Goal: Information Seeking & Learning: Learn about a topic

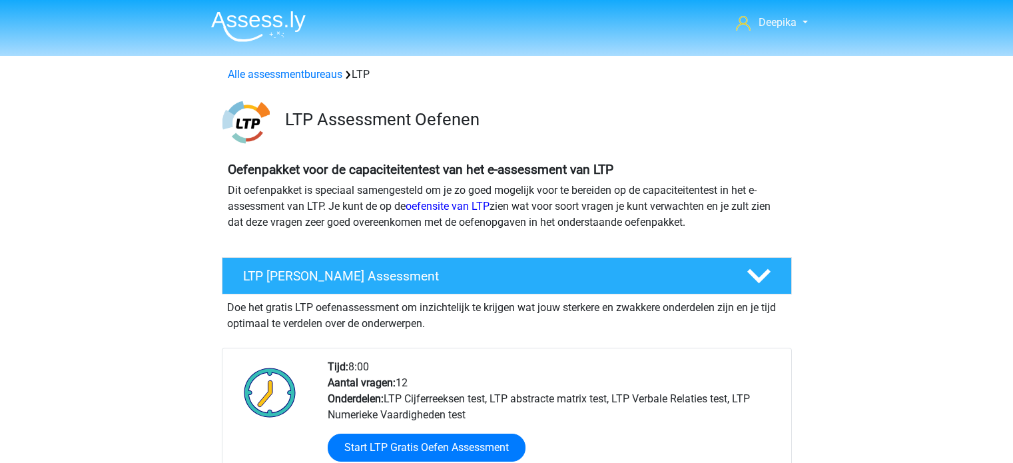
scroll to position [1598, 0]
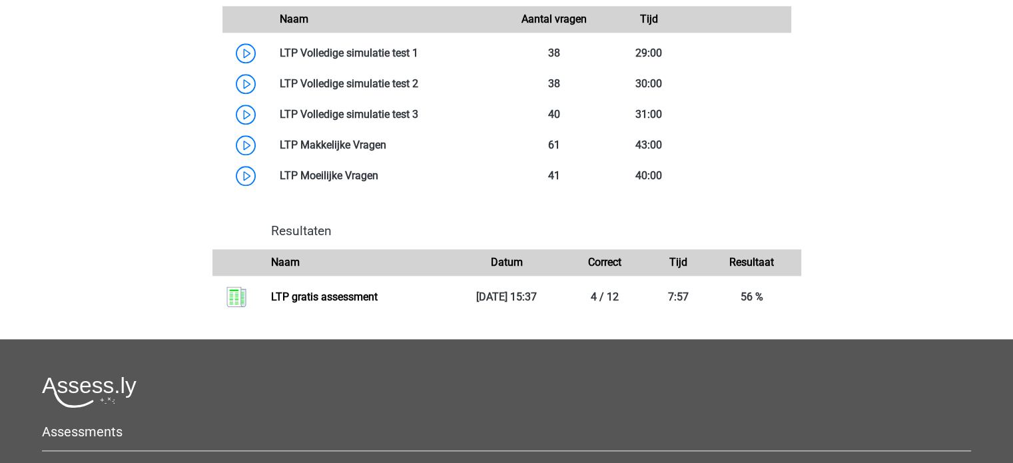
click at [815, 101] on div "LTP Volledige assessment simulatie Als je alle onderdelen goed voorbereid hebt,…" at bounding box center [507, 124] width 622 height 429
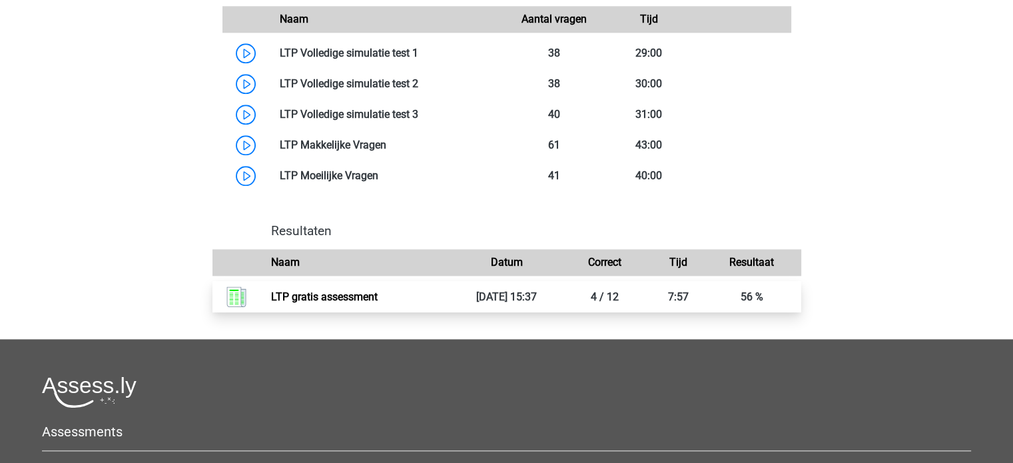
click at [377, 302] on link "LTP gratis assessment" at bounding box center [324, 296] width 107 height 13
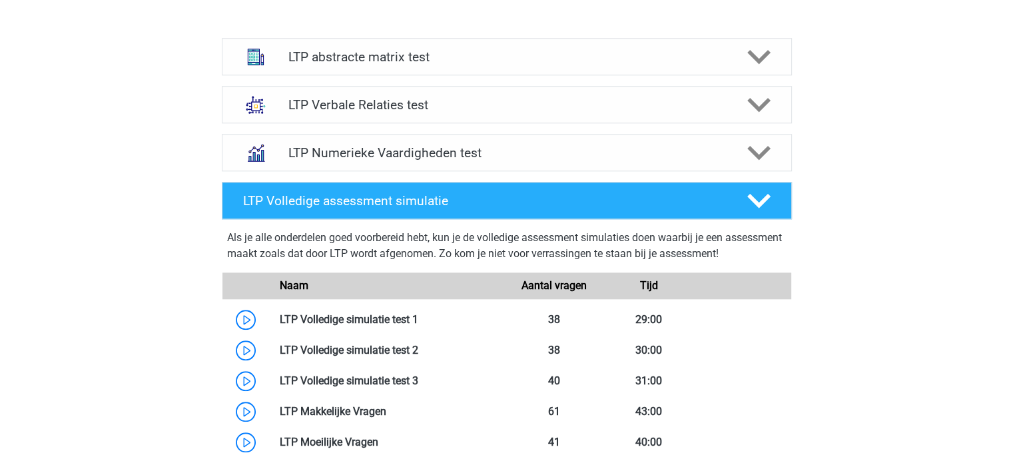
scroll to position [1265, 0]
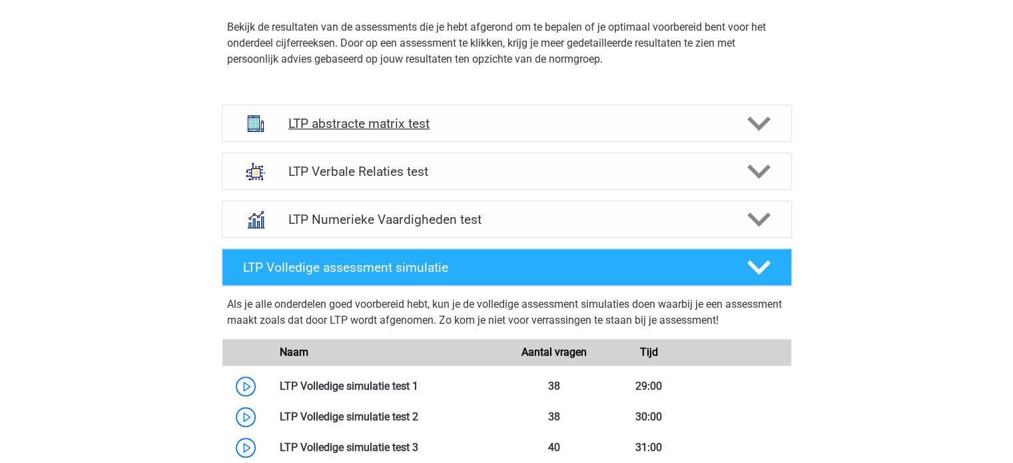
click at [492, 112] on div "LTP abstracte matrix test" at bounding box center [507, 123] width 570 height 37
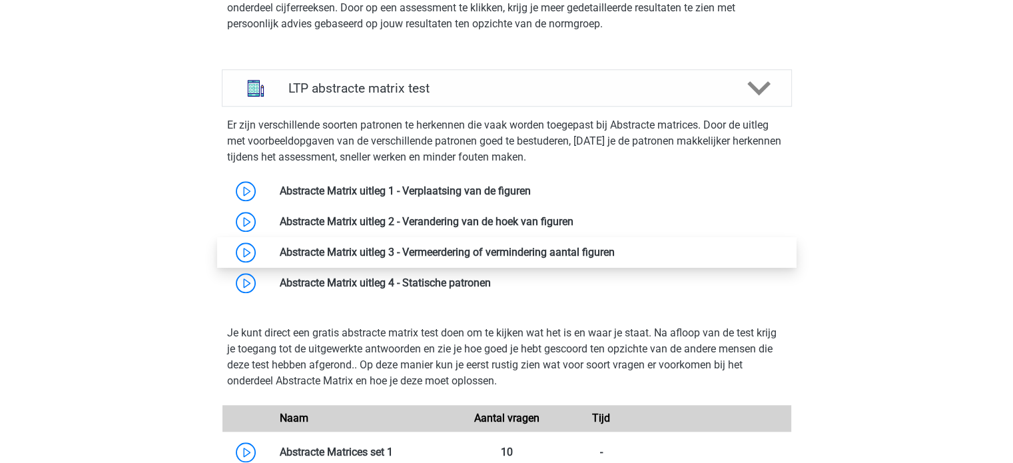
scroll to position [1331, 0]
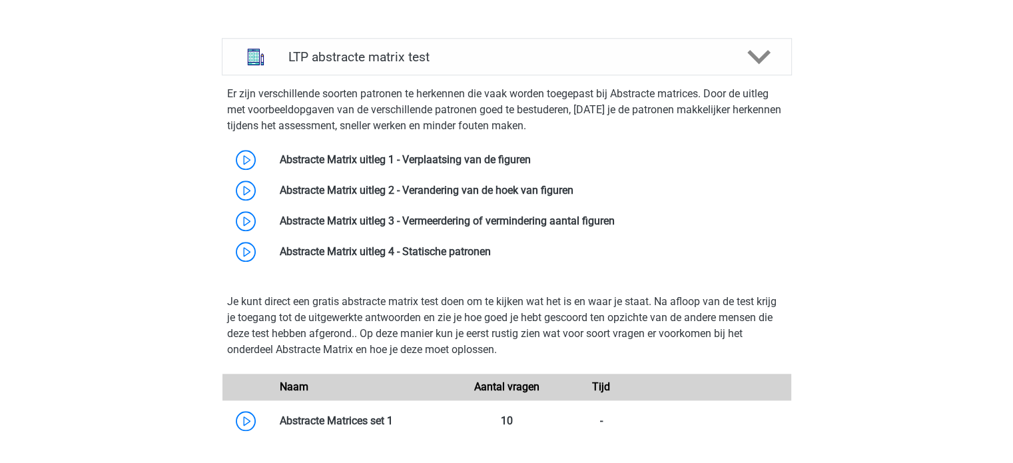
drag, startPoint x: 162, startPoint y: 120, endPoint x: 146, endPoint y: 120, distance: 15.3
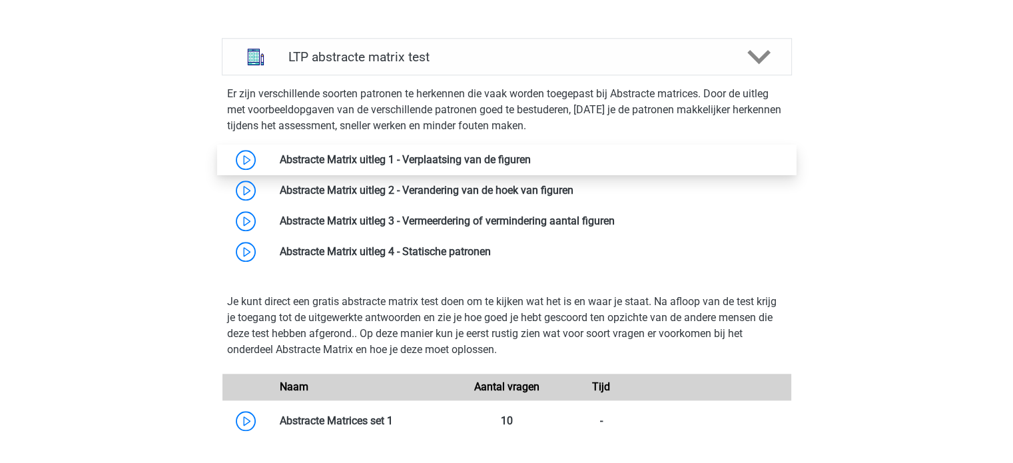
click at [531, 166] on link at bounding box center [531, 159] width 0 height 13
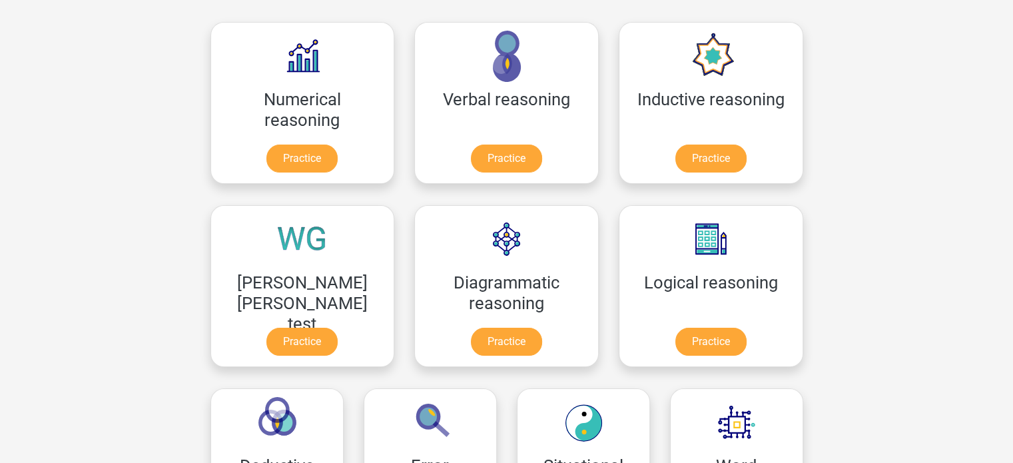
scroll to position [200, 0]
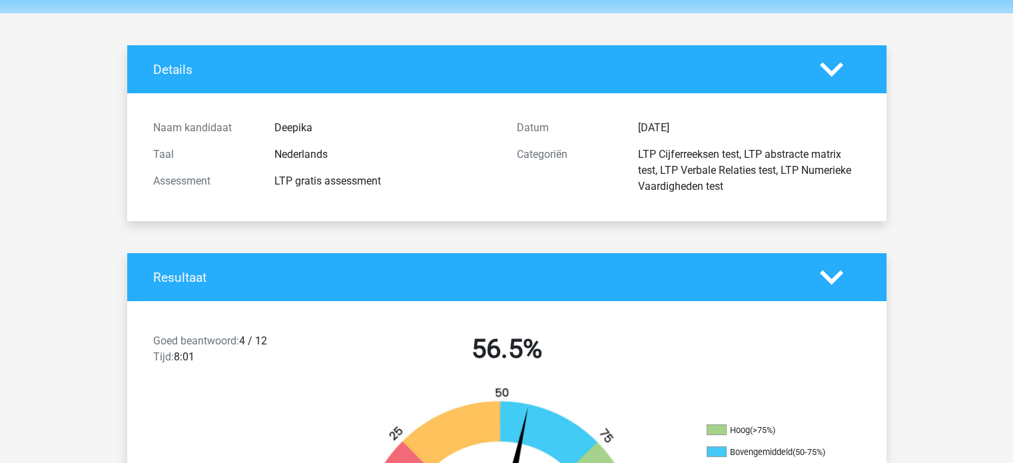
scroll to position [67, 0]
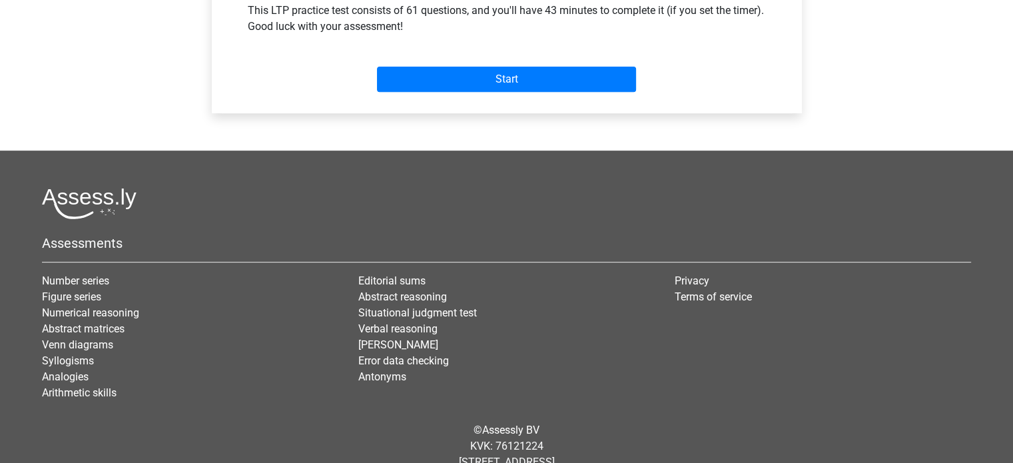
scroll to position [466, 0]
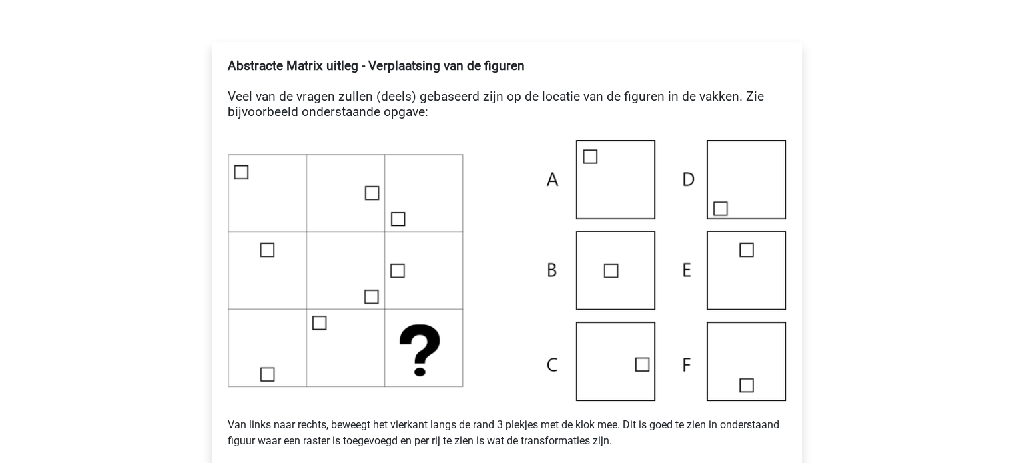
scroll to position [133, 0]
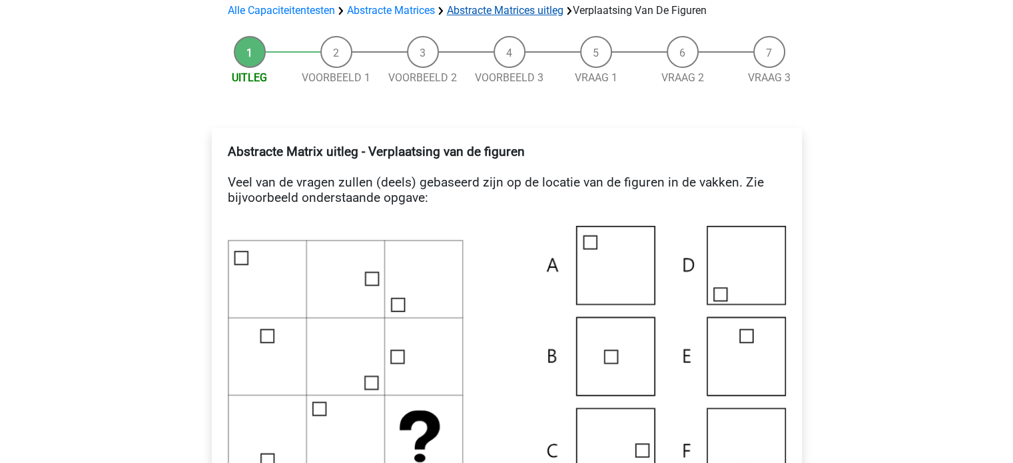
click at [501, 8] on link "Abstracte Matrices uitleg" at bounding box center [505, 10] width 116 height 13
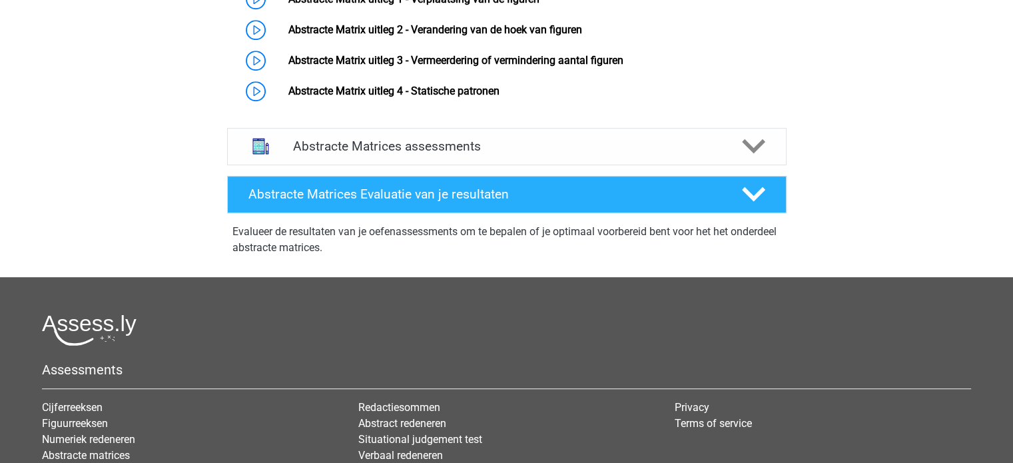
scroll to position [732, 0]
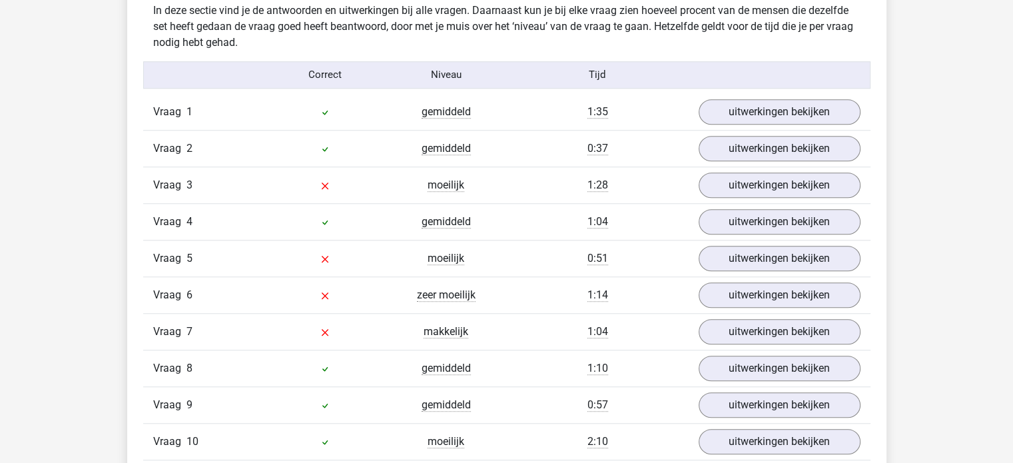
scroll to position [1189, 0]
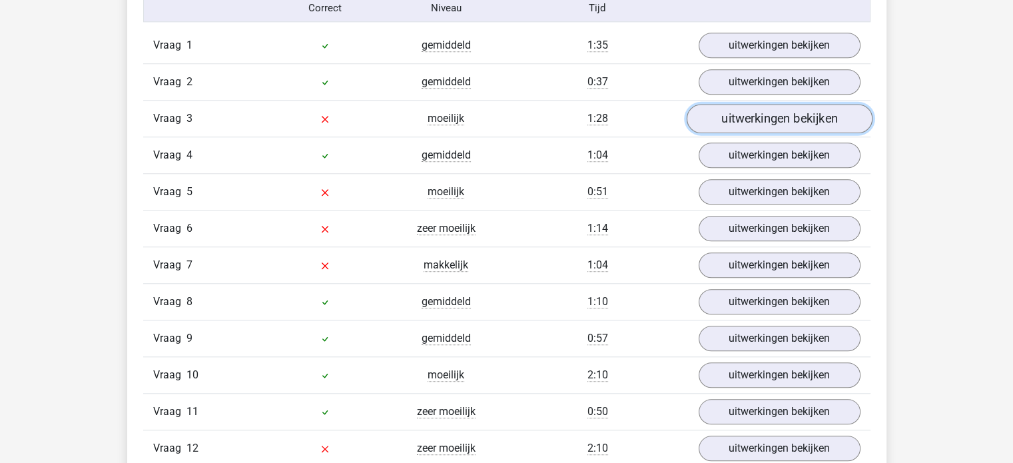
click at [776, 115] on link "uitwerkingen bekijken" at bounding box center [779, 118] width 186 height 29
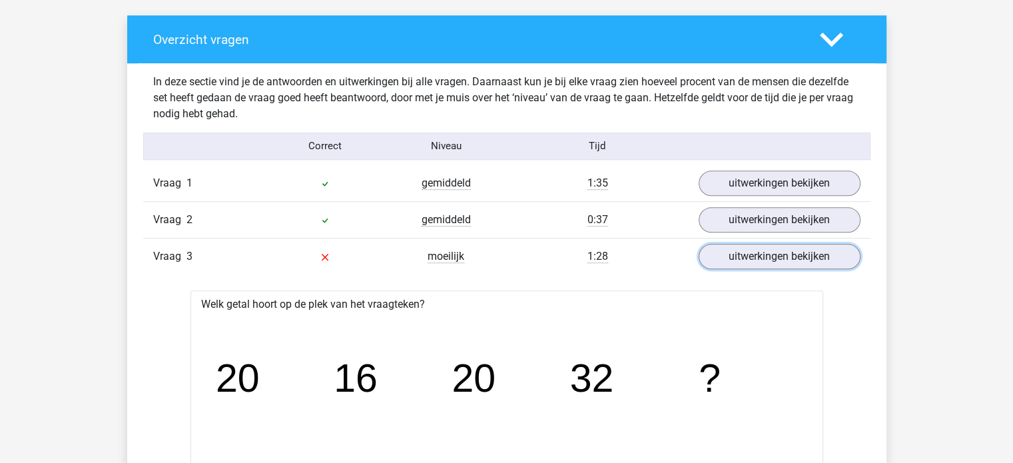
scroll to position [989, 0]
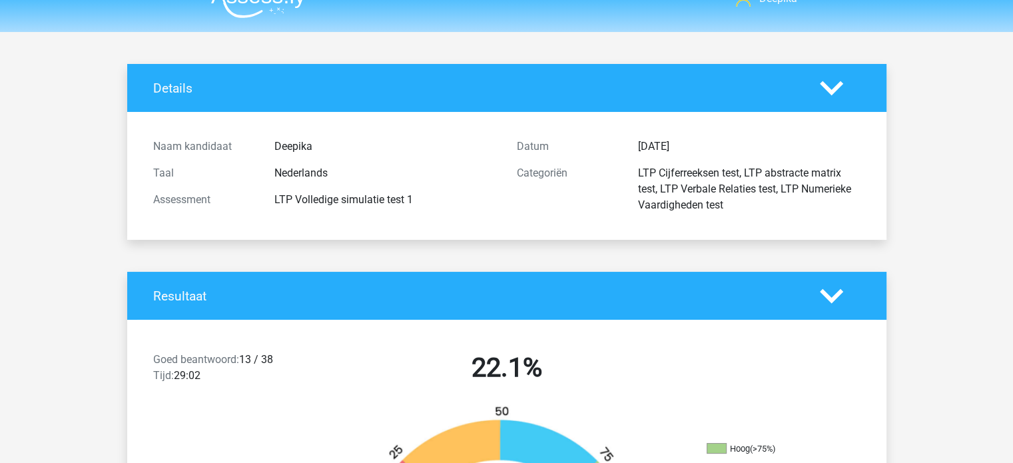
scroll to position [0, 0]
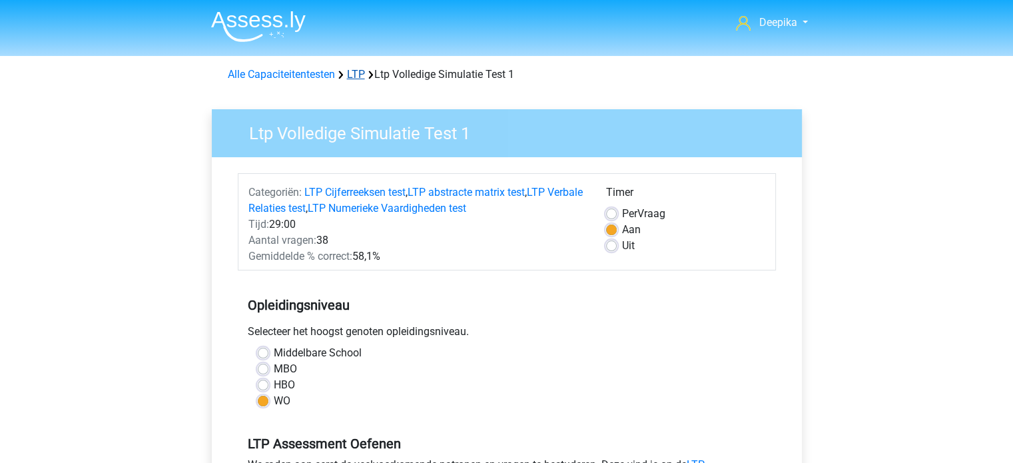
click at [357, 70] on link "LTP" at bounding box center [356, 74] width 18 height 13
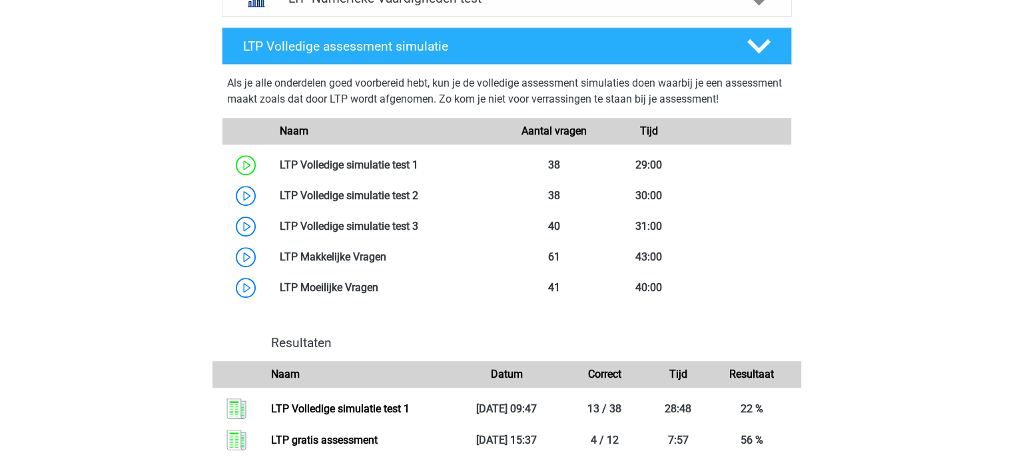
scroll to position [799, 0]
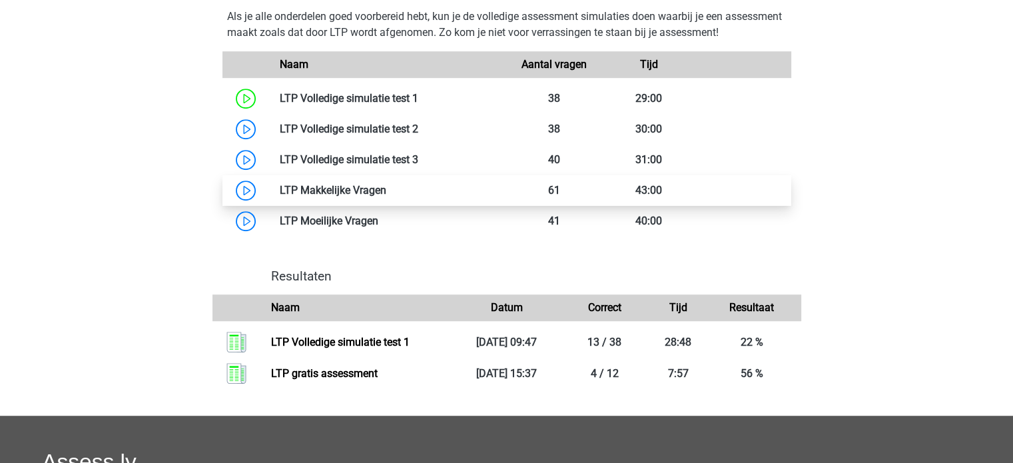
click at [386, 194] on link at bounding box center [386, 190] width 0 height 13
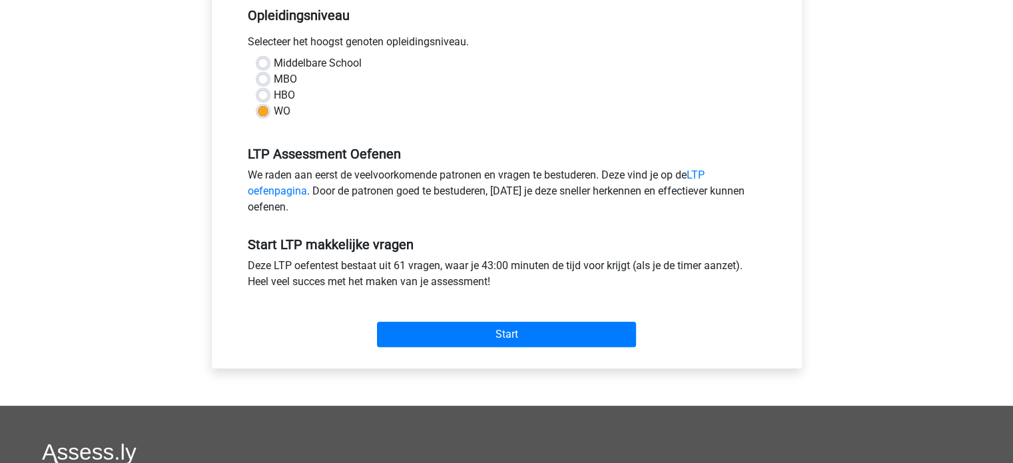
scroll to position [333, 0]
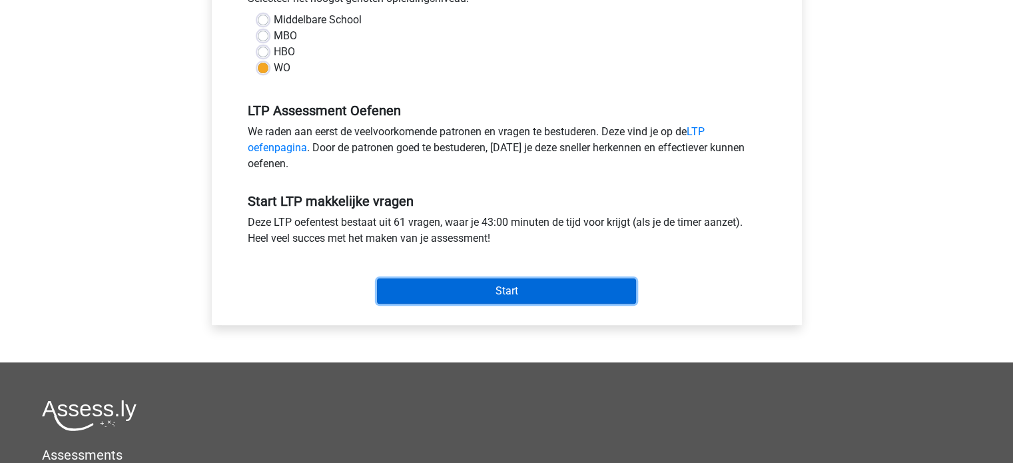
click at [479, 290] on input "Start" at bounding box center [506, 290] width 259 height 25
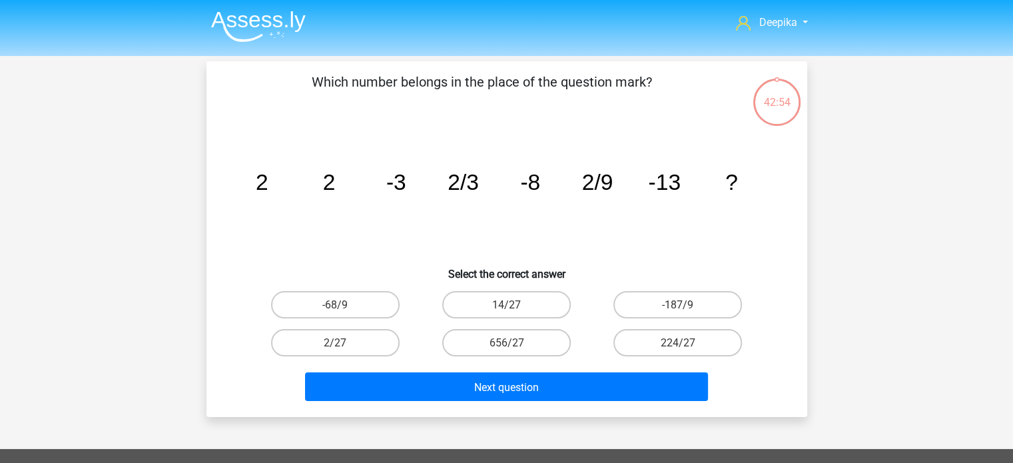
click at [980, 212] on div "Deepika [EMAIL_ADDRESS][DOMAIN_NAME]" at bounding box center [506, 400] width 1013 height 800
click at [347, 349] on label "2/27" at bounding box center [335, 342] width 128 height 27
click at [344, 349] on input "2/27" at bounding box center [339, 346] width 9 height 9
radio input "true"
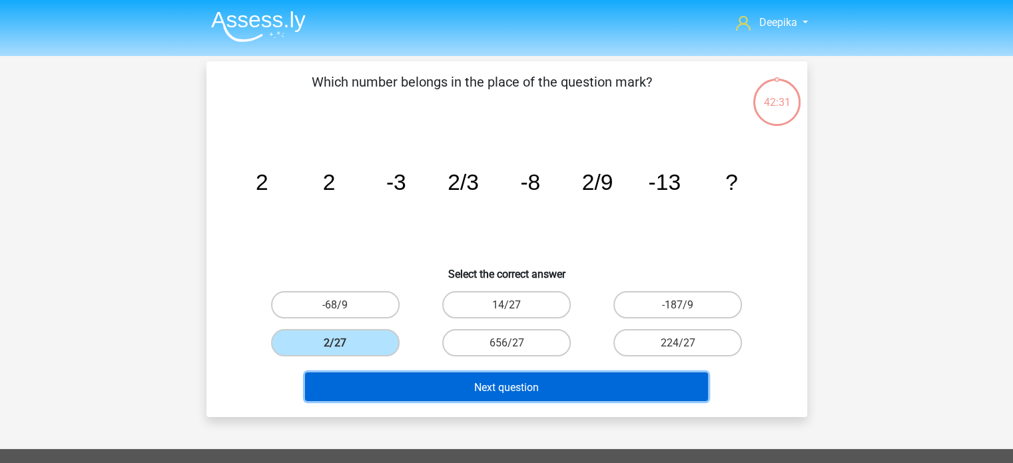
click at [413, 396] on button "Next question" at bounding box center [506, 386] width 403 height 29
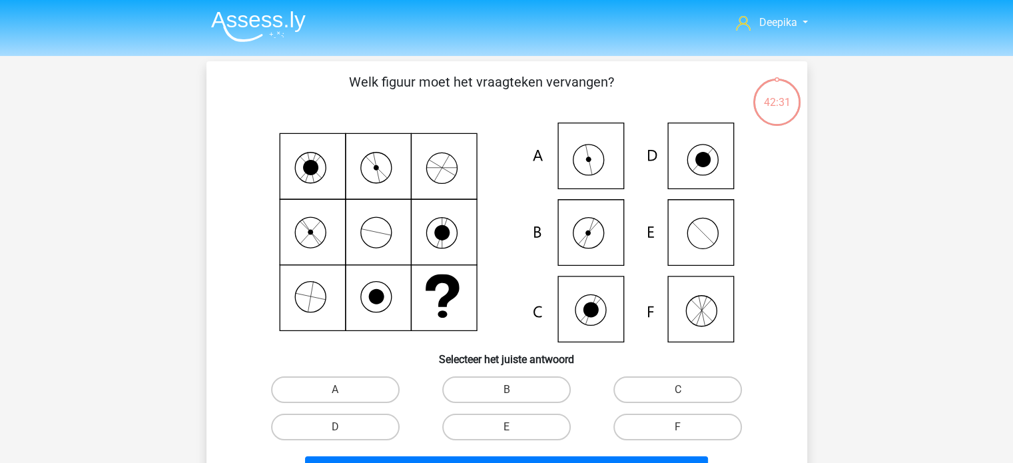
scroll to position [61, 0]
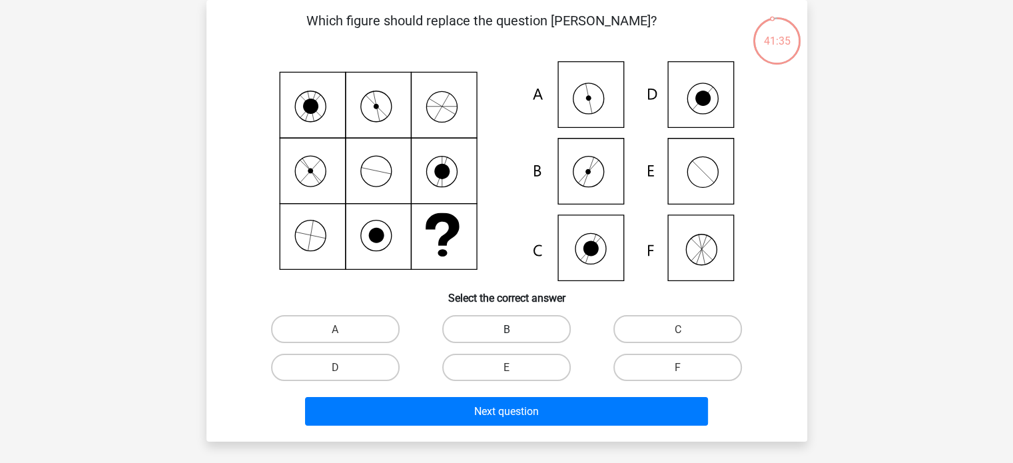
click at [521, 323] on label "B" at bounding box center [506, 328] width 128 height 27
click at [515, 328] on input "B" at bounding box center [510, 332] width 9 height 9
radio input "true"
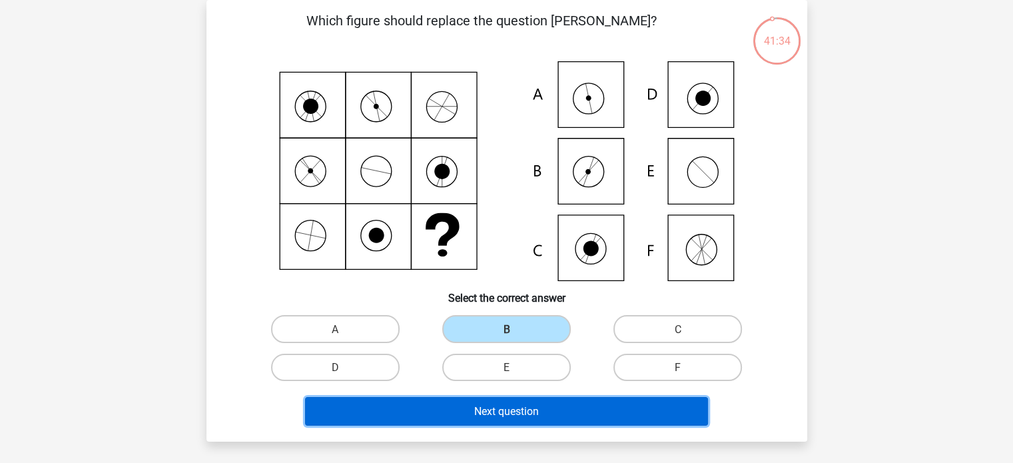
click at [566, 420] on button "Next question" at bounding box center [506, 411] width 403 height 29
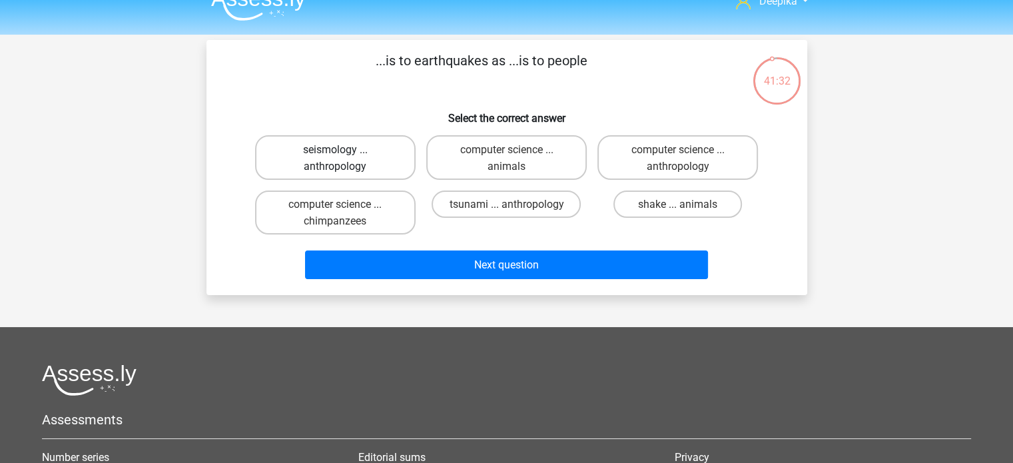
scroll to position [0, 0]
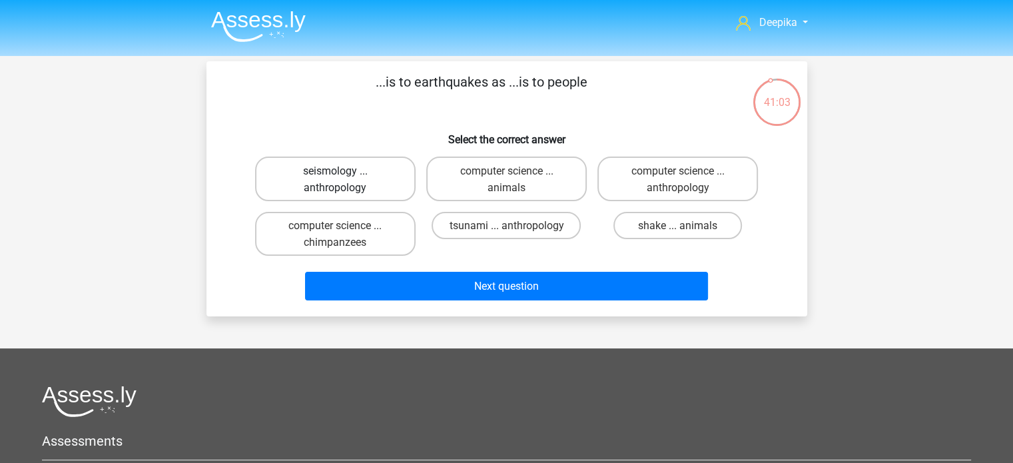
click at [339, 180] on font "seismology ... anthropology" at bounding box center [335, 178] width 65 height 29
click at [339, 178] on input "seismology ... anthropology" at bounding box center [339, 174] width 9 height 9
radio input "true"
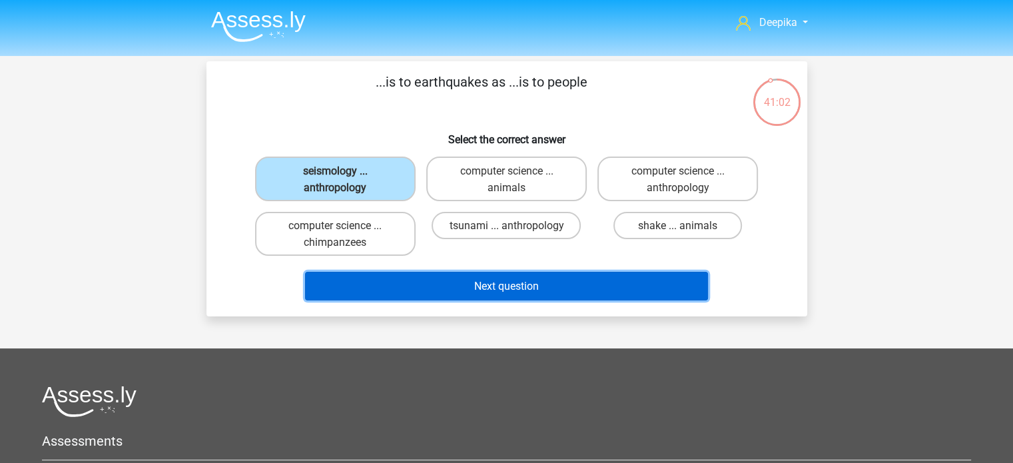
click at [434, 290] on button "Next question" at bounding box center [506, 286] width 403 height 29
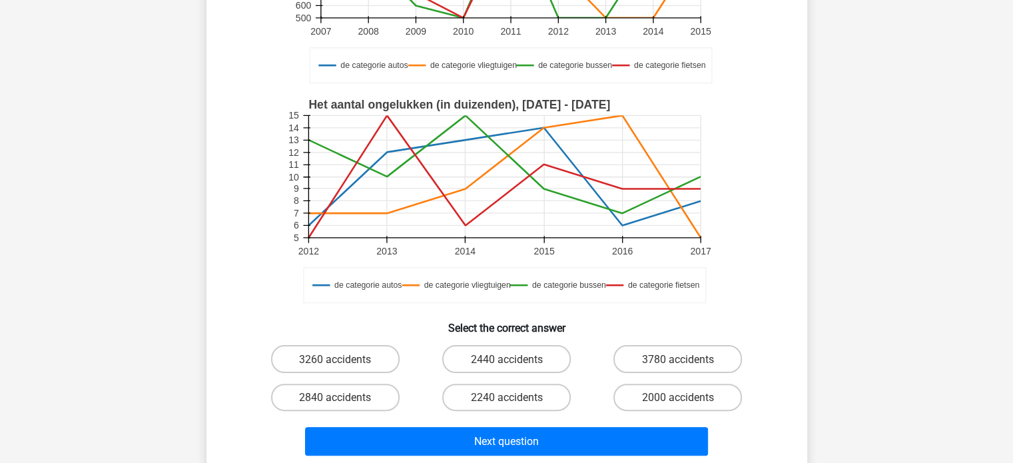
scroll to position [266, 0]
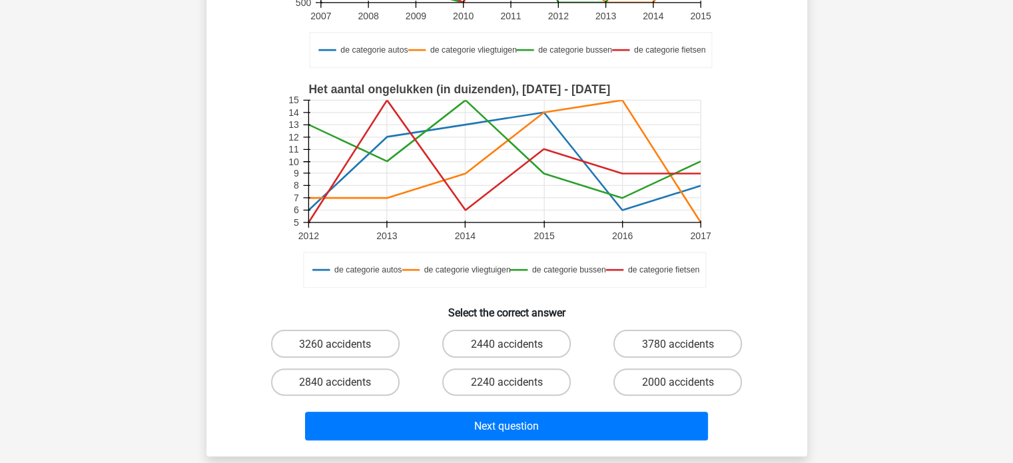
click at [453, 384] on label "2240 accidents" at bounding box center [506, 381] width 128 height 27
click at [506, 384] on input "2240 accidents" at bounding box center [510, 385] width 9 height 9
radio input "true"
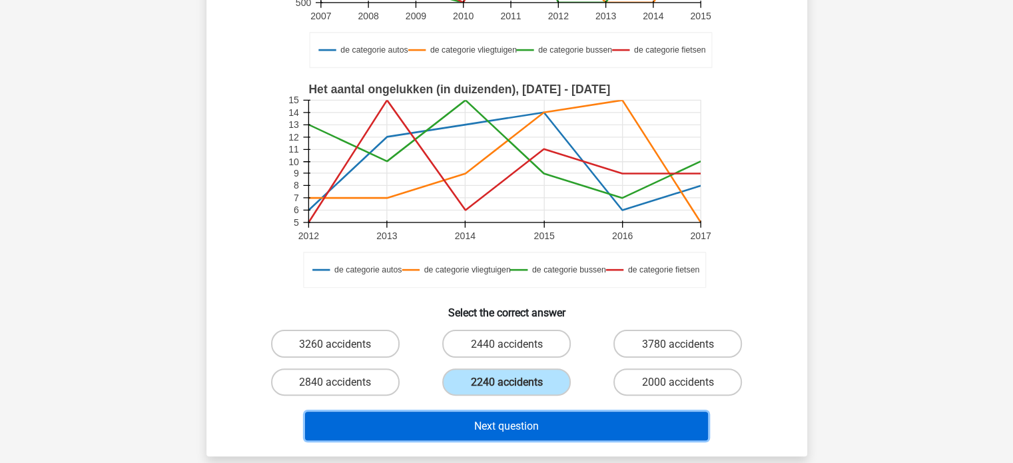
click at [498, 421] on font "Next question" at bounding box center [506, 425] width 65 height 13
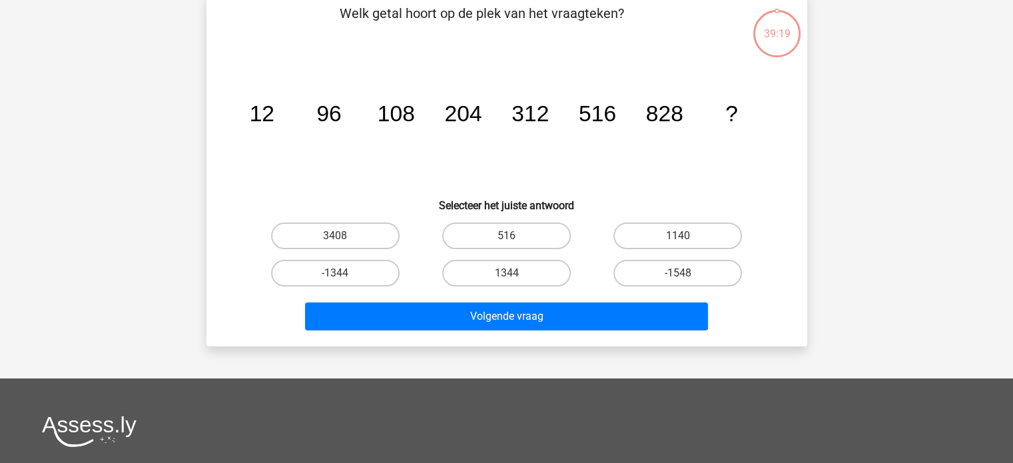
scroll to position [61, 0]
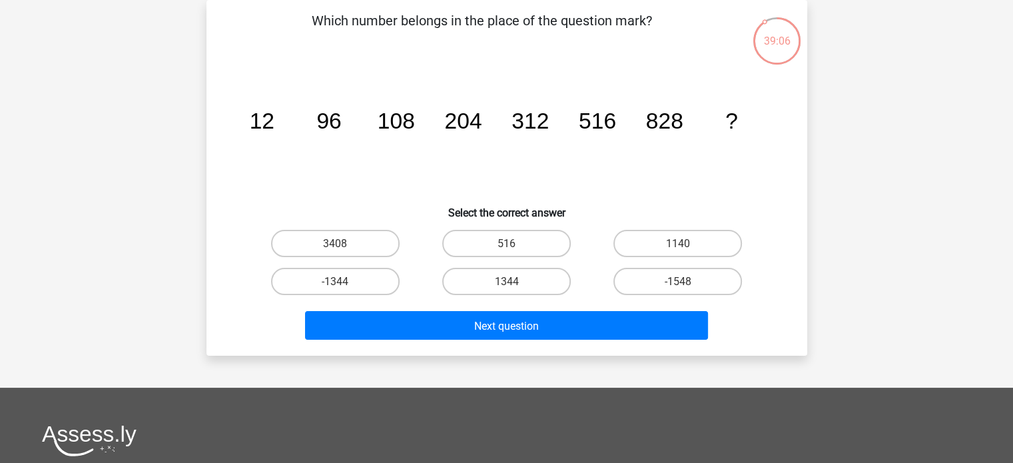
drag, startPoint x: 426, startPoint y: 17, endPoint x: 686, endPoint y: 26, distance: 260.4
click at [686, 26] on p "Which number belongs in the place of the question mark?" at bounding box center [482, 31] width 508 height 40
click at [684, 59] on div "Which number belongs in the place of the question mark? image/svg+xml 12 96 108…" at bounding box center [507, 178] width 590 height 334
click at [690, 243] on label "1140" at bounding box center [677, 243] width 128 height 27
click at [686, 243] on input "1140" at bounding box center [682, 247] width 9 height 9
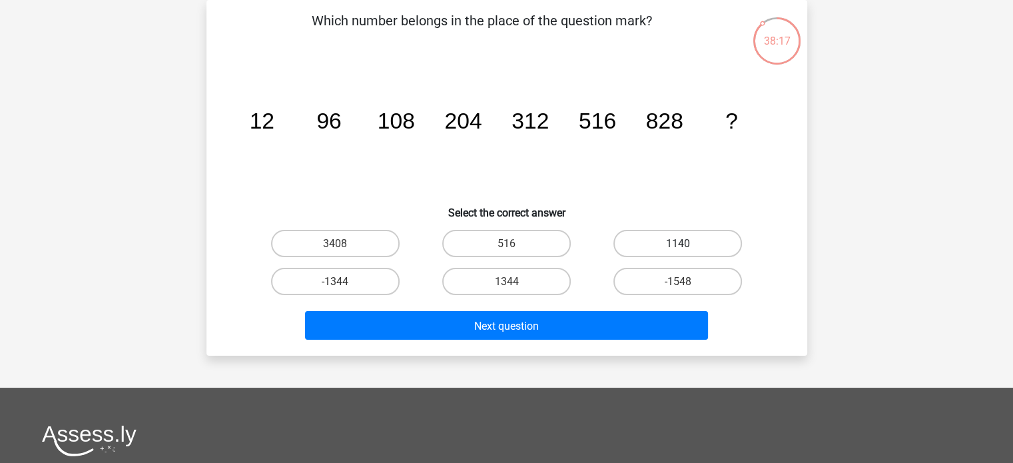
radio input "true"
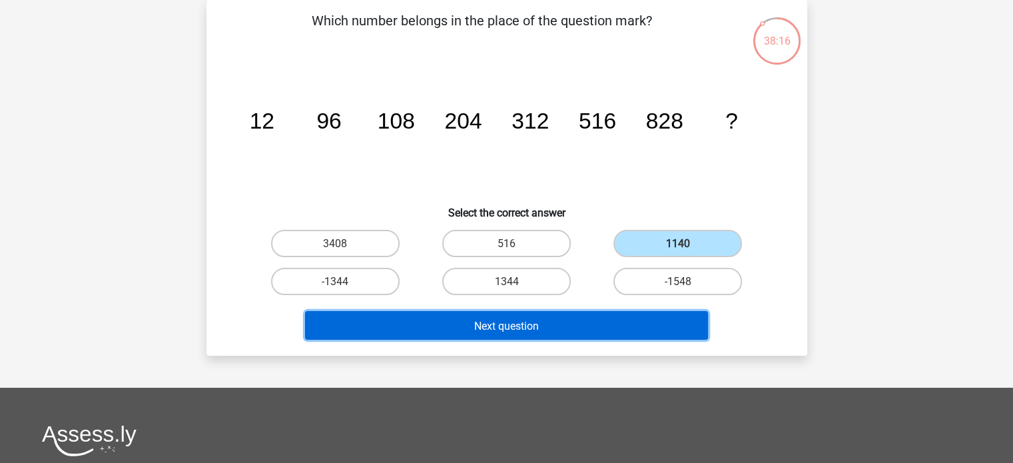
click at [643, 340] on button "Next question" at bounding box center [506, 325] width 403 height 29
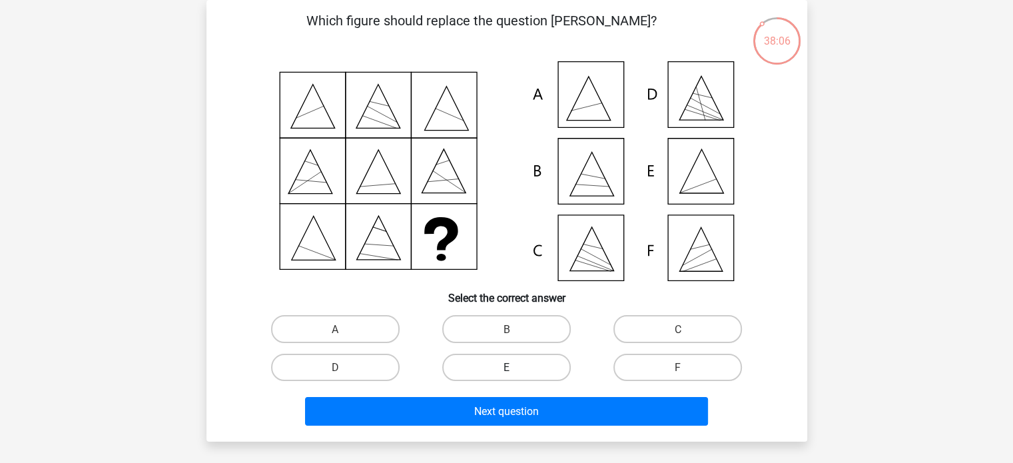
click at [535, 369] on label "E" at bounding box center [506, 366] width 128 height 27
click at [515, 369] on input "E" at bounding box center [510, 371] width 9 height 9
radio input "true"
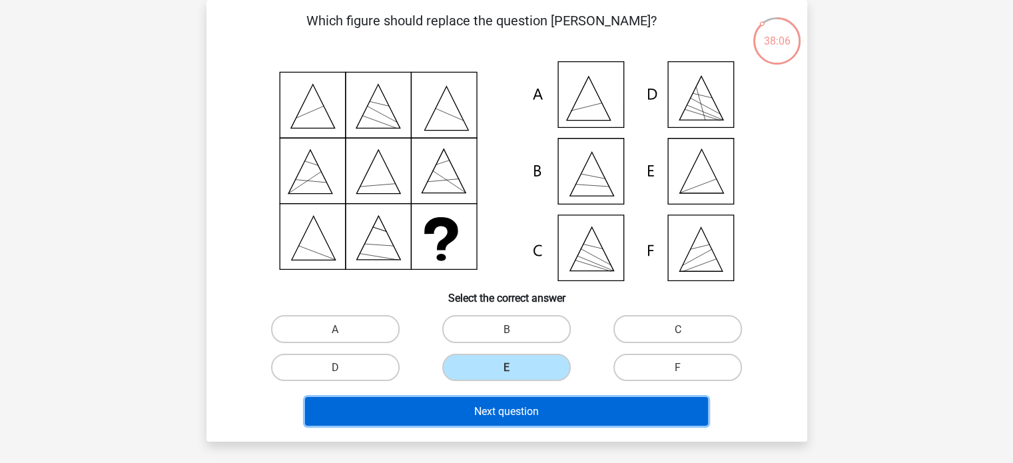
click at [539, 415] on button "Next question" at bounding box center [506, 411] width 403 height 29
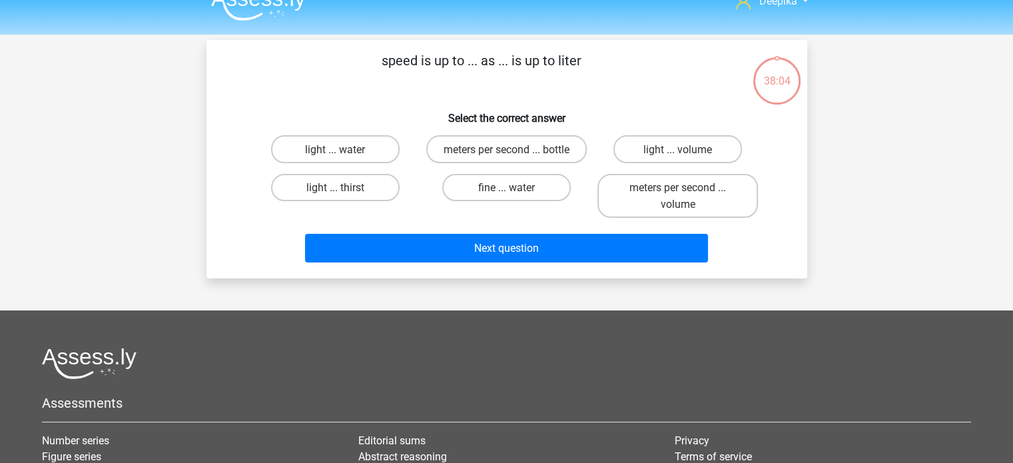
scroll to position [0, 0]
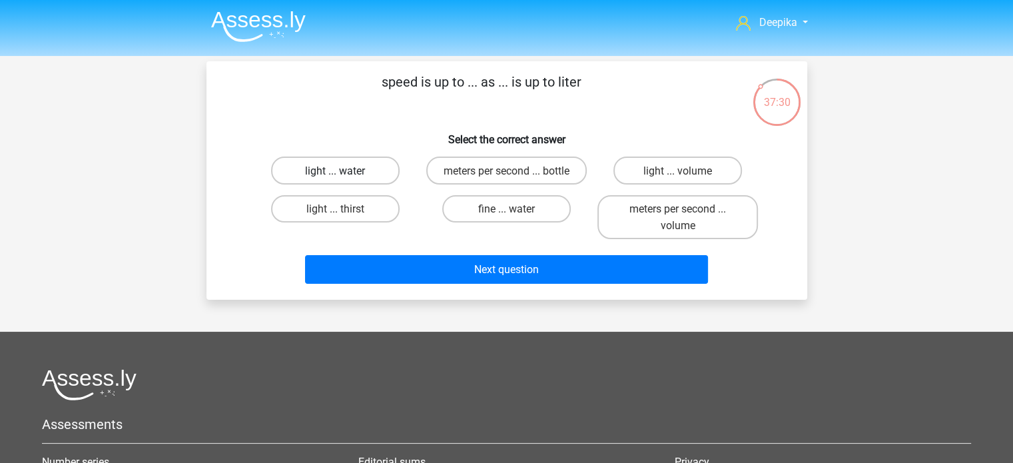
click at [344, 171] on font "light ... water" at bounding box center [335, 170] width 60 height 13
click at [344, 171] on input "light ... water" at bounding box center [339, 174] width 9 height 9
radio input "true"
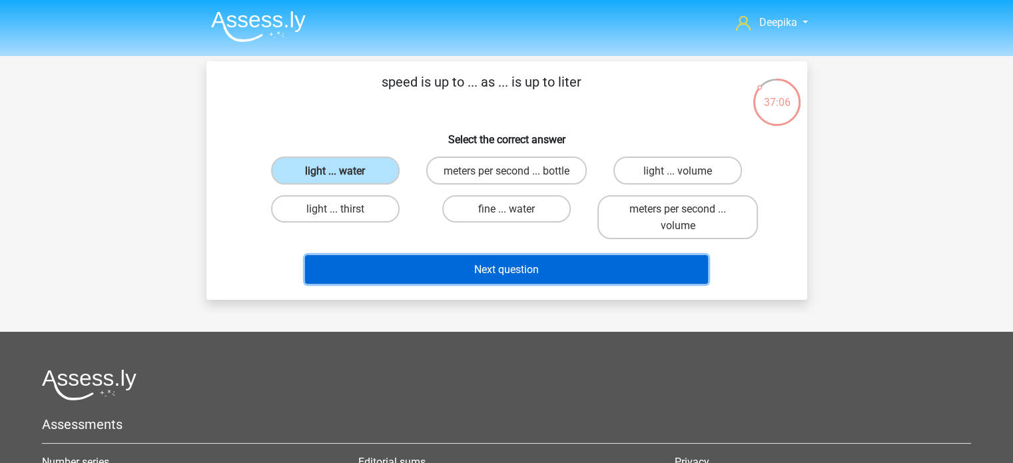
click at [528, 276] on font "Next question" at bounding box center [506, 269] width 65 height 13
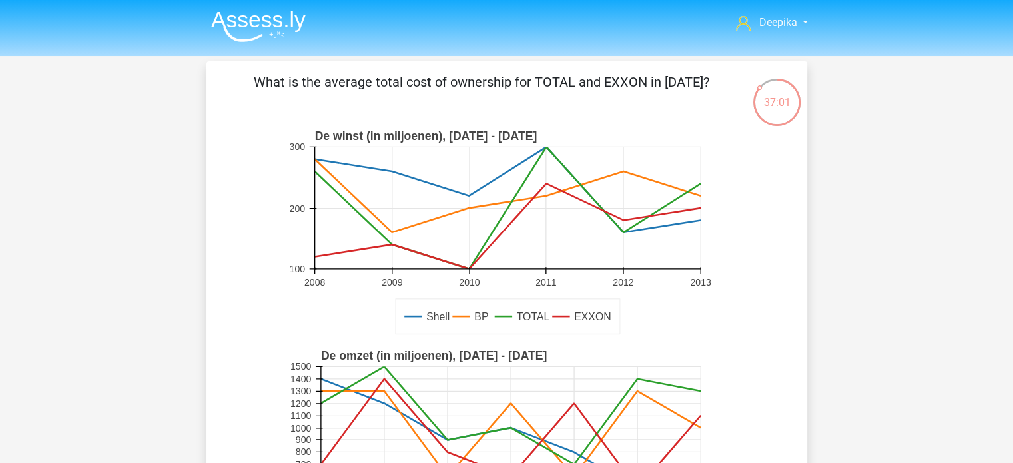
drag, startPoint x: 430, startPoint y: 81, endPoint x: 489, endPoint y: 81, distance: 58.6
click at [488, 81] on font "What is the average total cost of ownership for TOTAL and EXXON in 2011?" at bounding box center [481, 82] width 455 height 16
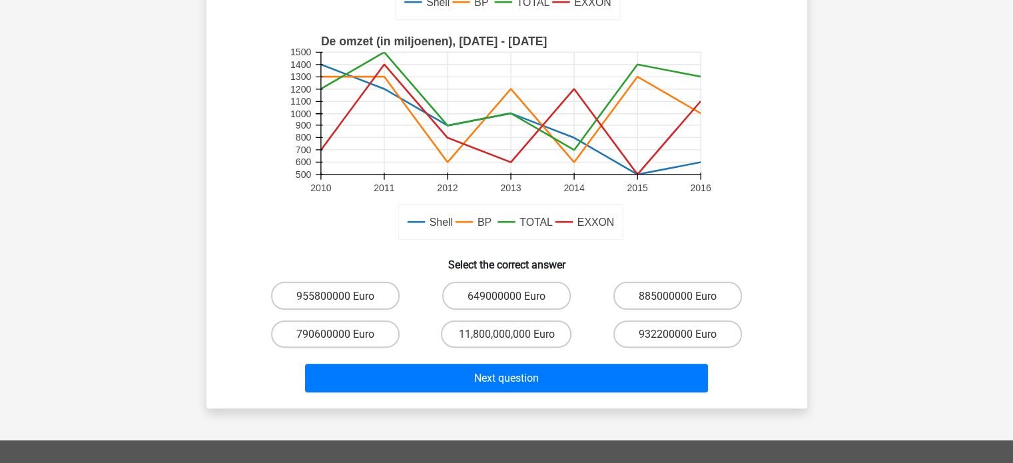
scroll to position [333, 0]
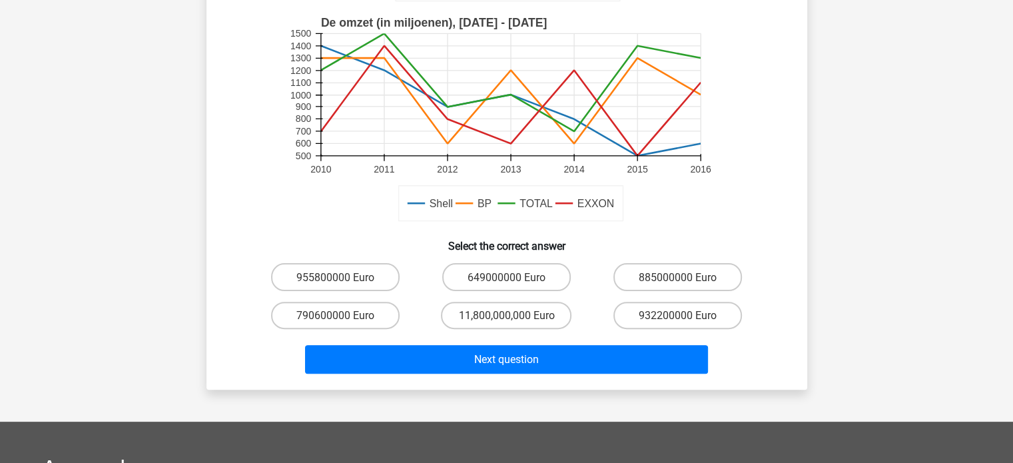
click at [513, 291] on div "649000000 Euro" at bounding box center [506, 277] width 171 height 38
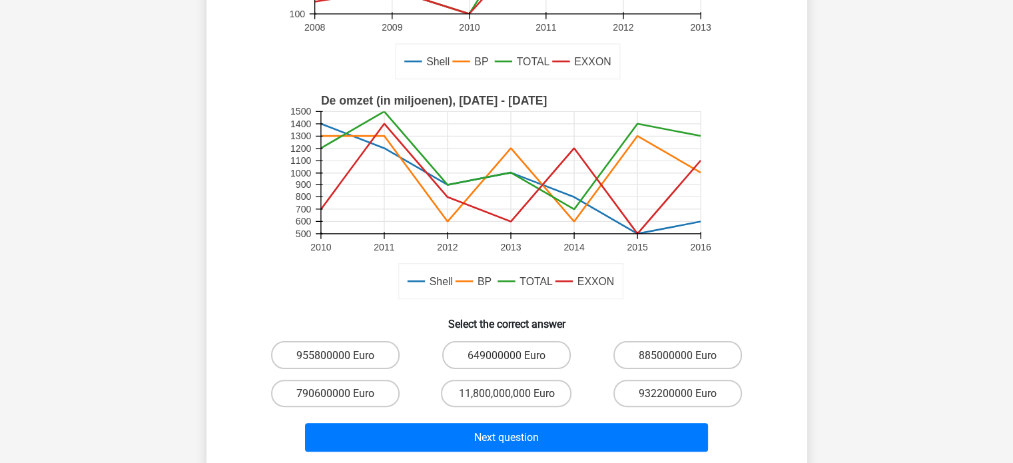
scroll to position [399, 0]
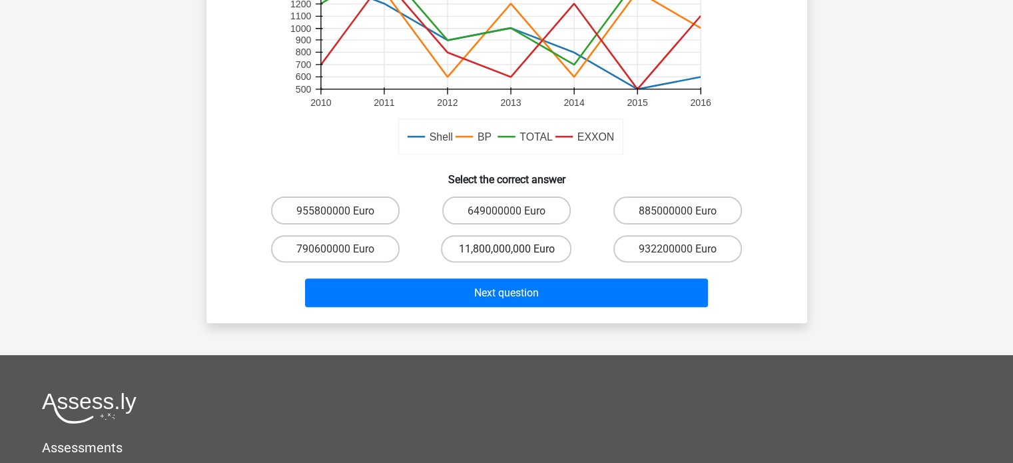
click at [505, 239] on label "11,800,000,000 Euro" at bounding box center [506, 248] width 130 height 27
click at [506, 248] on input "11,800,000,000 Euro" at bounding box center [510, 252] width 9 height 9
radio input "true"
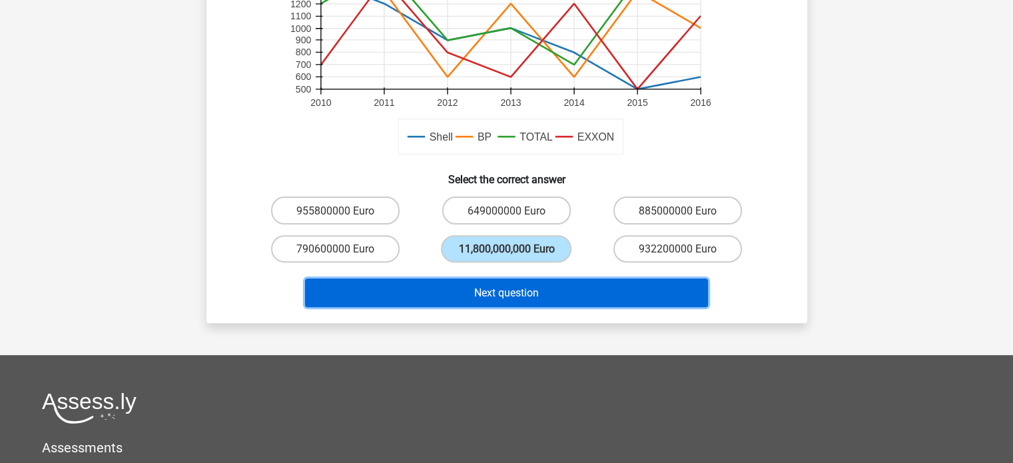
click at [527, 297] on font "Next question" at bounding box center [506, 292] width 65 height 13
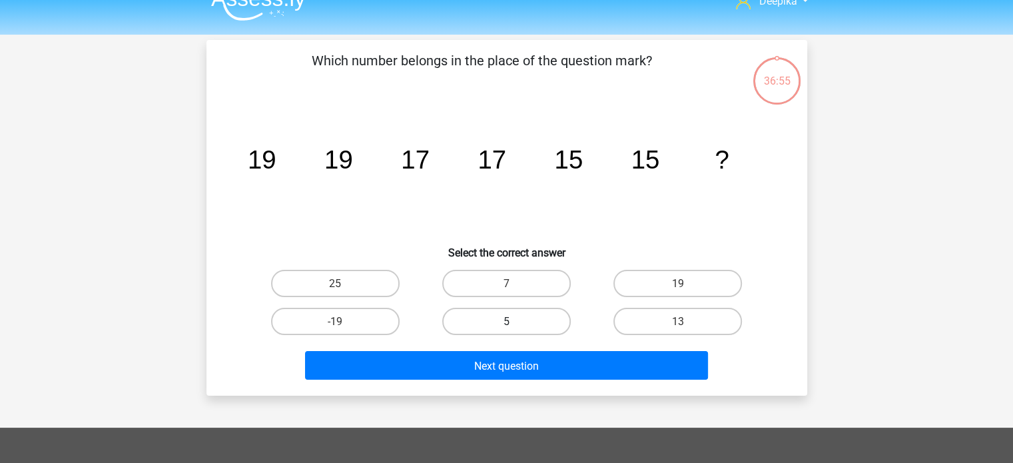
scroll to position [0, 0]
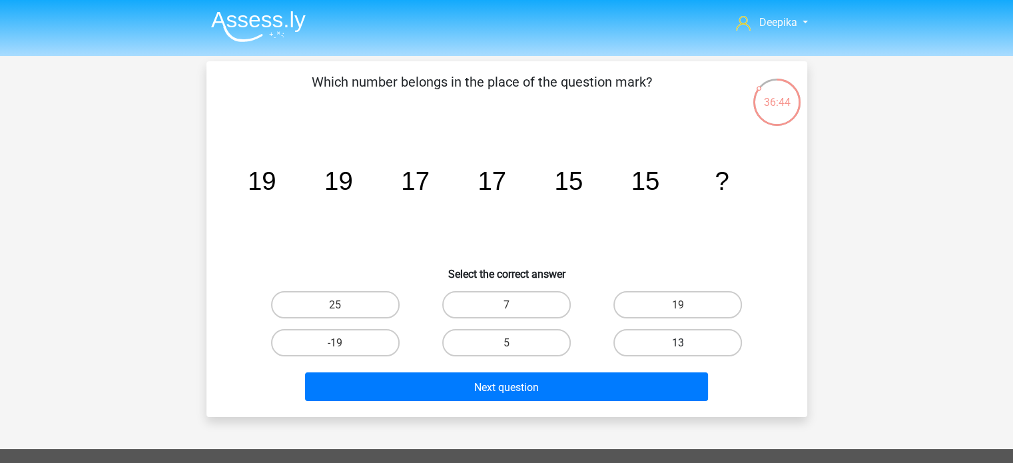
click at [685, 330] on div "13" at bounding box center [677, 342] width 160 height 27
click at [676, 352] on label "13" at bounding box center [677, 342] width 128 height 27
click at [678, 351] on input "13" at bounding box center [682, 346] width 9 height 9
radio input "true"
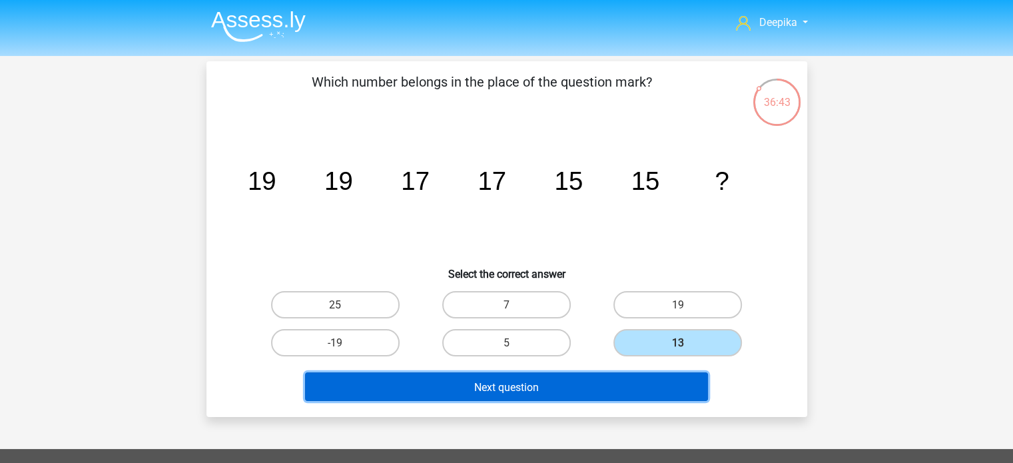
click at [636, 376] on button "Next question" at bounding box center [506, 386] width 403 height 29
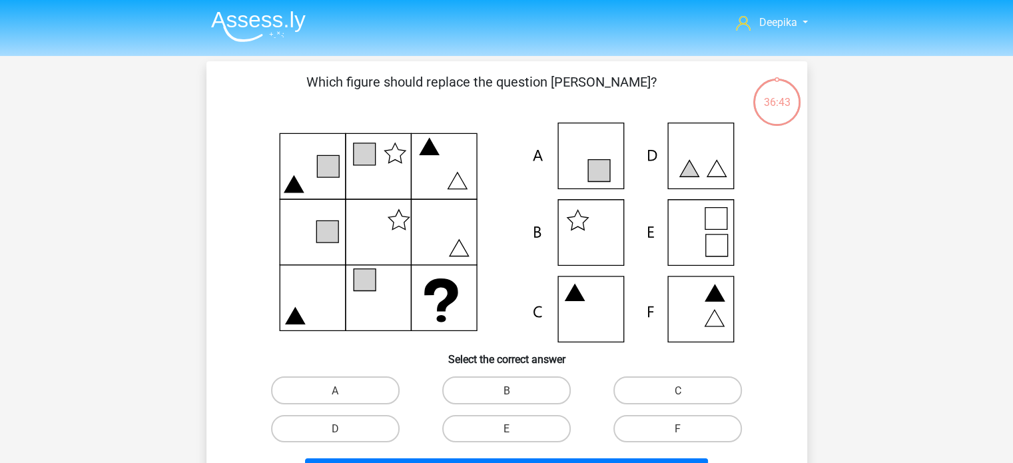
scroll to position [61, 0]
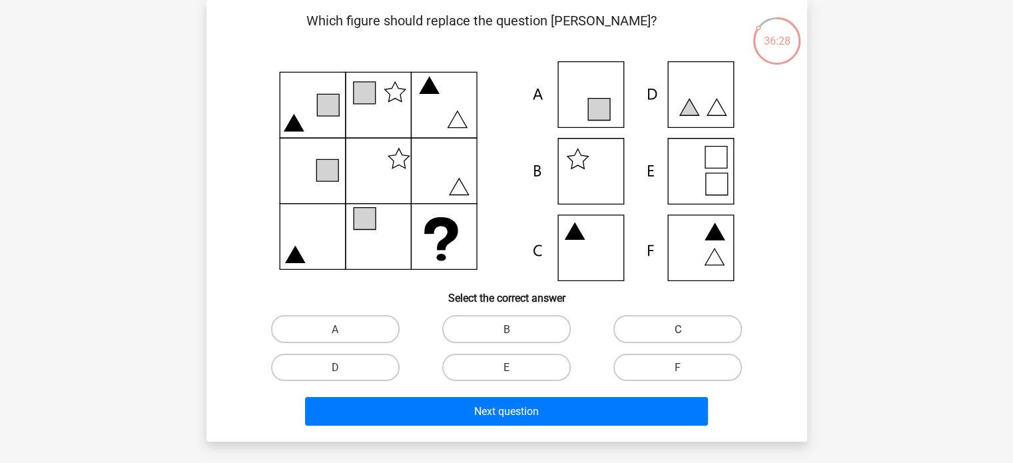
click at [641, 320] on label "C" at bounding box center [677, 328] width 128 height 27
click at [678, 328] on input "C" at bounding box center [682, 332] width 9 height 9
radio input "true"
click at [620, 389] on div "Next question" at bounding box center [507, 408] width 558 height 45
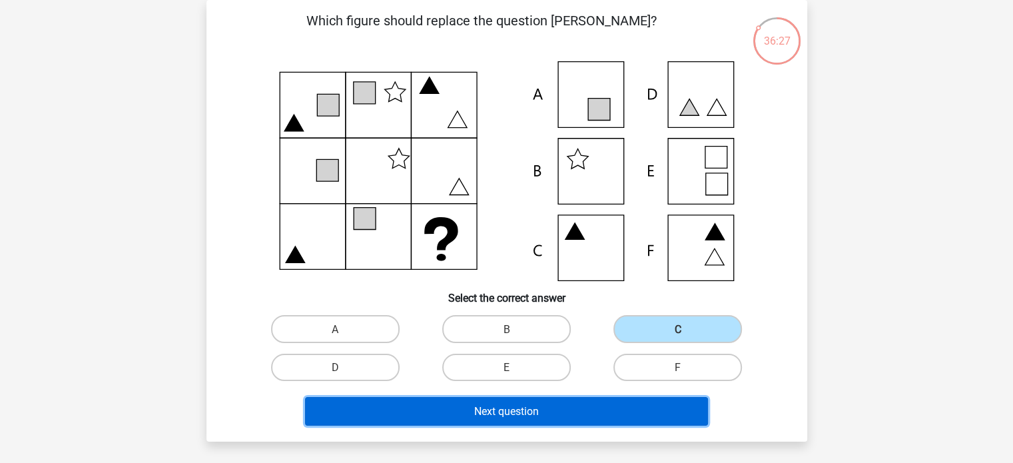
click at [618, 397] on button "Next question" at bounding box center [506, 411] width 403 height 29
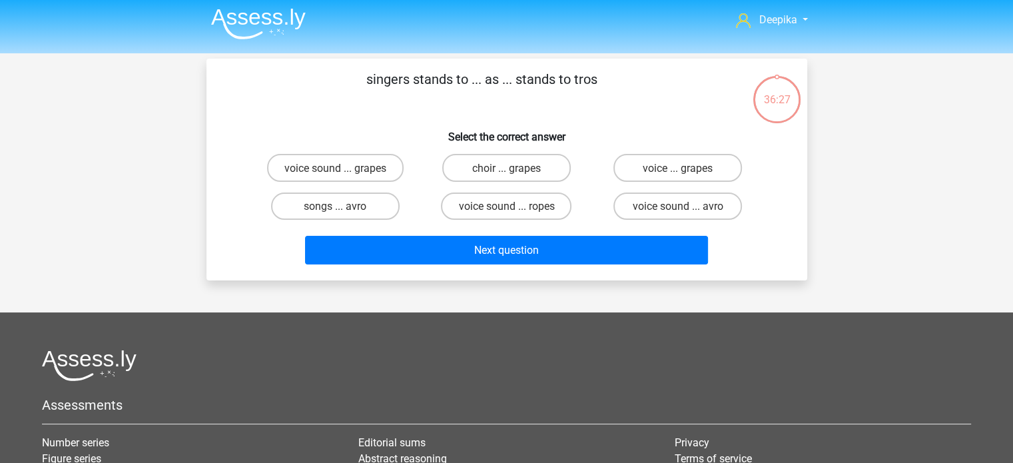
scroll to position [0, 0]
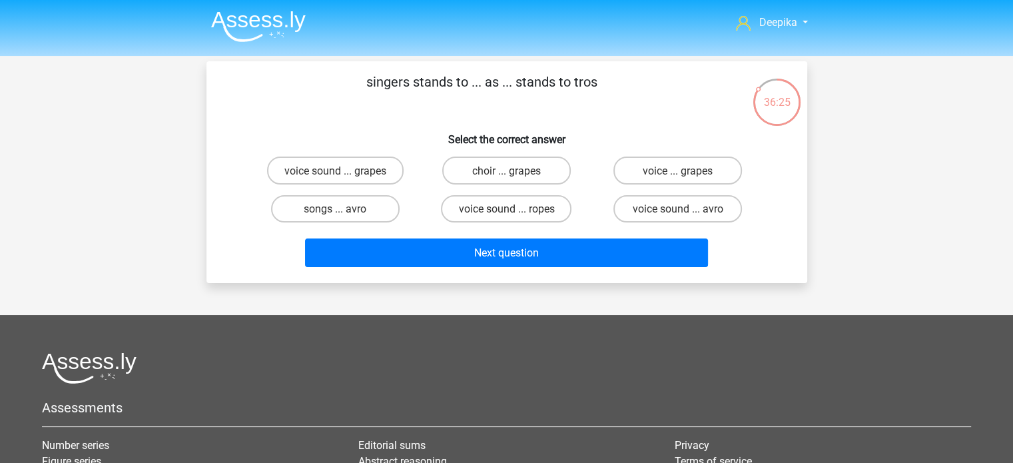
drag, startPoint x: 380, startPoint y: 79, endPoint x: 586, endPoint y: 101, distance: 207.5
click at [566, 84] on font "singers stands to ... as ... stands to tros" at bounding box center [481, 82] width 231 height 16
click at [616, 118] on div "singers stands to ... as ... stands to tros Select the correct answer voice sou…" at bounding box center [507, 172] width 590 height 200
click at [572, 79] on font "singers stands to ... as ... stands to tros" at bounding box center [481, 82] width 231 height 16
click at [660, 172] on font "voice ... grapes" at bounding box center [677, 170] width 70 height 13
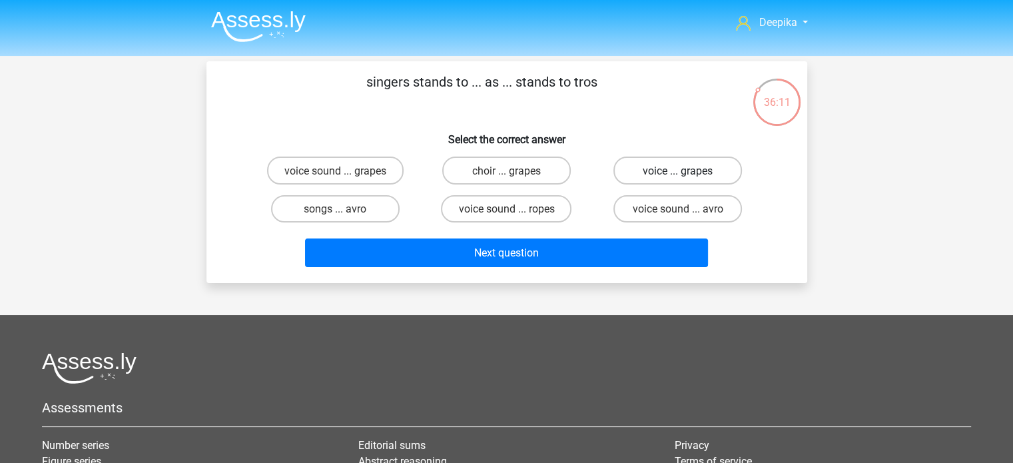
click at [678, 172] on input "voice ... grapes" at bounding box center [682, 174] width 9 height 9
radio input "true"
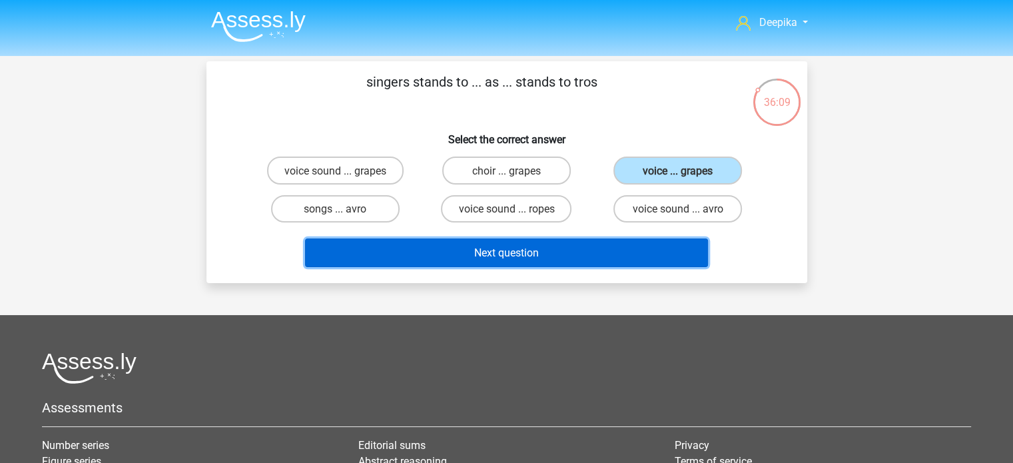
click at [627, 244] on button "Next question" at bounding box center [506, 252] width 403 height 29
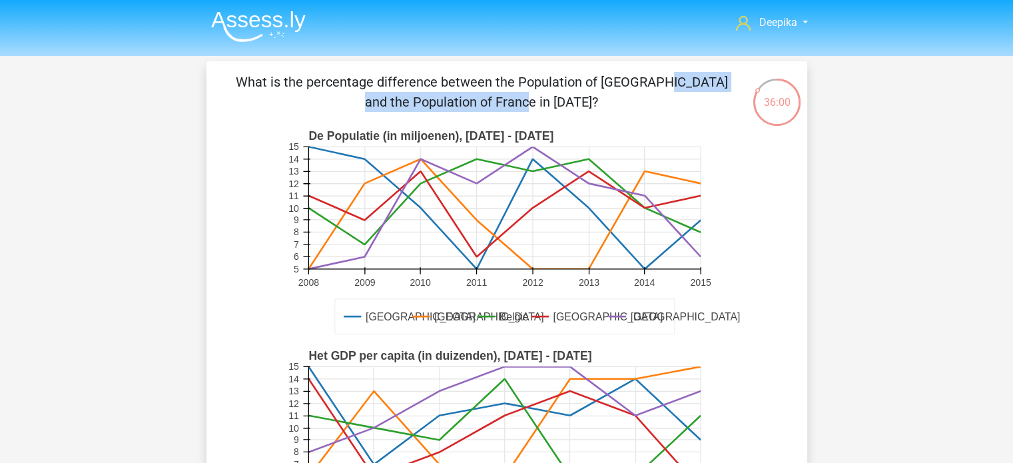
drag, startPoint x: 395, startPoint y: 65, endPoint x: 628, endPoint y: 107, distance: 236.1
click at [614, 91] on div "What is the percentage difference between the Population of London and the Popu…" at bounding box center [506, 391] width 600 height 661
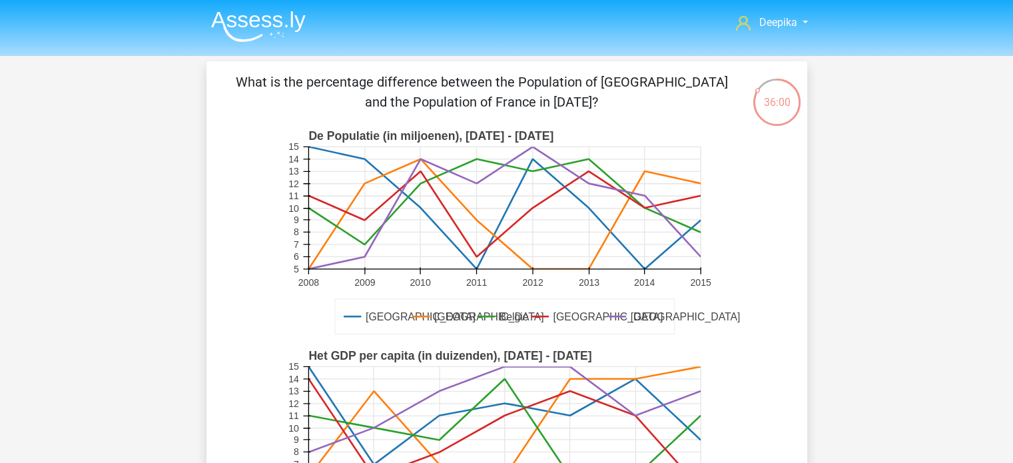
click at [644, 116] on div "What is the percentage difference between the Population of London and the Popu…" at bounding box center [507, 392] width 590 height 640
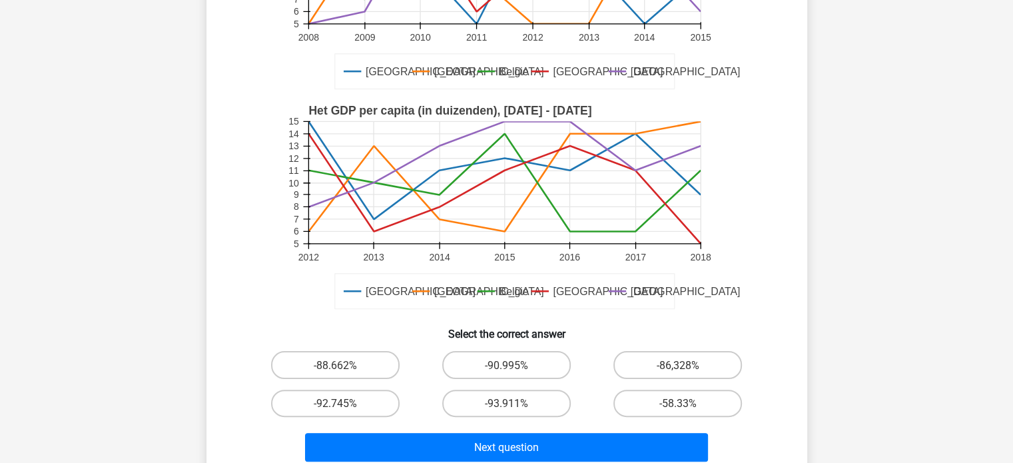
scroll to position [266, 0]
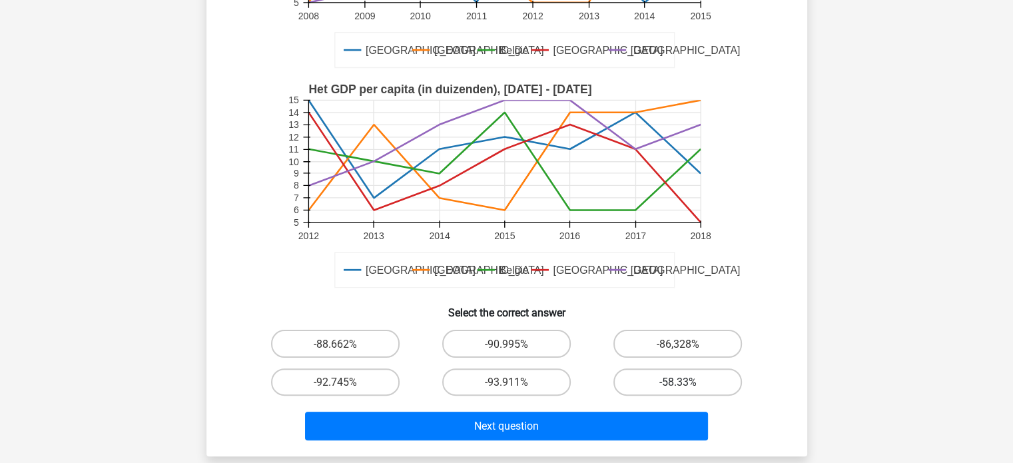
click at [704, 383] on label "-58.33%" at bounding box center [677, 381] width 128 height 27
click at [686, 383] on input "-58.33%" at bounding box center [682, 385] width 9 height 9
radio input "true"
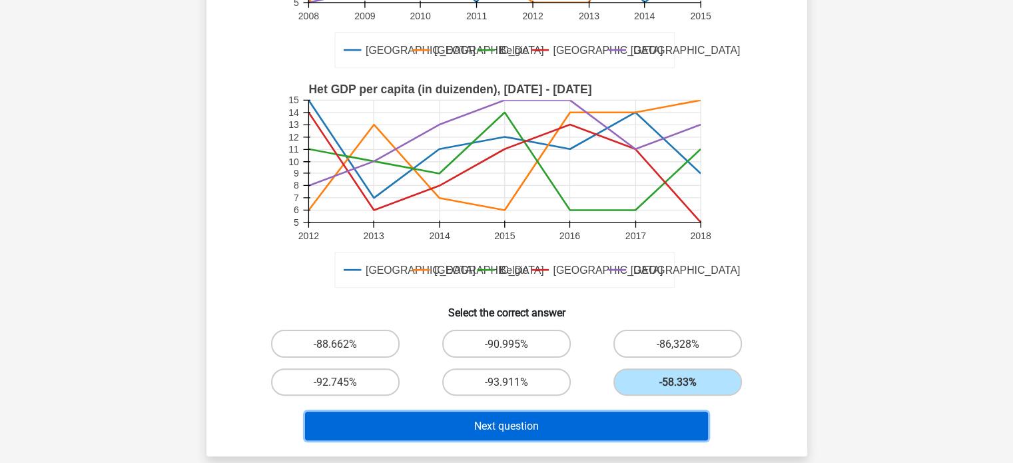
click at [610, 413] on button "Next question" at bounding box center [506, 425] width 403 height 29
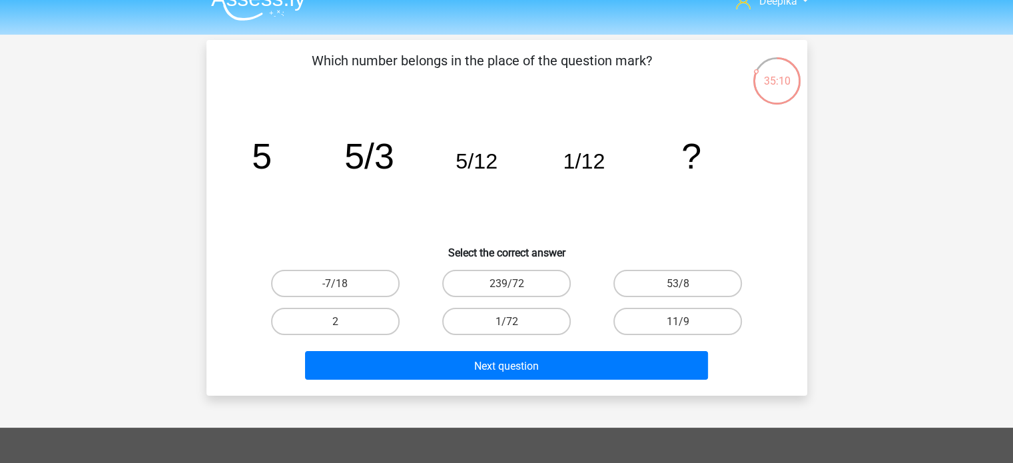
scroll to position [0, 0]
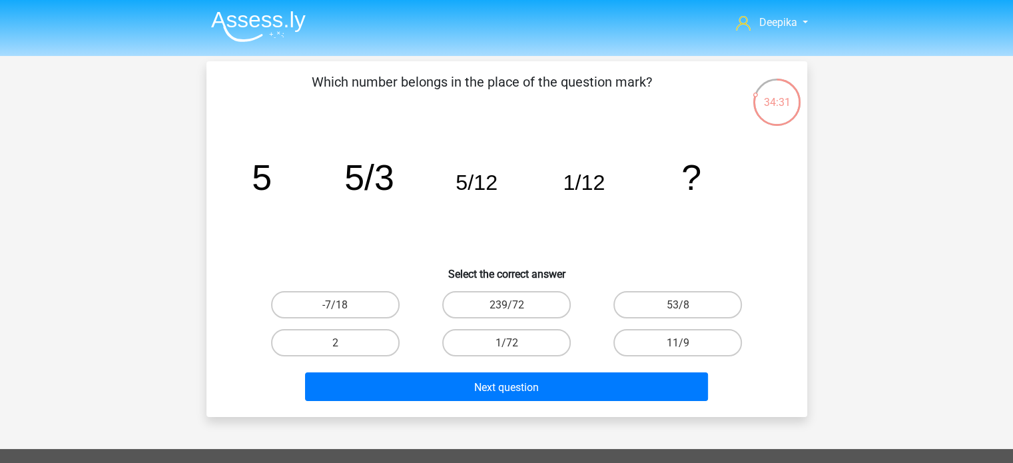
drag, startPoint x: 465, startPoint y: 328, endPoint x: 481, endPoint y: 353, distance: 30.8
click at [465, 328] on div "1/72" at bounding box center [506, 343] width 171 height 38
click at [485, 342] on label "1/72" at bounding box center [506, 342] width 128 height 27
click at [506, 342] on input "1/72" at bounding box center [510, 346] width 9 height 9
radio input "true"
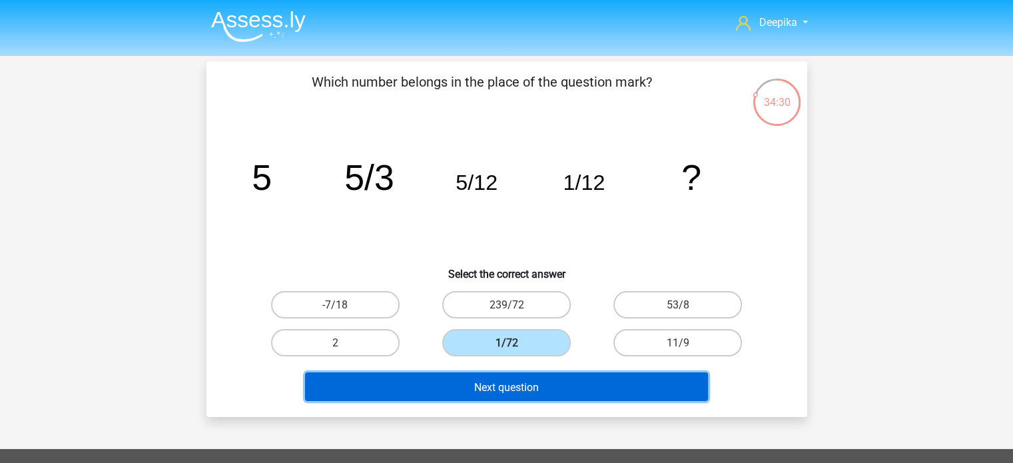
click at [487, 390] on font "Next question" at bounding box center [506, 386] width 65 height 13
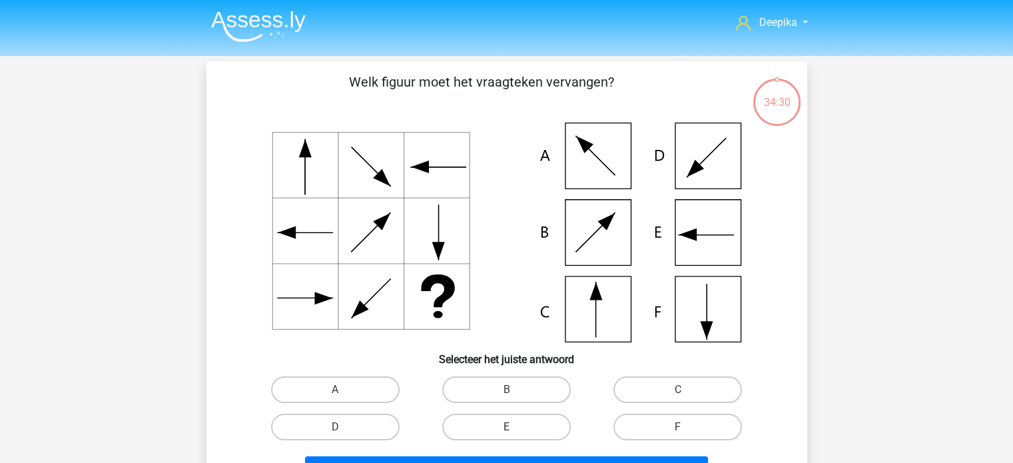
scroll to position [61, 0]
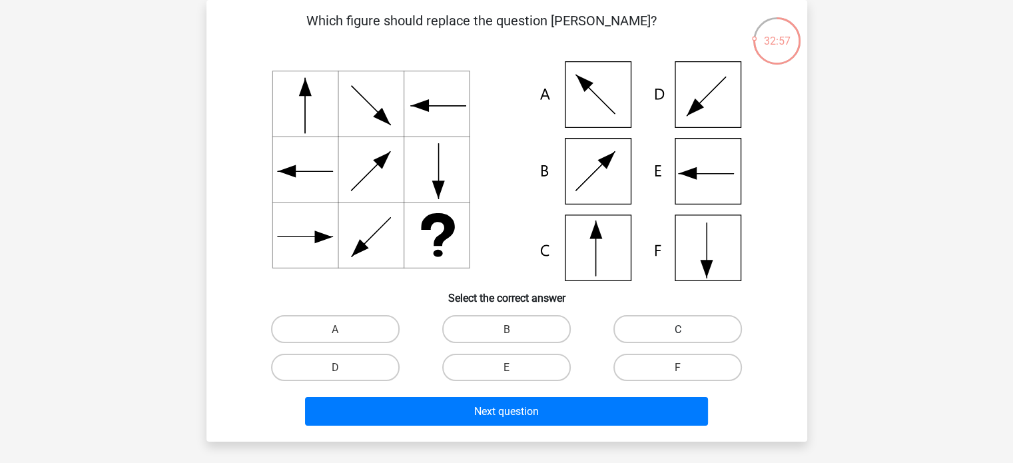
click at [700, 327] on label "C" at bounding box center [677, 328] width 128 height 27
click at [686, 328] on input "C" at bounding box center [682, 332] width 9 height 9
radio input "true"
click at [597, 437] on div "Which figure should replace the question mark?" at bounding box center [506, 220] width 600 height 441
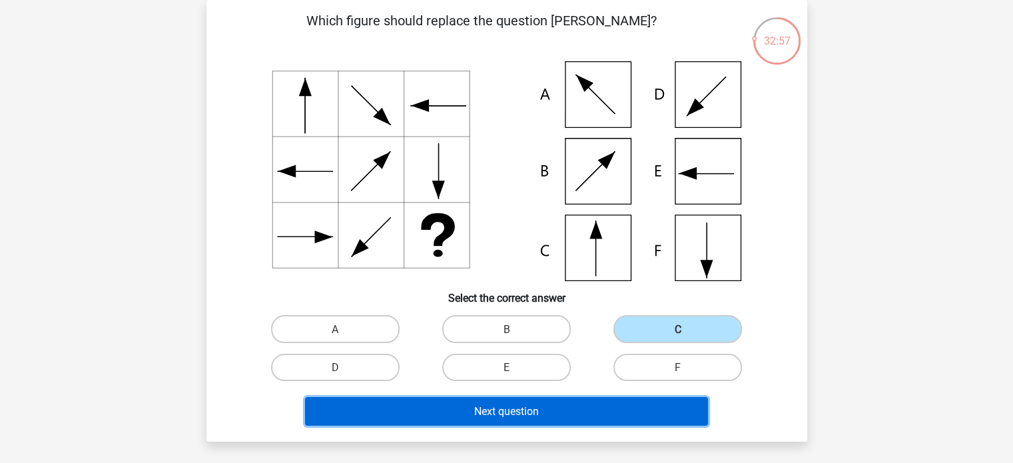
click at [588, 413] on button "Next question" at bounding box center [506, 411] width 403 height 29
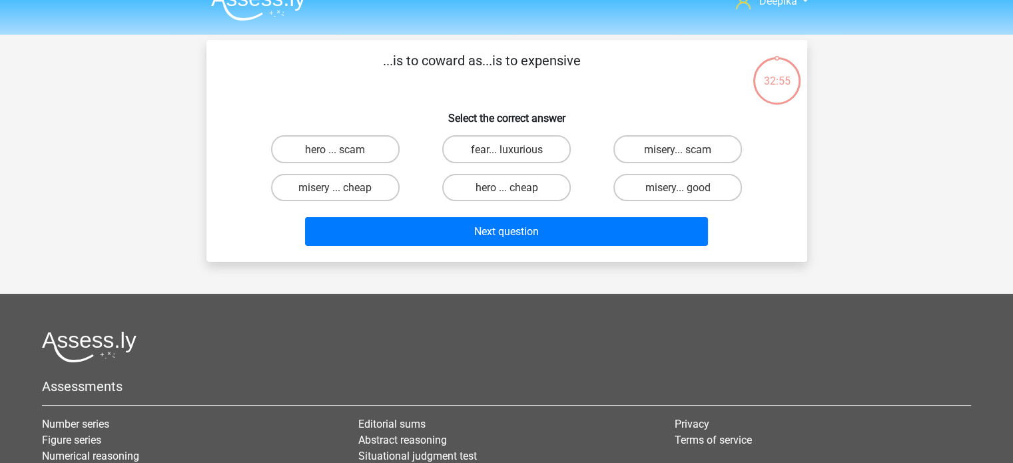
scroll to position [0, 0]
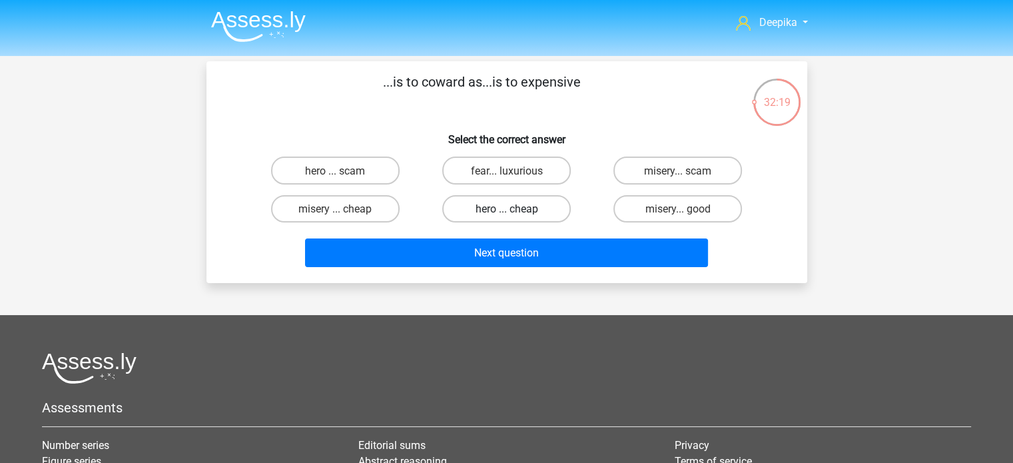
click at [482, 219] on label "hero ... cheap" at bounding box center [506, 208] width 128 height 27
click at [506, 217] on input "hero ... cheap" at bounding box center [510, 212] width 9 height 9
radio input "true"
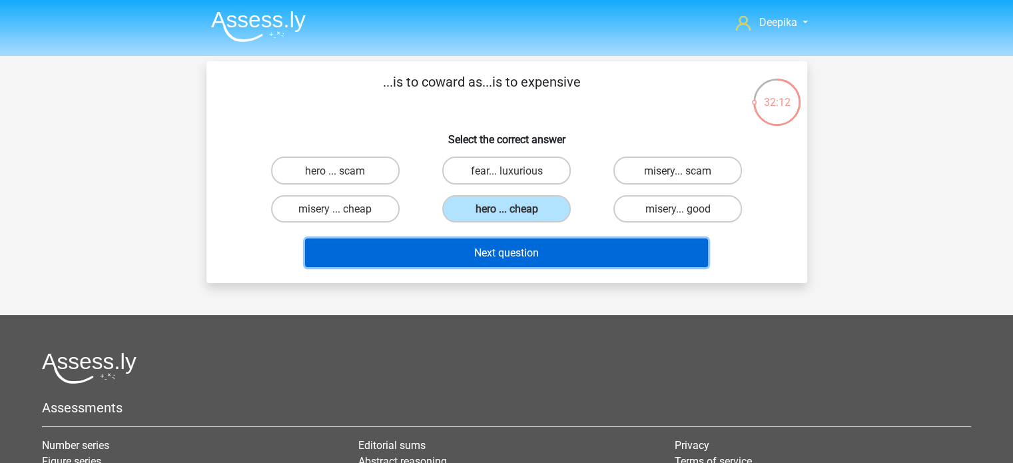
click at [593, 264] on button "Next question" at bounding box center [506, 252] width 403 height 29
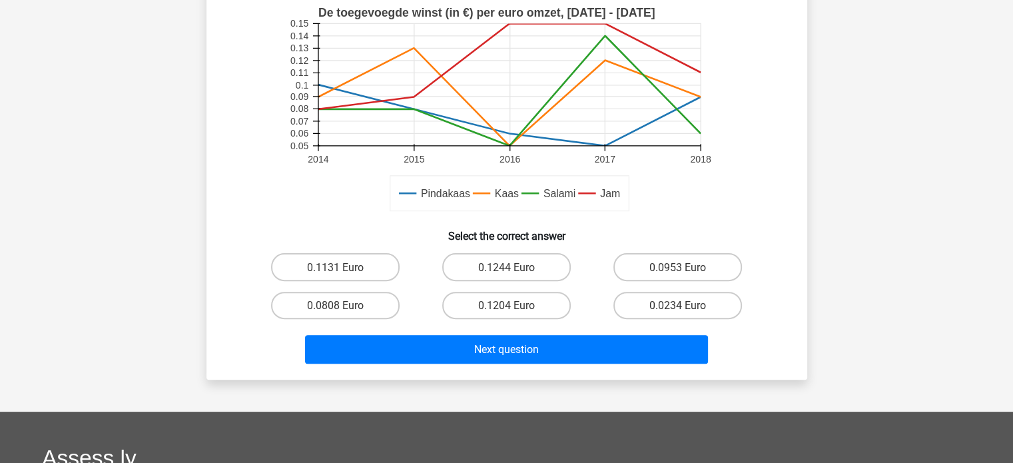
scroll to position [394, 0]
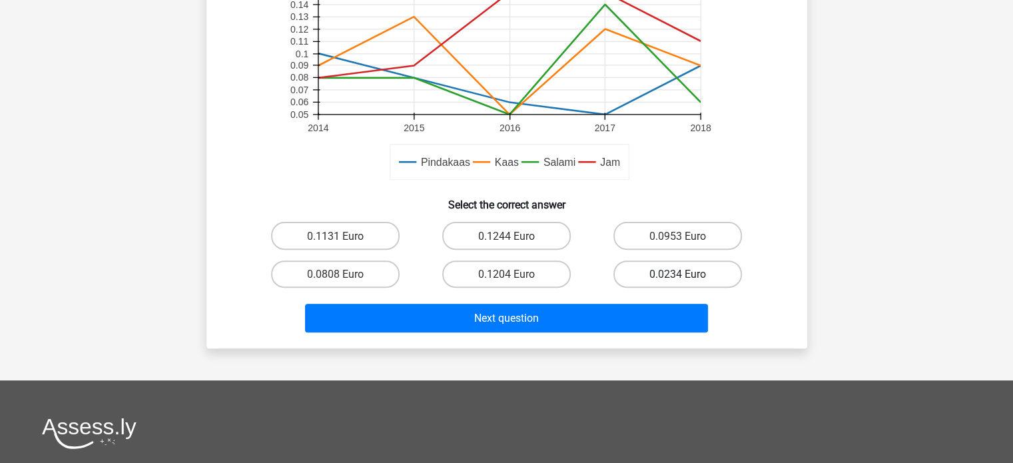
drag, startPoint x: 645, startPoint y: 258, endPoint x: 645, endPoint y: 274, distance: 16.0
click at [645, 258] on div "0.0234 Euro" at bounding box center [677, 274] width 171 height 38
click at [644, 285] on label "0.0234 Euro" at bounding box center [677, 273] width 128 height 27
click at [678, 282] on input "0.0234 Euro" at bounding box center [682, 278] width 9 height 9
radio input "true"
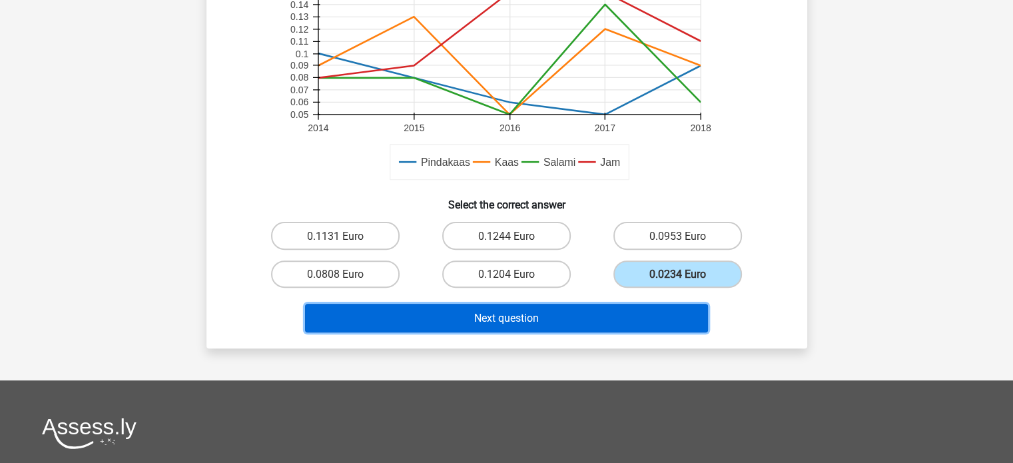
click at [610, 319] on button "Next question" at bounding box center [506, 318] width 403 height 29
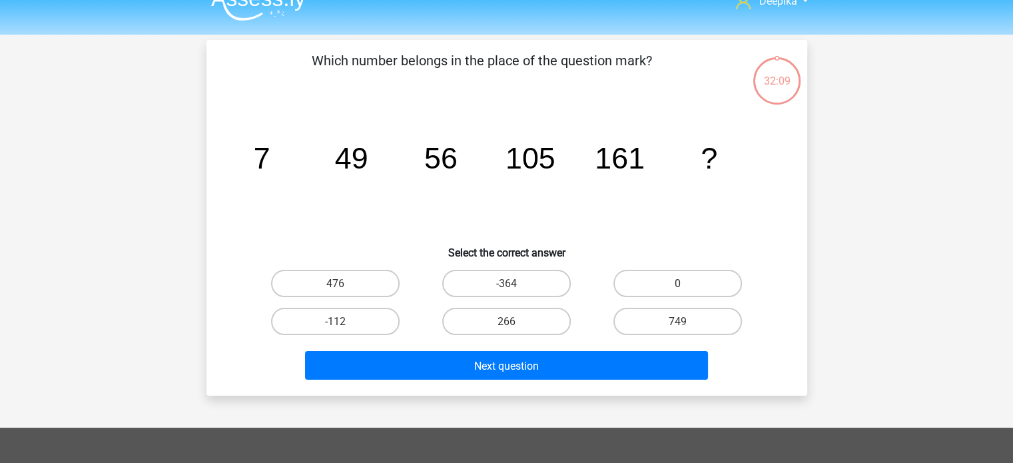
scroll to position [0, 0]
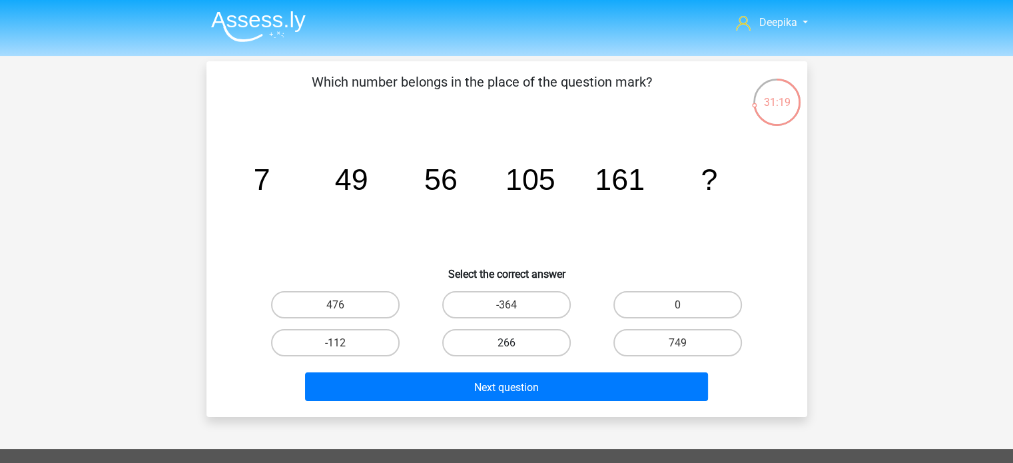
click at [477, 344] on label "266" at bounding box center [506, 342] width 128 height 27
click at [506, 344] on input "266" at bounding box center [510, 346] width 9 height 9
radio input "true"
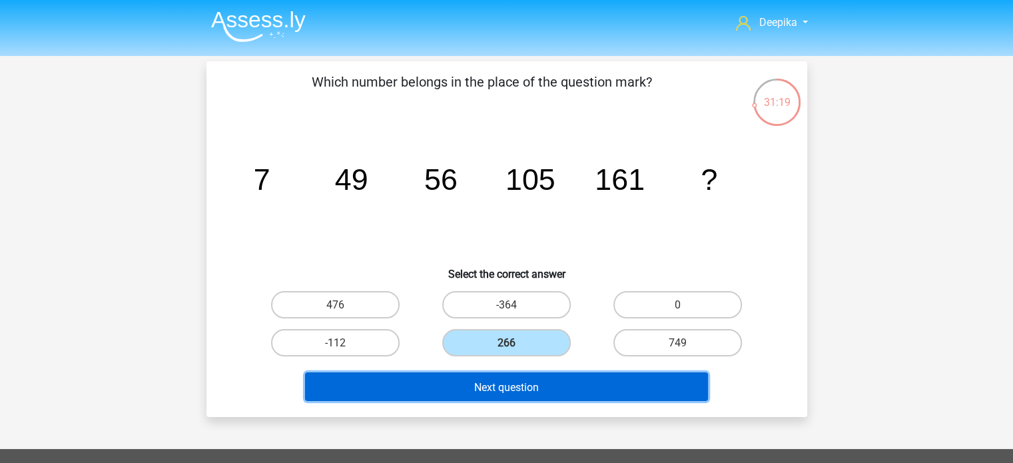
click at [474, 395] on button "Next question" at bounding box center [506, 386] width 403 height 29
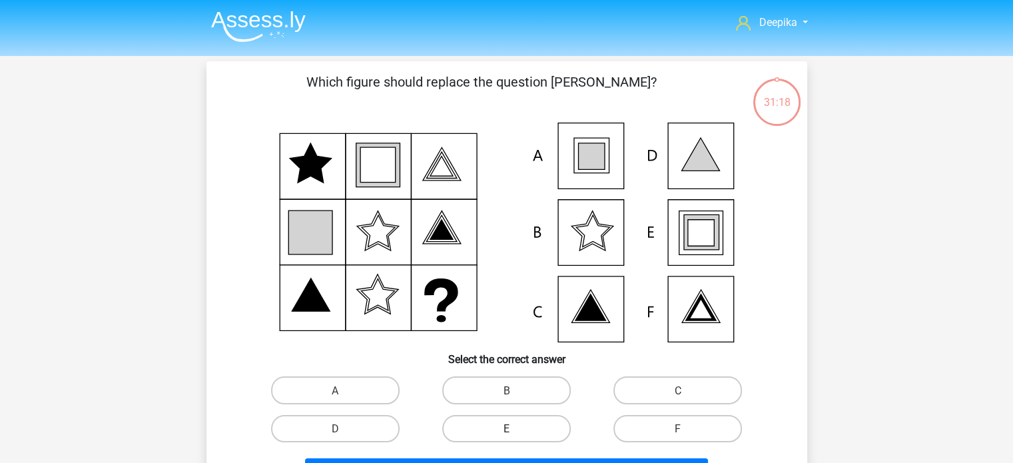
scroll to position [61, 0]
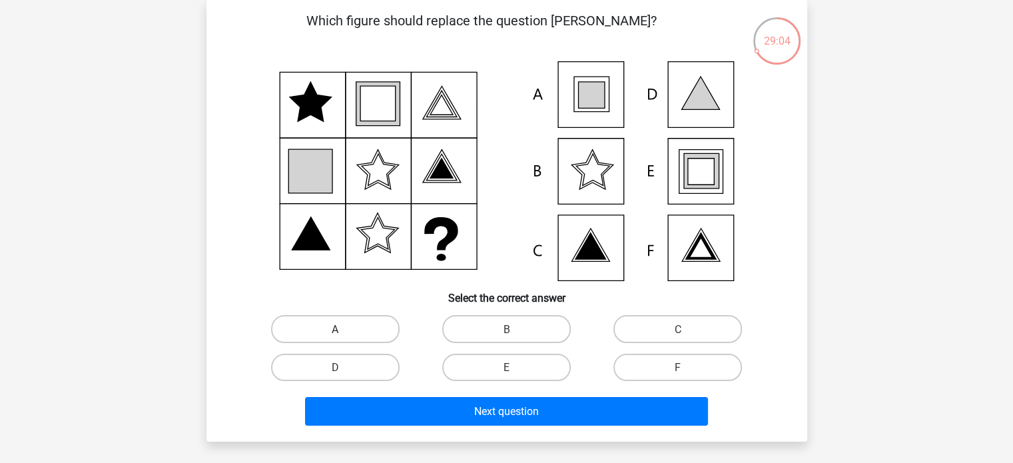
click at [351, 332] on label "A" at bounding box center [335, 328] width 128 height 27
click at [344, 332] on input "A" at bounding box center [339, 332] width 9 height 9
radio input "true"
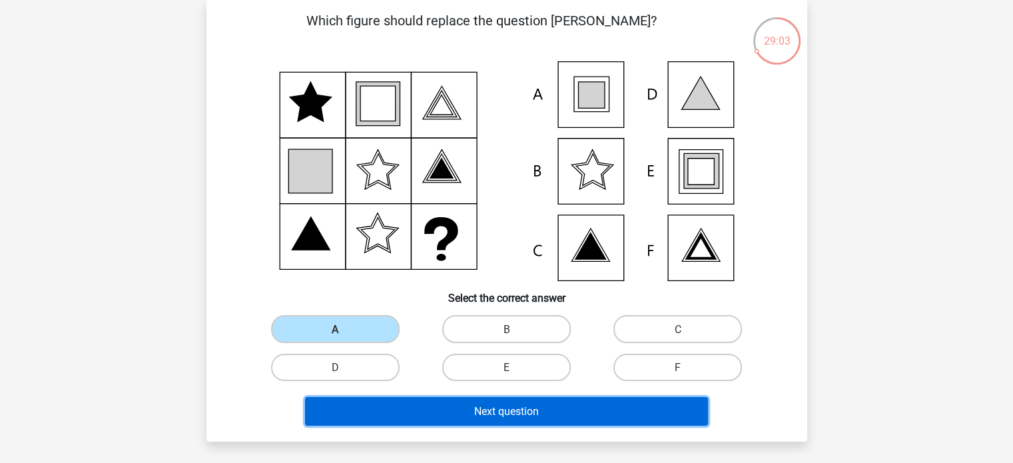
click at [410, 409] on button "Next question" at bounding box center [506, 411] width 403 height 29
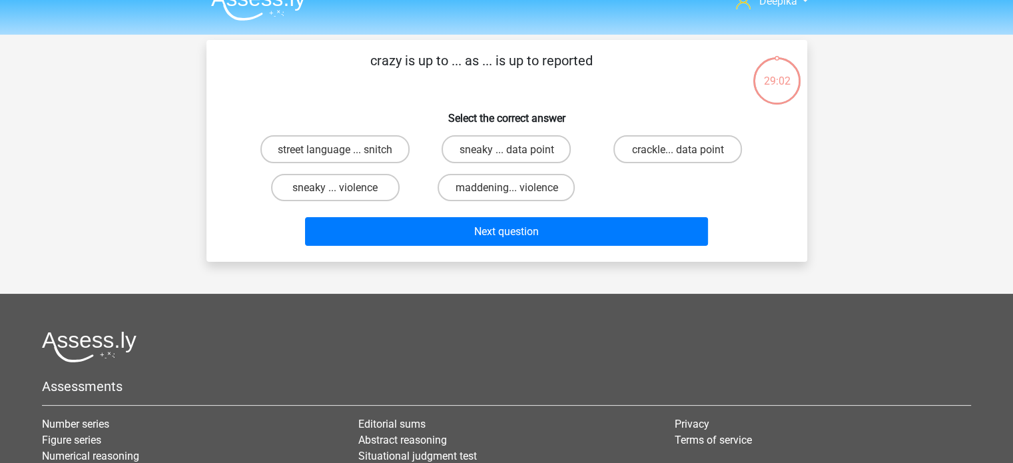
scroll to position [0, 0]
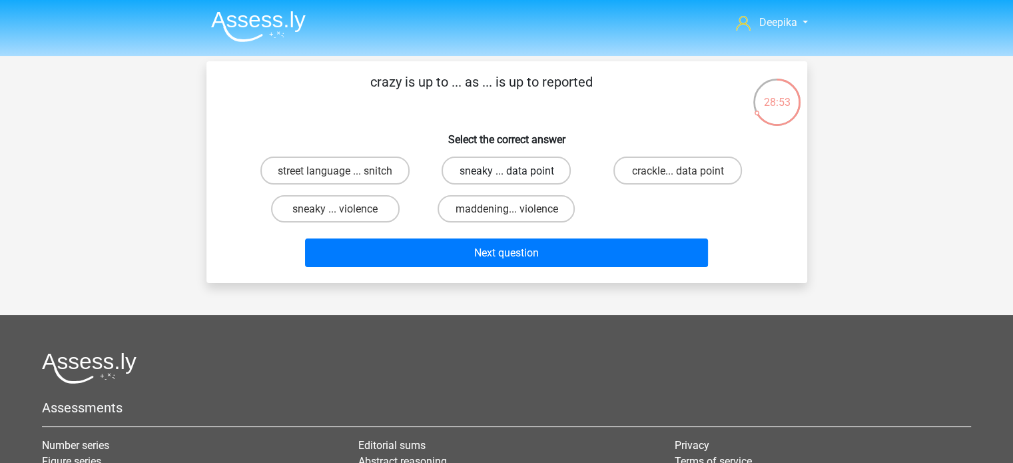
click at [483, 159] on label "sneaky ... data point" at bounding box center [505, 169] width 129 height 27
click at [506, 170] on input "sneaky ... data point" at bounding box center [510, 174] width 9 height 9
radio input "true"
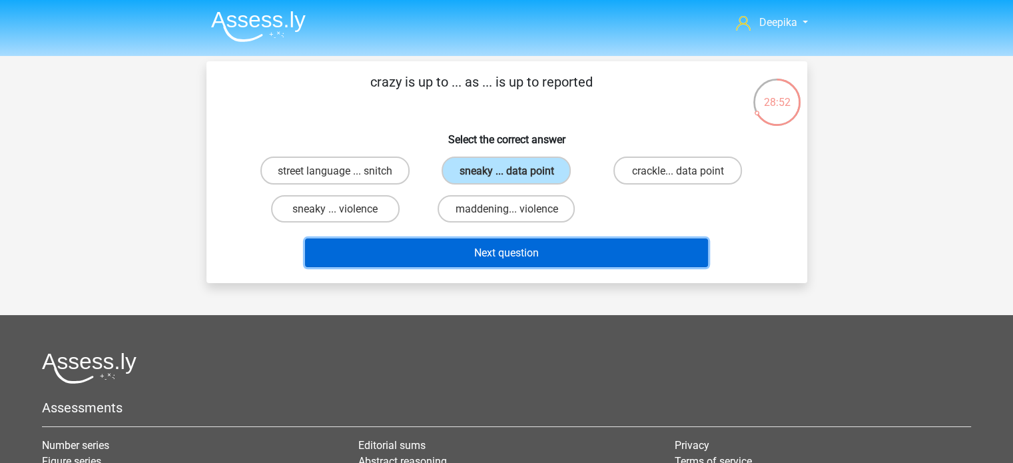
click at [533, 244] on button "Next question" at bounding box center [506, 252] width 403 height 29
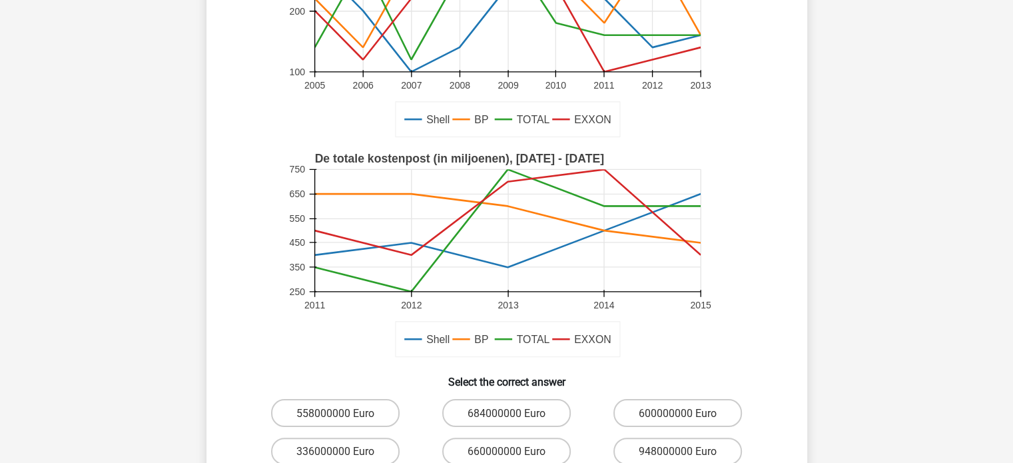
scroll to position [200, 0]
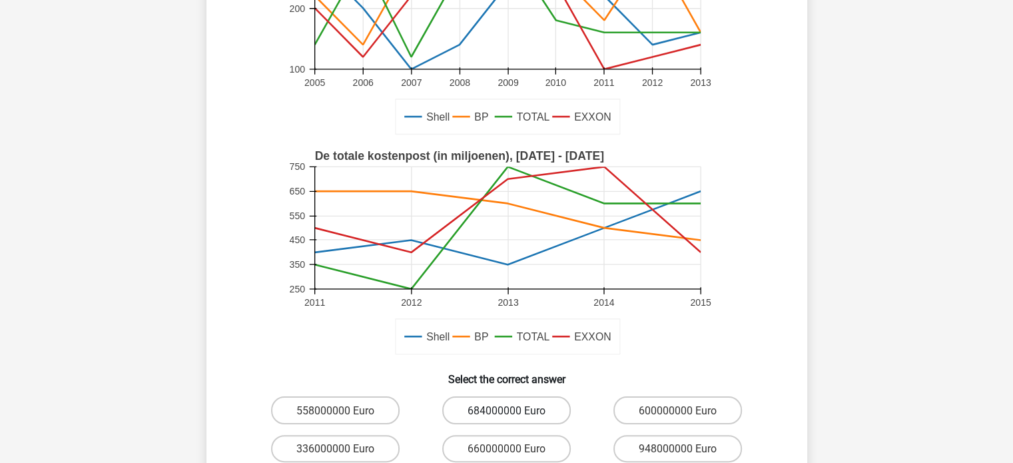
click at [517, 407] on font "684000000 Euro" at bounding box center [506, 410] width 78 height 13
click at [515, 409] on input "684000000 Euro" at bounding box center [510, 413] width 9 height 9
radio input "true"
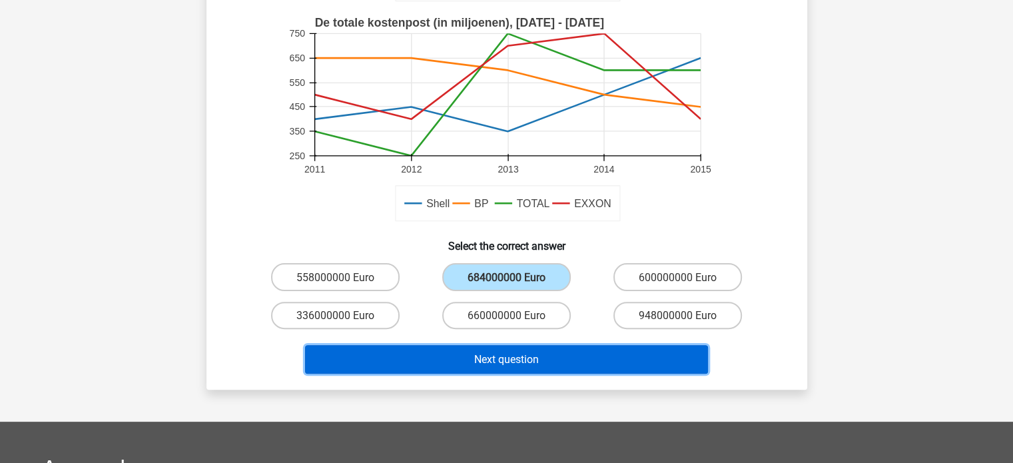
click at [584, 365] on button "Next question" at bounding box center [506, 359] width 403 height 29
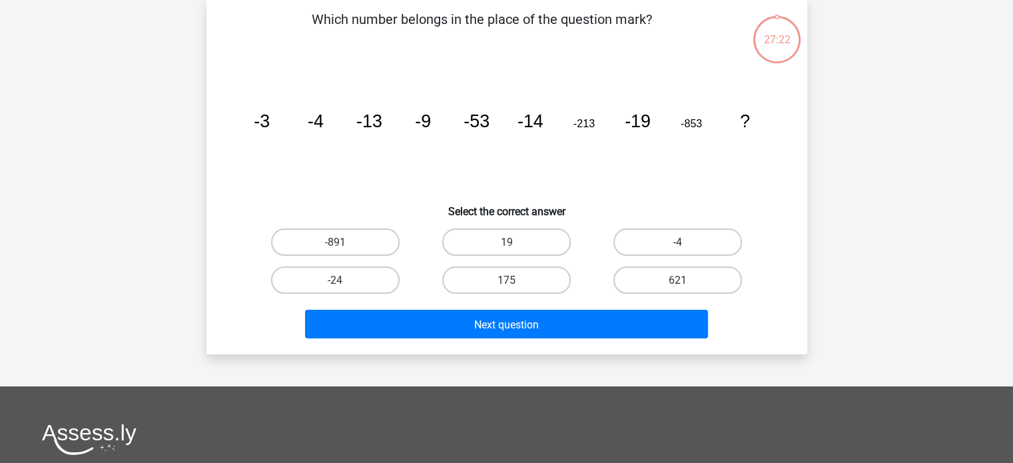
scroll to position [61, 0]
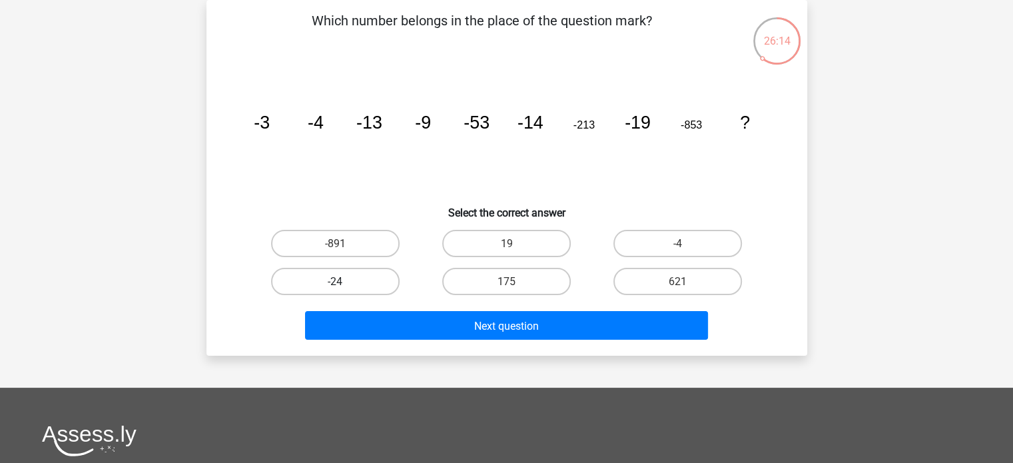
click at [345, 290] on label "-24" at bounding box center [335, 281] width 128 height 27
click at [344, 290] on input "-24" at bounding box center [339, 285] width 9 height 9
radio input "true"
click at [393, 308] on div "Next question" at bounding box center [507, 322] width 558 height 45
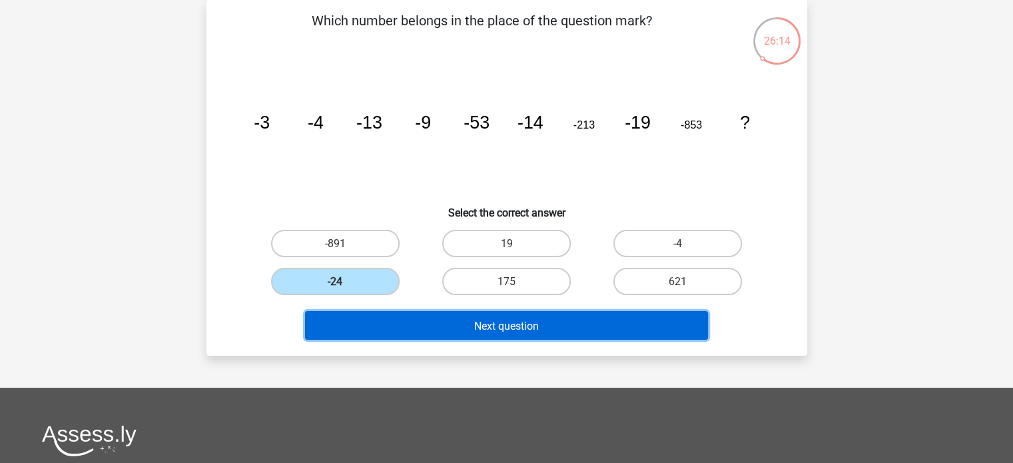
click at [399, 323] on button "Next question" at bounding box center [506, 325] width 403 height 29
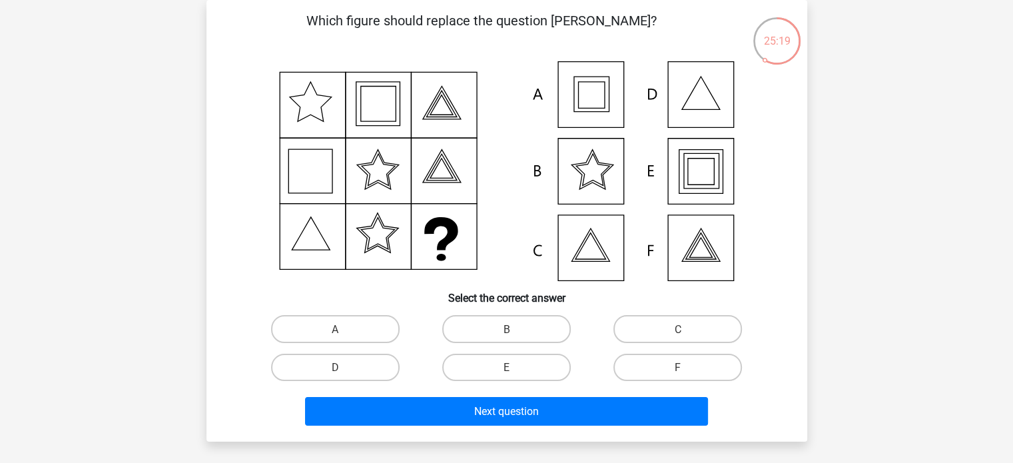
click at [507, 367] on input "E" at bounding box center [510, 371] width 9 height 9
radio input "true"
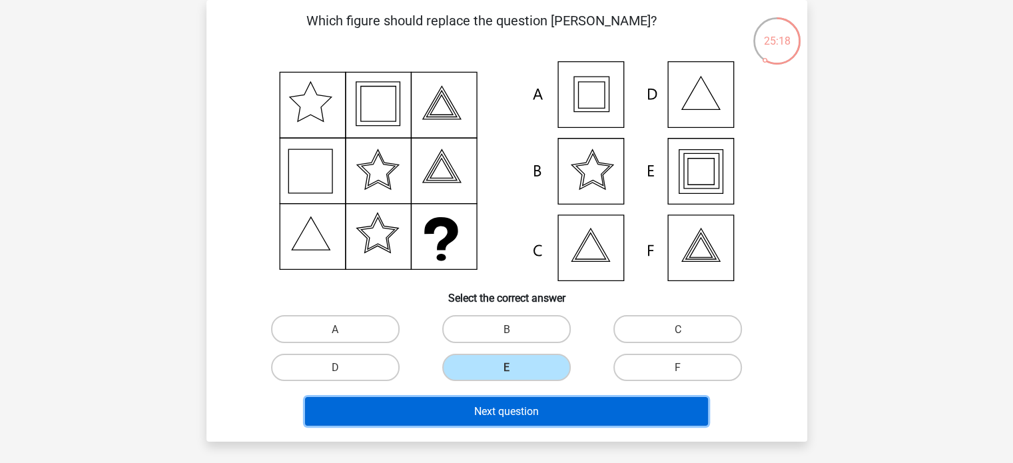
click at [519, 404] on button "Next question" at bounding box center [506, 411] width 403 height 29
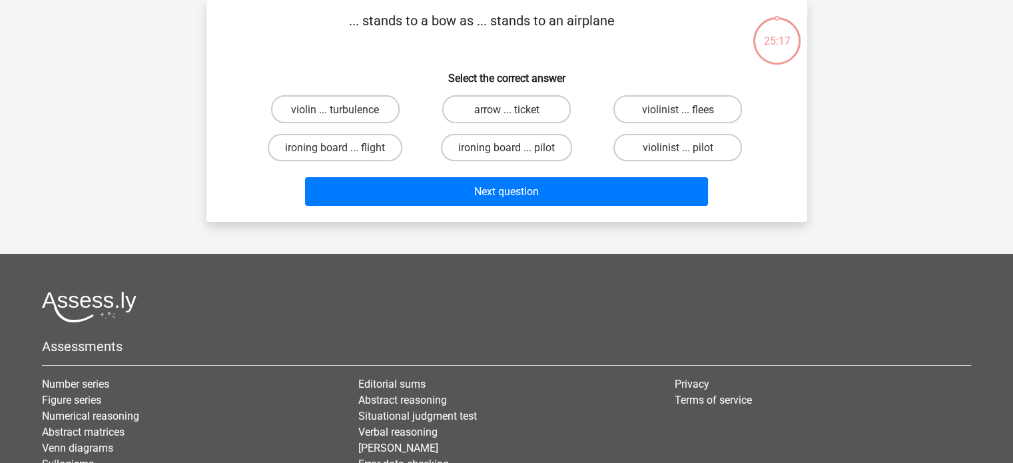
scroll to position [0, 0]
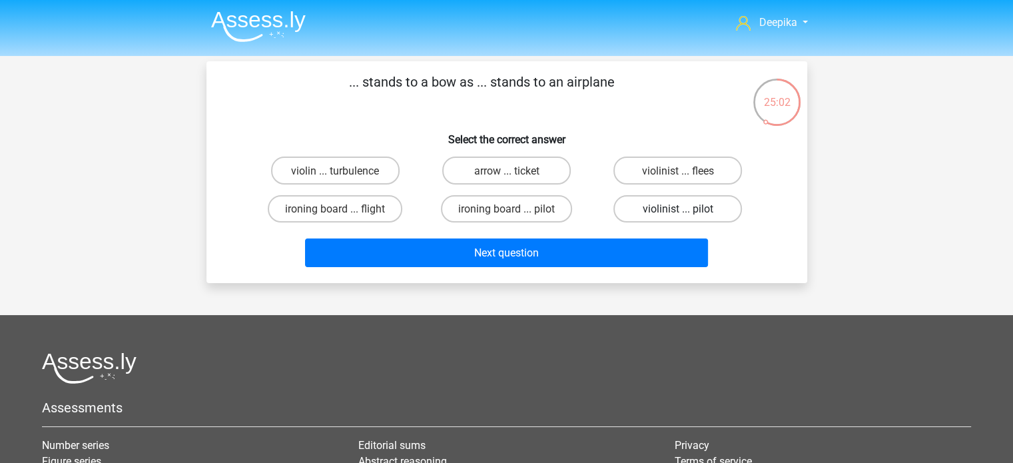
click at [676, 200] on label "violinist ... pilot" at bounding box center [677, 208] width 128 height 27
click at [678, 208] on input "violinist ... pilot" at bounding box center [682, 212] width 9 height 9
radio input "true"
click at [620, 234] on div "Next question" at bounding box center [507, 250] width 558 height 45
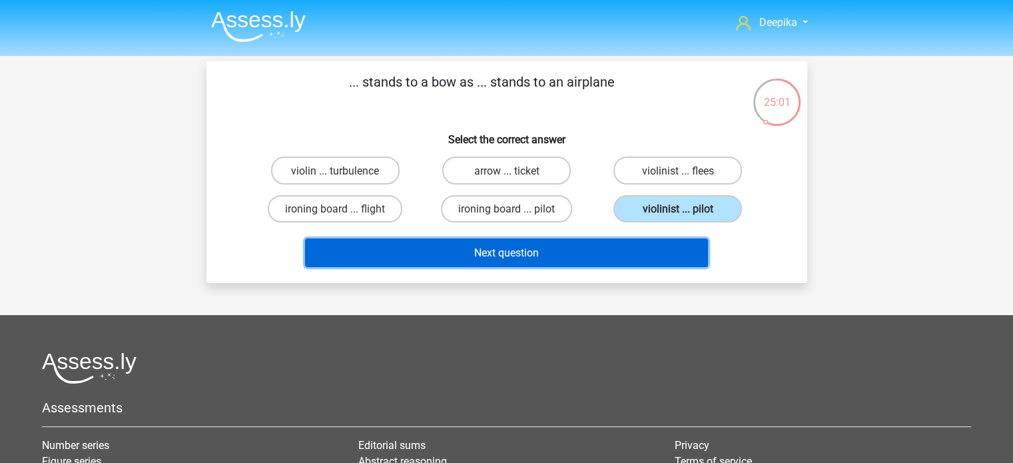
click at [604, 249] on button "Next question" at bounding box center [506, 252] width 403 height 29
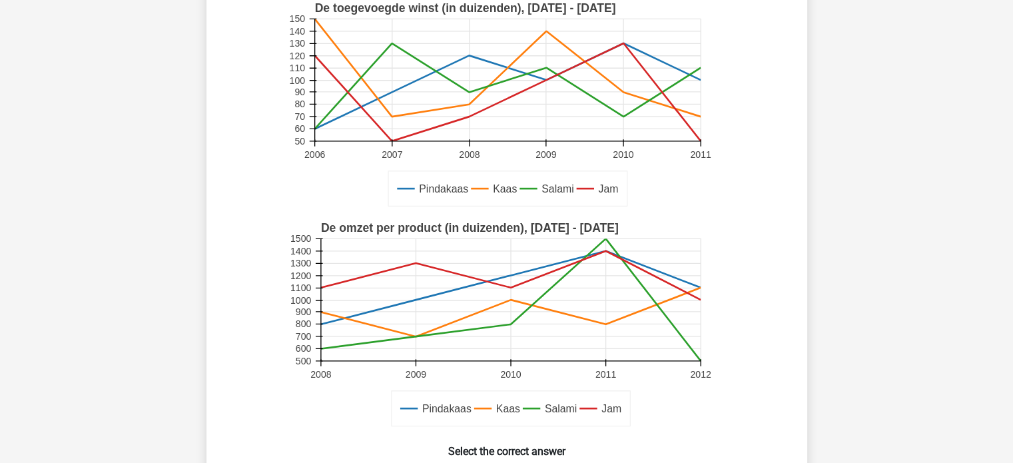
scroll to position [261, 0]
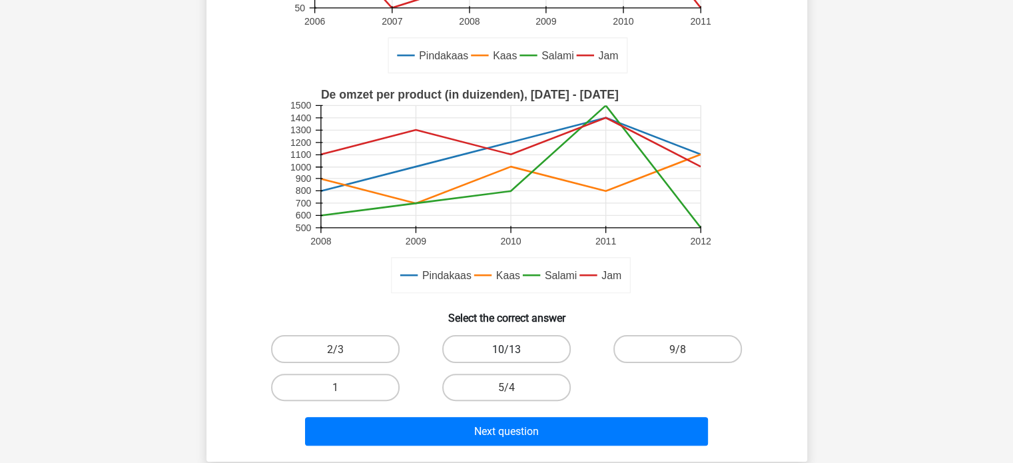
drag, startPoint x: 519, startPoint y: 338, endPoint x: 519, endPoint y: 351, distance: 14.0
click at [518, 338] on label "10/13" at bounding box center [506, 348] width 128 height 27
click at [515, 348] on input "10/13" at bounding box center [510, 352] width 9 height 9
radio input "true"
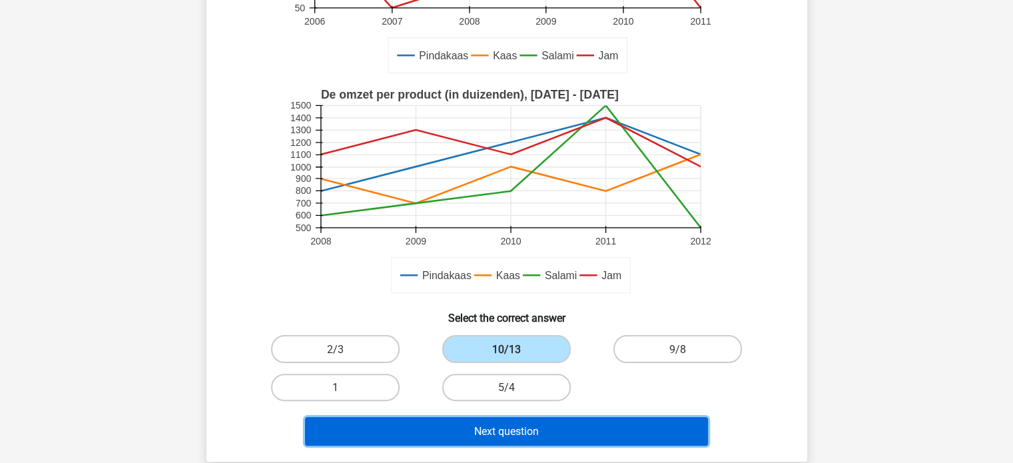
click at [535, 423] on button "Next question" at bounding box center [506, 431] width 403 height 29
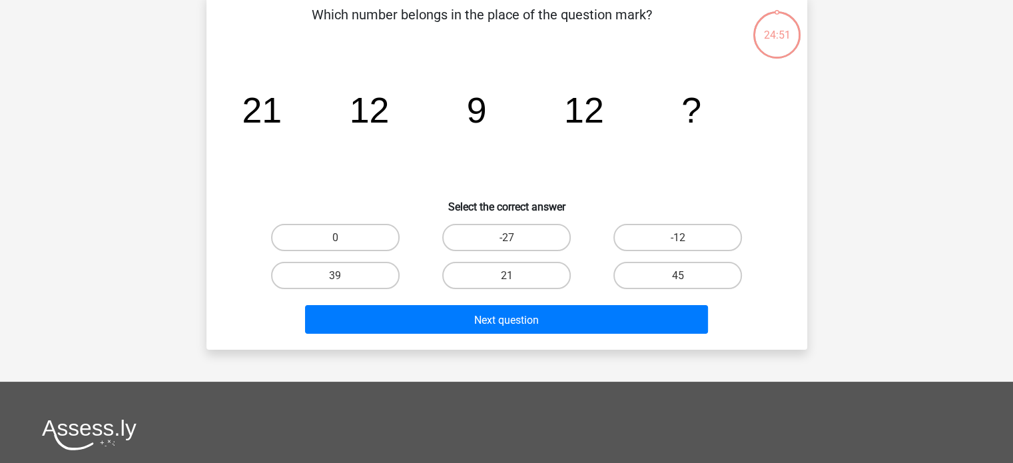
scroll to position [61, 0]
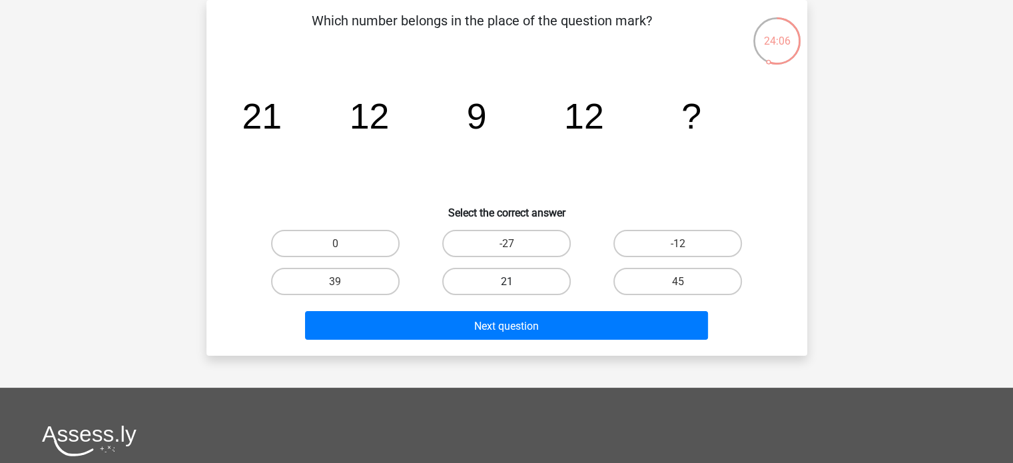
click at [538, 284] on label "21" at bounding box center [506, 281] width 128 height 27
click at [515, 284] on input "21" at bounding box center [510, 285] width 9 height 9
radio input "true"
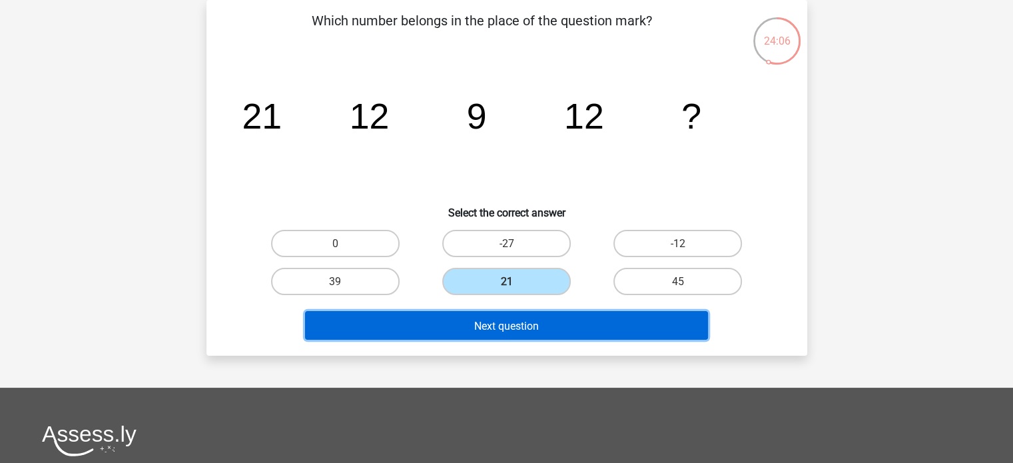
click at [528, 330] on font "Next question" at bounding box center [506, 325] width 65 height 13
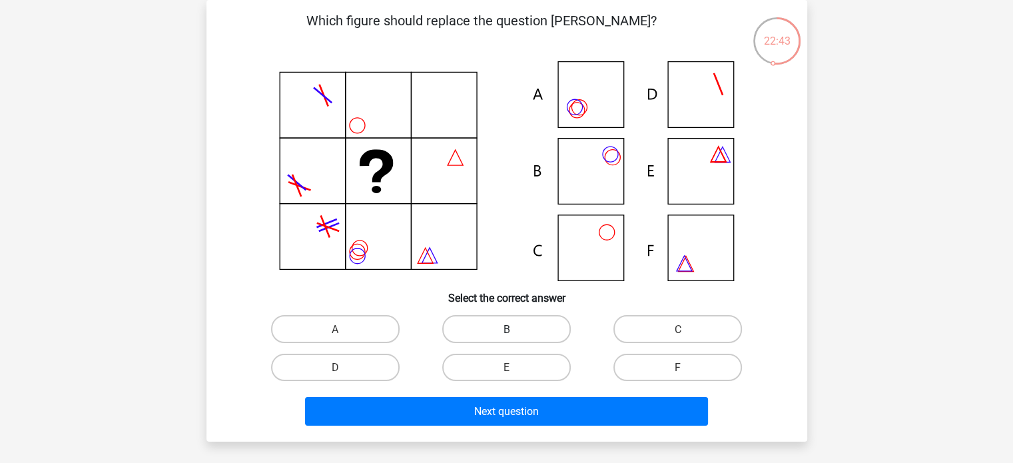
click at [523, 318] on label "B" at bounding box center [506, 328] width 128 height 27
click at [515, 328] on input "B" at bounding box center [510, 332] width 9 height 9
radio input "true"
click at [529, 426] on div "Next question" at bounding box center [507, 414] width 514 height 34
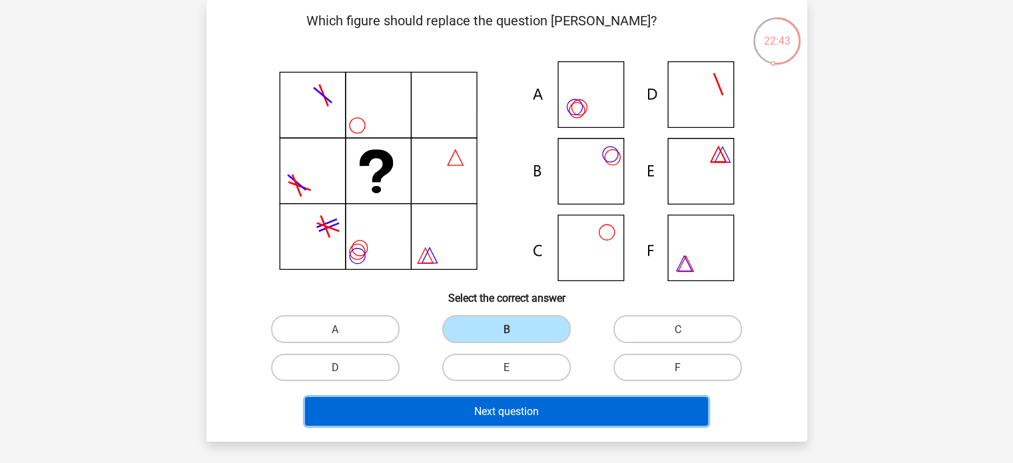
click at [522, 403] on button "Next question" at bounding box center [506, 411] width 403 height 29
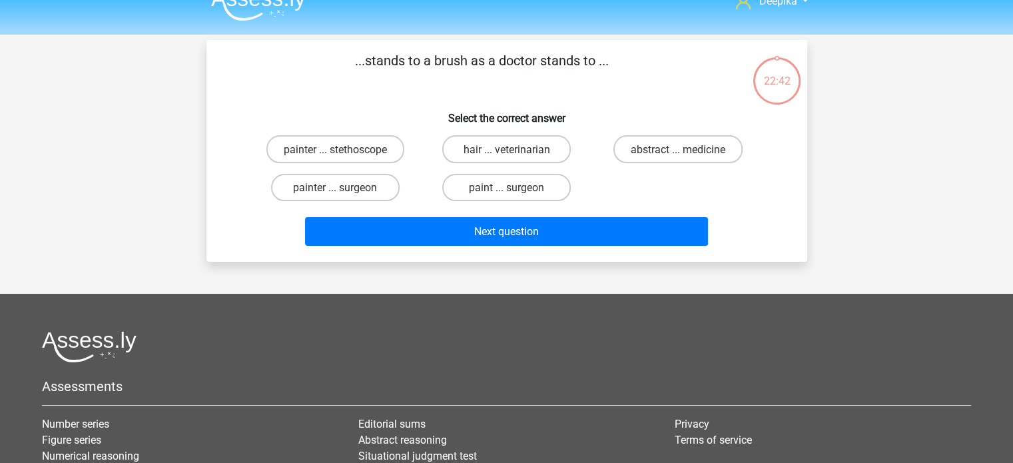
scroll to position [0, 0]
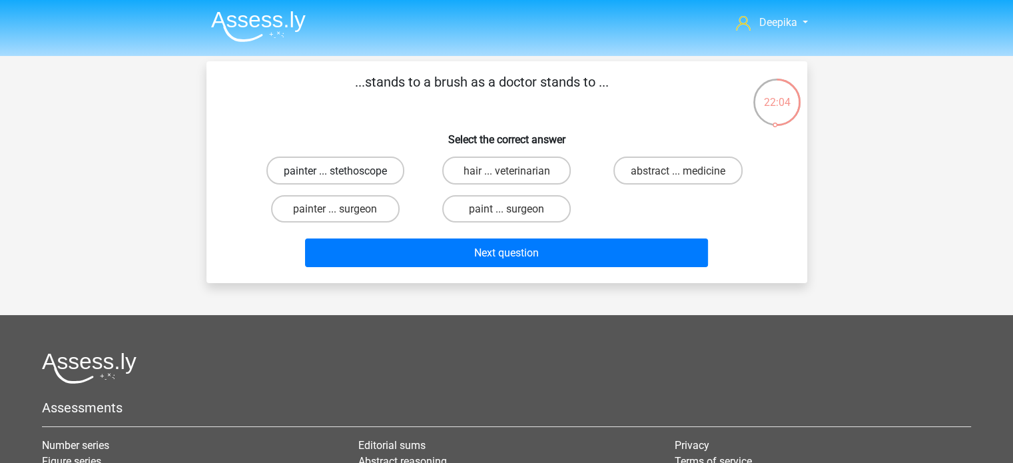
click at [334, 170] on font "painter ... stethoscope" at bounding box center [335, 170] width 103 height 13
click at [335, 170] on input "painter ... stethoscope" at bounding box center [339, 174] width 9 height 9
radio input "true"
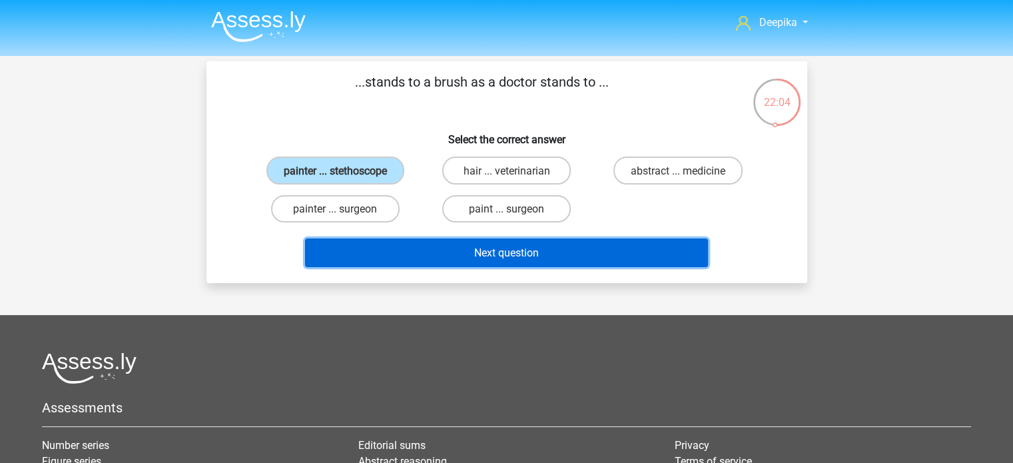
click at [447, 254] on button "Next question" at bounding box center [506, 252] width 403 height 29
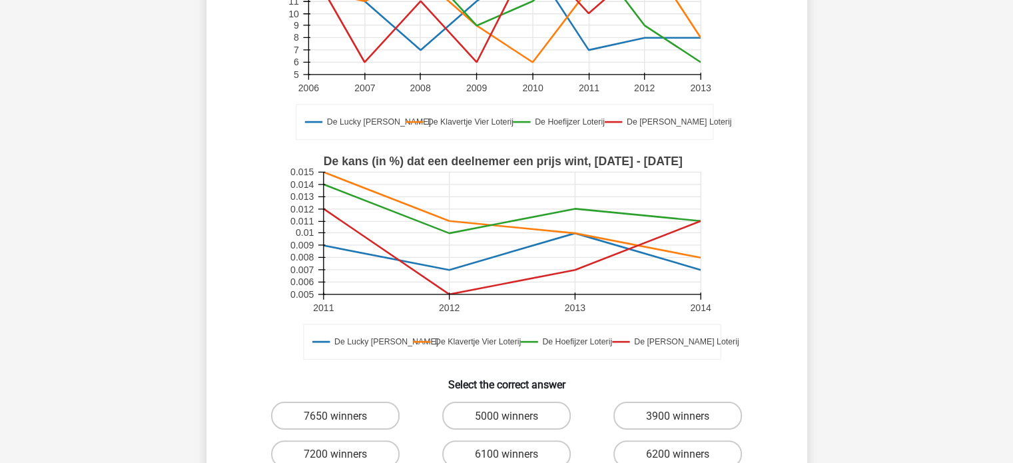
scroll to position [261, 0]
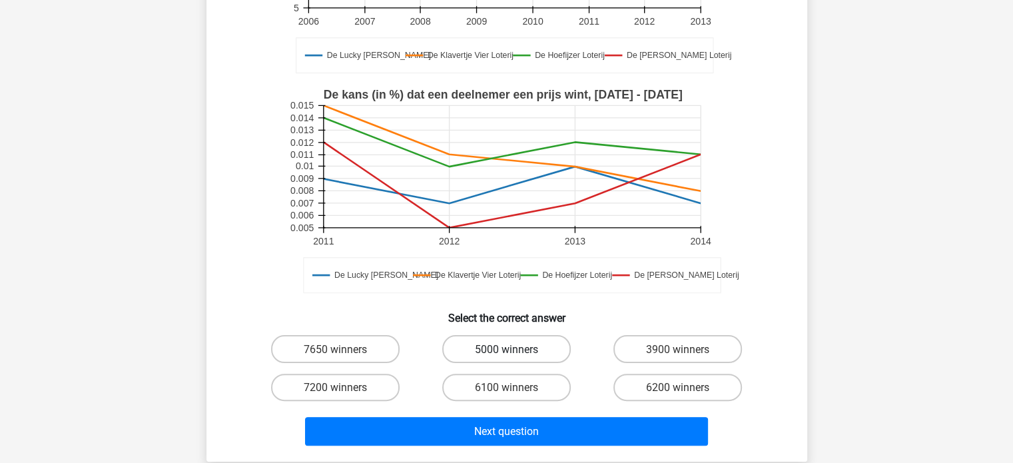
click at [510, 357] on label "5000 winners" at bounding box center [506, 348] width 128 height 27
click at [510, 357] on input "5000 winners" at bounding box center [510, 352] width 9 height 9
radio input "true"
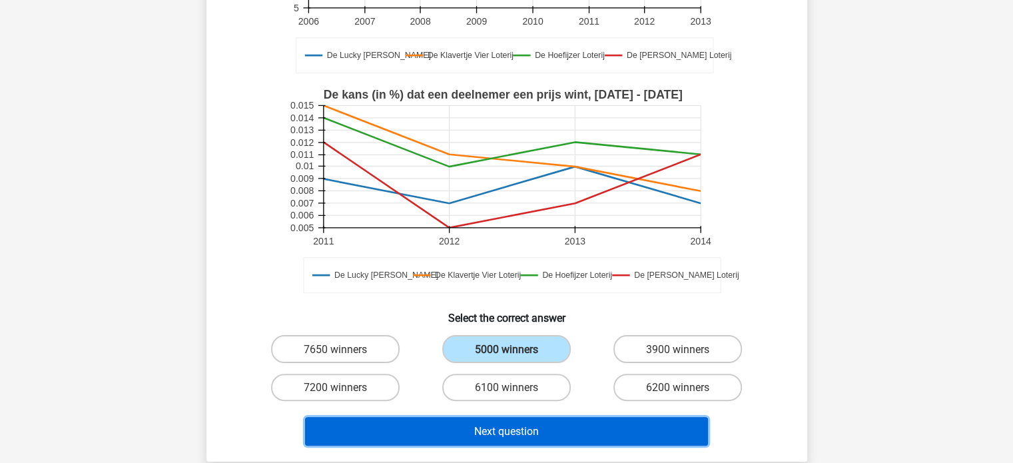
click at [527, 444] on button "Next question" at bounding box center [506, 431] width 403 height 29
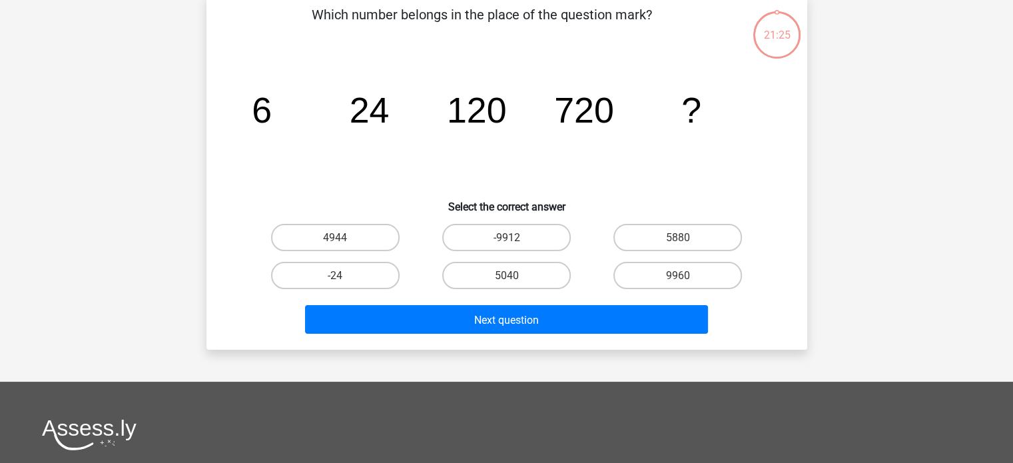
scroll to position [61, 0]
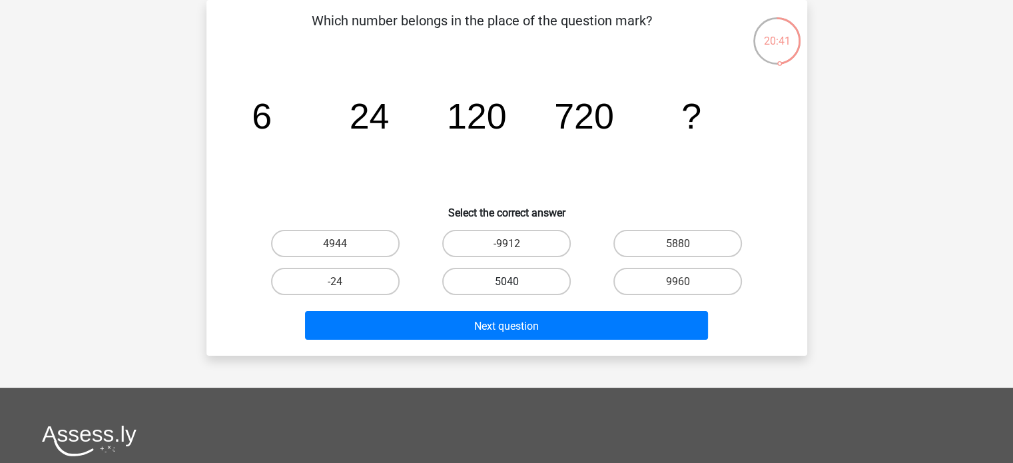
click at [489, 279] on label "5040" at bounding box center [506, 281] width 128 height 27
click at [506, 281] on input "5040" at bounding box center [510, 285] width 9 height 9
radio input "true"
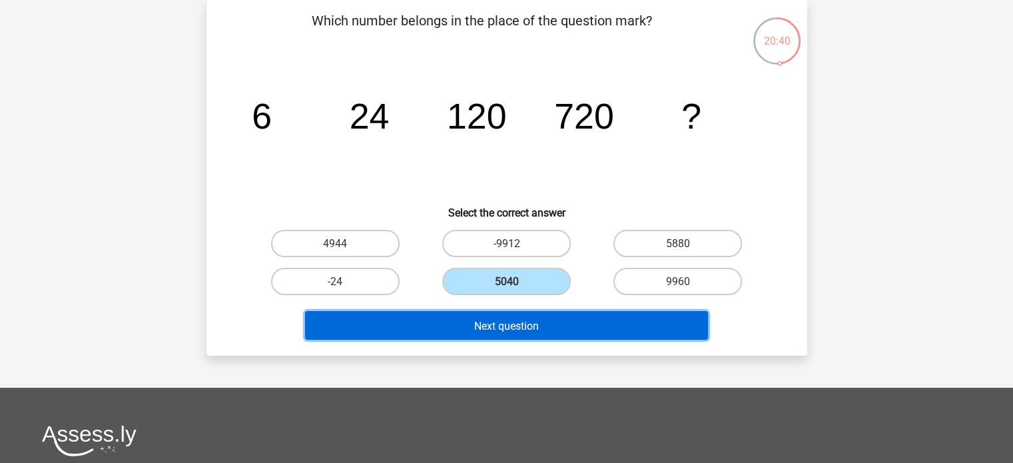
click at [489, 316] on button "Next question" at bounding box center [506, 325] width 403 height 29
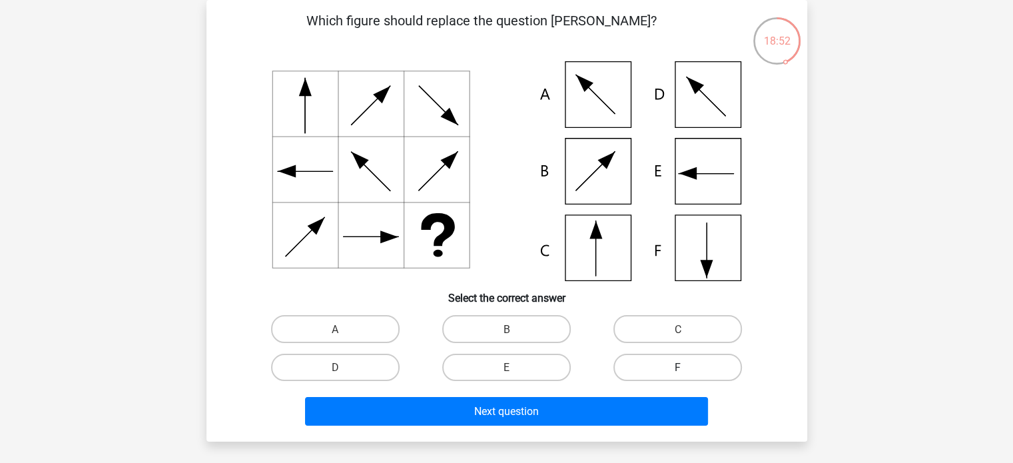
click at [652, 361] on label "F" at bounding box center [677, 366] width 128 height 27
click at [678, 367] on input "F" at bounding box center [682, 371] width 9 height 9
radio input "true"
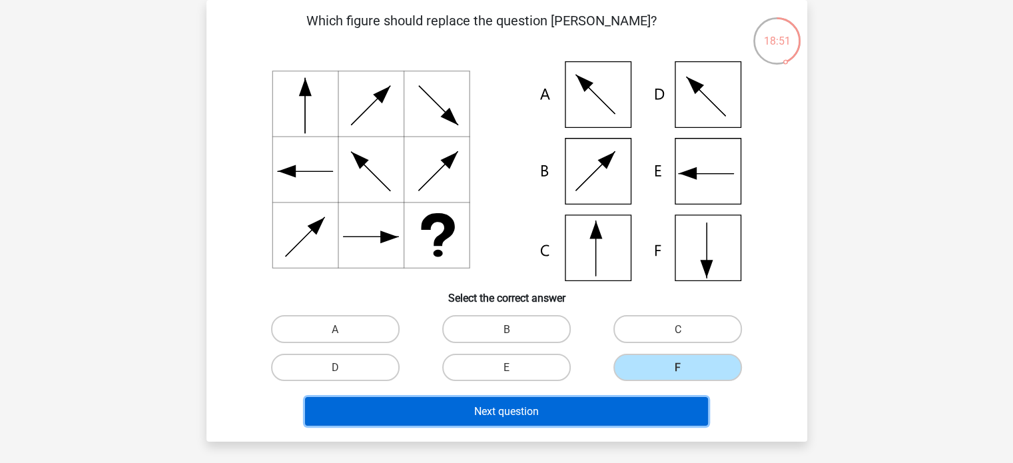
click at [604, 420] on button "Next question" at bounding box center [506, 411] width 403 height 29
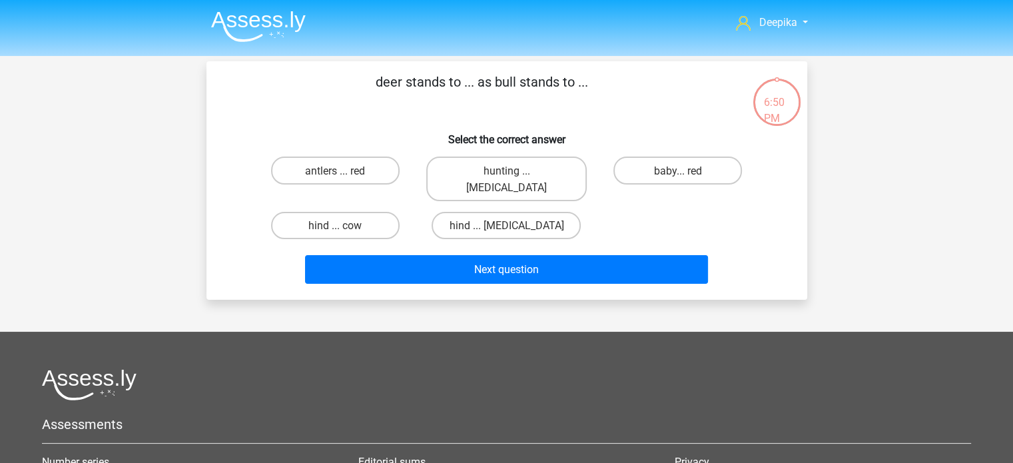
scroll to position [0, 0]
click at [359, 219] on font "hind ... cow" at bounding box center [334, 225] width 53 height 13
click at [344, 225] on input "hind ... cow" at bounding box center [339, 229] width 9 height 9
radio input "true"
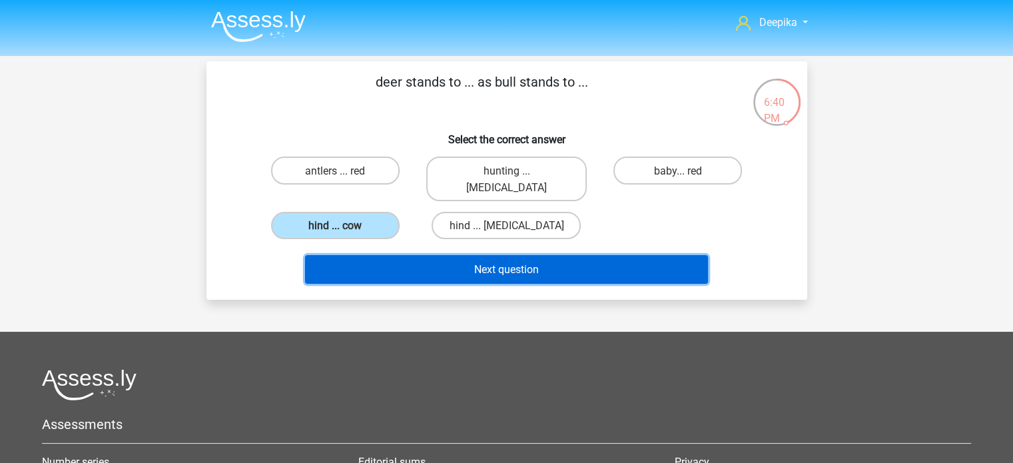
click at [396, 255] on button "Next question" at bounding box center [506, 269] width 403 height 29
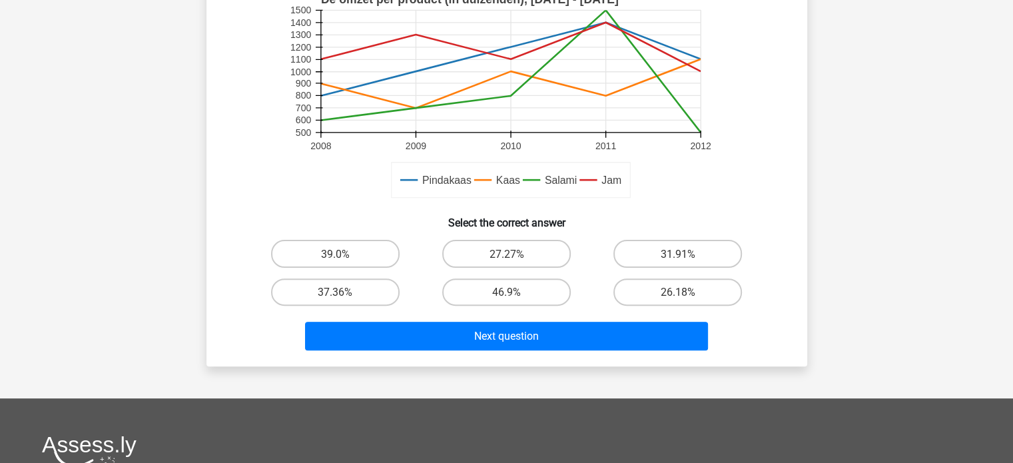
scroll to position [333, 0]
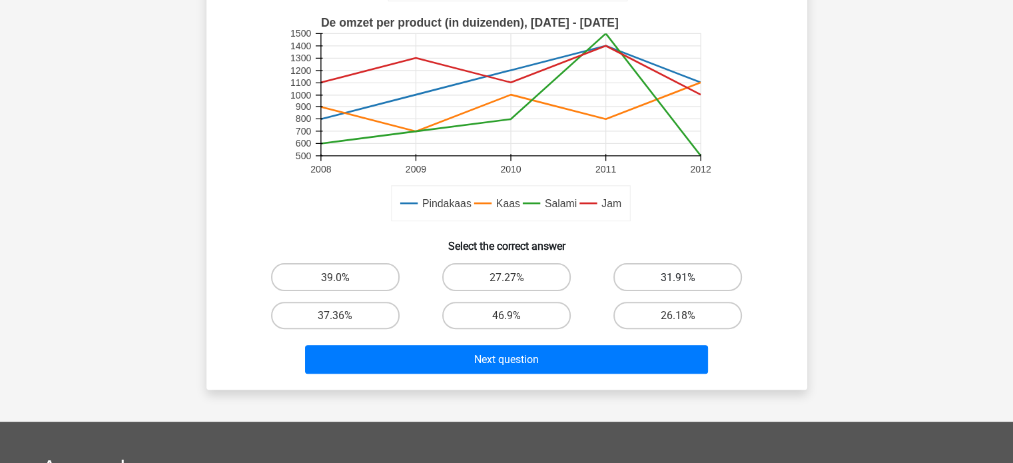
click at [662, 277] on font "31.91%" at bounding box center [677, 277] width 35 height 13
click at [678, 277] on input "31.91%" at bounding box center [682, 280] width 9 height 9
radio input "true"
click at [644, 375] on div "Next question" at bounding box center [507, 362] width 514 height 34
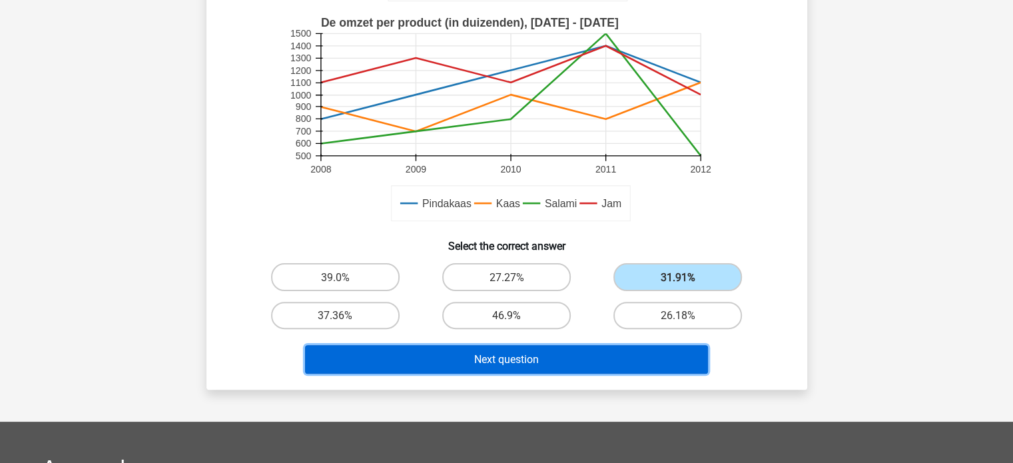
click at [634, 363] on button "Next question" at bounding box center [506, 359] width 403 height 29
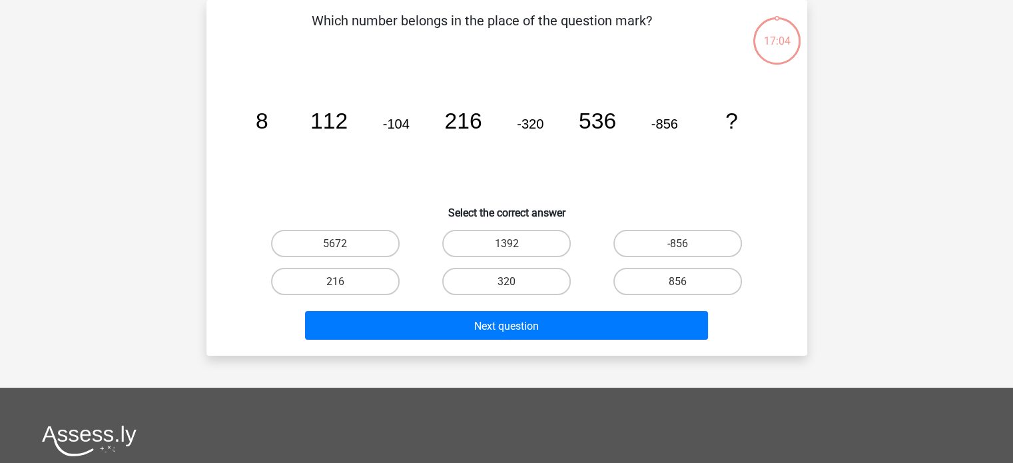
scroll to position [0, 0]
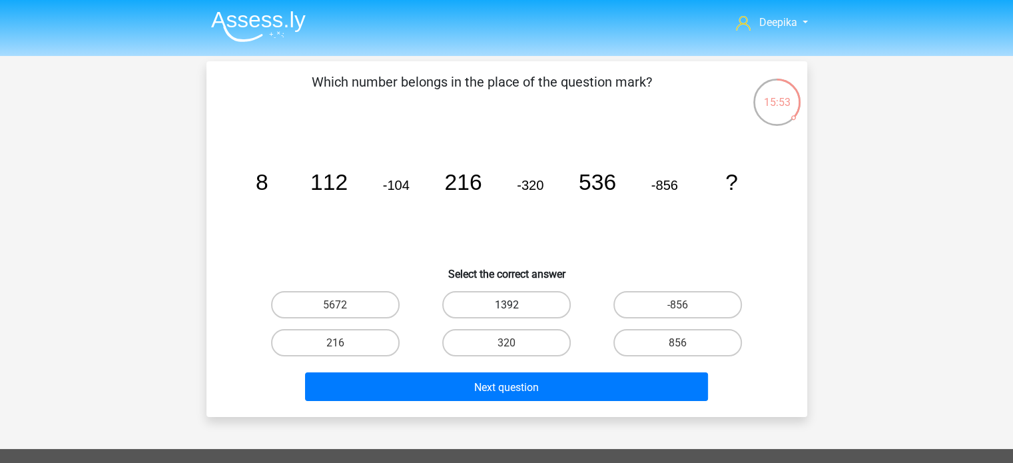
click at [531, 297] on label "1392" at bounding box center [506, 304] width 128 height 27
click at [515, 304] on input "1392" at bounding box center [510, 308] width 9 height 9
radio input "true"
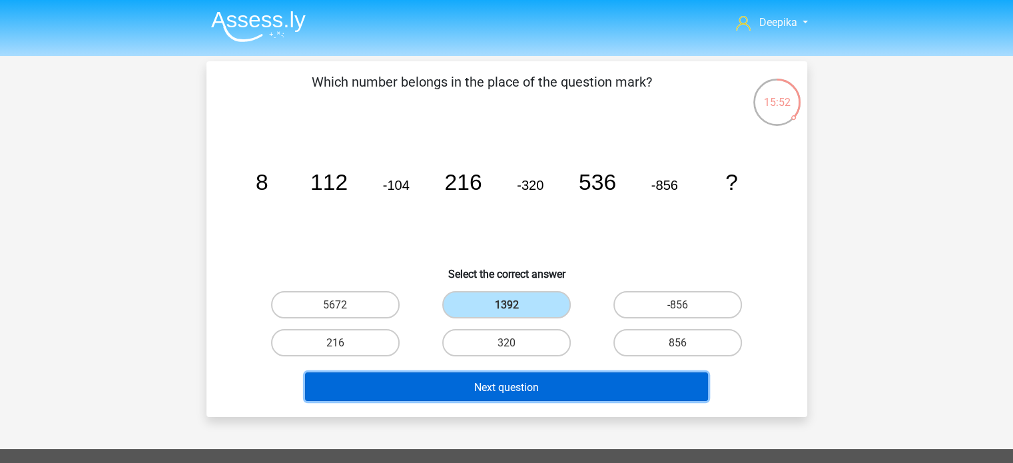
click at [522, 381] on font "Next question" at bounding box center [506, 386] width 65 height 13
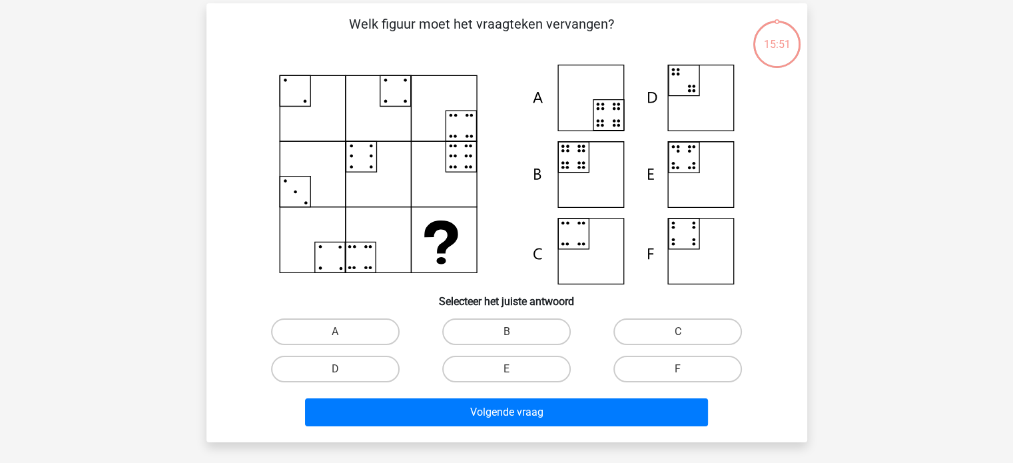
scroll to position [61, 0]
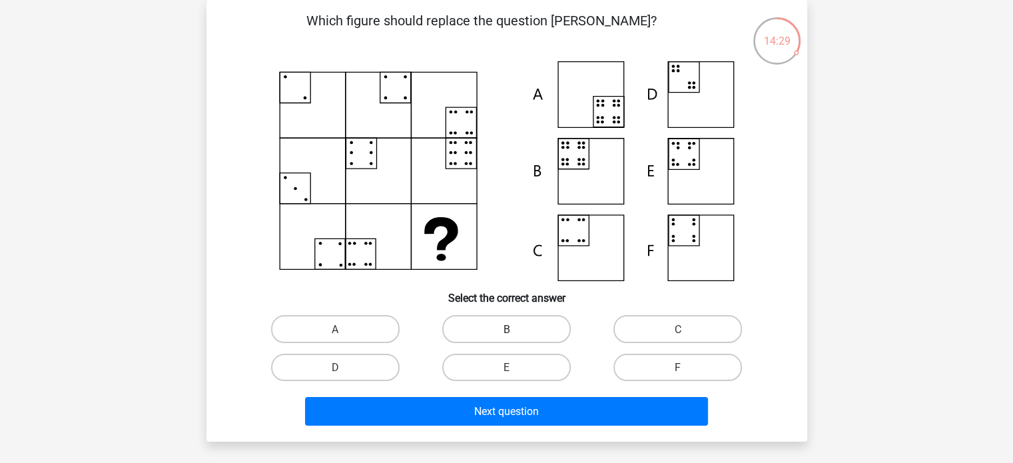
click at [522, 326] on label "B" at bounding box center [506, 328] width 128 height 27
click at [515, 328] on input "B" at bounding box center [510, 332] width 9 height 9
radio input "true"
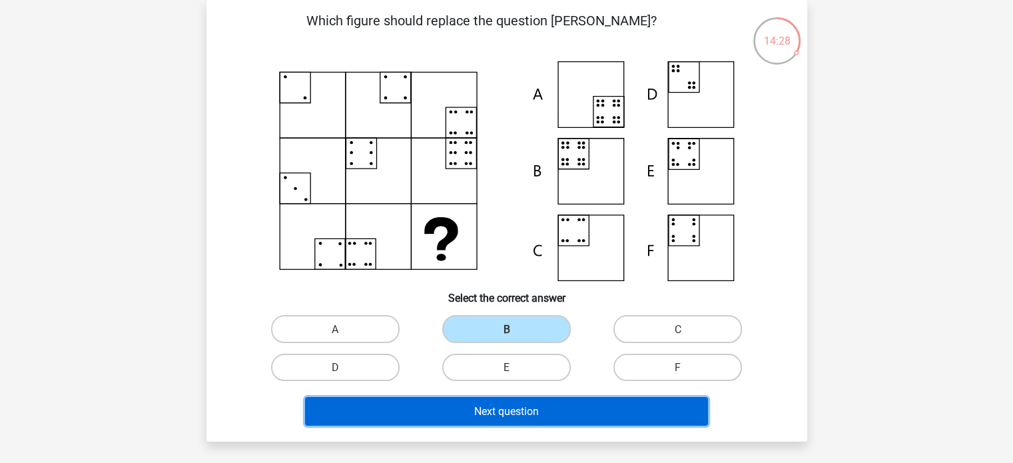
click at [523, 411] on font "Next question" at bounding box center [506, 411] width 65 height 13
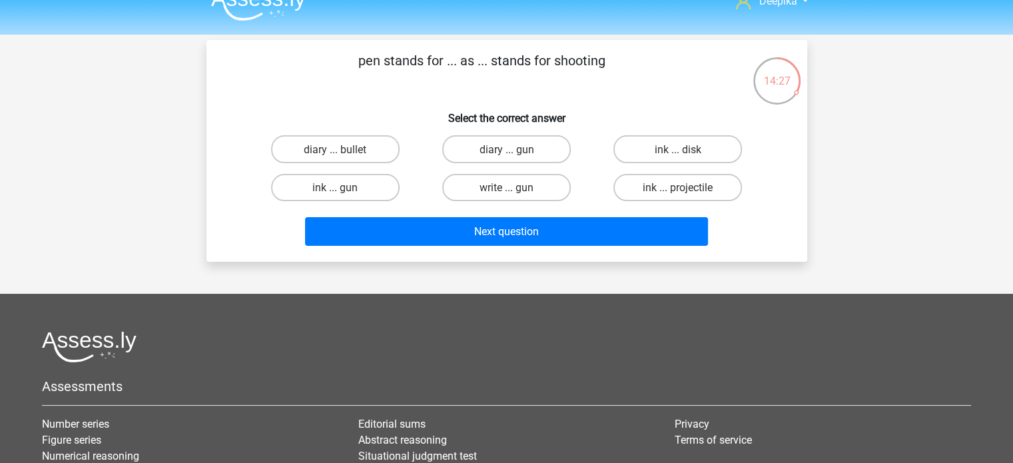
scroll to position [0, 0]
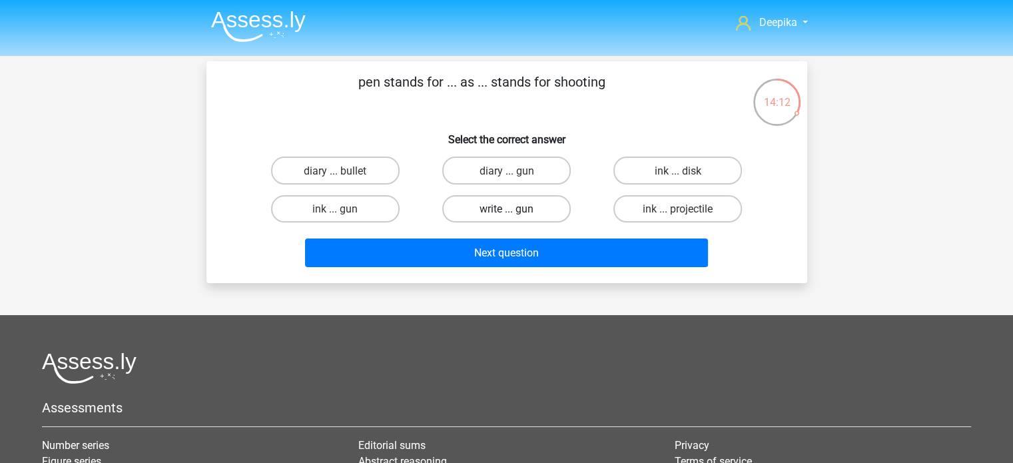
click at [533, 210] on label "write ... gun" at bounding box center [506, 208] width 128 height 27
click at [515, 210] on input "write ... gun" at bounding box center [510, 212] width 9 height 9
radio input "true"
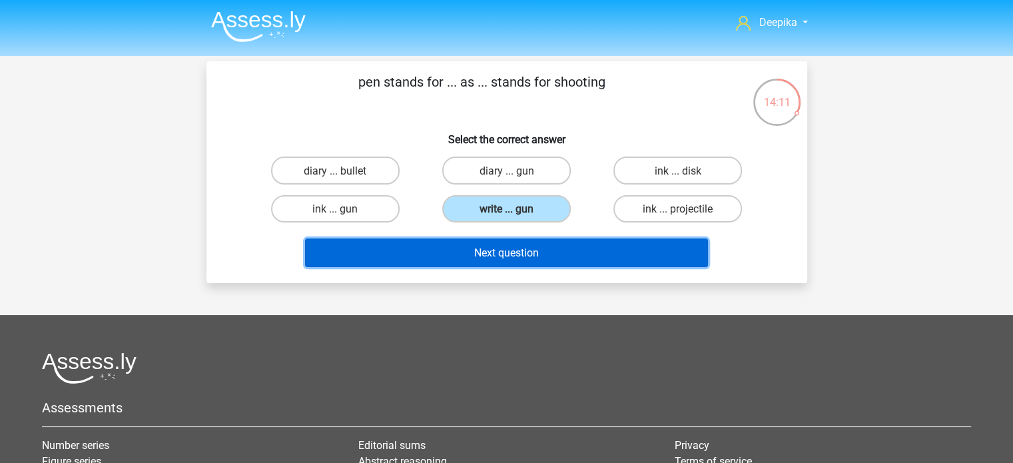
click at [541, 260] on button "Next question" at bounding box center [506, 252] width 403 height 29
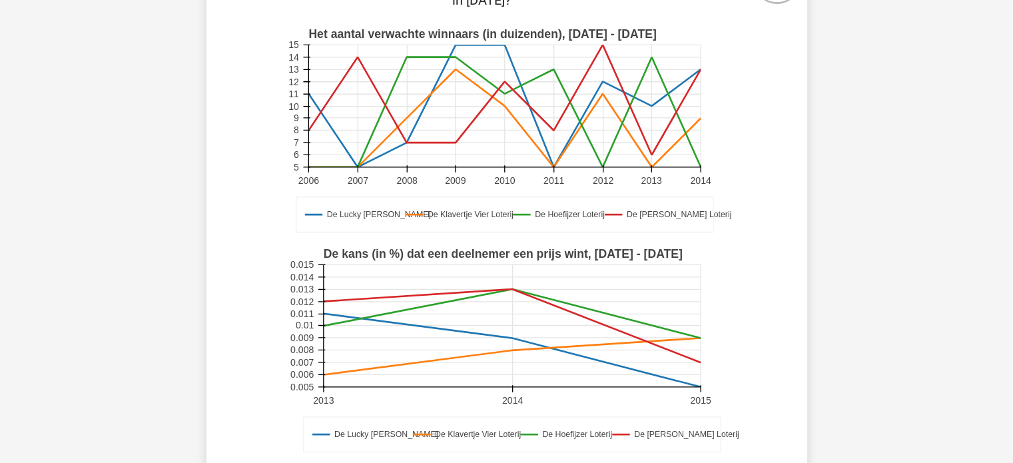
scroll to position [266, 0]
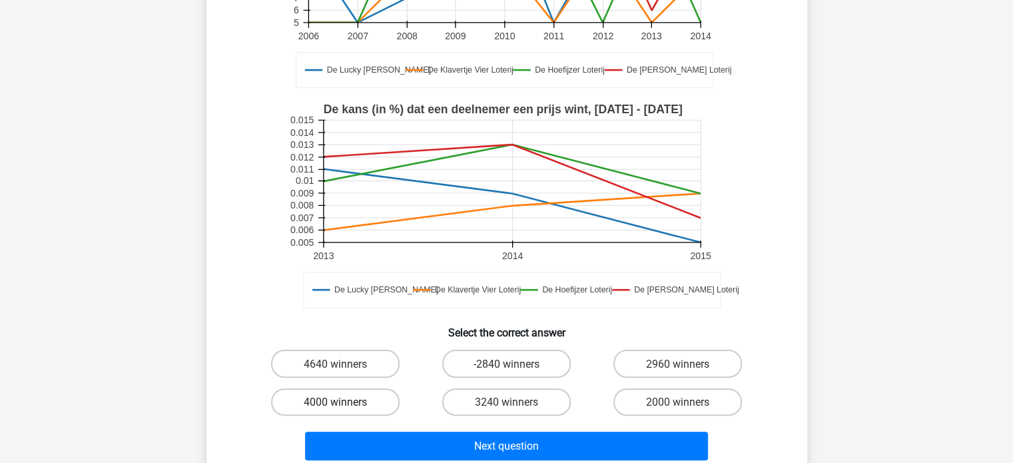
click at [363, 395] on font "4000 winners" at bounding box center [335, 401] width 63 height 13
click at [344, 401] on input "4000 winners" at bounding box center [339, 405] width 9 height 9
radio input "true"
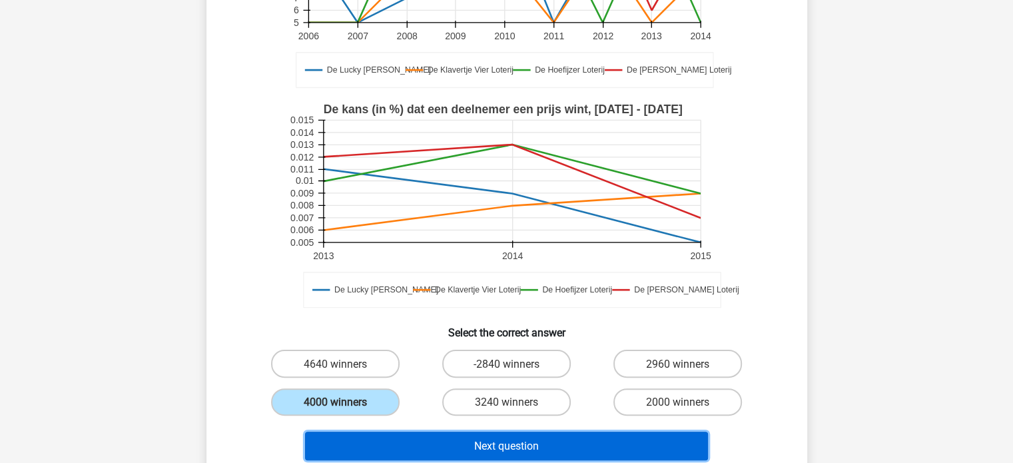
click at [453, 431] on button "Next question" at bounding box center [506, 445] width 403 height 29
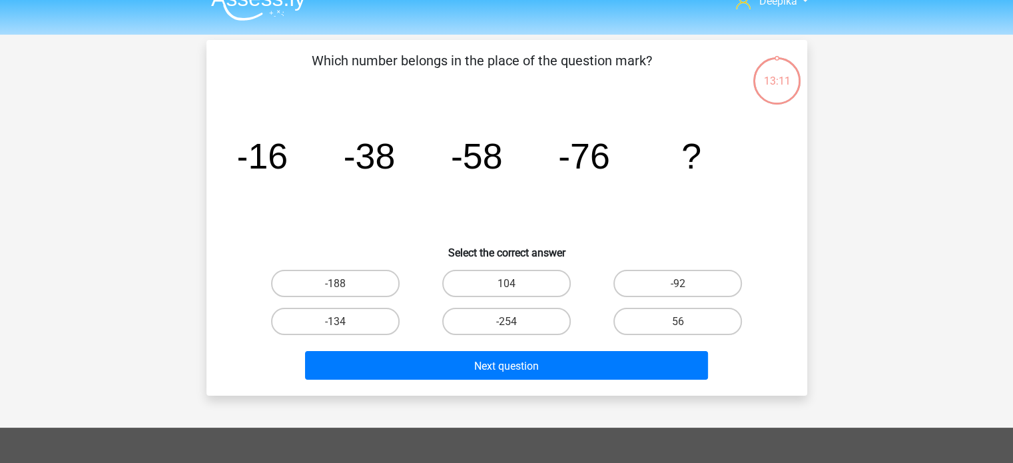
scroll to position [0, 0]
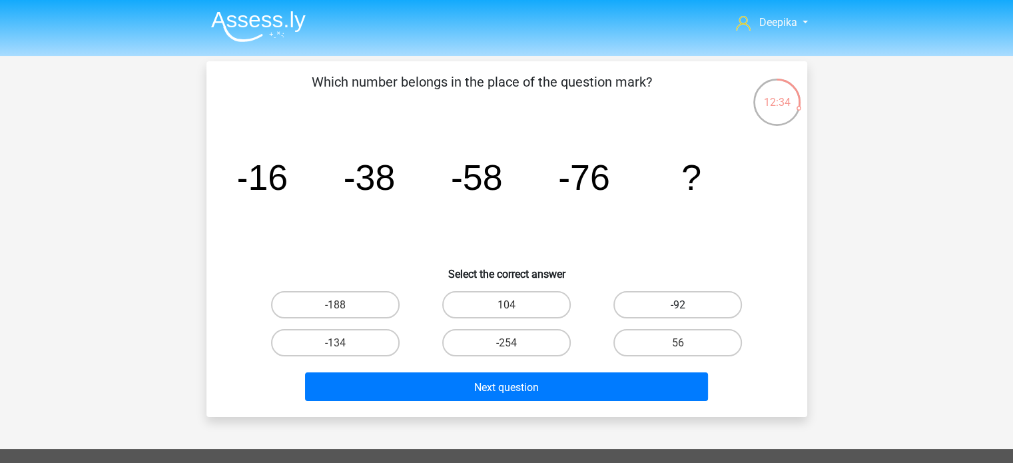
click at [644, 301] on label "-92" at bounding box center [677, 304] width 128 height 27
click at [678, 304] on input "-92" at bounding box center [682, 308] width 9 height 9
radio input "true"
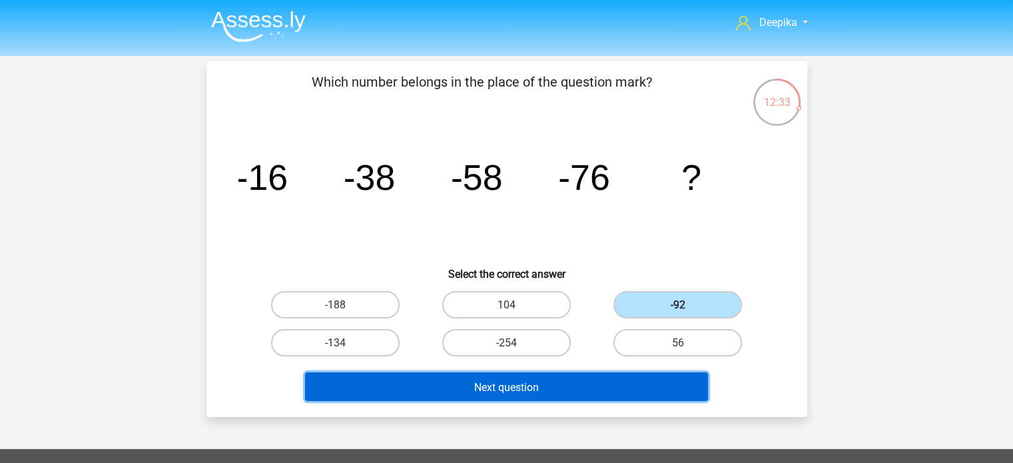
click at [620, 380] on button "Next question" at bounding box center [506, 386] width 403 height 29
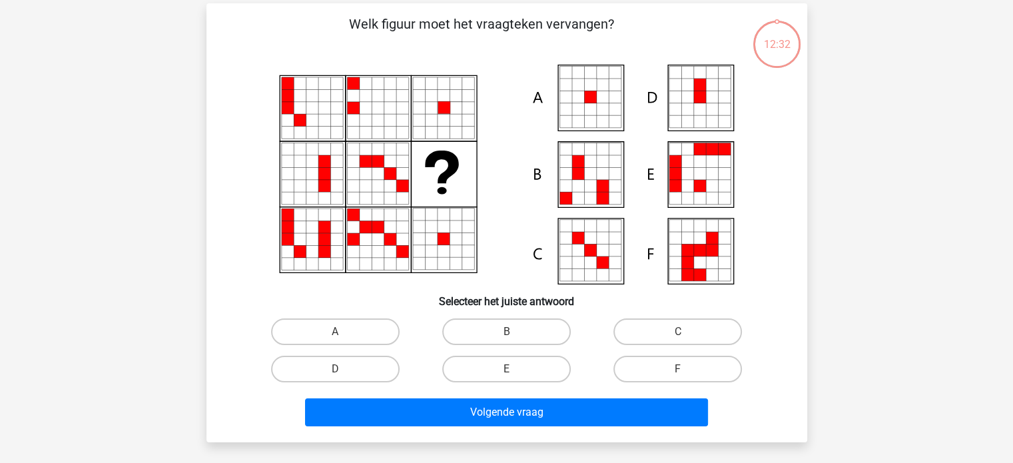
scroll to position [61, 0]
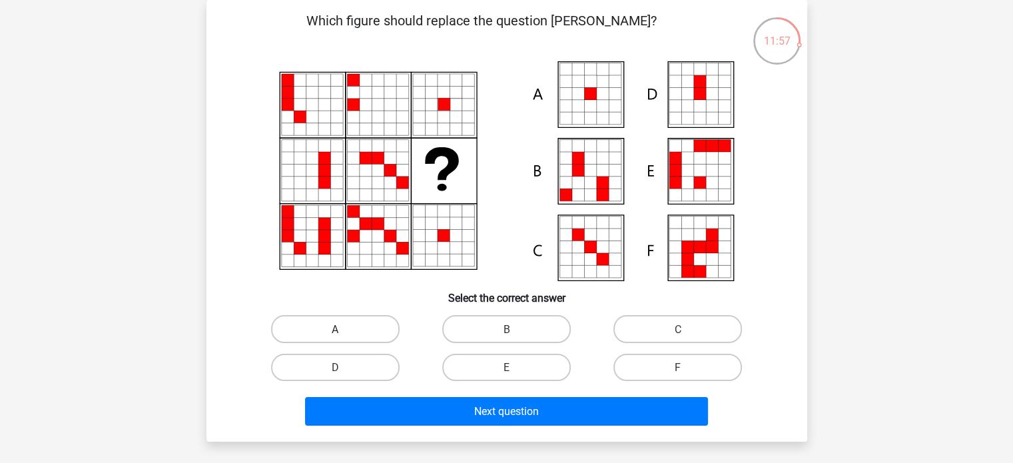
click at [349, 323] on label "A" at bounding box center [335, 328] width 128 height 27
click at [344, 328] on input "A" at bounding box center [339, 332] width 9 height 9
radio input "true"
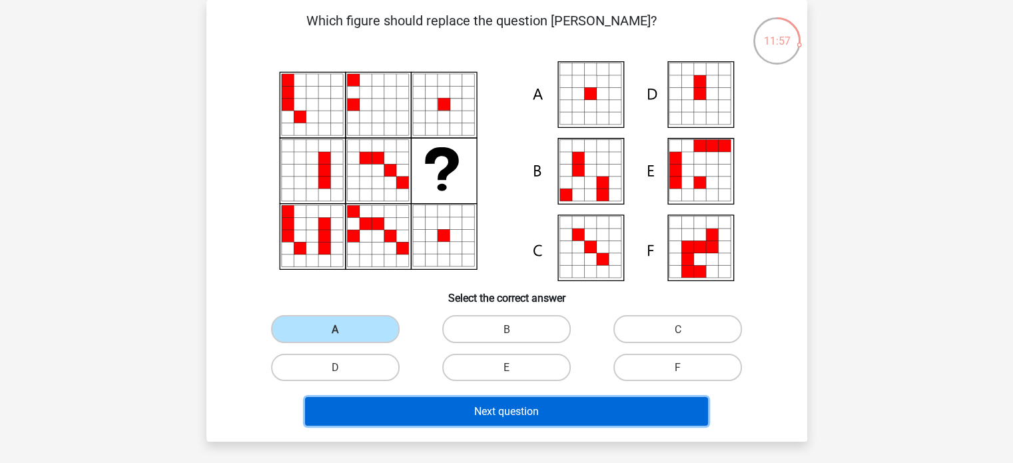
click at [409, 402] on button "Next question" at bounding box center [506, 411] width 403 height 29
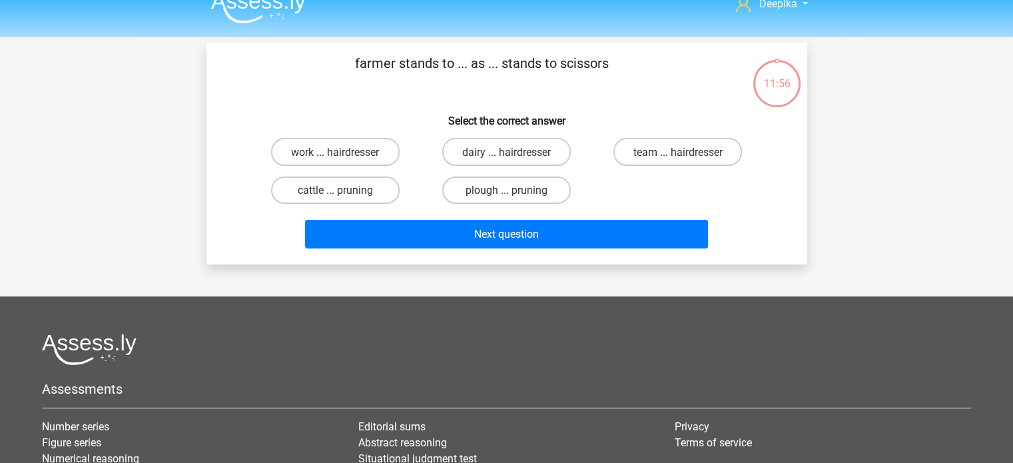
scroll to position [0, 0]
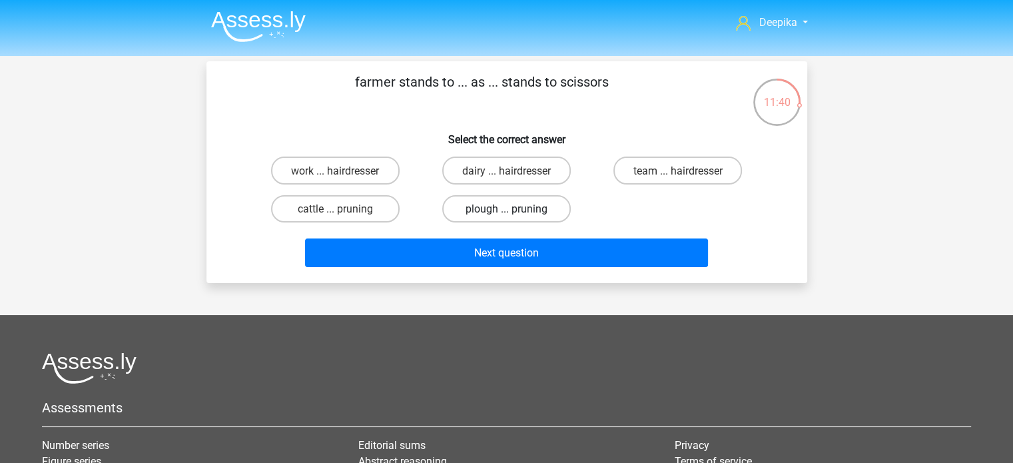
click at [483, 212] on font "plough ... pruning" at bounding box center [506, 208] width 82 height 13
click at [506, 212] on input "plough ... pruning" at bounding box center [510, 212] width 9 height 9
radio input "true"
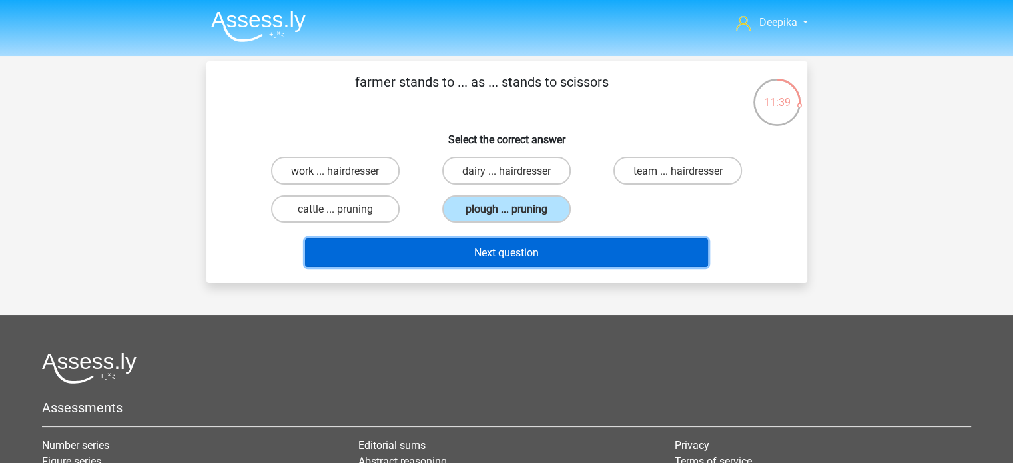
click at [523, 250] on font "Next question" at bounding box center [506, 252] width 65 height 13
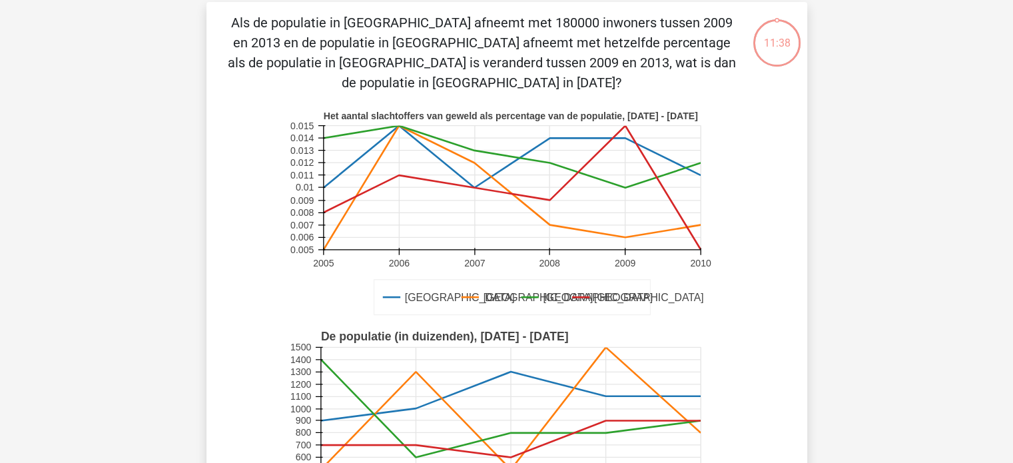
scroll to position [61, 0]
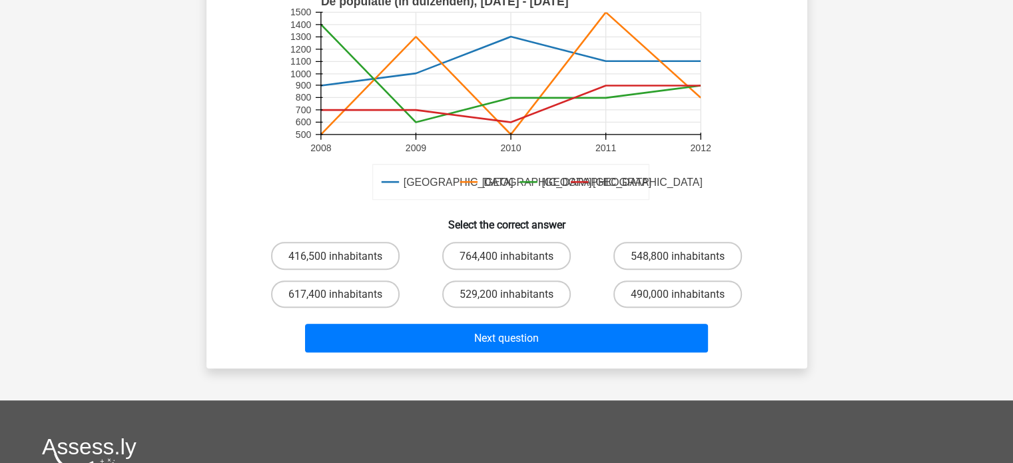
click at [512, 301] on input "529,200 inhabitants" at bounding box center [510, 298] width 9 height 9
radio input "true"
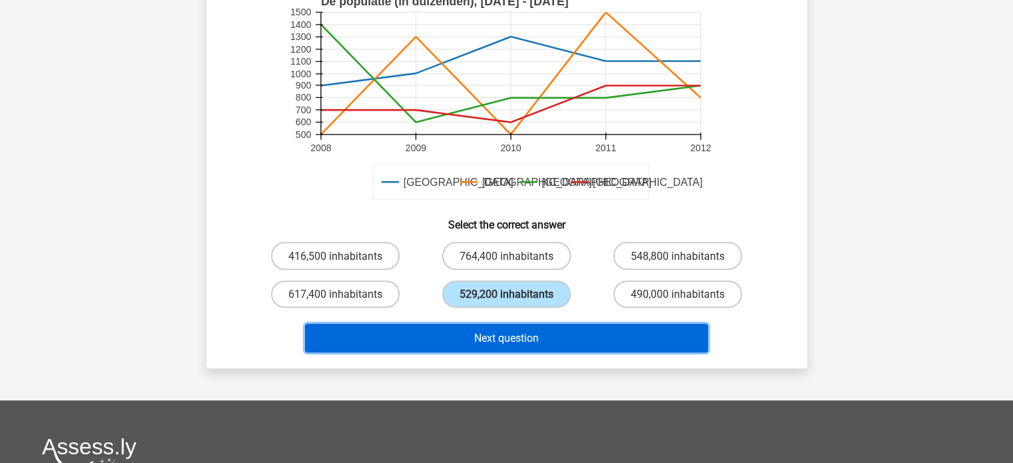
click at [541, 329] on button "Next question" at bounding box center [506, 338] width 403 height 29
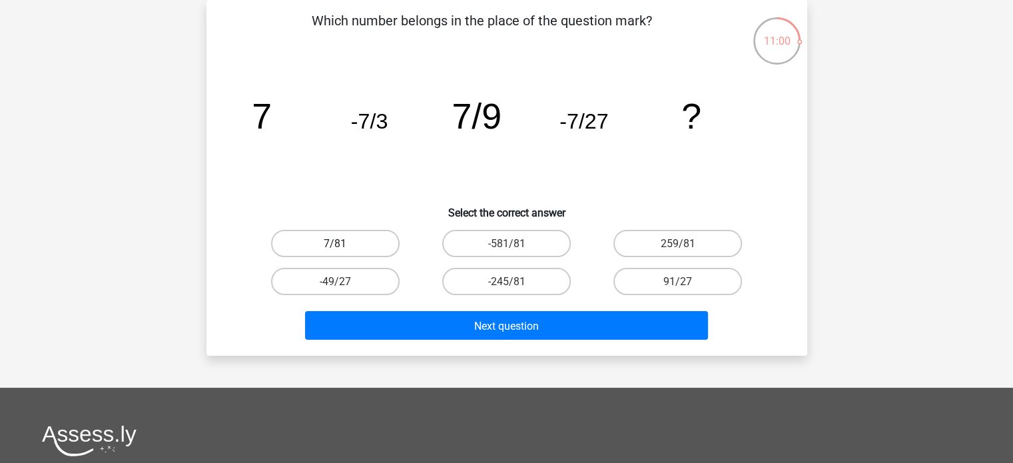
click at [389, 239] on label "7/81" at bounding box center [335, 243] width 128 height 27
click at [344, 243] on input "7/81" at bounding box center [339, 247] width 9 height 9
radio input "true"
click at [434, 294] on div "-245/81" at bounding box center [506, 281] width 160 height 27
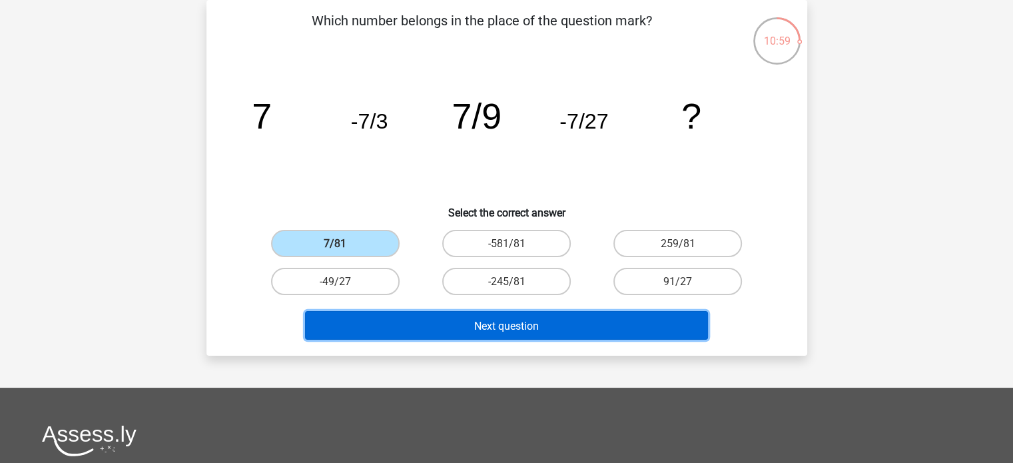
click at [441, 312] on button "Next question" at bounding box center [506, 325] width 403 height 29
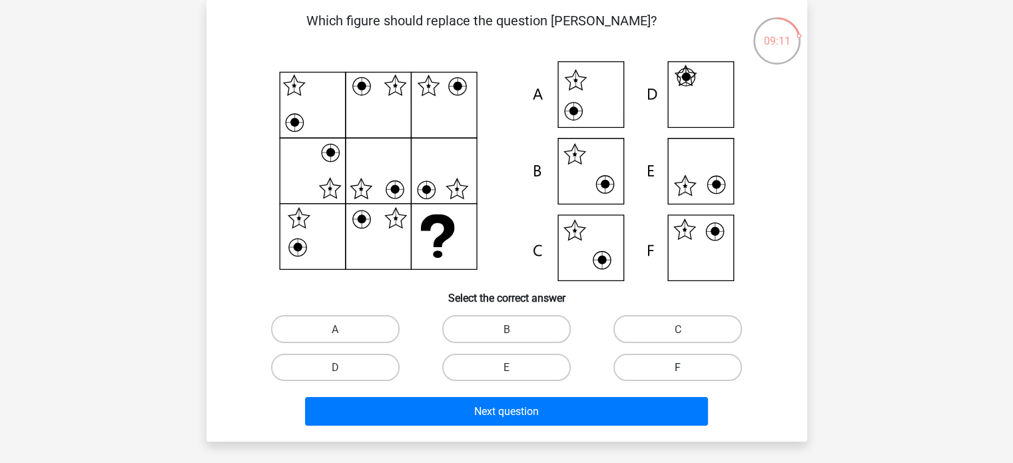
click at [645, 368] on label "F" at bounding box center [677, 366] width 128 height 27
click at [678, 368] on input "F" at bounding box center [682, 371] width 9 height 9
radio input "true"
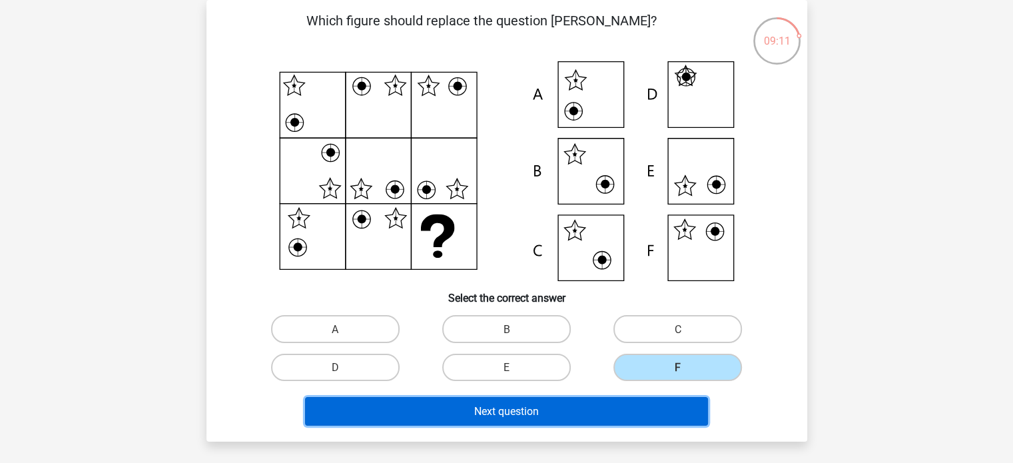
click at [622, 404] on button "Next question" at bounding box center [506, 411] width 403 height 29
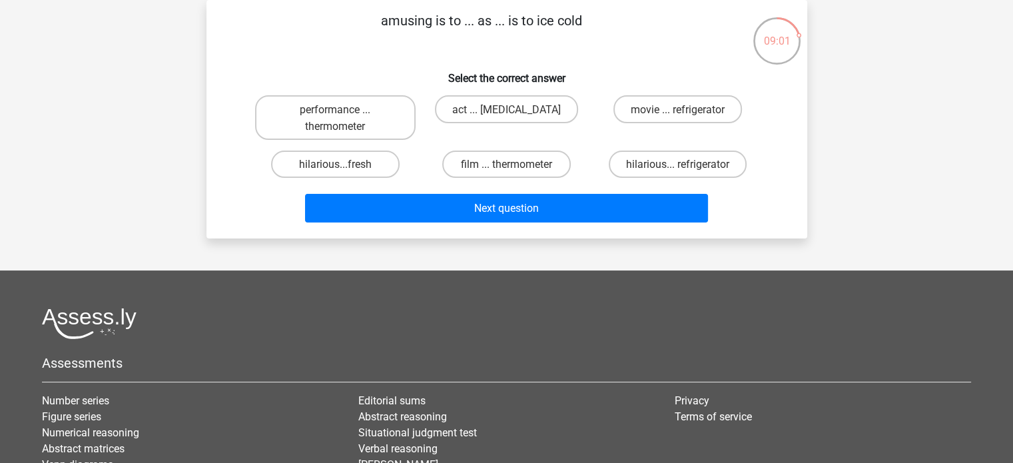
click at [679, 164] on input "hilarious... refrigerator" at bounding box center [682, 168] width 9 height 9
radio input "true"
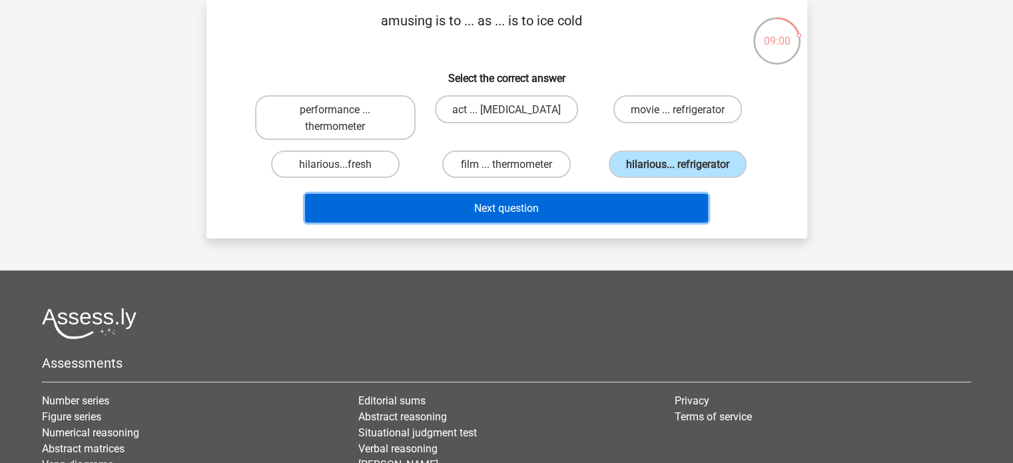
click at [600, 194] on button "Next question" at bounding box center [506, 208] width 403 height 29
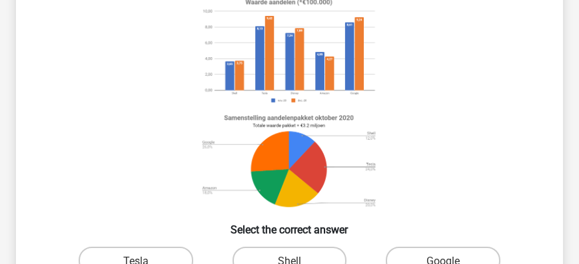
scroll to position [142, 0]
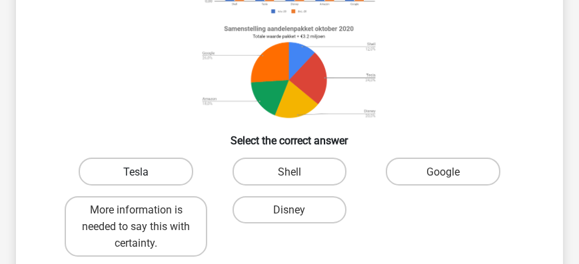
click at [156, 177] on label "Tesla" at bounding box center [136, 171] width 114 height 27
click at [144, 177] on input "Tesla" at bounding box center [140, 175] width 9 height 9
radio input "true"
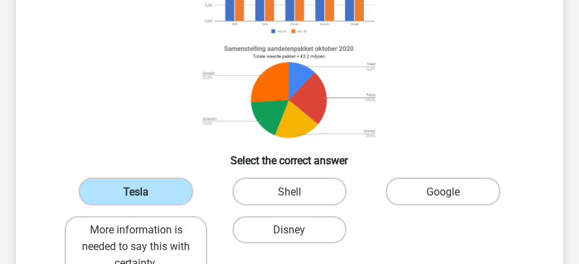
scroll to position [218, 0]
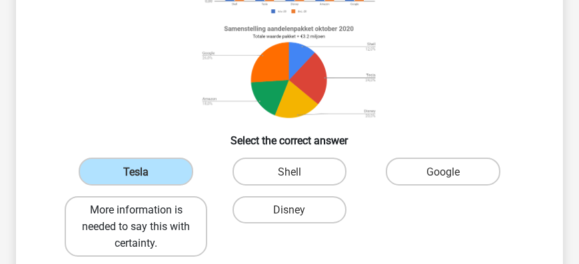
click at [195, 214] on label "More information is needed to say this with certainty." at bounding box center [136, 226] width 142 height 61
click at [144, 214] on input "More information is needed to say this with certainty." at bounding box center [140, 214] width 9 height 9
radio input "true"
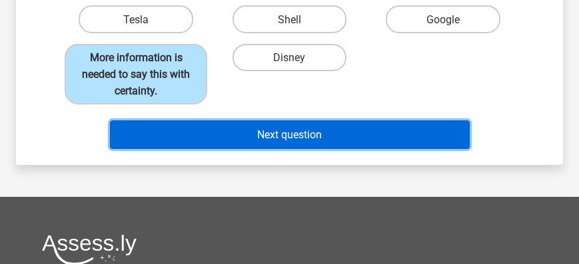
click at [301, 141] on font "Next question" at bounding box center [289, 134] width 65 height 13
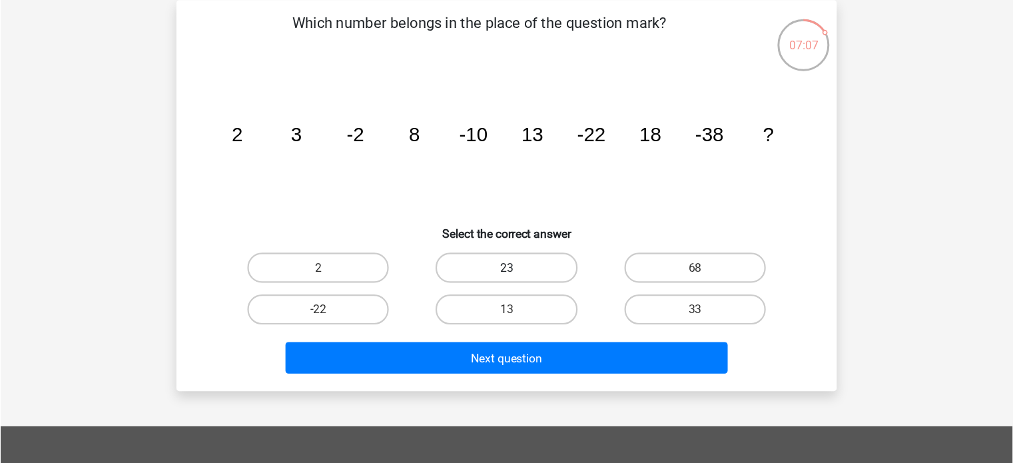
scroll to position [61, 0]
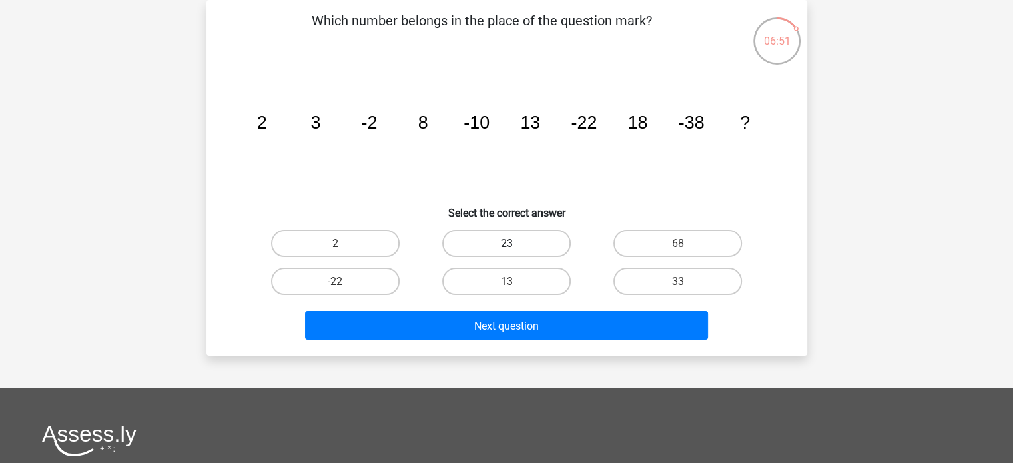
click at [528, 250] on label "23" at bounding box center [506, 243] width 128 height 27
click at [515, 250] on input "23" at bounding box center [510, 247] width 9 height 9
radio input "true"
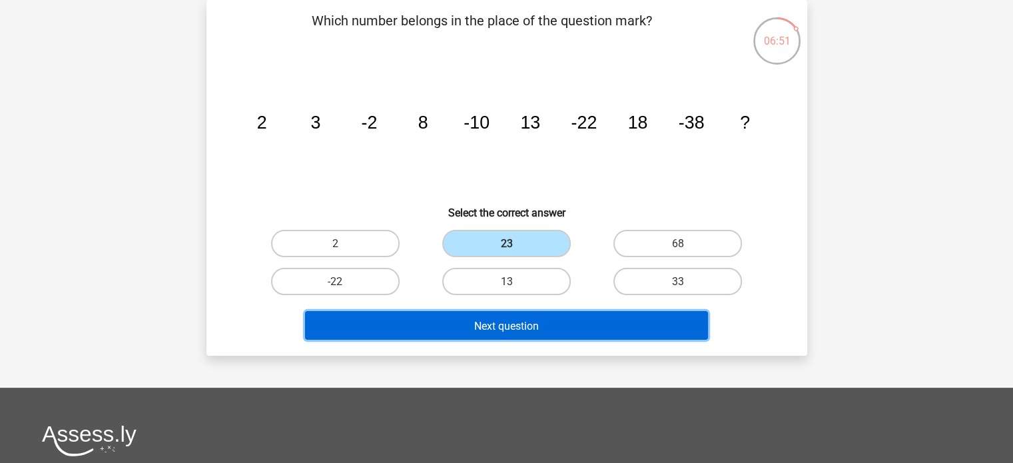
click at [533, 326] on font "Next question" at bounding box center [506, 325] width 65 height 13
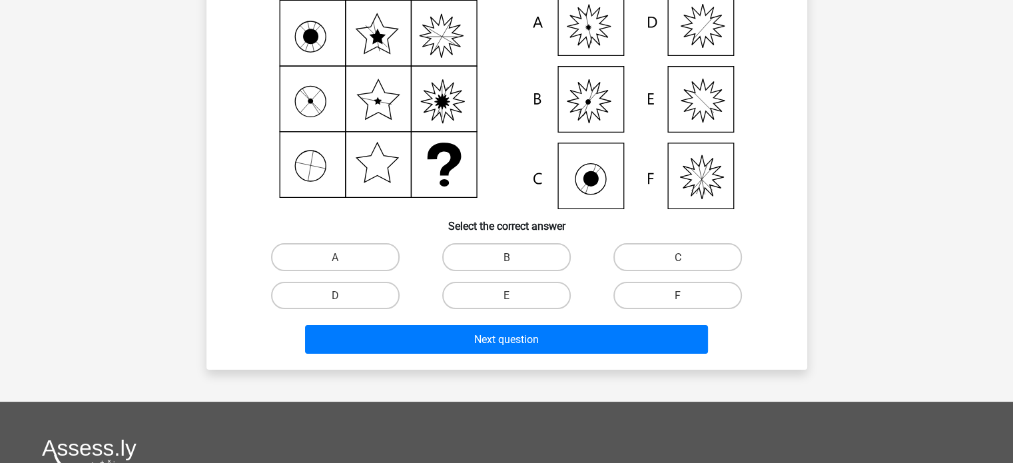
scroll to position [67, 0]
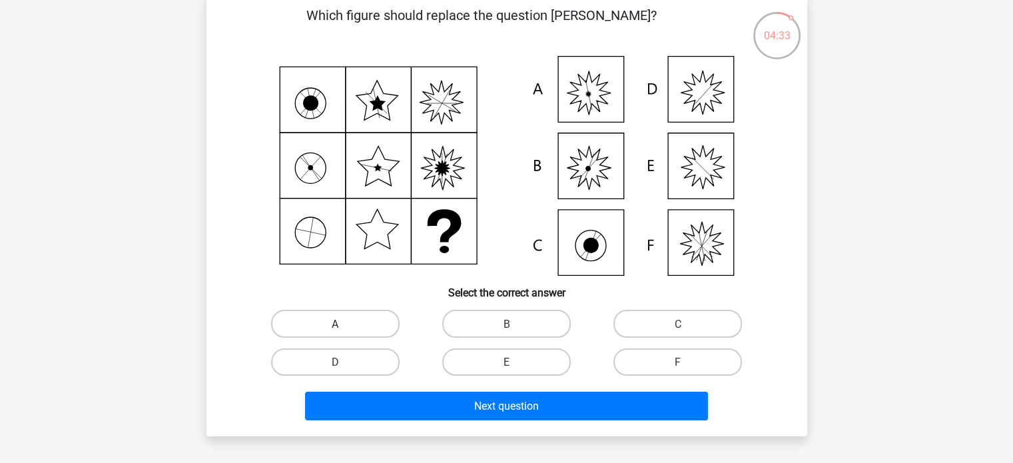
click at [365, 323] on label "A" at bounding box center [335, 323] width 128 height 27
click at [344, 323] on input "A" at bounding box center [339, 327] width 9 height 9
radio input "true"
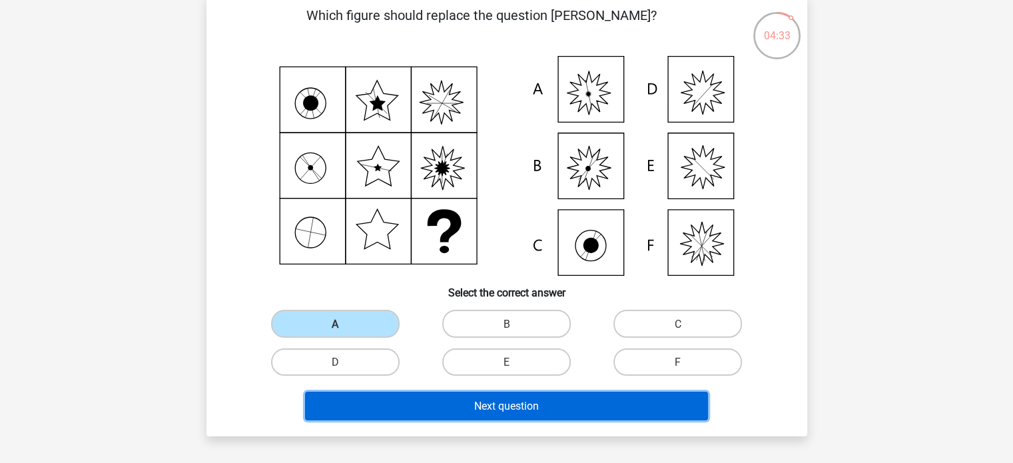
click at [474, 401] on font "Next question" at bounding box center [506, 405] width 65 height 13
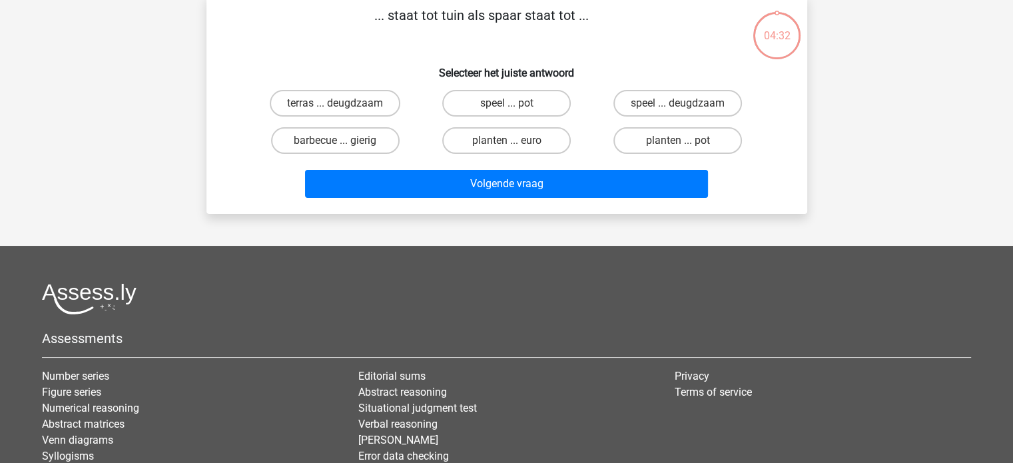
scroll to position [61, 0]
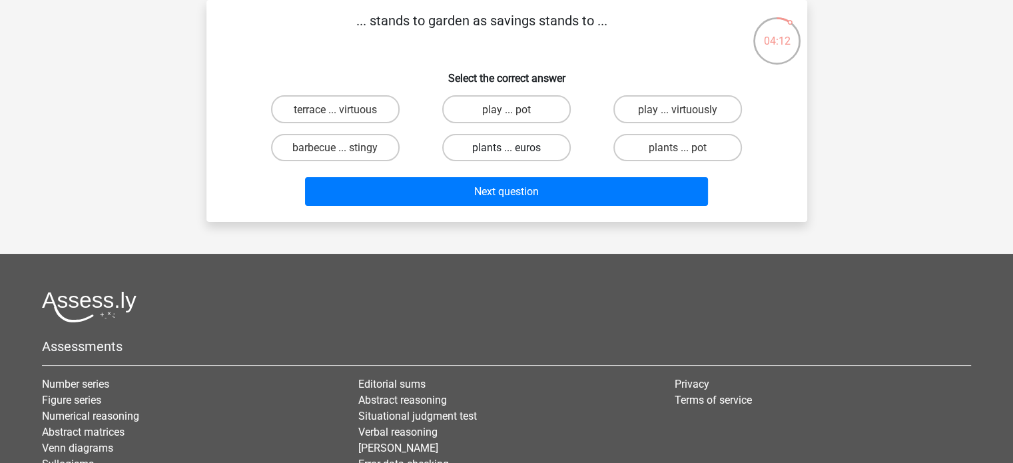
click at [501, 157] on label "plants ... euros" at bounding box center [506, 147] width 128 height 27
click at [506, 156] on input "plants ... euros" at bounding box center [510, 151] width 9 height 9
radio input "true"
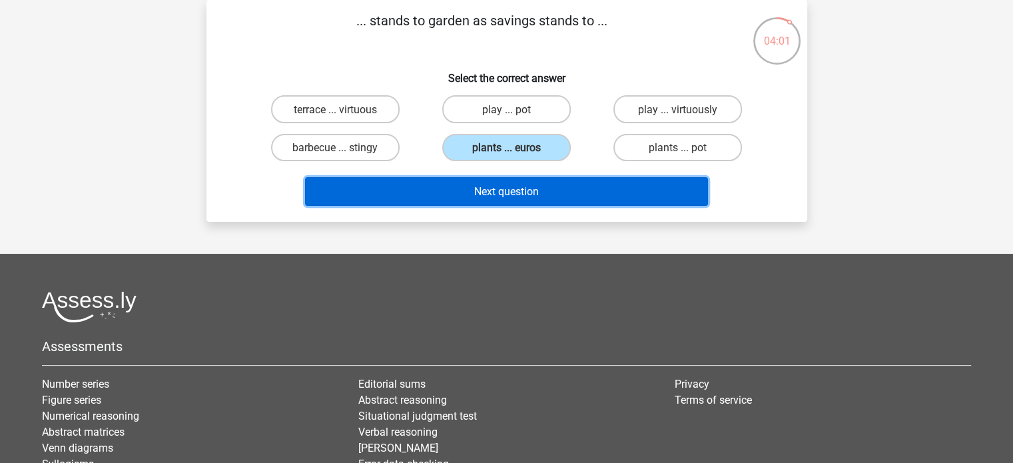
click at [508, 185] on font "Next question" at bounding box center [506, 190] width 65 height 13
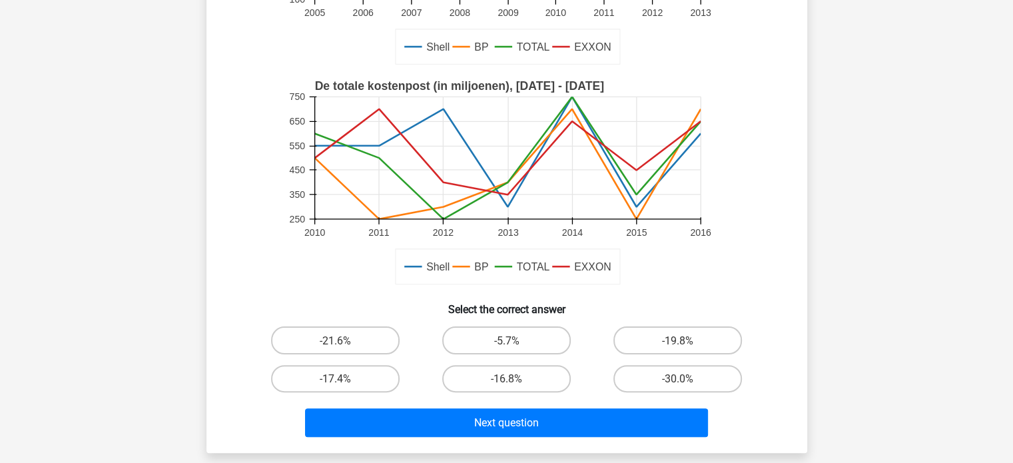
scroll to position [328, 0]
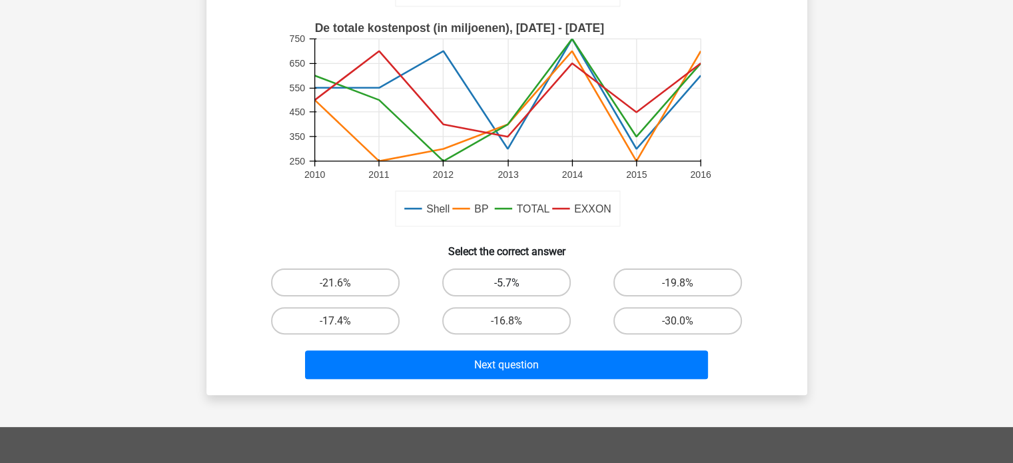
click at [525, 278] on label "-5.7%" at bounding box center [506, 281] width 128 height 27
click at [515, 282] on input "-5.7%" at bounding box center [510, 286] width 9 height 9
radio input "true"
click at [533, 345] on div "Next question" at bounding box center [507, 362] width 558 height 45
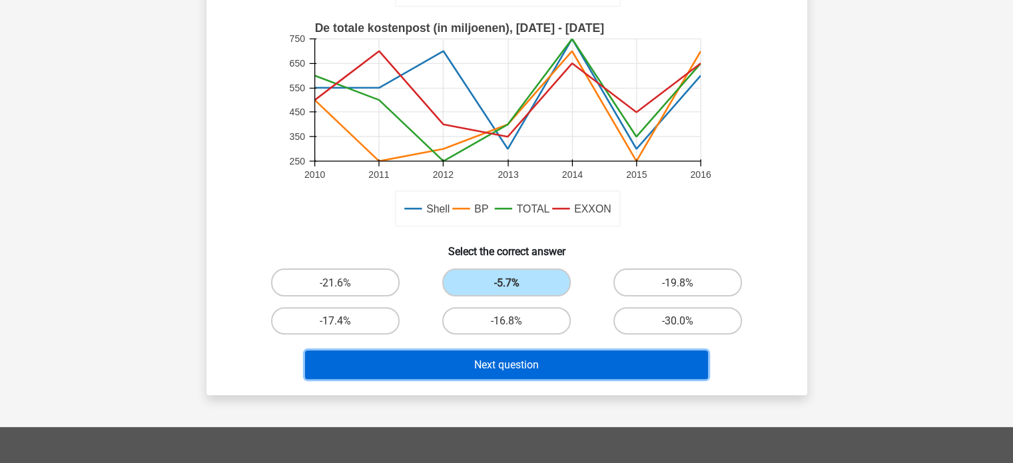
click at [534, 361] on font "Next question" at bounding box center [506, 364] width 65 height 13
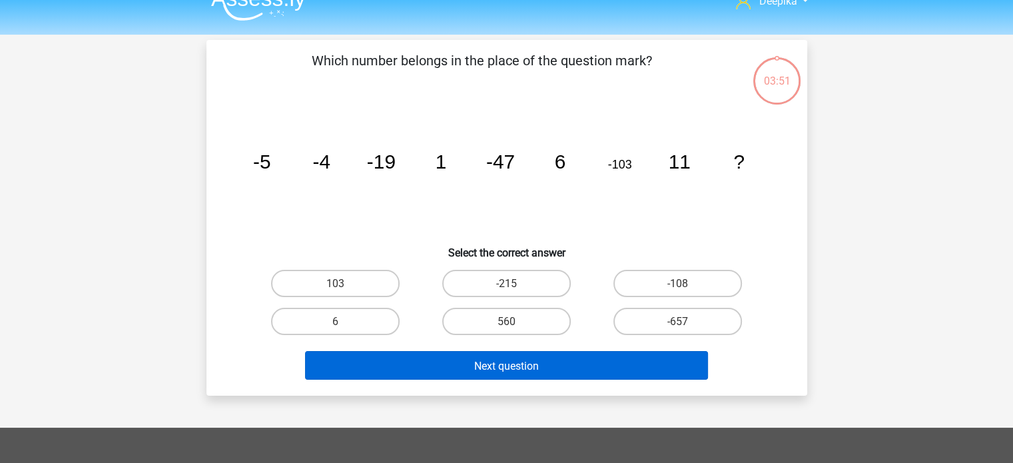
scroll to position [0, 0]
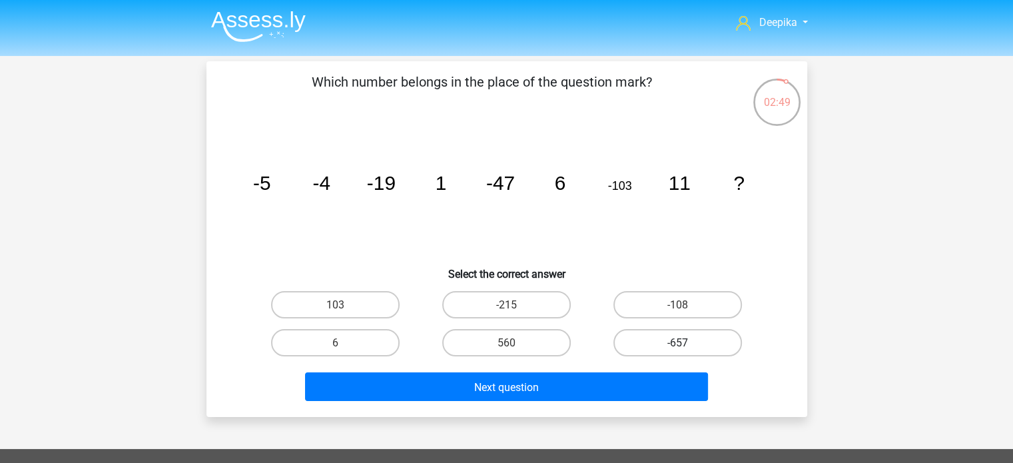
click at [679, 338] on font "-657" at bounding box center [677, 342] width 21 height 13
click at [679, 342] on input "-657" at bounding box center [682, 346] width 9 height 9
radio input "true"
click at [592, 334] on div "103 -215 -108 6 560" at bounding box center [507, 324] width 514 height 76
click at [687, 302] on font "-108" at bounding box center [677, 304] width 21 height 13
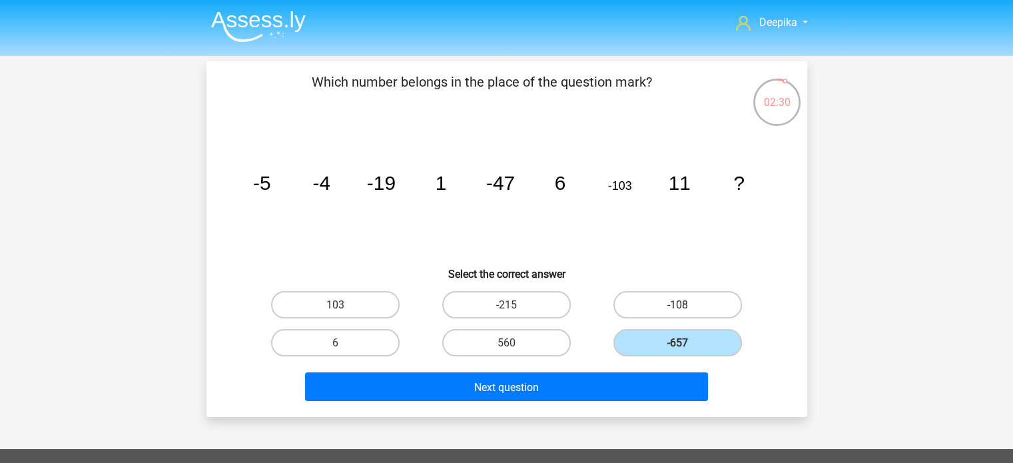
click at [686, 304] on input "-108" at bounding box center [682, 308] width 9 height 9
radio input "true"
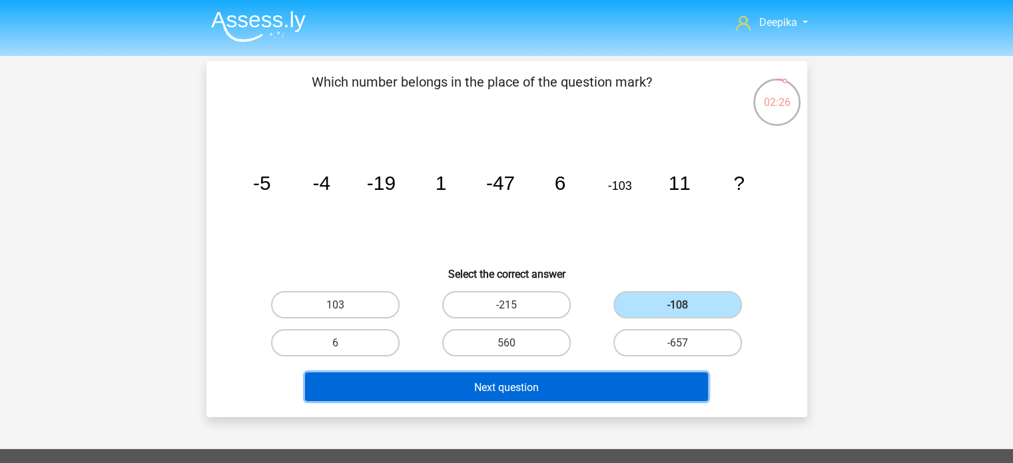
click at [663, 390] on button "Next question" at bounding box center [506, 386] width 403 height 29
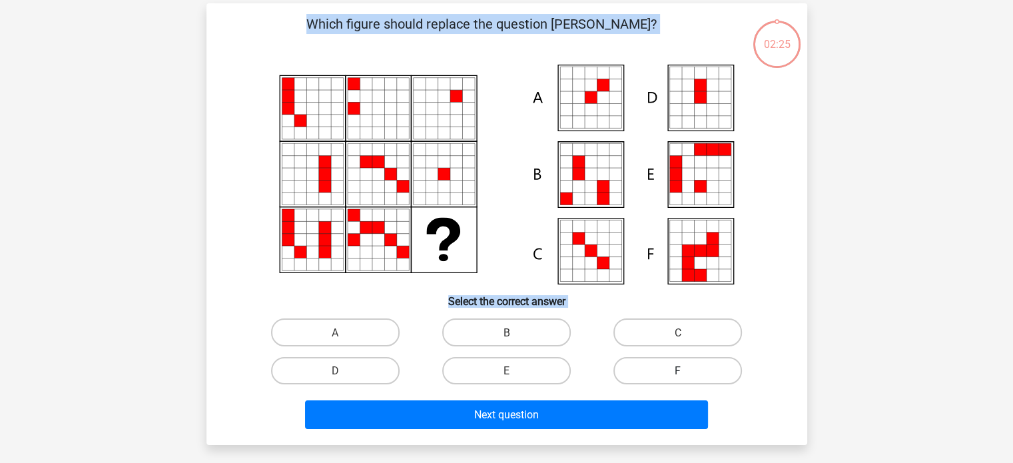
scroll to position [61, 0]
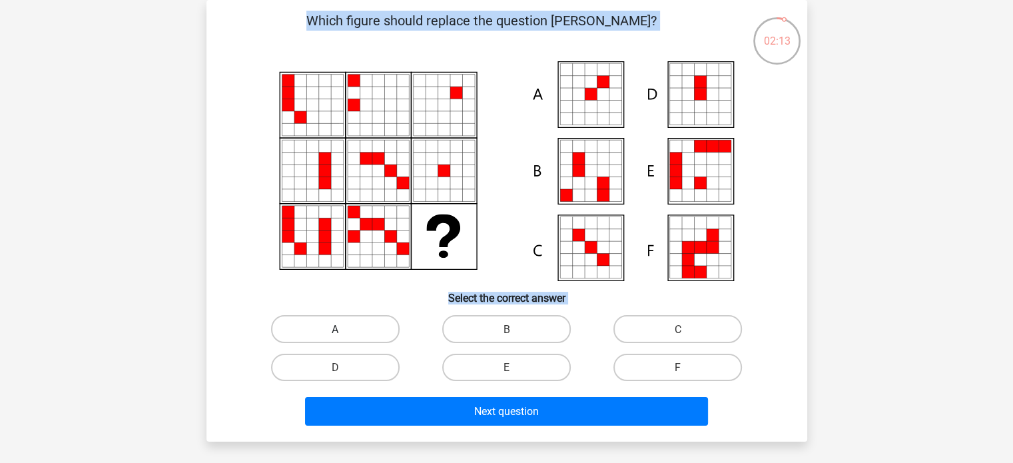
click at [353, 322] on label "A" at bounding box center [335, 328] width 128 height 27
click at [344, 328] on input "A" at bounding box center [339, 332] width 9 height 9
radio input "true"
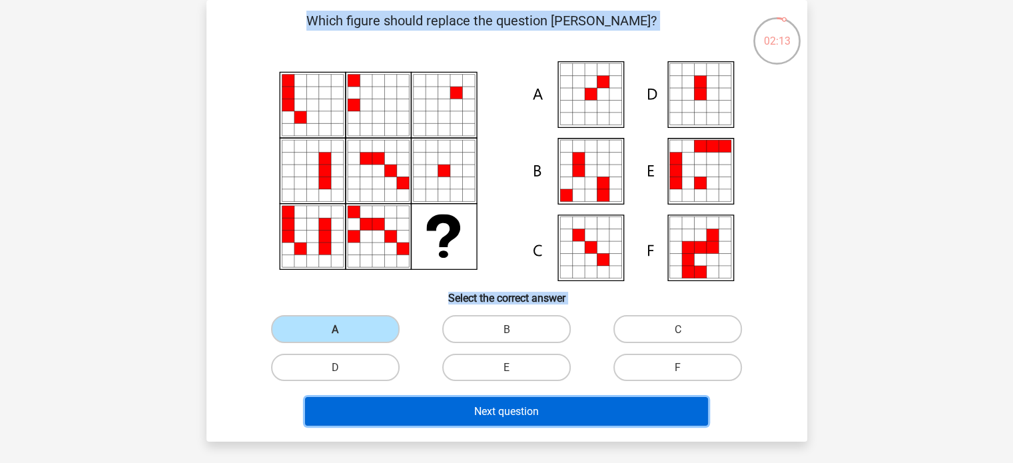
click at [451, 417] on button "Next question" at bounding box center [506, 411] width 403 height 29
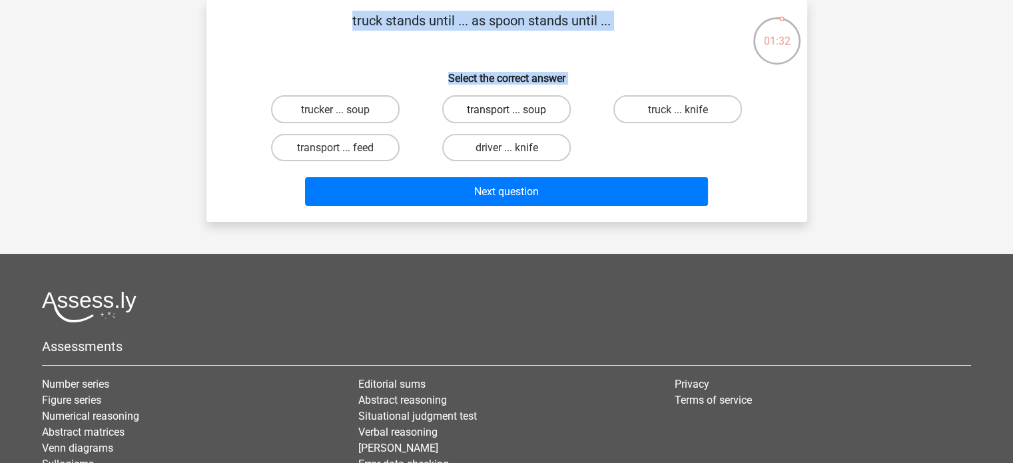
click at [535, 105] on font "transport ... soup" at bounding box center [506, 109] width 79 height 13
click at [515, 109] on input "transport ... soup" at bounding box center [510, 113] width 9 height 9
radio input "true"
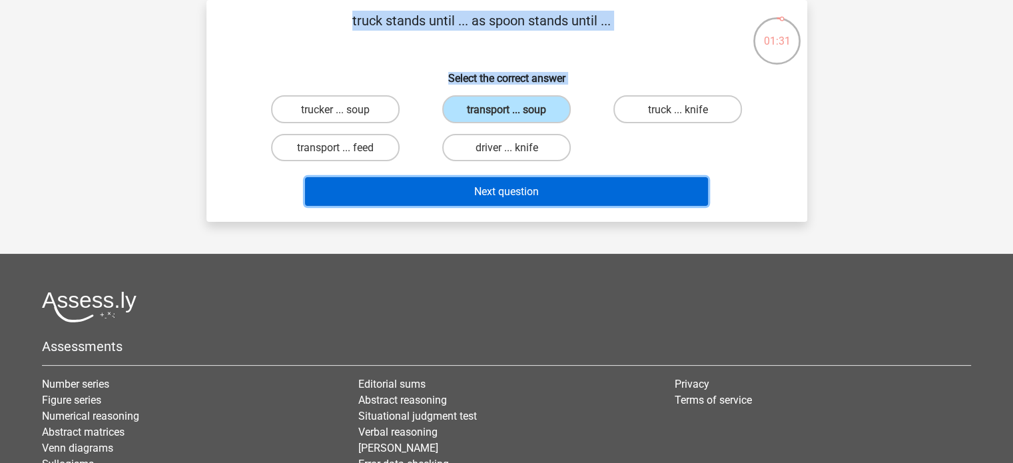
click at [543, 204] on button "Next question" at bounding box center [506, 191] width 403 height 29
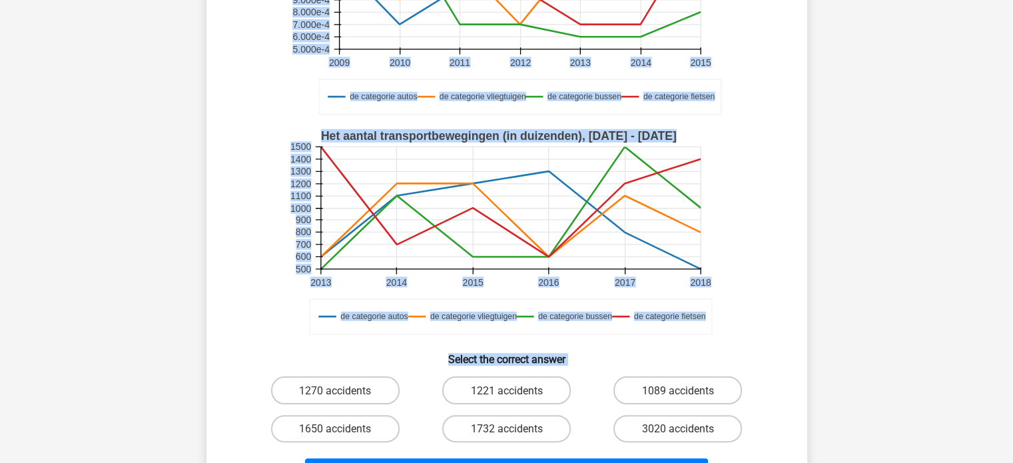
scroll to position [333, 0]
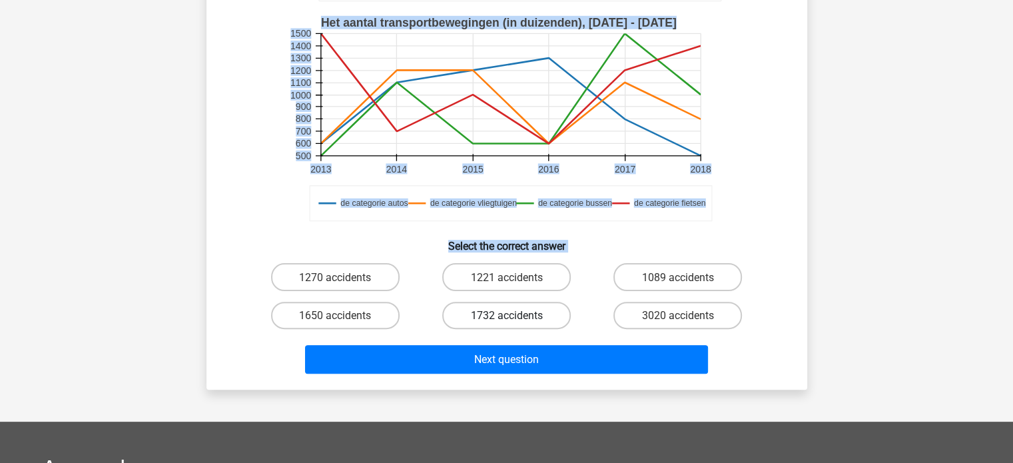
click at [529, 312] on font "1732 accidents" at bounding box center [506, 314] width 72 height 13
click at [515, 315] on input "1732 accidents" at bounding box center [510, 319] width 9 height 9
radio input "true"
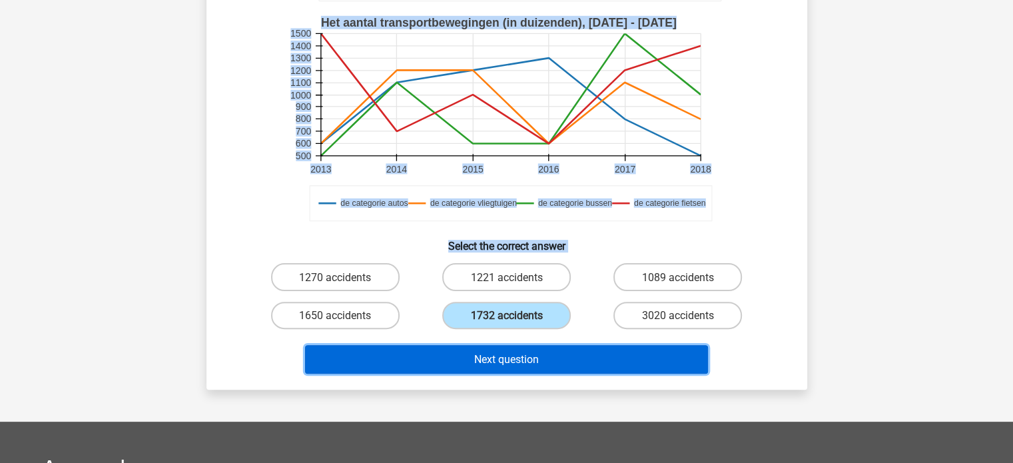
click at [546, 352] on button "Next question" at bounding box center [506, 359] width 403 height 29
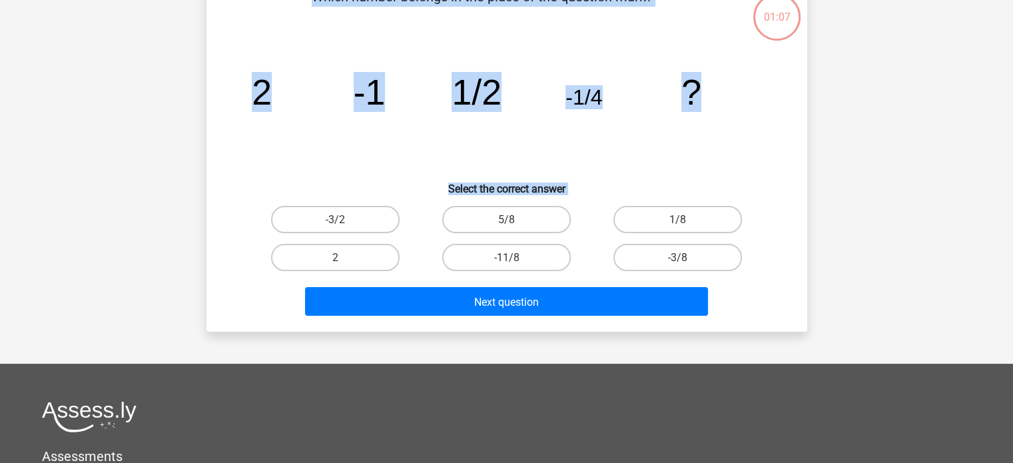
scroll to position [61, 0]
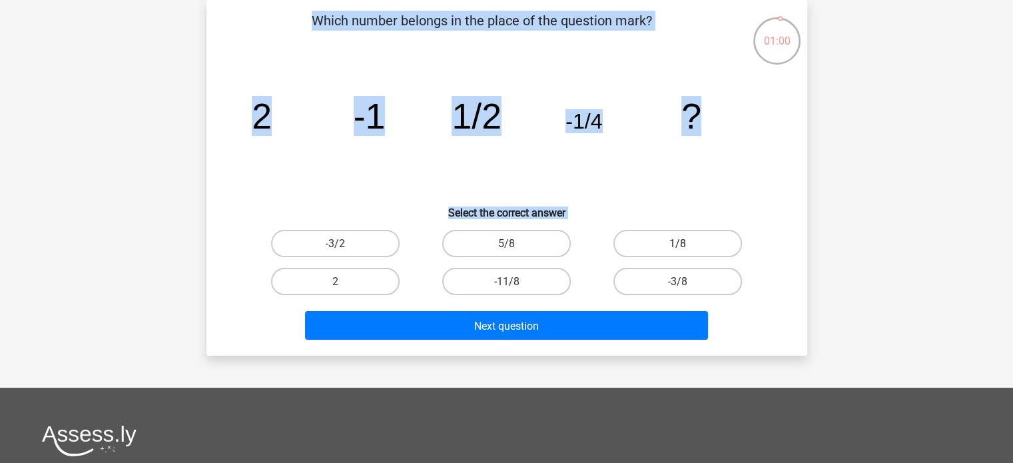
click at [676, 242] on font "1/8" at bounding box center [677, 243] width 17 height 13
click at [678, 243] on input "1/8" at bounding box center [682, 247] width 9 height 9
radio input "true"
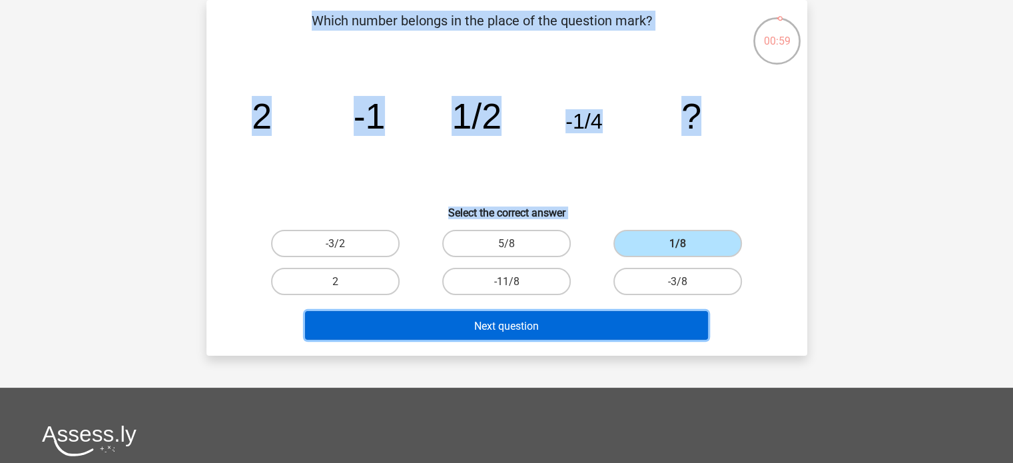
click at [636, 321] on button "Next question" at bounding box center [506, 325] width 403 height 29
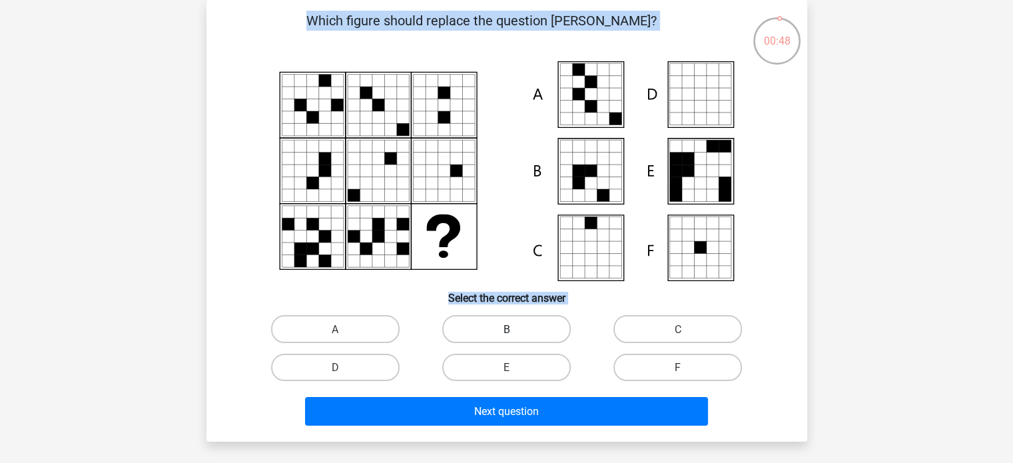
click at [533, 324] on label "B" at bounding box center [506, 328] width 128 height 27
click at [515, 328] on input "B" at bounding box center [510, 332] width 9 height 9
radio input "true"
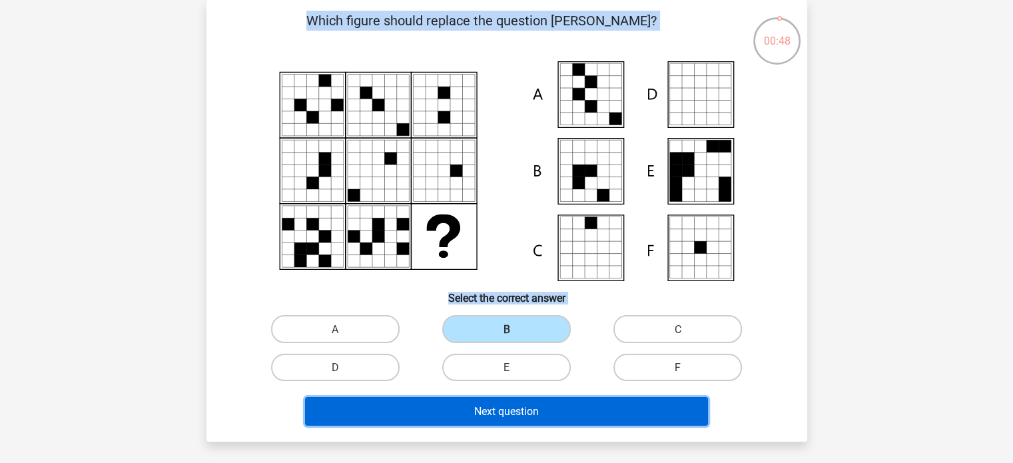
click at [539, 415] on button "Next question" at bounding box center [506, 411] width 403 height 29
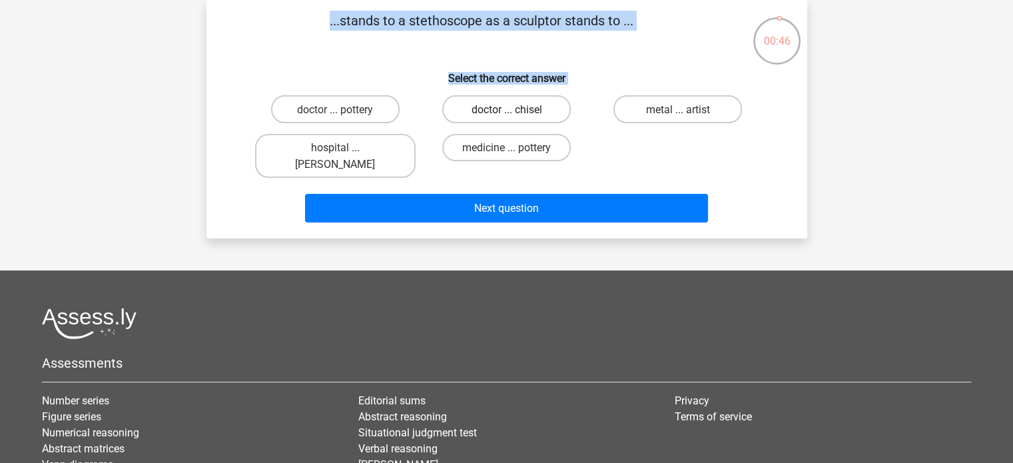
click at [514, 105] on font "doctor ... chisel" at bounding box center [506, 109] width 71 height 13
click at [514, 109] on input "doctor ... chisel" at bounding box center [510, 113] width 9 height 9
radio input "true"
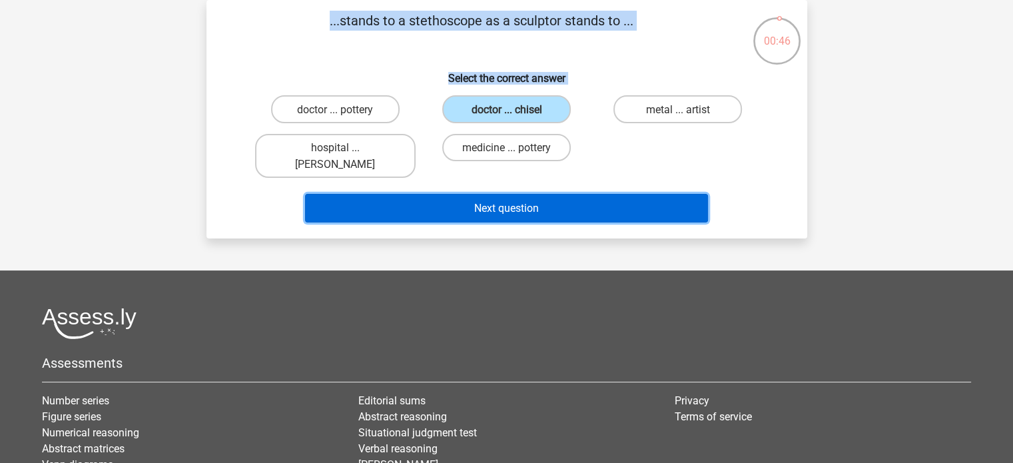
click at [530, 202] on font "Next question" at bounding box center [506, 208] width 65 height 13
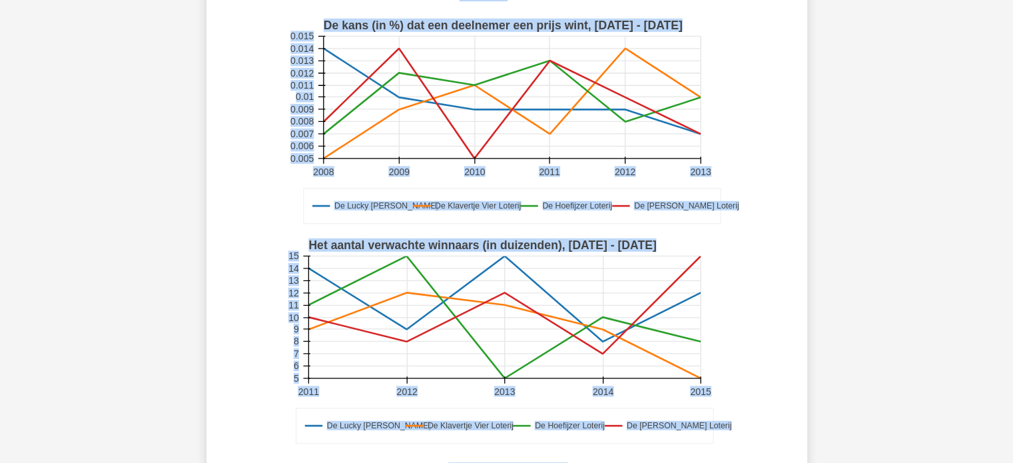
scroll to position [261, 0]
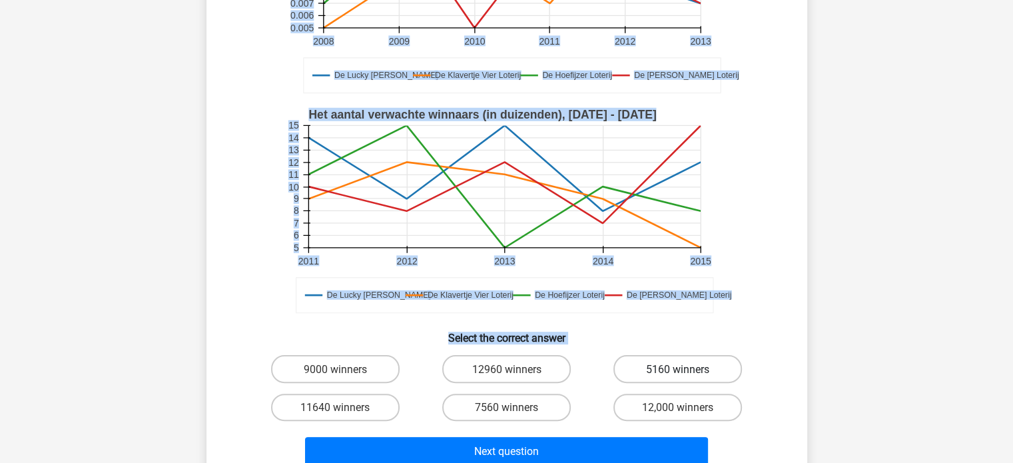
drag, startPoint x: 650, startPoint y: 336, endPoint x: 650, endPoint y: 346, distance: 10.7
click at [650, 355] on label "5160 winners" at bounding box center [677, 368] width 128 height 27
click at [678, 368] on input "5160 winners" at bounding box center [682, 372] width 9 height 9
radio input "true"
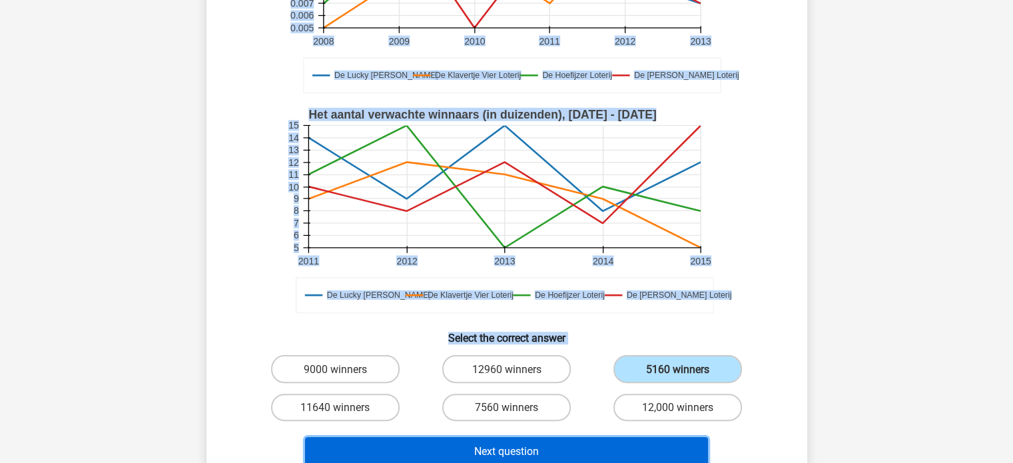
click at [570, 437] on button "Next question" at bounding box center [506, 451] width 403 height 29
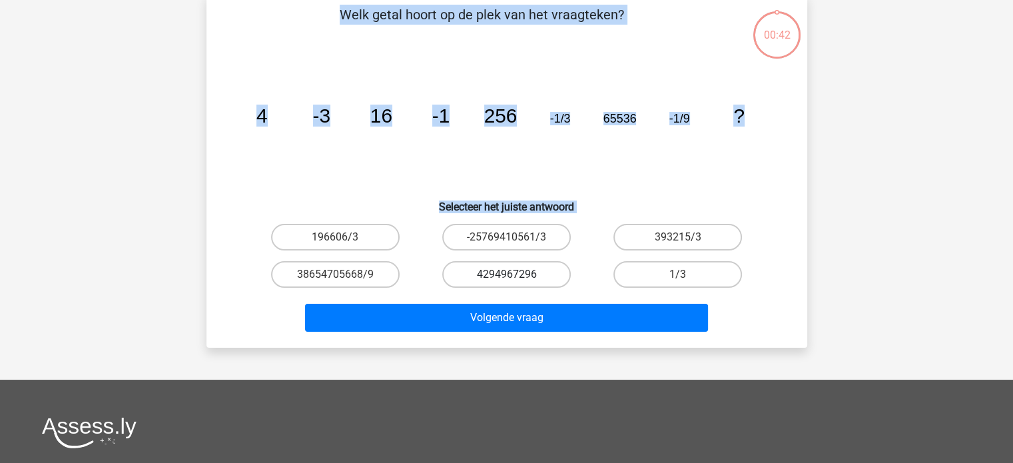
scroll to position [61, 0]
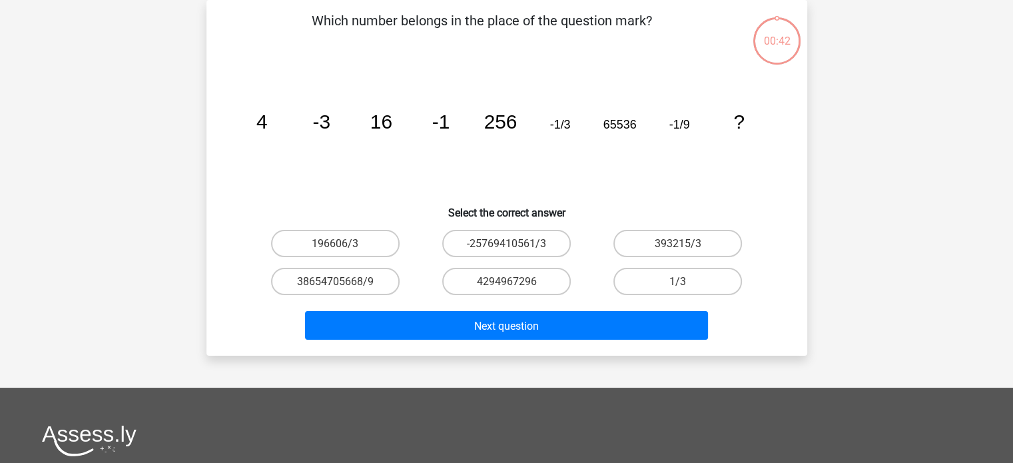
click at [512, 226] on div "-25769410561/3" at bounding box center [506, 243] width 171 height 38
click at [513, 247] on input "-25769410561/3" at bounding box center [510, 247] width 9 height 9
radio input "true"
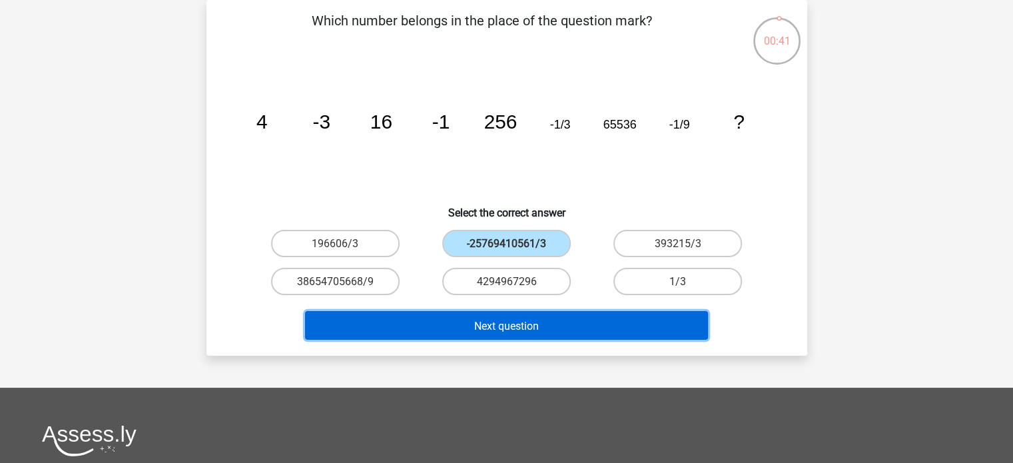
click at [526, 312] on button "Next question" at bounding box center [506, 325] width 403 height 29
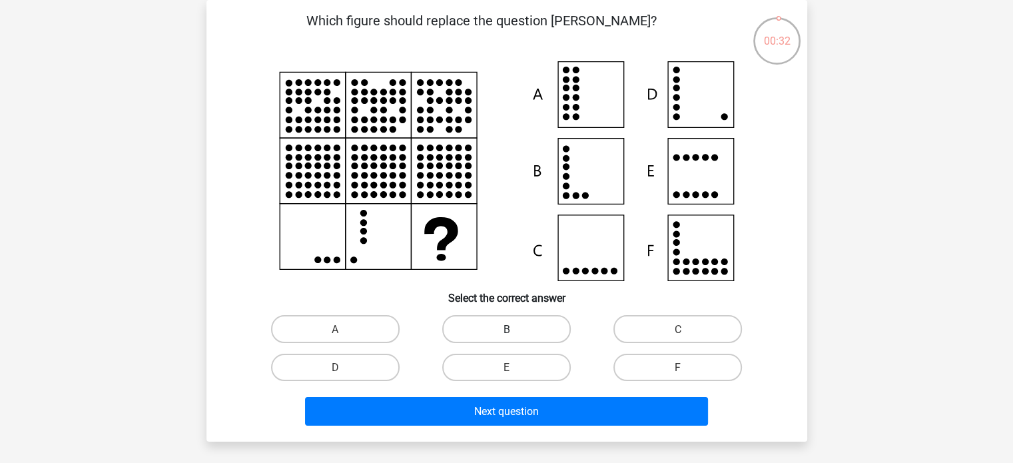
click at [517, 322] on label "B" at bounding box center [506, 328] width 128 height 27
click at [515, 328] on input "B" at bounding box center [510, 332] width 9 height 9
radio input "true"
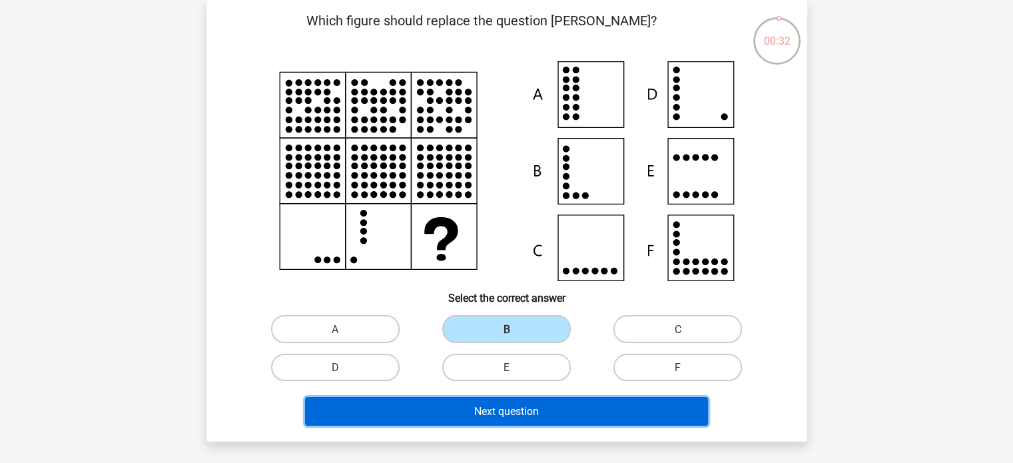
click at [553, 417] on button "Next question" at bounding box center [506, 411] width 403 height 29
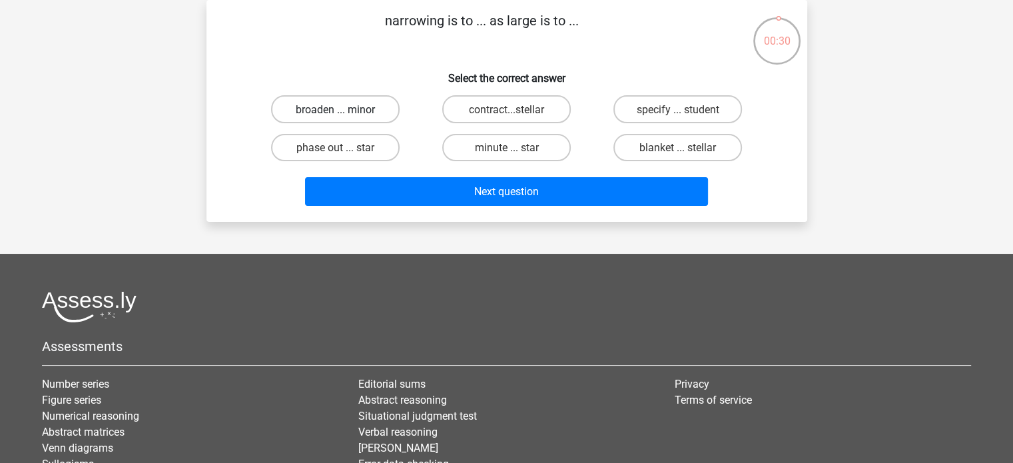
click at [347, 113] on font "broaden ... minor" at bounding box center [335, 109] width 79 height 13
click at [344, 113] on input "broaden ... minor" at bounding box center [339, 113] width 9 height 9
radio input "true"
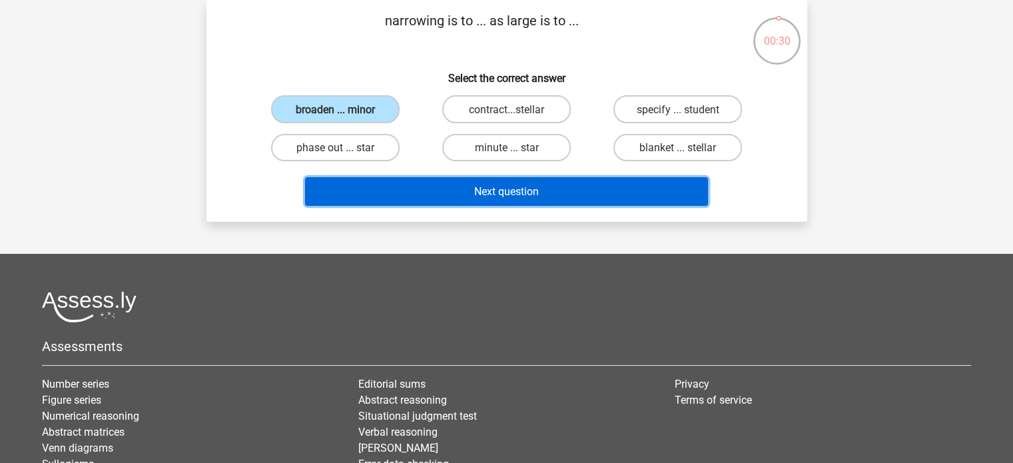
click at [391, 185] on button "Next question" at bounding box center [506, 191] width 403 height 29
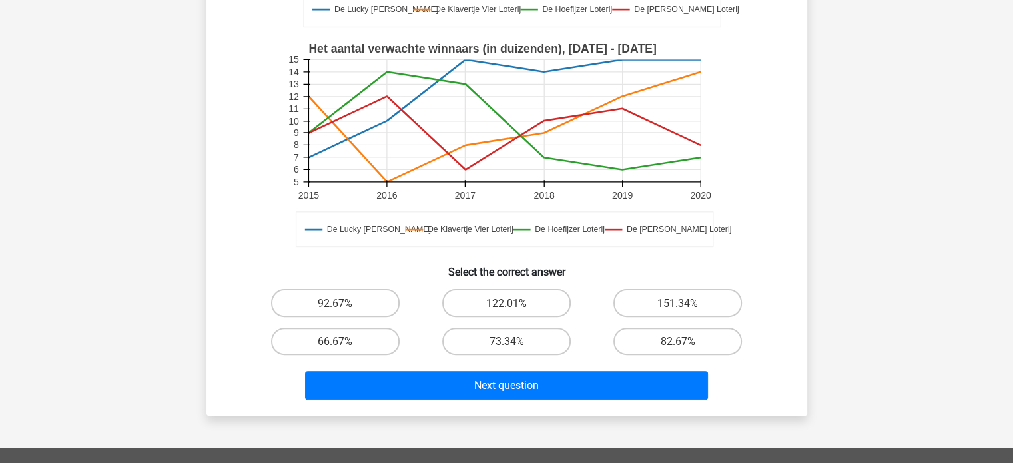
scroll to position [461, 0]
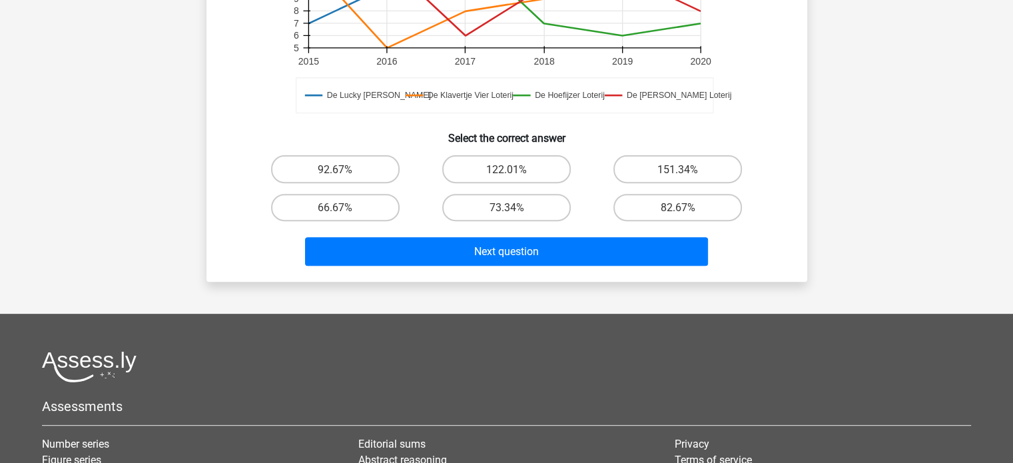
click at [509, 169] on input "122.01%" at bounding box center [510, 172] width 9 height 9
radio input "true"
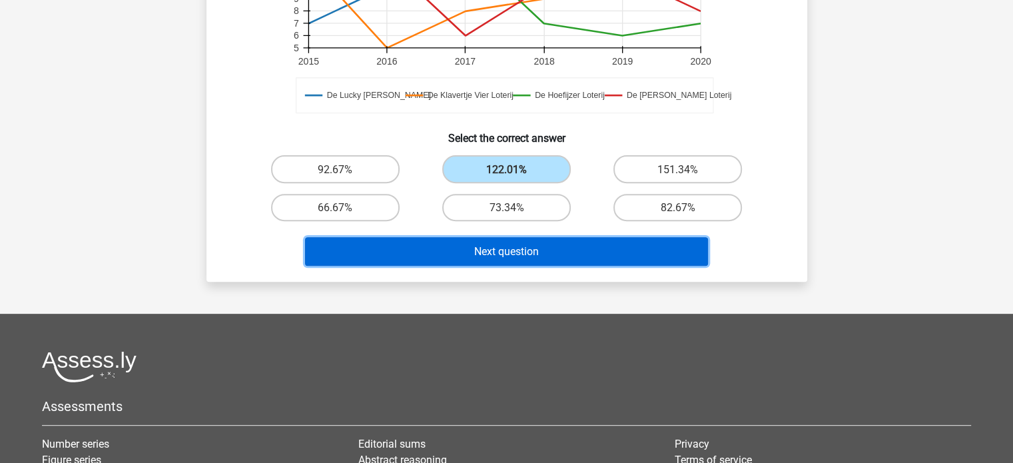
click at [540, 257] on button "Next question" at bounding box center [506, 251] width 403 height 29
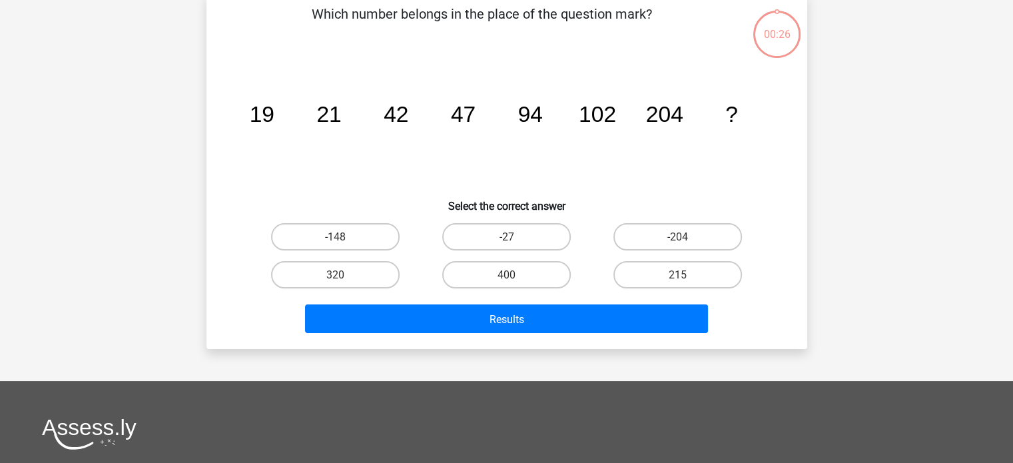
scroll to position [61, 0]
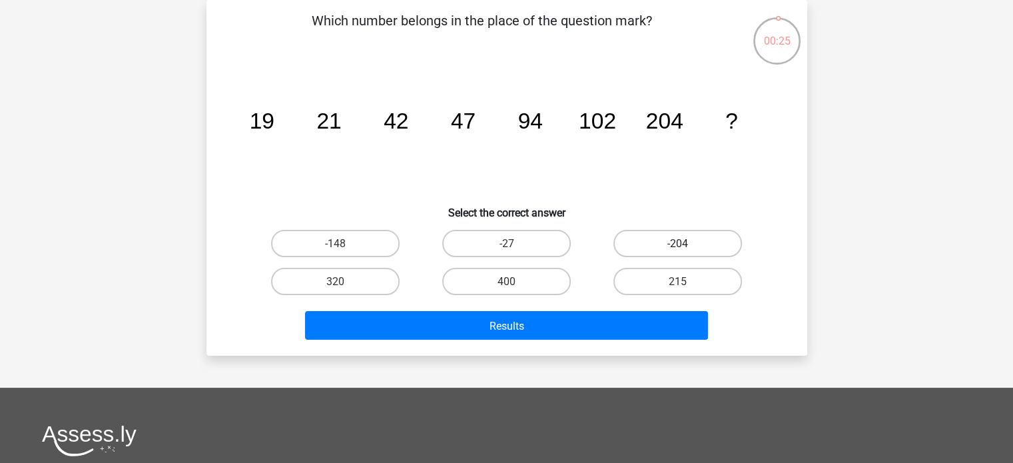
click at [646, 248] on label "-204" at bounding box center [677, 243] width 128 height 27
click at [678, 248] on input "-204" at bounding box center [682, 247] width 9 height 9
radio input "true"
click at [542, 231] on label "-27" at bounding box center [506, 243] width 128 height 27
click at [515, 243] on input "-27" at bounding box center [510, 247] width 9 height 9
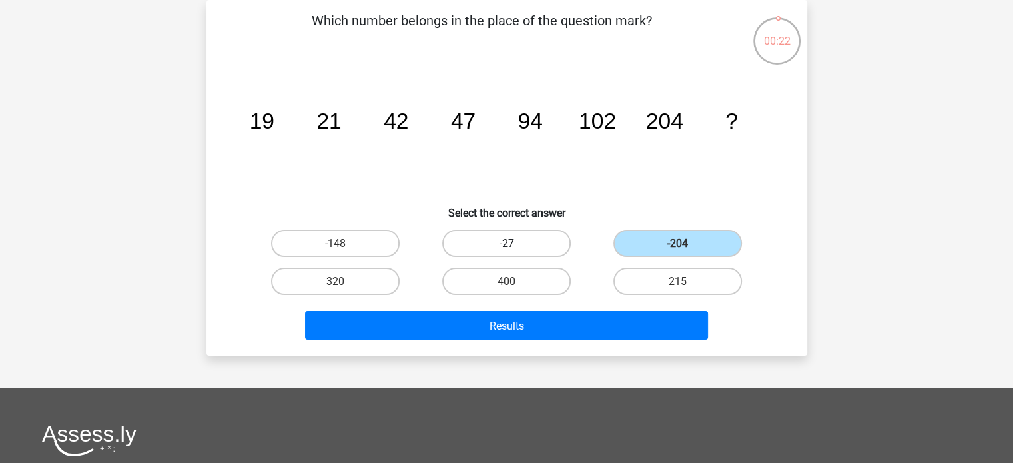
radio input "true"
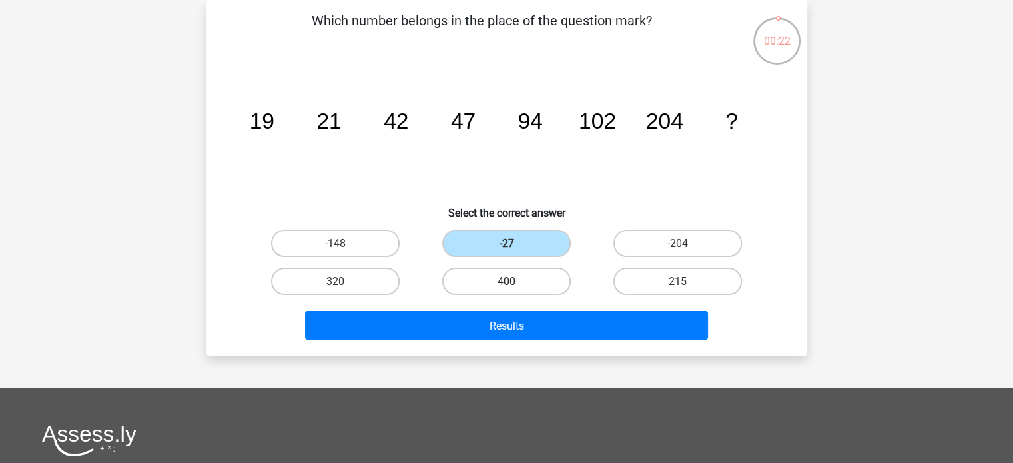
click at [543, 269] on label "400" at bounding box center [506, 281] width 128 height 27
click at [515, 281] on input "400" at bounding box center [510, 285] width 9 height 9
radio input "true"
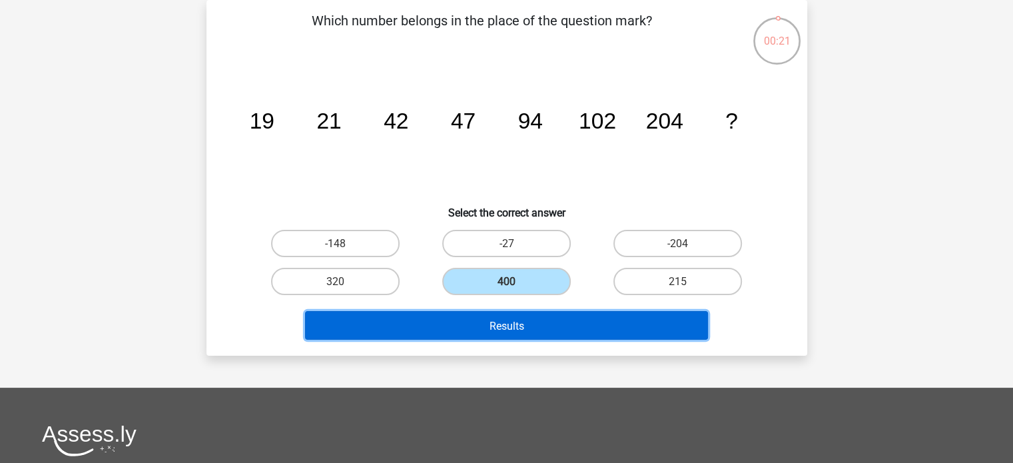
click at [523, 326] on font "Results" at bounding box center [506, 325] width 35 height 13
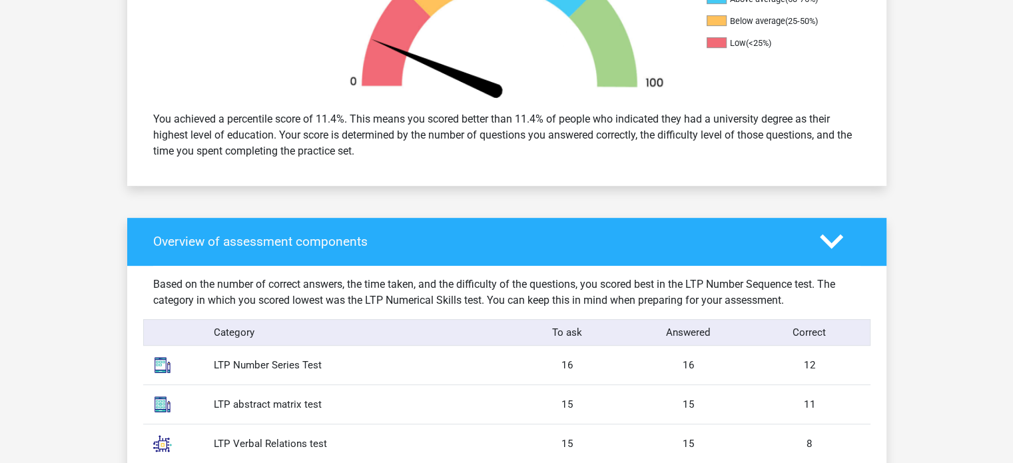
scroll to position [333, 0]
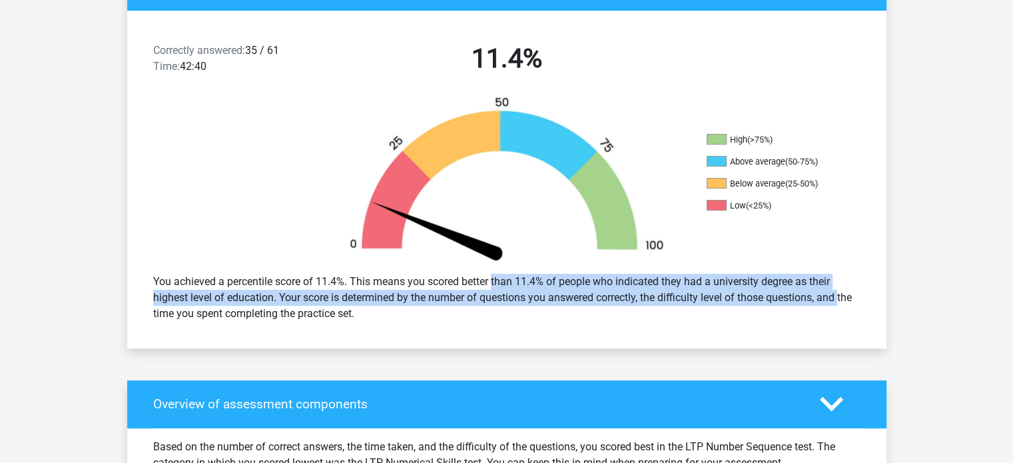
drag, startPoint x: 455, startPoint y: 274, endPoint x: 801, endPoint y: 292, distance: 346.0
click at [801, 292] on div "You achieved a percentile score of 11.4%. This means you scored better than 11.…" at bounding box center [506, 297] width 727 height 59
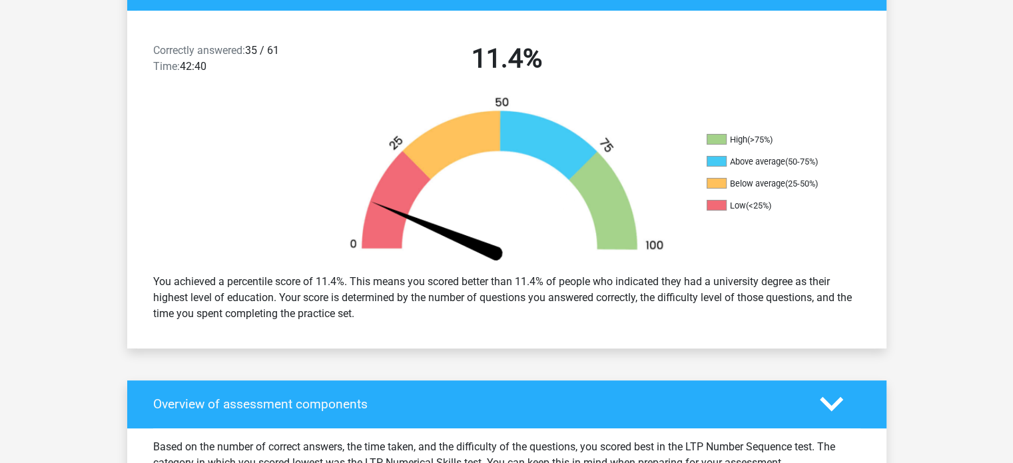
click at [820, 314] on div "You achieved a percentile score of 11.4%. This means you scored better than 11.…" at bounding box center [506, 297] width 727 height 59
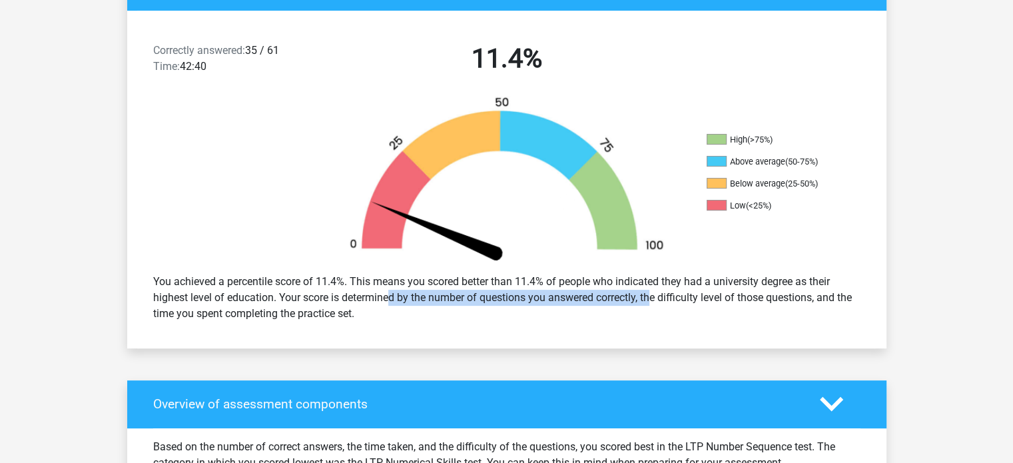
drag, startPoint x: 342, startPoint y: 300, endPoint x: 641, endPoint y: 303, distance: 298.9
click at [618, 295] on font "You achieved a percentile score of 11.4%. This means you scored better than 11.…" at bounding box center [502, 297] width 698 height 45
click at [644, 306] on div "You achieved a percentile score of 11.4%. This means you scored better than 11.…" at bounding box center [506, 297] width 727 height 59
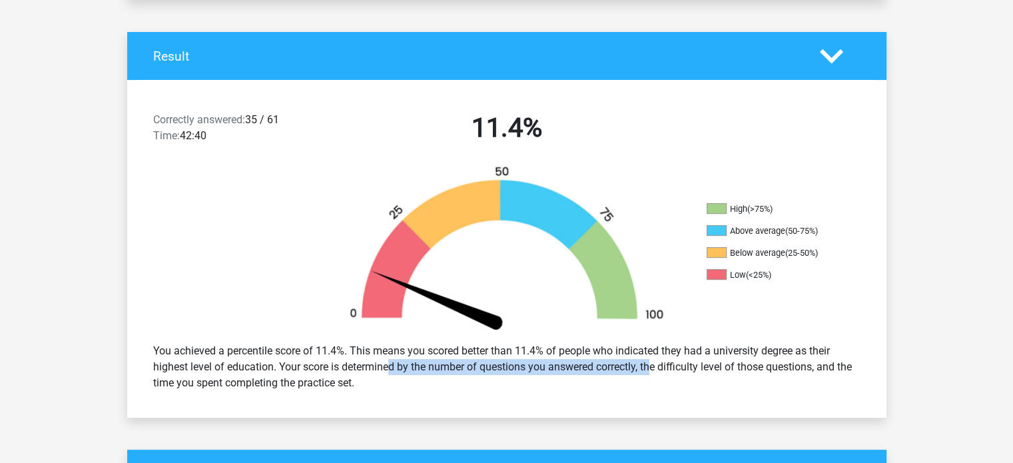
scroll to position [200, 0]
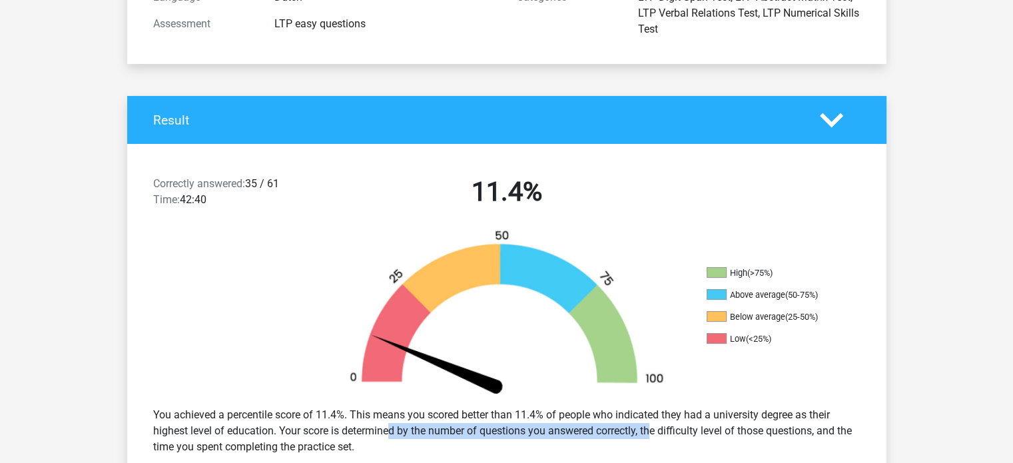
click at [517, 329] on img at bounding box center [506, 312] width 359 height 167
click at [344, 419] on font "You achieved a percentile score of 11.4%. This means you scored better than 11.…" at bounding box center [502, 430] width 698 height 45
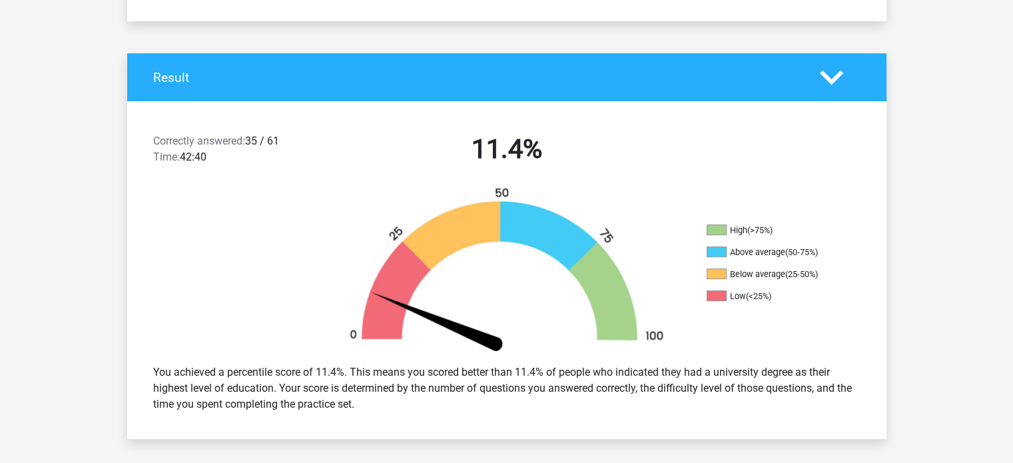
scroll to position [266, 0]
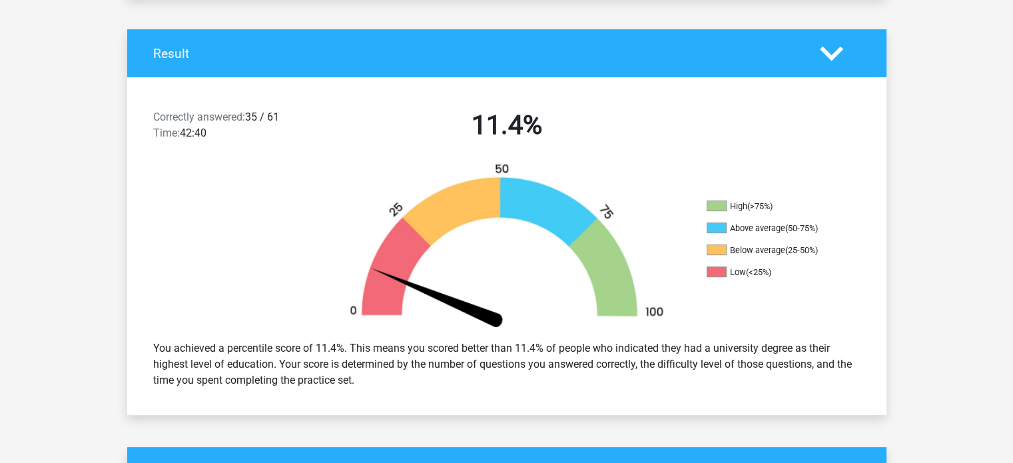
click at [244, 114] on font "Correctly answered:" at bounding box center [199, 117] width 92 height 13
click at [245, 114] on font "Correctly answered:" at bounding box center [199, 117] width 92 height 13
click at [267, 121] on font "35 / 61" at bounding box center [262, 117] width 34 height 13
drag, startPoint x: 270, startPoint y: 116, endPoint x: 286, endPoint y: 118, distance: 15.4
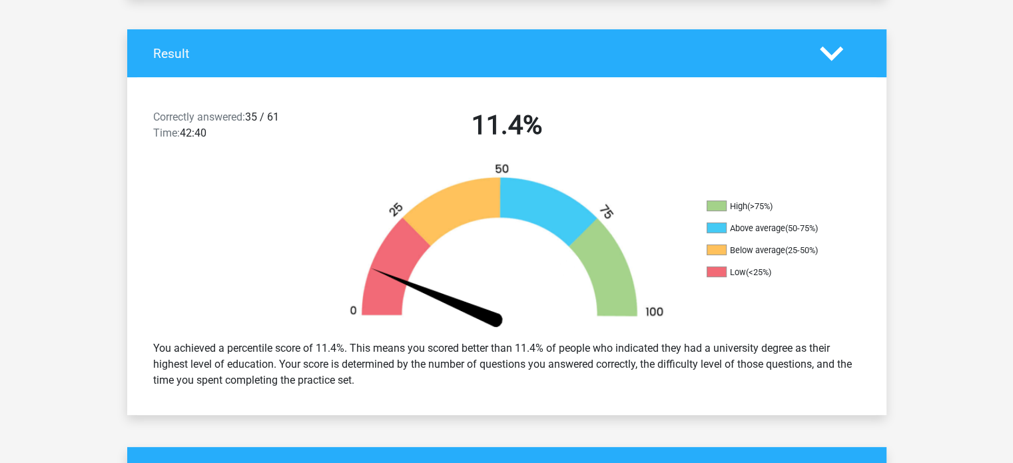
click at [286, 118] on div "Correctly answered: 35 / 61 Time: 42:40" at bounding box center [234, 127] width 182 height 37
click at [322, 135] on div "Correctly answered: 35 / 61 Time: 42:40" at bounding box center [234, 127] width 182 height 37
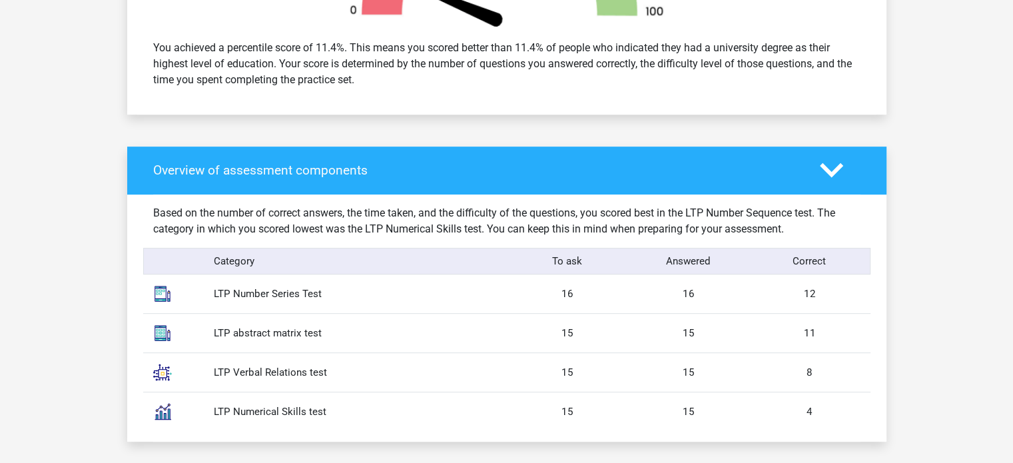
scroll to position [599, 0]
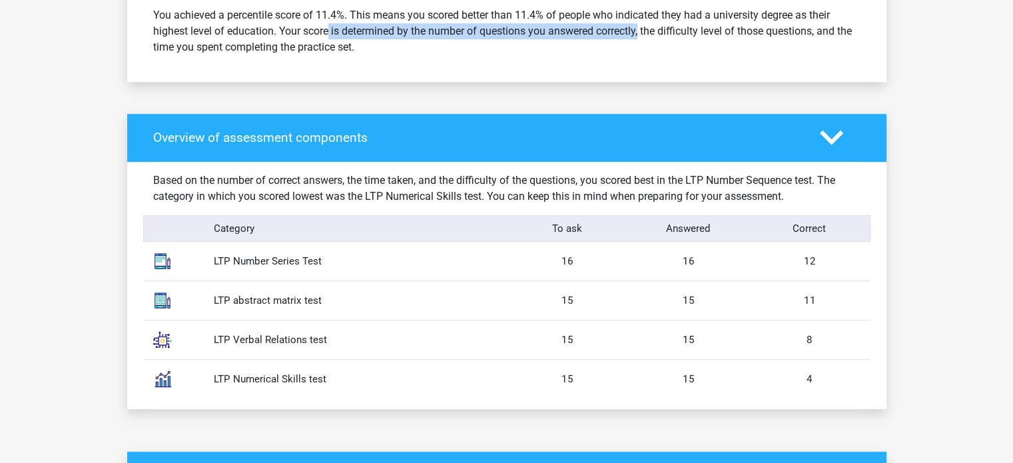
drag, startPoint x: 287, startPoint y: 29, endPoint x: 613, endPoint y: 37, distance: 326.3
click at [613, 37] on div "You achieved a percentile score of 11.4%. This means you scored better than 11.…" at bounding box center [506, 31] width 727 height 59
click at [655, 49] on div "You achieved a percentile score of 11.4%. This means you scored better than 11.…" at bounding box center [506, 31] width 727 height 59
drag, startPoint x: 297, startPoint y: 33, endPoint x: 591, endPoint y: 31, distance: 294.2
click at [591, 31] on font "You achieved a percentile score of 11.4%. This means you scored better than 11.…" at bounding box center [502, 31] width 698 height 45
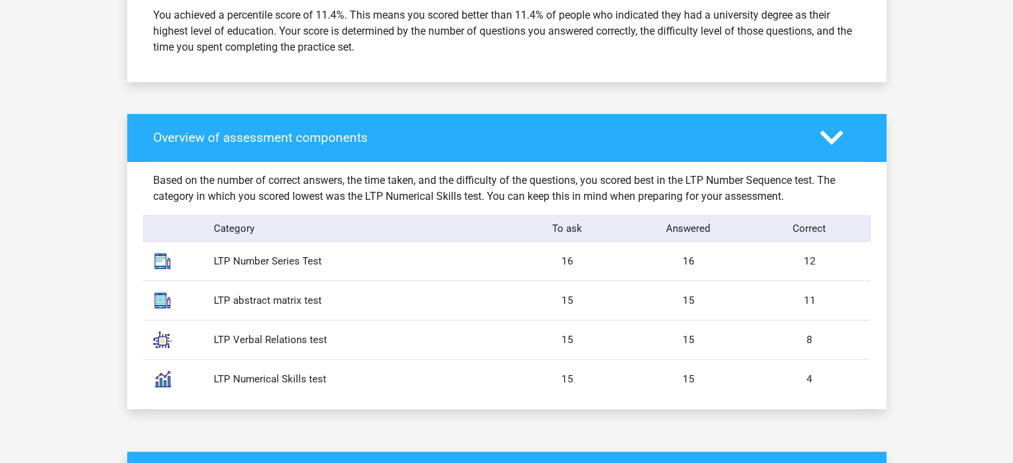
click at [594, 46] on div "You achieved a percentile score of 11.4%. This means you scored better than 11.…" at bounding box center [506, 31] width 727 height 59
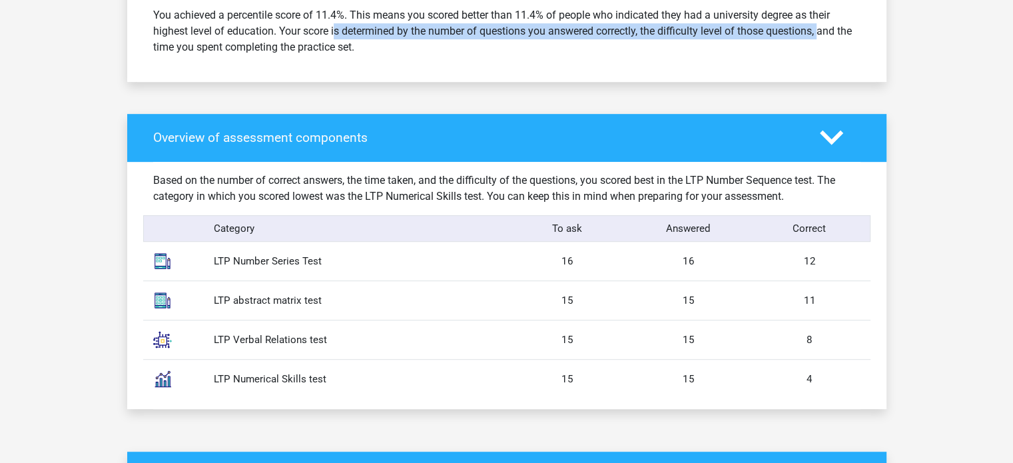
drag, startPoint x: 322, startPoint y: 33, endPoint x: 782, endPoint y: 39, distance: 460.0
click at [782, 39] on div "You achieved a percentile score of 11.4%. This means you scored better than 11.…" at bounding box center [506, 31] width 727 height 59
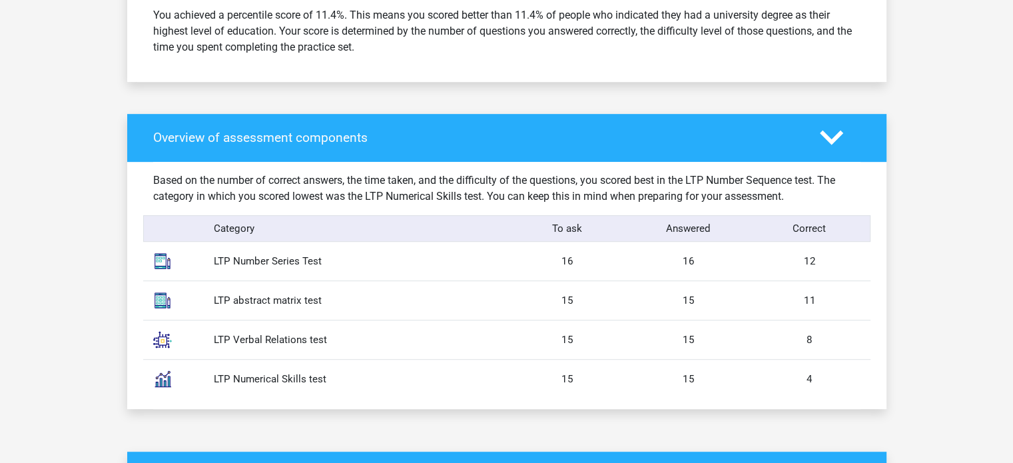
click at [610, 60] on div "You achieved a percentile score of 11.4%. This means you scored better than 11.…" at bounding box center [506, 31] width 727 height 59
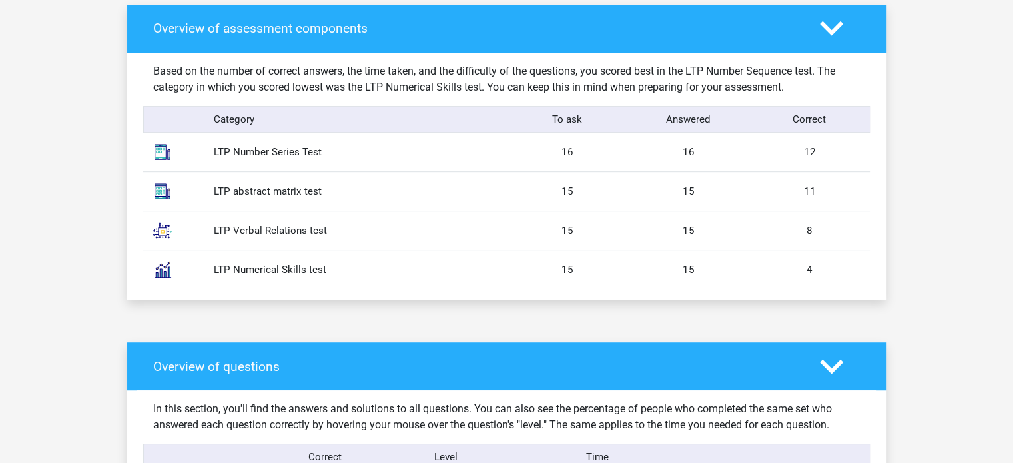
scroll to position [732, 0]
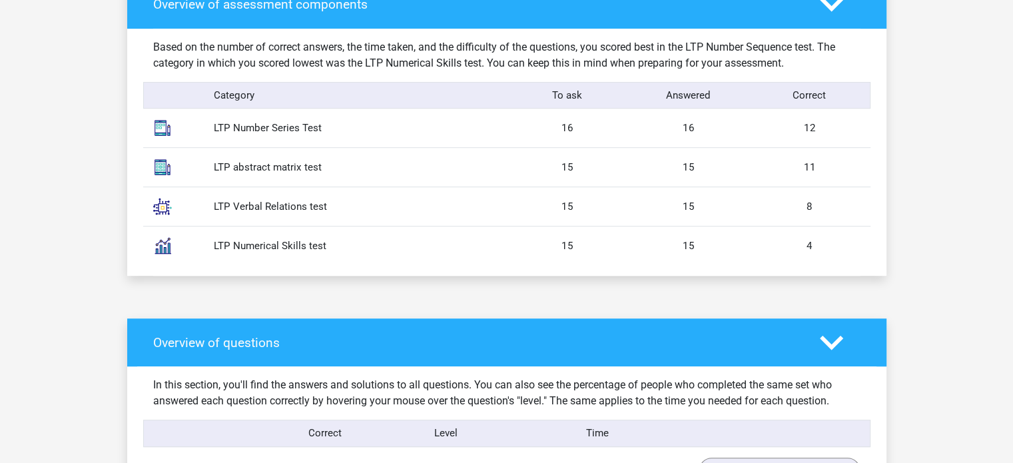
drag, startPoint x: 672, startPoint y: 126, endPoint x: 680, endPoint y: 126, distance: 8.0
click at [675, 126] on div "16" at bounding box center [688, 127] width 121 height 15
click at [816, 130] on div "12" at bounding box center [809, 127] width 121 height 15
click at [695, 171] on div "15" at bounding box center [688, 167] width 121 height 15
drag, startPoint x: 815, startPoint y: 127, endPoint x: 815, endPoint y: 250, distance: 122.5
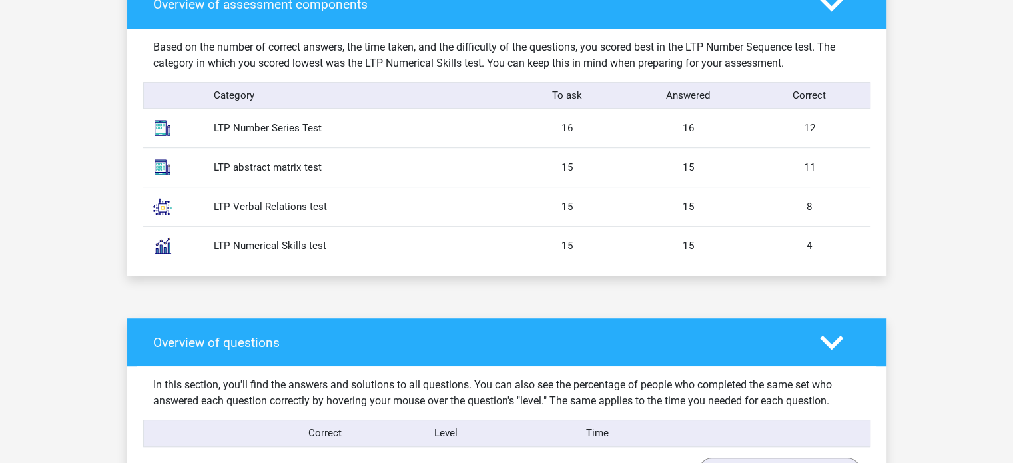
click at [815, 250] on div "Based on the number of correct answers, the time taken, and the difficulty of t…" at bounding box center [506, 153] width 707 height 248
click at [706, 247] on div "15" at bounding box center [688, 245] width 121 height 15
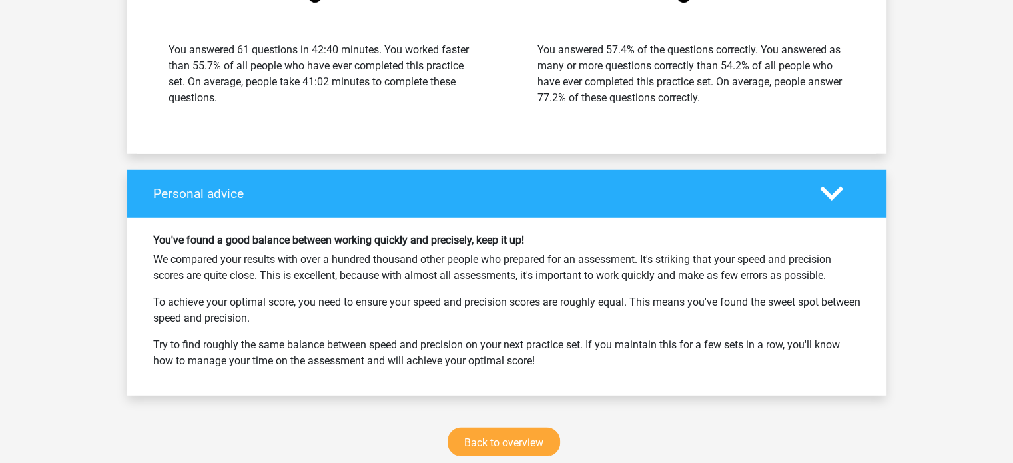
scroll to position [3795, 0]
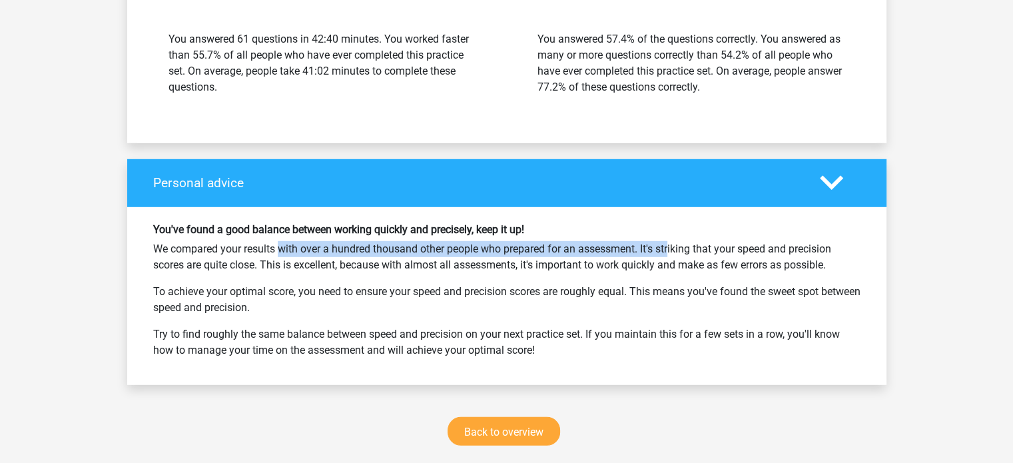
drag, startPoint x: 232, startPoint y: 263, endPoint x: 632, endPoint y: 261, distance: 400.1
click at [632, 261] on font "We compared your results with over a hundred thousand other people who prepared…" at bounding box center [492, 256] width 678 height 29
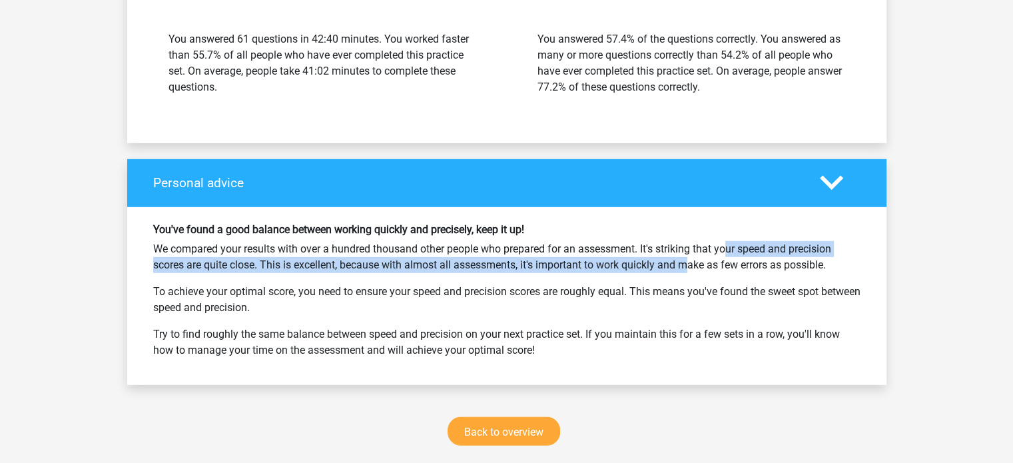
drag, startPoint x: 680, startPoint y: 260, endPoint x: 640, endPoint y: 282, distance: 46.5
click at [640, 271] on font "We compared your results with over a hundred thousand other people who prepared…" at bounding box center [492, 256] width 678 height 29
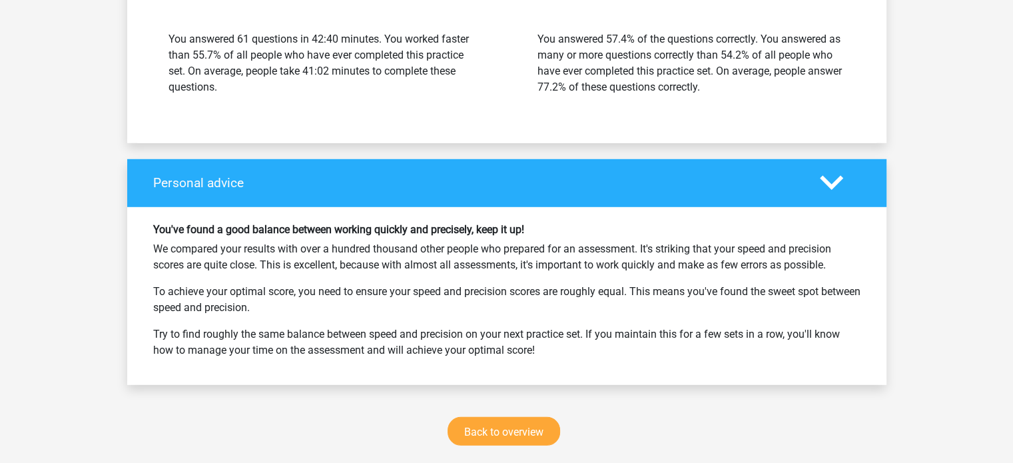
click at [639, 296] on p "To achieve your optimal score, you need to ensure your speed and precision scor…" at bounding box center [506, 300] width 707 height 32
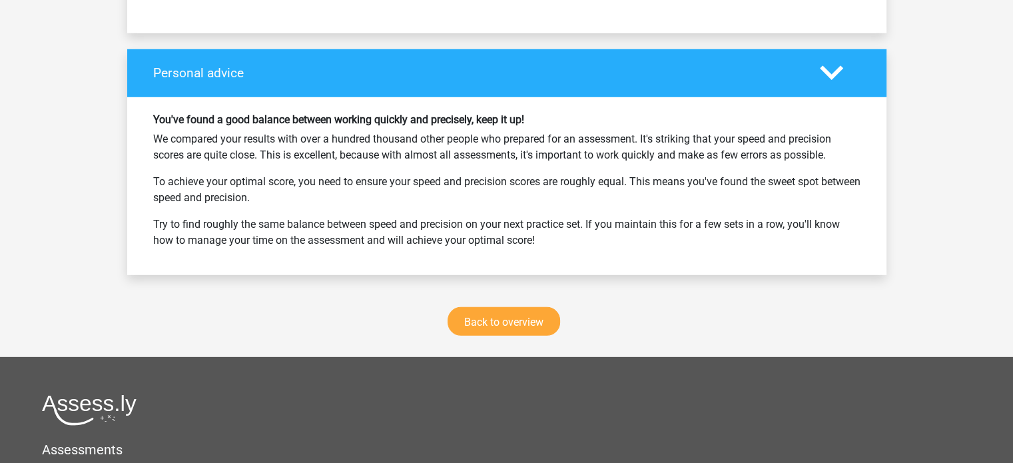
scroll to position [3928, 0]
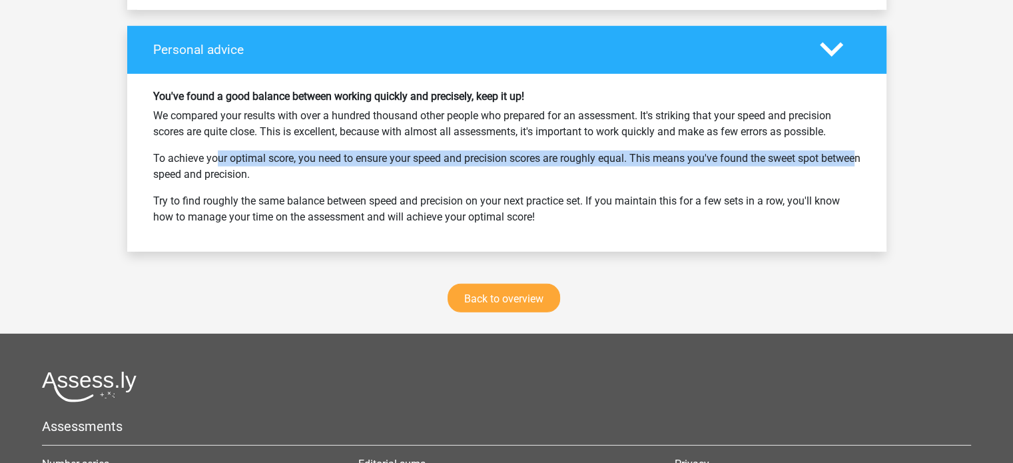
drag, startPoint x: 163, startPoint y: 171, endPoint x: 801, endPoint y: 172, distance: 637.7
click at [801, 172] on font "To achieve your optimal score, you need to ensure your speed and precision scor…" at bounding box center [506, 166] width 707 height 29
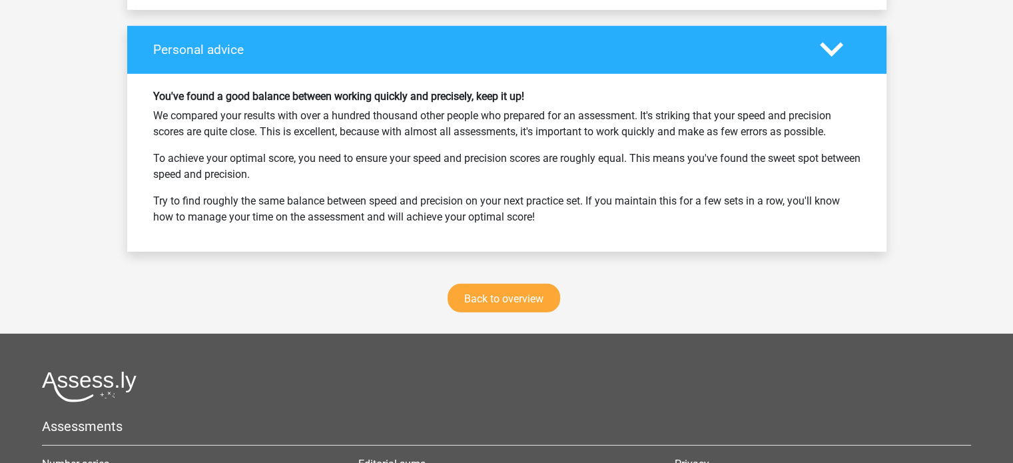
click at [804, 182] on p "To achieve your optimal score, you need to ensure your speed and precision scor…" at bounding box center [506, 166] width 707 height 32
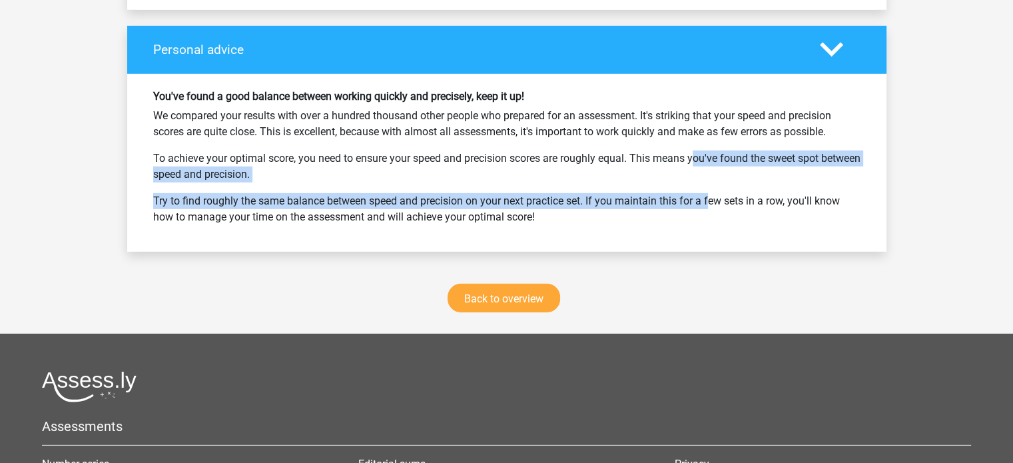
drag, startPoint x: 639, startPoint y: 170, endPoint x: 668, endPoint y: 199, distance: 41.0
click at [668, 198] on div "You've found a good balance between working quickly and precisely, keep it up! …" at bounding box center [506, 163] width 727 height 146
click at [444, 206] on p "Try to find roughly the same balance between speed and precision on your next p…" at bounding box center [506, 209] width 707 height 32
drag, startPoint x: 146, startPoint y: 202, endPoint x: 772, endPoint y: 238, distance: 626.2
click at [769, 236] on div "You've found a good balance between working quickly and precisely, keep it up! …" at bounding box center [506, 163] width 727 height 146
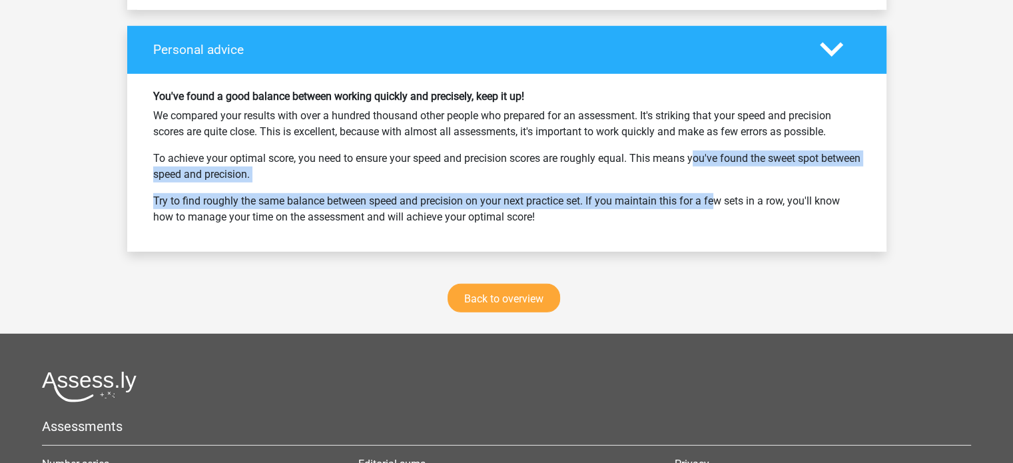
click at [785, 225] on p "Try to find roughly the same balance between speed and precision on your next p…" at bounding box center [506, 209] width 707 height 32
drag, startPoint x: 727, startPoint y: 204, endPoint x: 764, endPoint y: 249, distance: 57.7
click at [763, 249] on div "You've found a good balance between working quickly and precisely, keep it up! …" at bounding box center [506, 163] width 759 height 178
click at [764, 249] on div "You've found a good balance between working quickly and precisely, keep it up! …" at bounding box center [506, 163] width 759 height 178
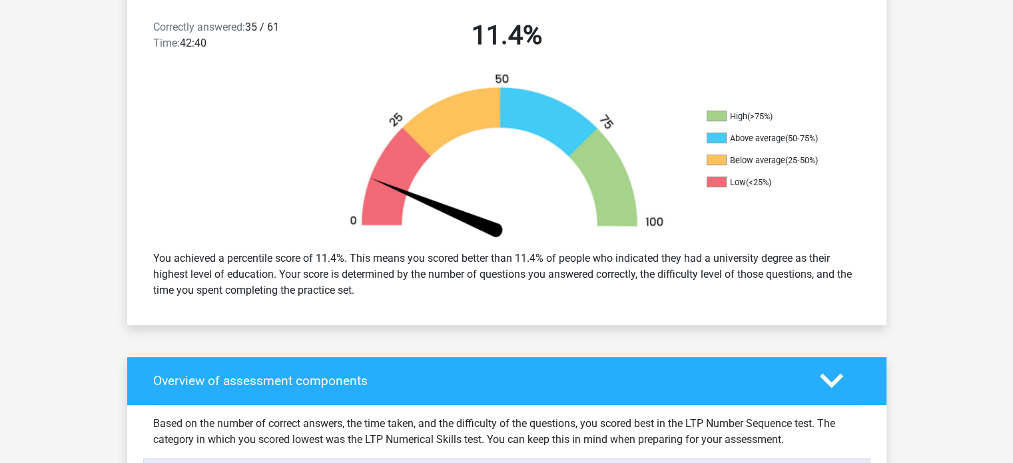
scroll to position [333, 0]
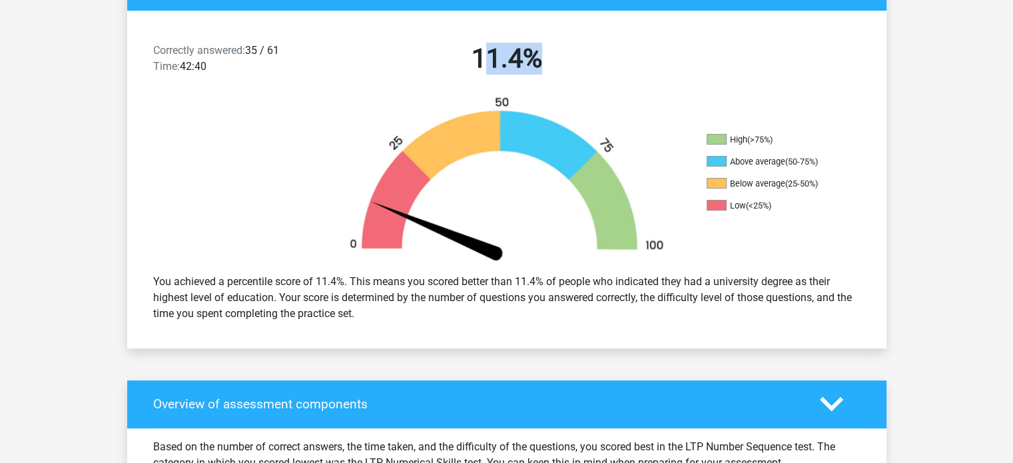
drag, startPoint x: 485, startPoint y: 67, endPoint x: 559, endPoint y: 73, distance: 74.2
click at [559, 73] on h2 "11.4%" at bounding box center [507, 59] width 344 height 32
click at [580, 82] on div "Correctly answered: 35 / 61 Time: 42:40 11.4%" at bounding box center [506, 61] width 759 height 69
click at [463, 144] on img at bounding box center [506, 179] width 359 height 167
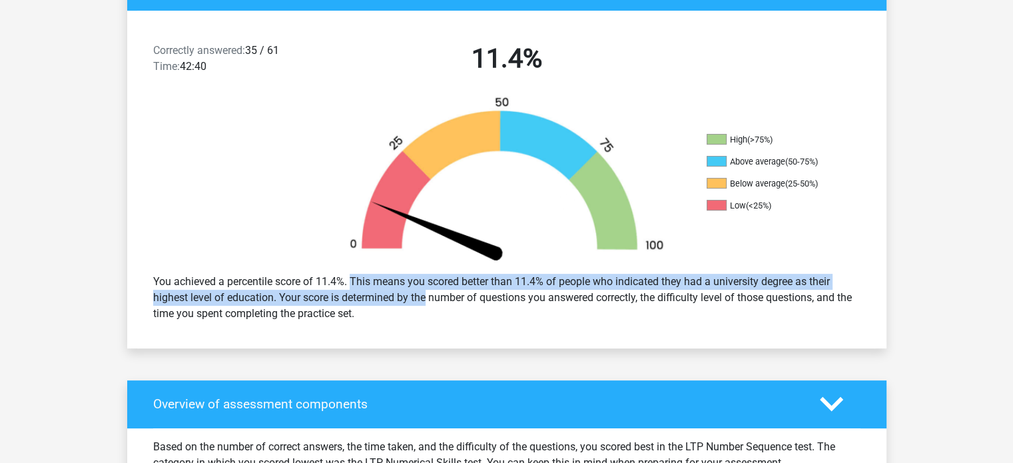
drag, startPoint x: 350, startPoint y: 292, endPoint x: 429, endPoint y: 302, distance: 79.2
click at [417, 300] on font "You achieved a percentile score of 11.4%. This means you scored better than 11.…" at bounding box center [502, 297] width 698 height 45
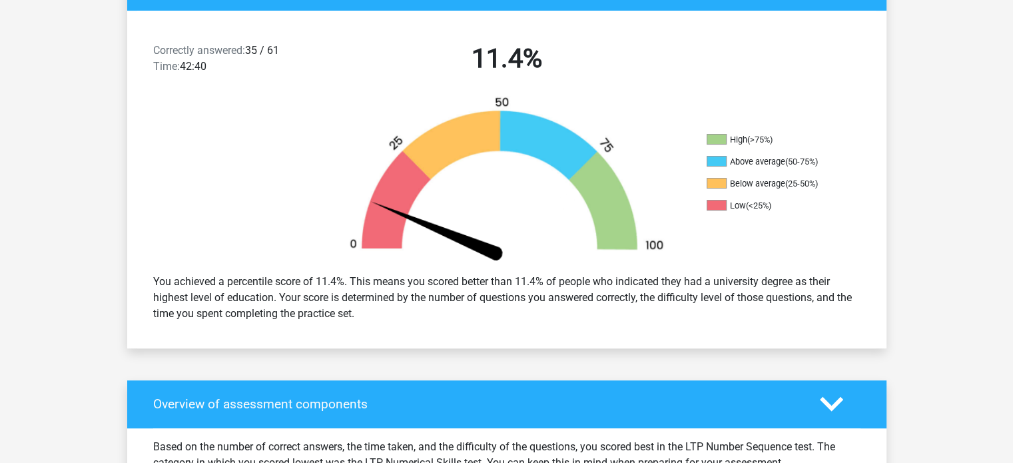
click at [453, 306] on div "You achieved a percentile score of 11.4%. This means you scored better than 11.…" at bounding box center [506, 297] width 727 height 59
drag, startPoint x: 495, startPoint y: 272, endPoint x: 732, endPoint y: 311, distance: 240.2
click at [732, 311] on div "You achieved a percentile score of 11.4%. This means you scored better than 11.…" at bounding box center [506, 297] width 727 height 59
click at [738, 314] on div "You achieved a percentile score of 11.4%. This means you scored better than 11.…" at bounding box center [506, 297] width 727 height 59
click at [634, 282] on font "You achieved a percentile score of 11.4%. This means you scored better than 11.…" at bounding box center [502, 297] width 698 height 45
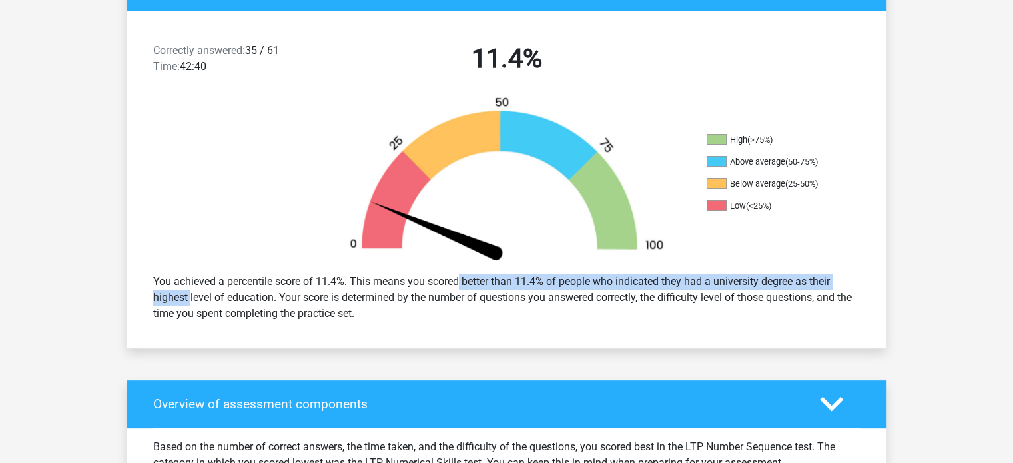
drag, startPoint x: 415, startPoint y: 282, endPoint x: 871, endPoint y: 284, distance: 455.3
click at [874, 279] on div "You achieved a percentile score of 11.4%. This means you scored better than 11.…" at bounding box center [506, 297] width 759 height 69
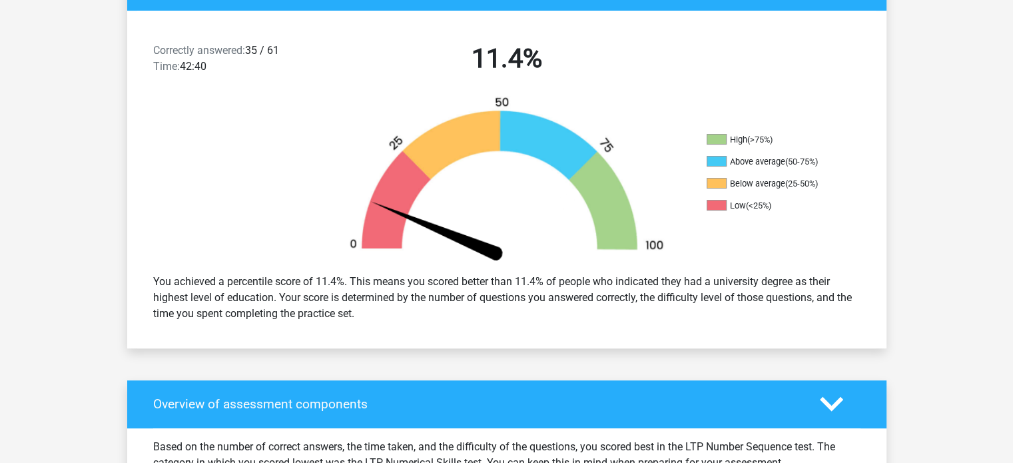
click at [827, 305] on div "You achieved a percentile score of 11.4%. This means you scored better than 11.…" at bounding box center [506, 297] width 727 height 59
click at [761, 218] on ul "High (>75%) Above average (50-75%) Below average (25-50%) Low (<25%)" at bounding box center [772, 178] width 133 height 88
drag, startPoint x: 735, startPoint y: 207, endPoint x: 782, endPoint y: 212, distance: 46.8
click at [782, 212] on ul "High (>75%) Above average (50-75%) Below average (25-50%) Low (<25%)" at bounding box center [772, 178] width 133 height 88
click at [802, 239] on div "High (>75%) Above average (50-75%) Below average (25-50%) Low (<25%)" at bounding box center [506, 179] width 759 height 167
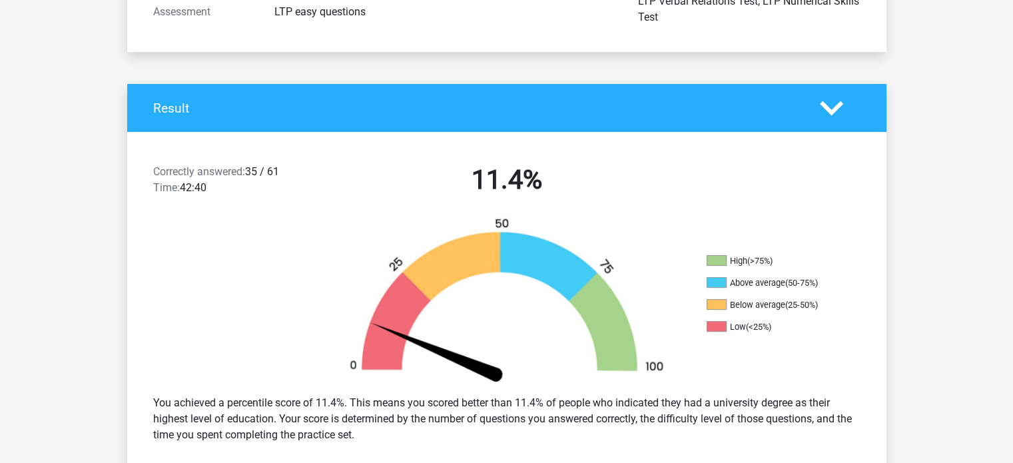
scroll to position [67, 0]
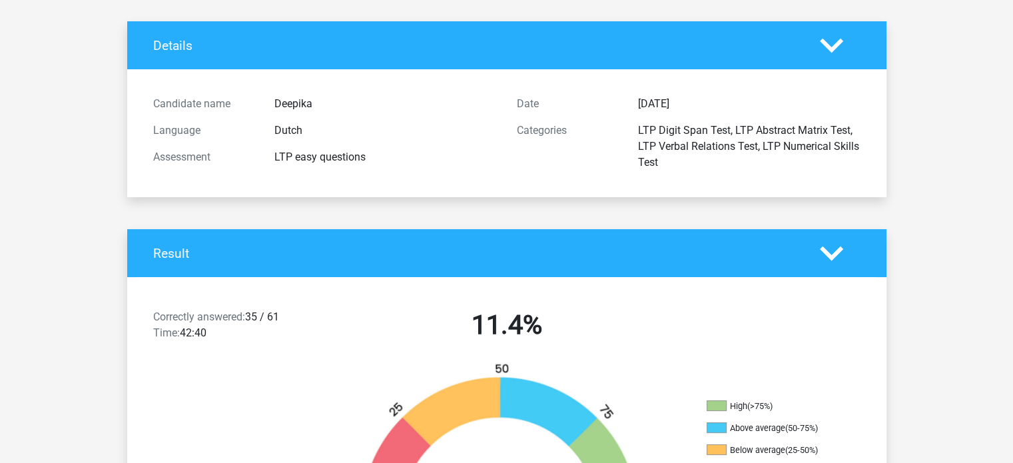
drag, startPoint x: 276, startPoint y: 317, endPoint x: 306, endPoint y: 332, distance: 34.2
click at [304, 329] on div "Correctly answered: 35 / 61 Time: 42:40" at bounding box center [234, 327] width 182 height 37
click at [316, 346] on div "Correctly answered: 35 / 61 Time: 42:40 11.4%" at bounding box center [506, 327] width 759 height 69
click at [258, 344] on div "Correctly answered: 35 / 61 Time: 42:40" at bounding box center [234, 327] width 182 height 37
drag, startPoint x: 248, startPoint y: 310, endPoint x: 277, endPoint y: 324, distance: 32.5
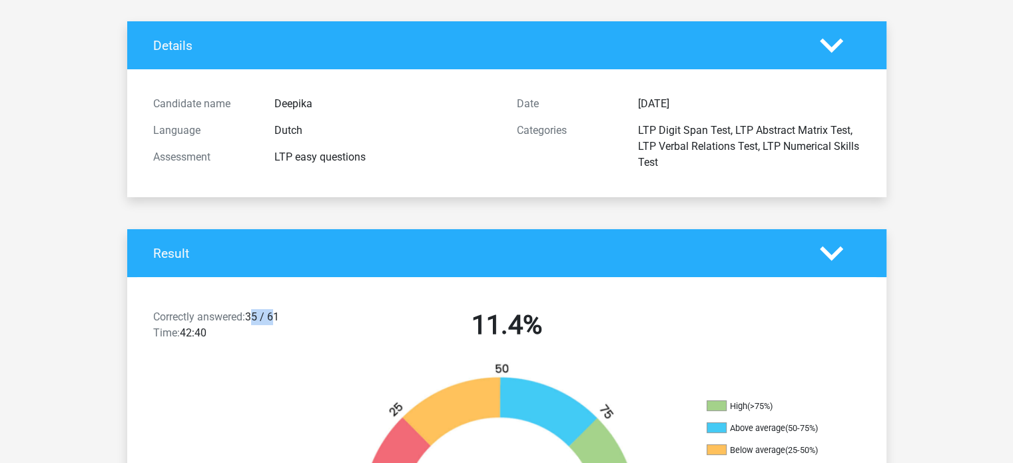
click at [270, 318] on div "Correctly answered: 35 / 61 Time: 42:40" at bounding box center [234, 327] width 182 height 37
click at [288, 324] on div "Correctly answered: 35 / 61 Time: 42:40" at bounding box center [234, 327] width 182 height 37
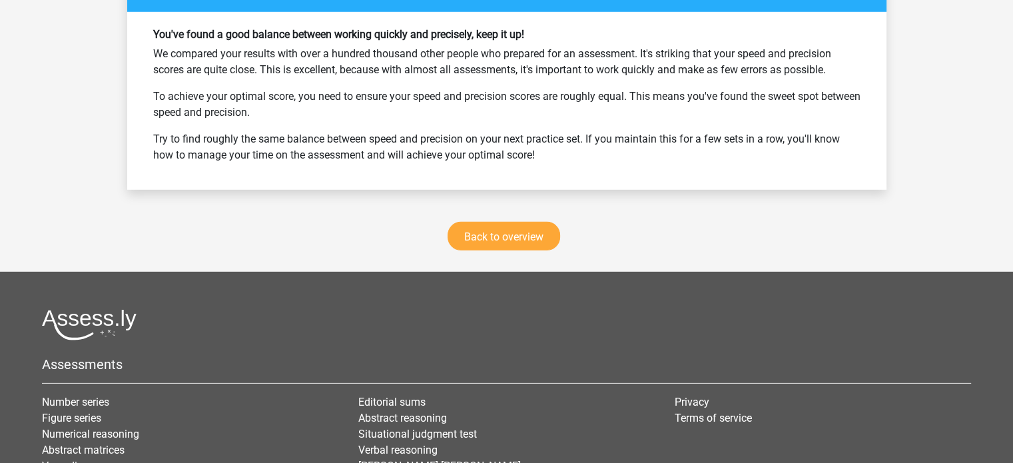
scroll to position [4061, 0]
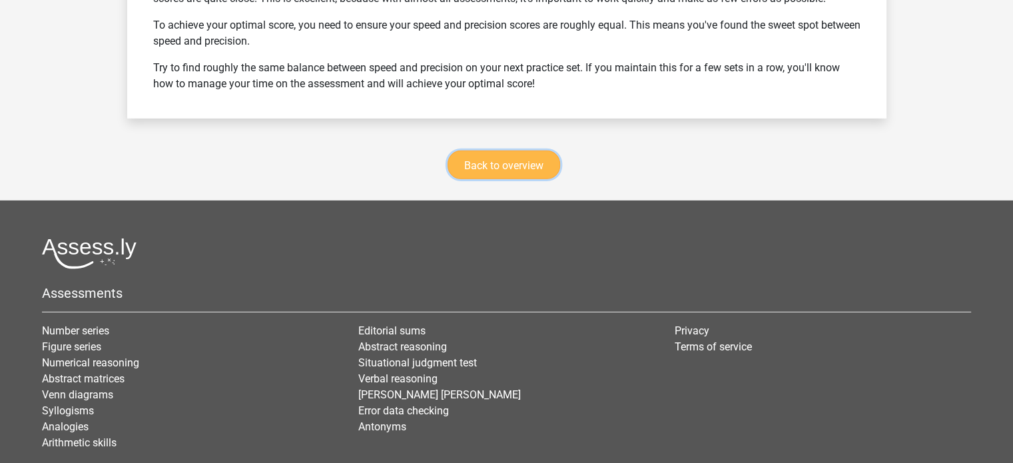
click at [490, 171] on font "Back to overview" at bounding box center [503, 164] width 79 height 13
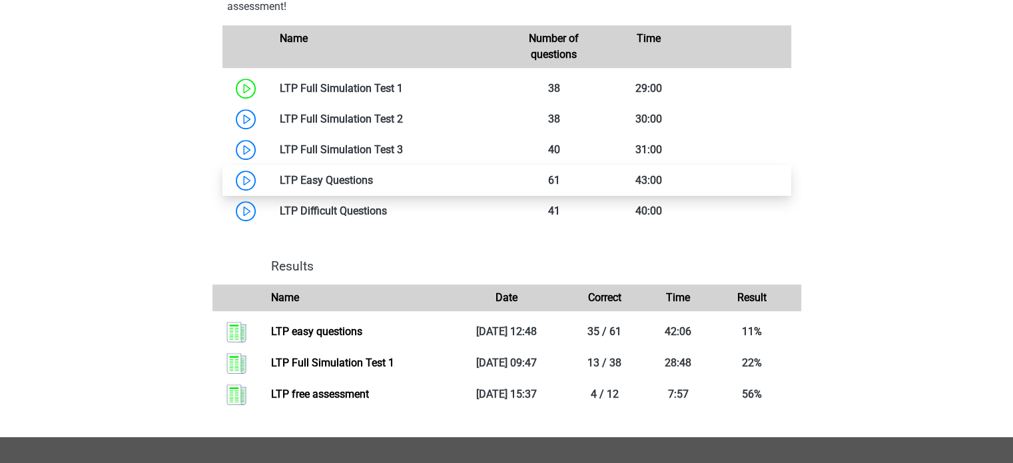
scroll to position [865, 0]
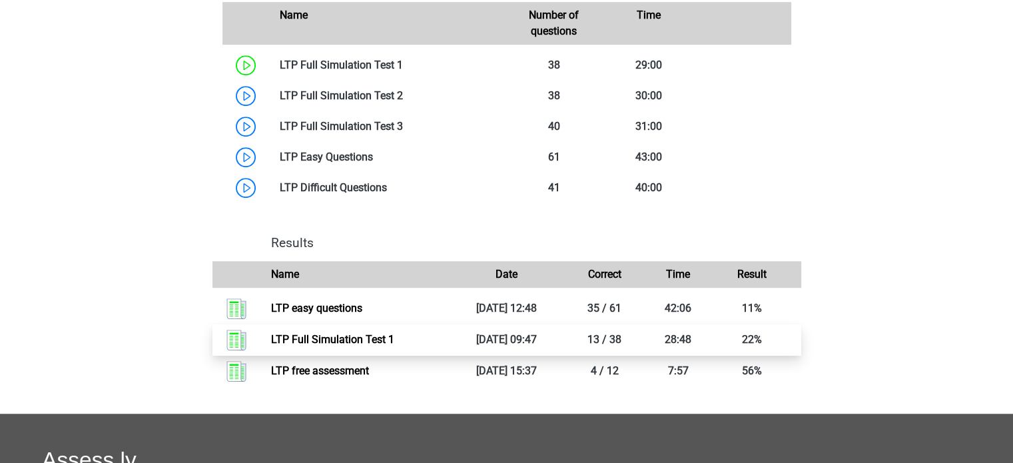
click at [394, 340] on link "LTP Full Simulation Test 1" at bounding box center [332, 339] width 123 height 13
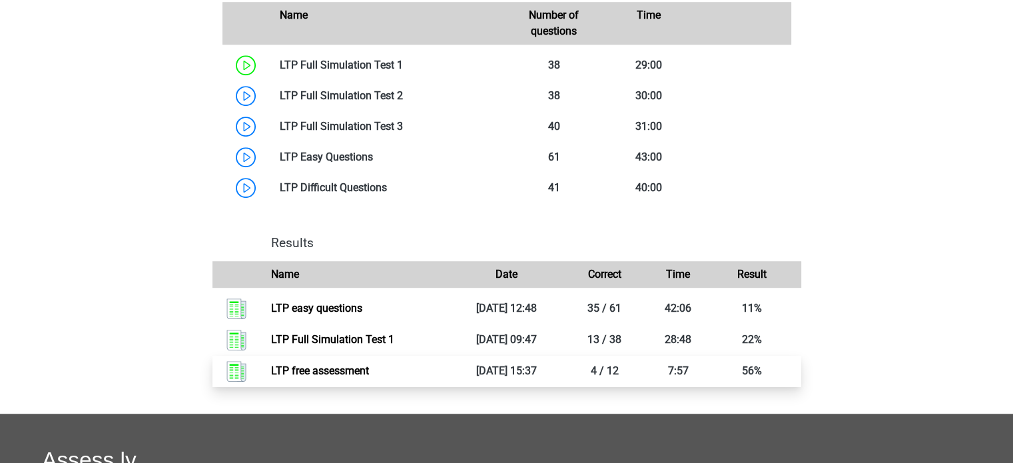
click at [369, 367] on link "LTP free assessment" at bounding box center [320, 370] width 98 height 13
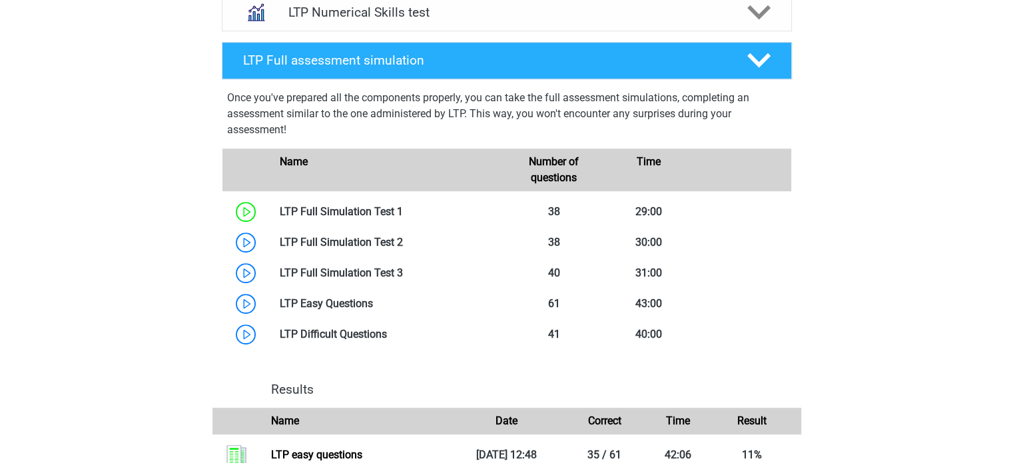
scroll to position [732, 0]
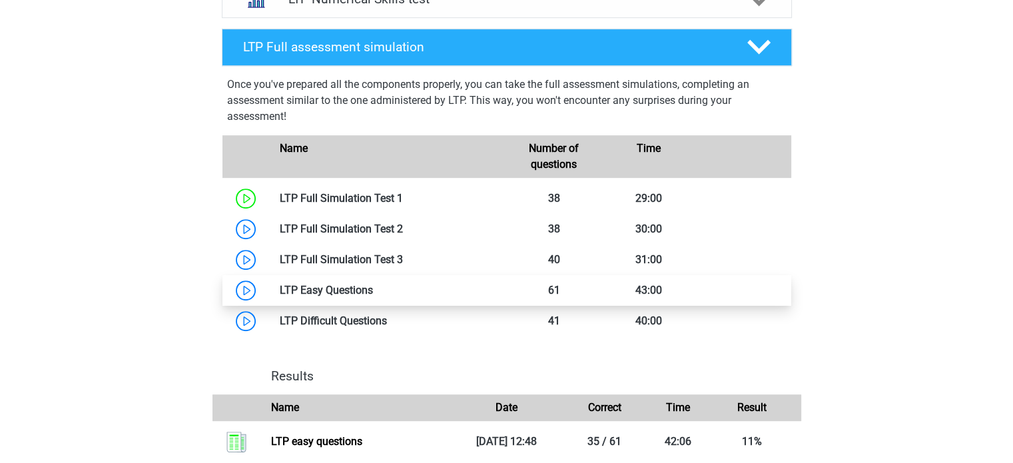
click at [373, 290] on link at bounding box center [373, 290] width 0 height 13
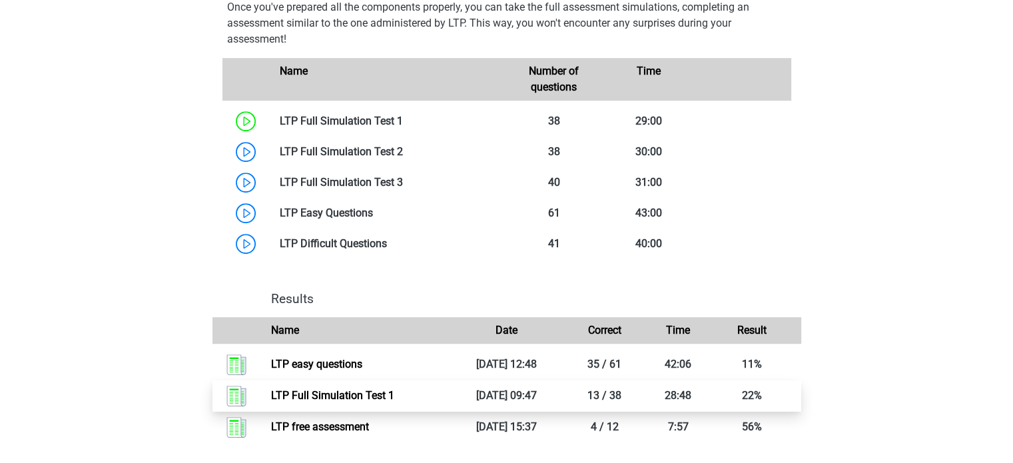
scroll to position [932, 0]
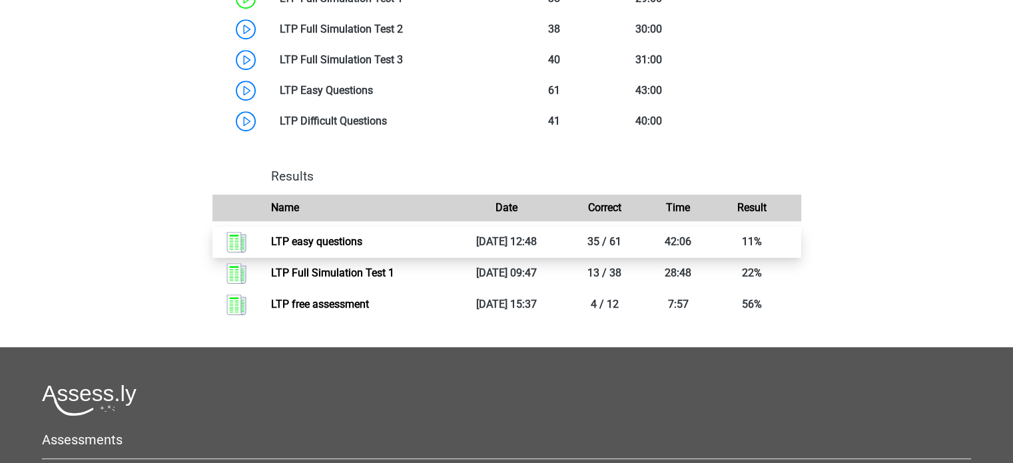
click at [336, 246] on link "LTP easy questions" at bounding box center [316, 241] width 91 height 13
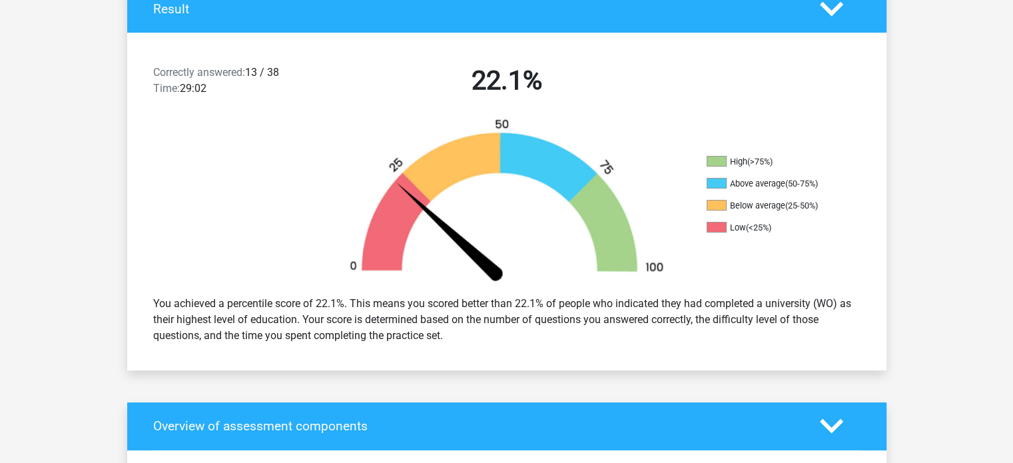
scroll to position [333, 0]
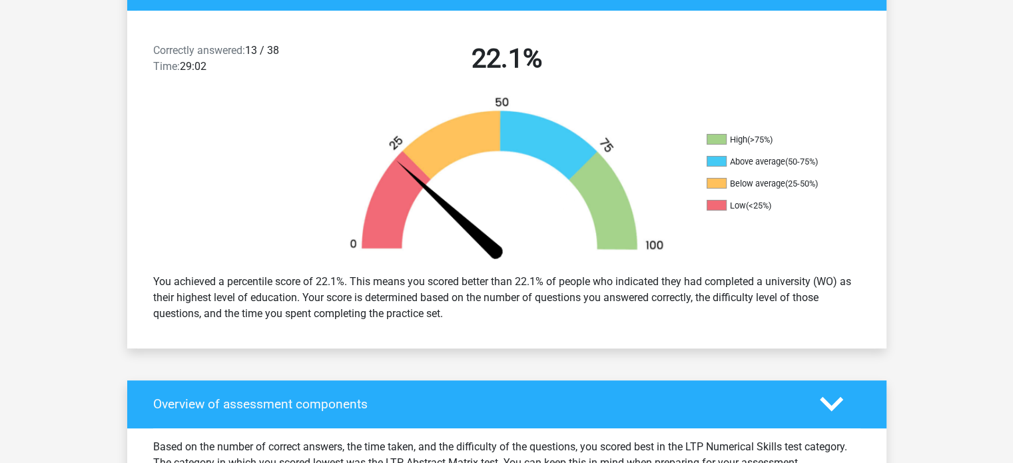
drag, startPoint x: 252, startPoint y: 49, endPoint x: 303, endPoint y: 53, distance: 51.4
click at [303, 53] on div "Correctly answered: 13 / 38 Time: 29:02" at bounding box center [234, 61] width 182 height 37
click at [305, 53] on div "Correctly answered: 13 / 38 Time: 29:02" at bounding box center [234, 61] width 182 height 37
click at [260, 49] on font "13 / 38" at bounding box center [262, 50] width 34 height 13
drag, startPoint x: 256, startPoint y: 55, endPoint x: 270, endPoint y: 58, distance: 14.4
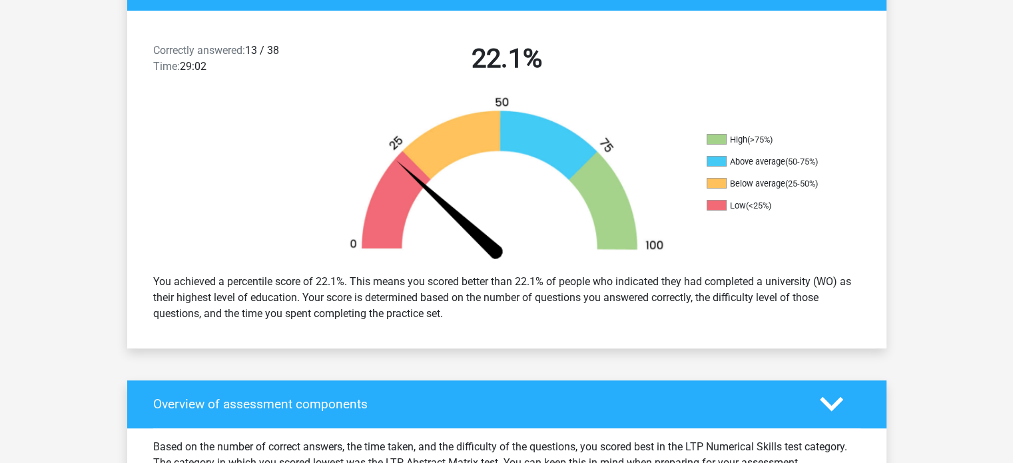
click at [258, 55] on font "13 / 38" at bounding box center [262, 50] width 34 height 13
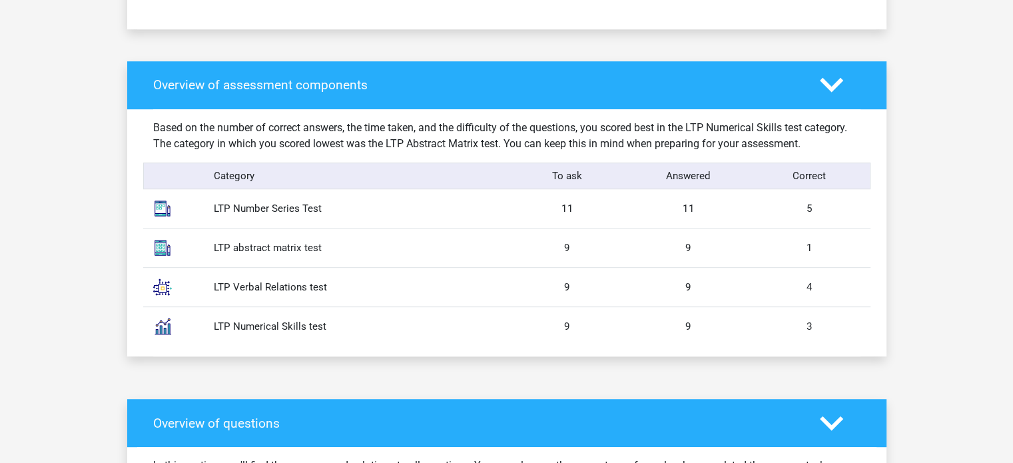
scroll to position [666, 0]
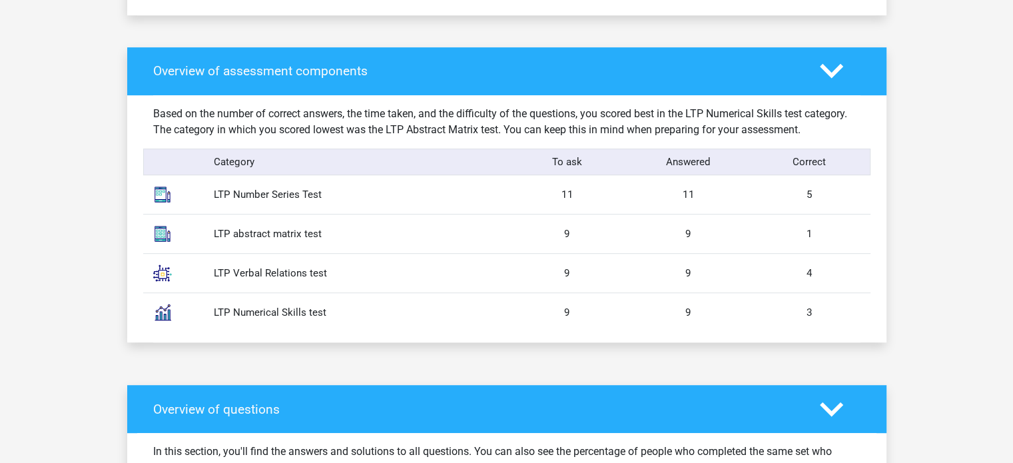
drag, startPoint x: 781, startPoint y: 191, endPoint x: 797, endPoint y: 308, distance: 117.6
click at [797, 307] on div "Based on the number of correct answers, the time taken, and the difficulty of t…" at bounding box center [506, 219] width 707 height 248
click at [690, 332] on div "Based on the number of correct answers, the time taken, and the difficulty of t…" at bounding box center [506, 219] width 707 height 248
click at [680, 276] on div "9" at bounding box center [688, 273] width 121 height 15
drag, startPoint x: 696, startPoint y: 192, endPoint x: 693, endPoint y: 310, distance: 117.2
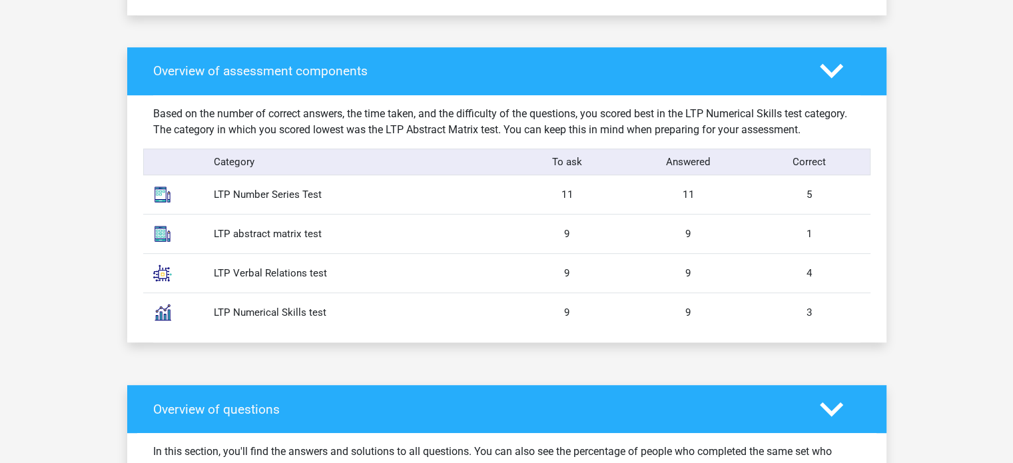
click at [689, 304] on div "Based on the number of correct answers, the time taken, and the difficulty of t…" at bounding box center [506, 219] width 707 height 248
click at [702, 328] on div "LTP Numerical Skills test 9 9 3" at bounding box center [506, 311] width 727 height 39
click at [780, 293] on div "LTP Numerical Skills test 9 9 3" at bounding box center [506, 311] width 727 height 39
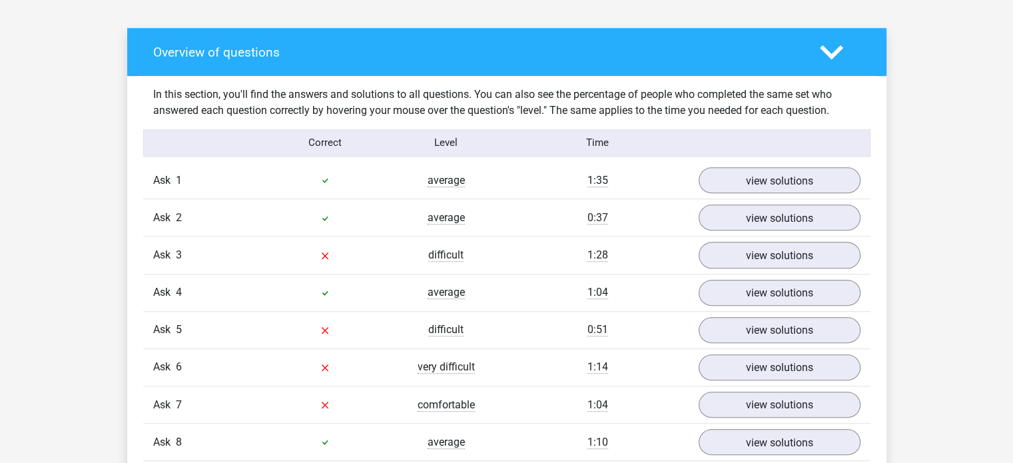
scroll to position [1065, 0]
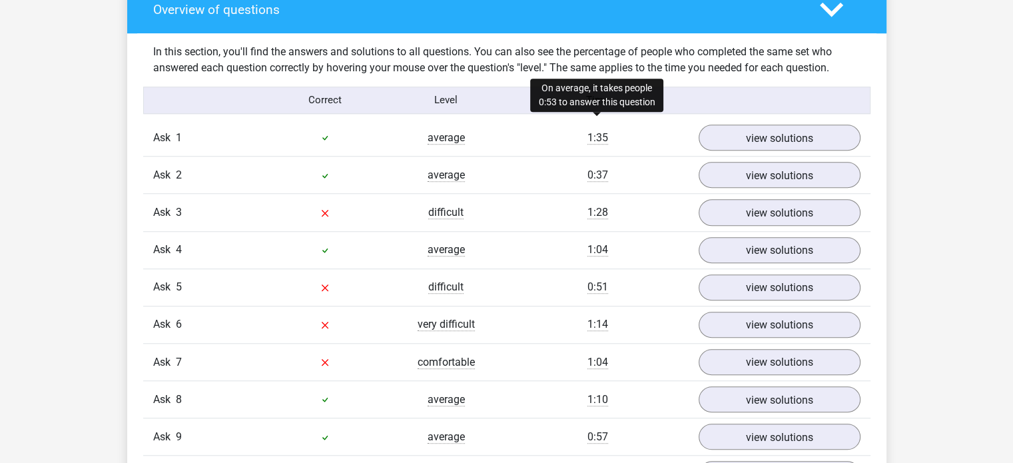
drag, startPoint x: 588, startPoint y: 141, endPoint x: 607, endPoint y: 144, distance: 18.8
click at [607, 144] on div "1:35" at bounding box center [598, 138] width 182 height 16
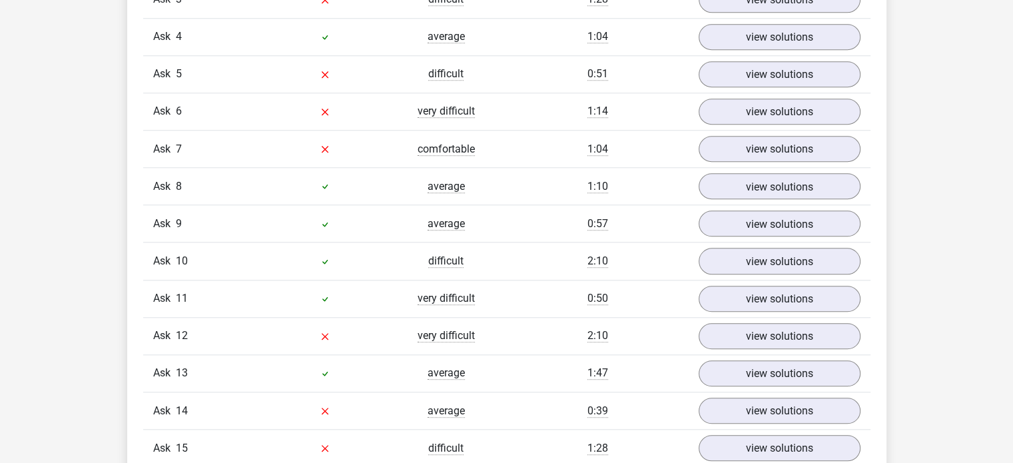
scroll to position [1331, 0]
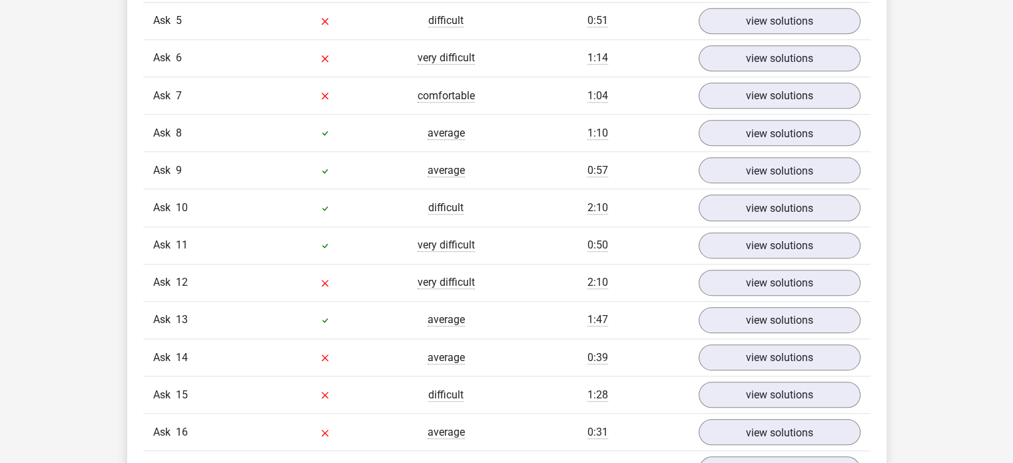
drag, startPoint x: 588, startPoint y: 204, endPoint x: 624, endPoint y: 226, distance: 42.1
click at [621, 224] on div "Ask 10 difficult 2:10 view solutions" at bounding box center [506, 206] width 727 height 37
drag, startPoint x: 592, startPoint y: 319, endPoint x: 636, endPoint y: 331, distance: 44.9
click at [623, 324] on div "1:47" at bounding box center [598, 320] width 182 height 16
click at [644, 334] on div "Ask 13 average 1:47 view solutions" at bounding box center [506, 319] width 727 height 37
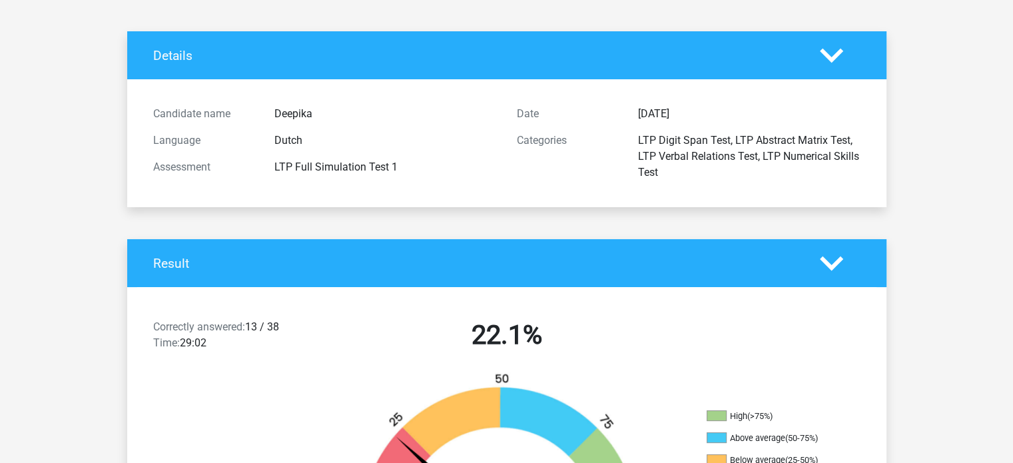
scroll to position [0, 0]
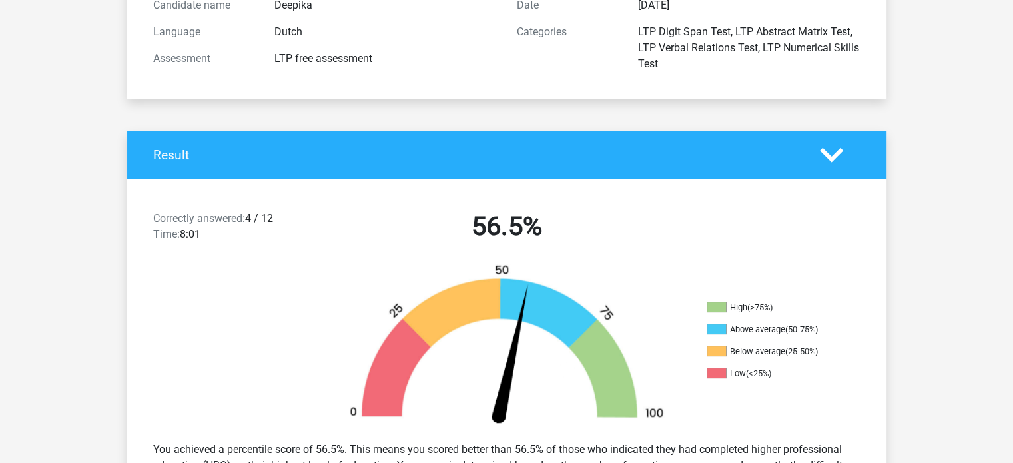
scroll to position [133, 0]
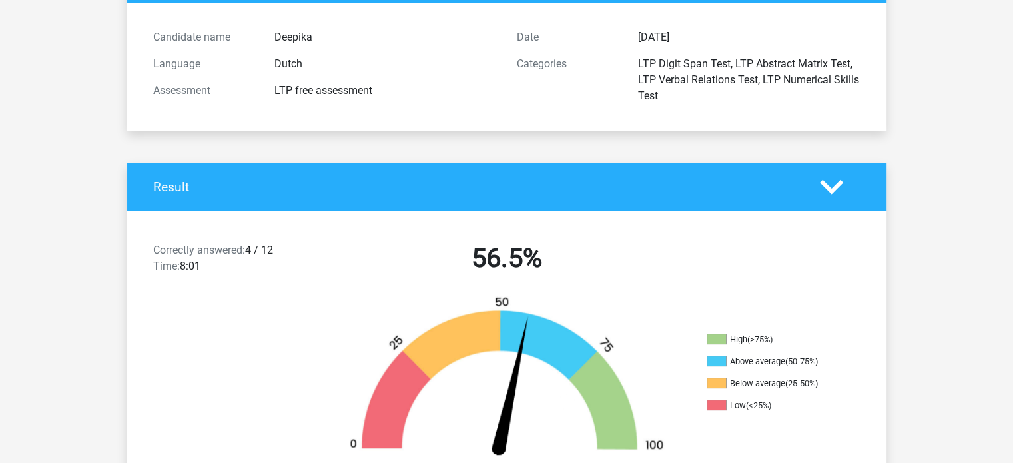
drag, startPoint x: 312, startPoint y: 105, endPoint x: 406, endPoint y: 97, distance: 94.8
click at [406, 97] on div "Candidate name Deepika Language [DEMOGRAPHIC_DATA] Assessment LTP free assessme…" at bounding box center [324, 66] width 363 height 85
click at [403, 101] on div "Assessment LTP free assessment" at bounding box center [324, 90] width 363 height 27
drag, startPoint x: 264, startPoint y: 91, endPoint x: 412, endPoint y: 97, distance: 148.6
click at [412, 96] on div "LTP free assessment" at bounding box center [385, 91] width 242 height 16
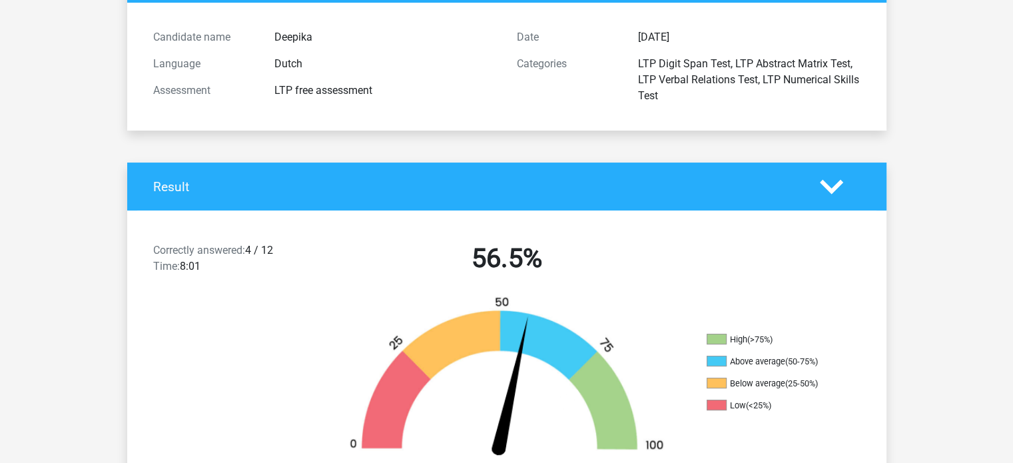
click at [423, 114] on div "Candidate name Deepika Language [DEMOGRAPHIC_DATA] Assessment LTP free assessme…" at bounding box center [506, 67] width 727 height 96
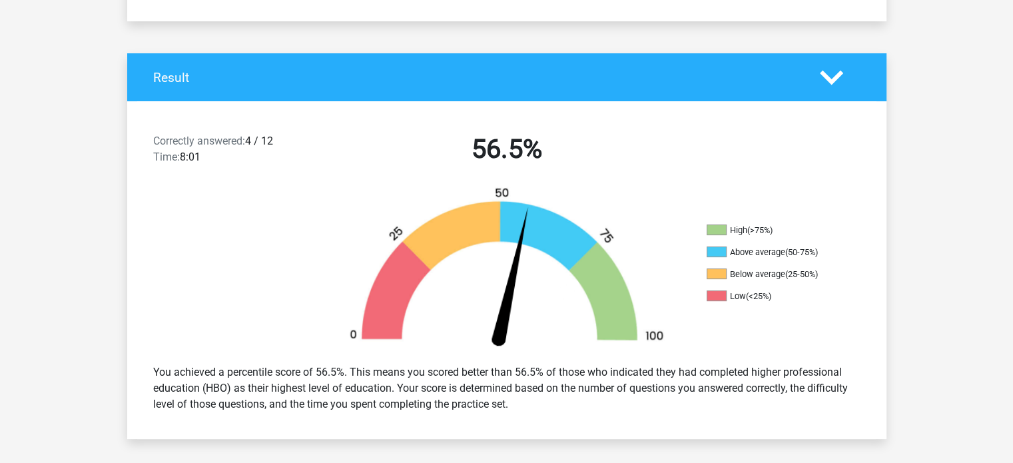
scroll to position [266, 0]
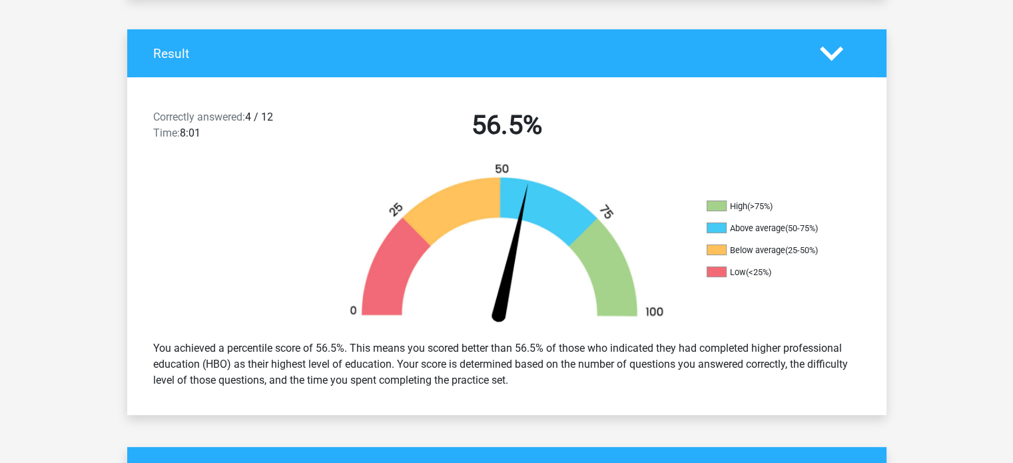
drag, startPoint x: 272, startPoint y: 118, endPoint x: 246, endPoint y: 114, distance: 25.7
click at [266, 118] on font "4 / 12" at bounding box center [259, 117] width 28 height 13
drag, startPoint x: 245, startPoint y: 114, endPoint x: 287, endPoint y: 118, distance: 42.2
click at [287, 118] on div "Correctly answered: 4 / 12 Time: 8:01" at bounding box center [234, 127] width 182 height 37
click at [266, 134] on div "Correctly answered: 4 / 12 Time: 8:01" at bounding box center [234, 127] width 182 height 37
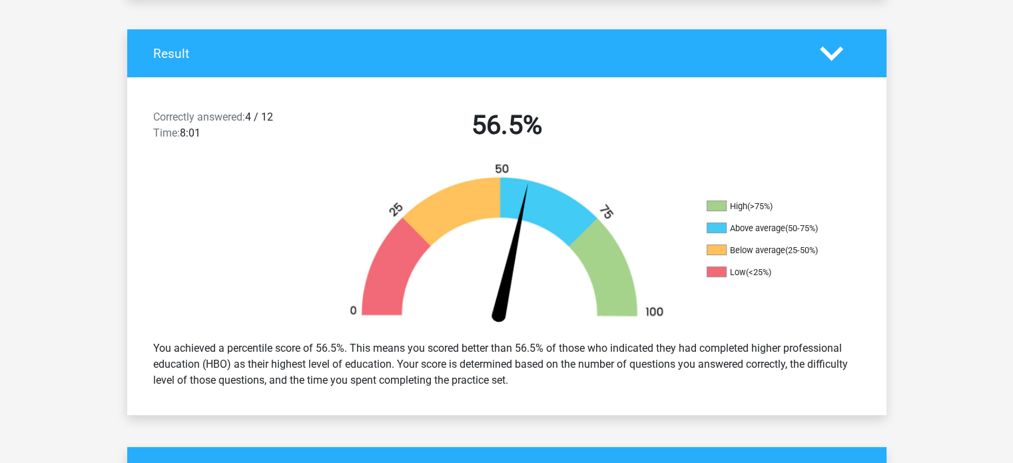
drag, startPoint x: 255, startPoint y: 113, endPoint x: 318, endPoint y: 126, distance: 64.6
click at [318, 126] on div "Correctly answered: 4 / 12 Time: 8:01" at bounding box center [234, 127] width 182 height 37
click at [320, 127] on div "Correctly answered: 4 / 12 Time: 8:01" at bounding box center [234, 127] width 182 height 37
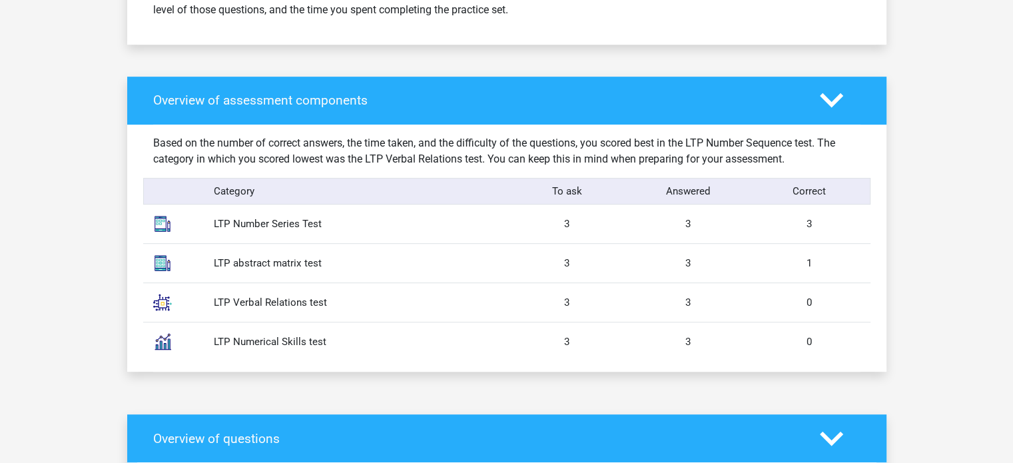
scroll to position [533, 0]
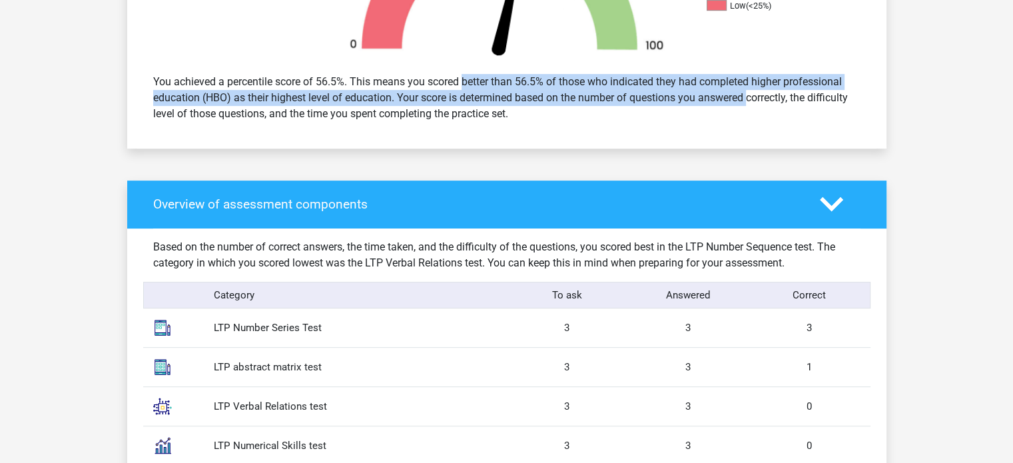
drag, startPoint x: 422, startPoint y: 79, endPoint x: 706, endPoint y: 105, distance: 285.5
click at [706, 105] on div "You achieved a percentile score of 56.5%. This means you scored better than 56.…" at bounding box center [506, 98] width 727 height 59
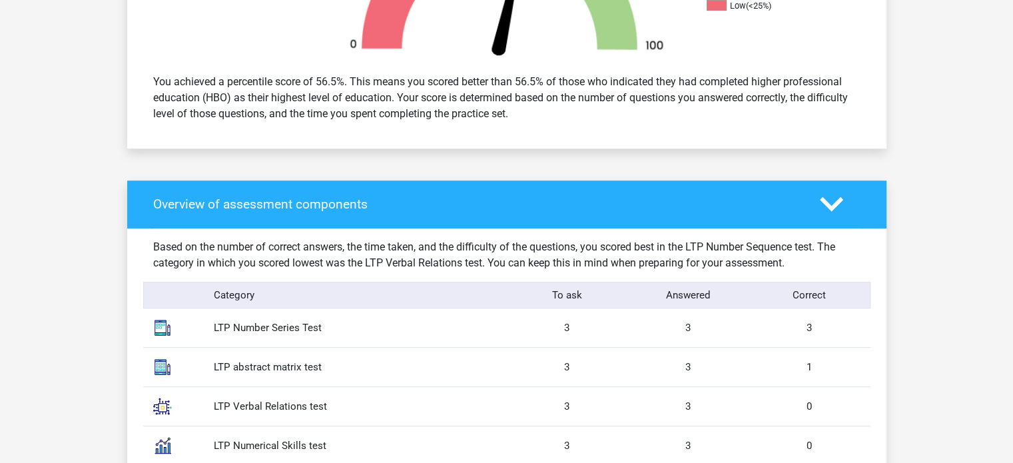
click at [722, 93] on font "You achieved a percentile score of 56.5%. This means you scored better than 56.…" at bounding box center [500, 97] width 694 height 45
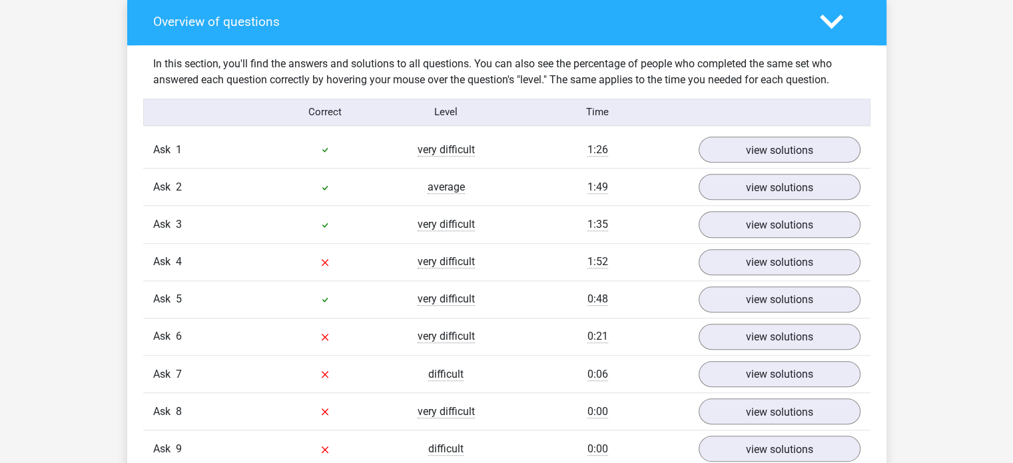
scroll to position [1132, 0]
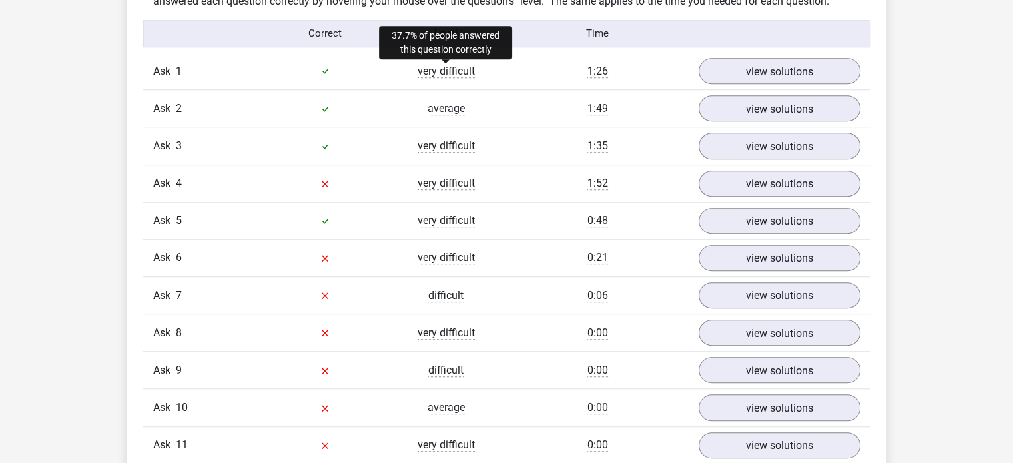
drag, startPoint x: 413, startPoint y: 68, endPoint x: 482, endPoint y: 76, distance: 69.0
click at [481, 76] on div "very difficult" at bounding box center [445, 71] width 121 height 16
drag, startPoint x: 409, startPoint y: 146, endPoint x: 459, endPoint y: 201, distance: 74.0
click at [501, 152] on div "very difficult" at bounding box center [445, 146] width 121 height 16
drag, startPoint x: 414, startPoint y: 225, endPoint x: 510, endPoint y: 233, distance: 96.2
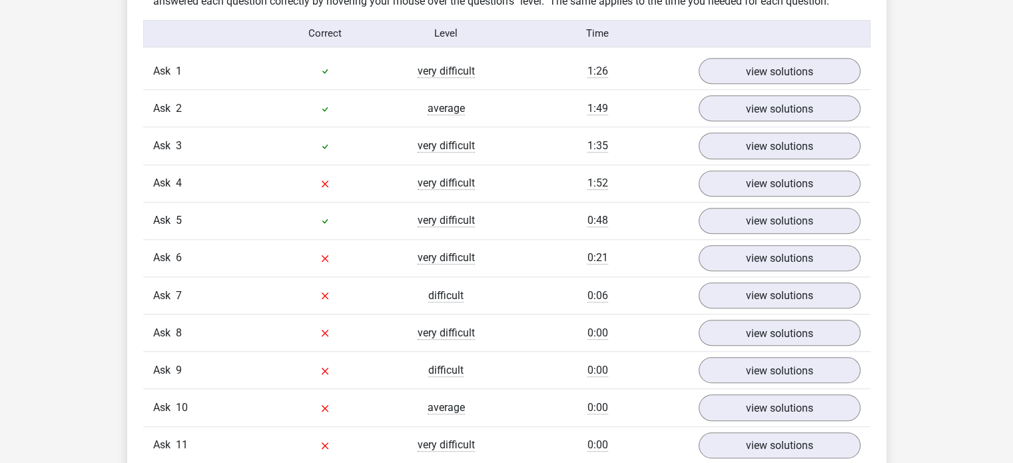
click at [507, 232] on div "Ask 5 very difficult 0:48 view solutions" at bounding box center [506, 220] width 727 height 37
click at [514, 232] on div "Ask 5 very difficult 0:48 view solutions" at bounding box center [506, 220] width 727 height 37
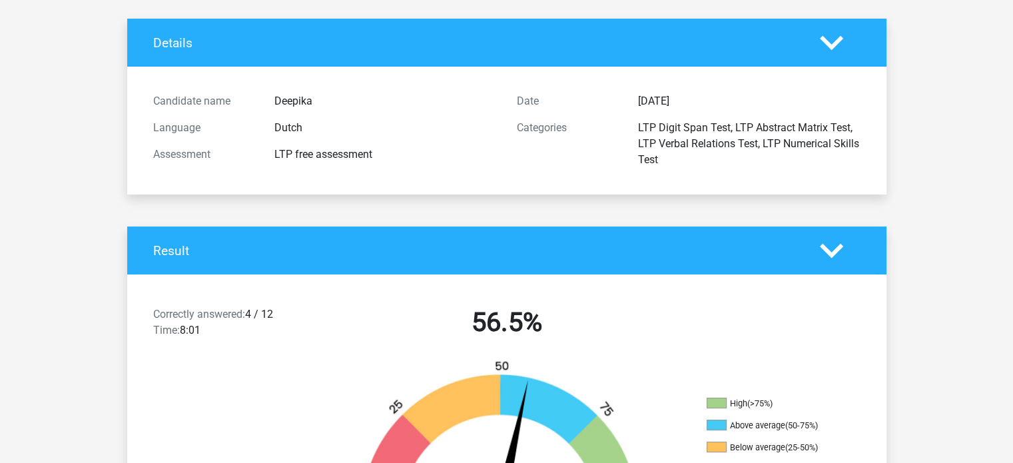
scroll to position [0, 0]
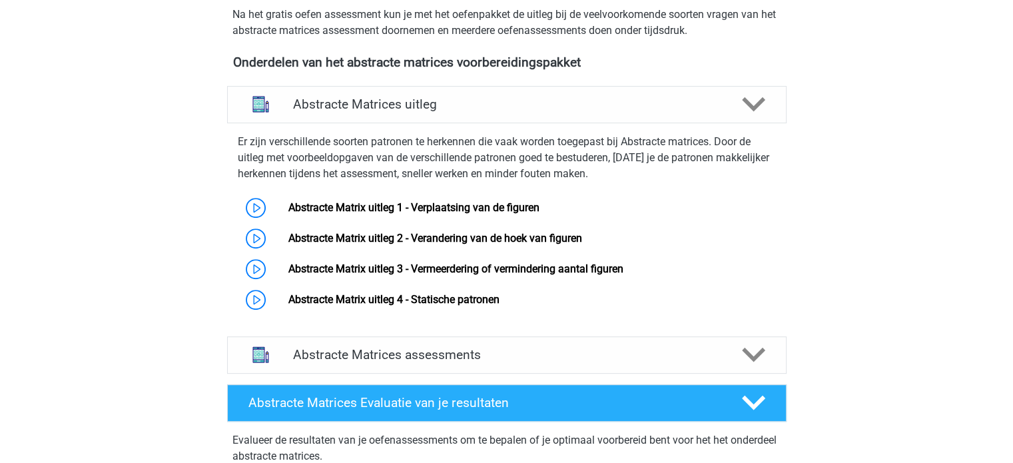
scroll to position [666, 0]
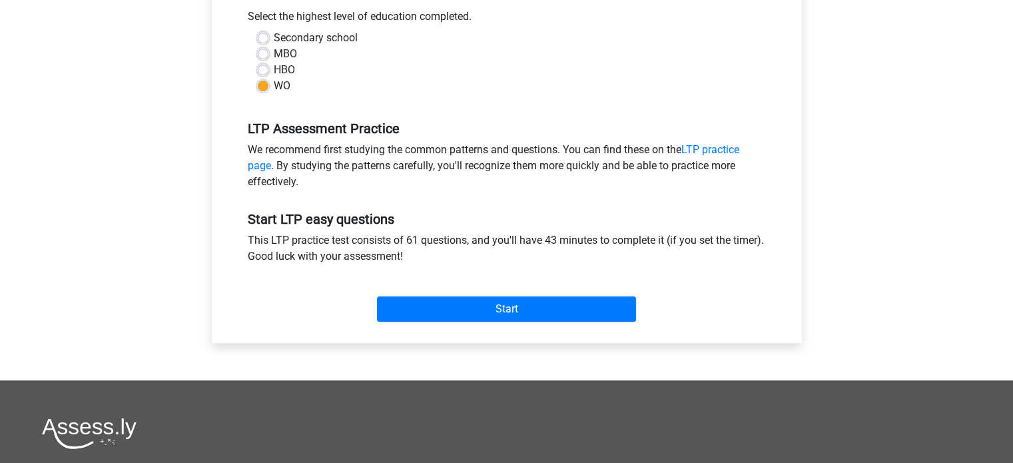
scroll to position [399, 0]
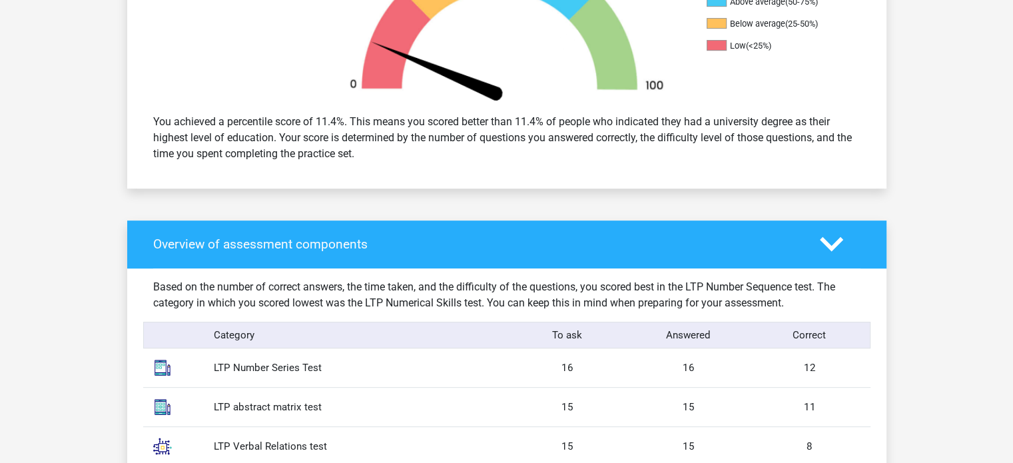
scroll to position [399, 0]
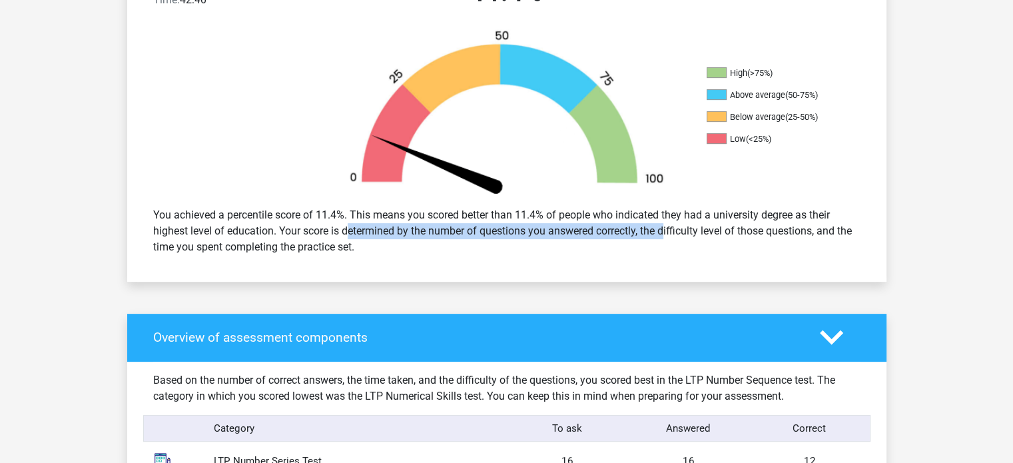
drag, startPoint x: 306, startPoint y: 232, endPoint x: 634, endPoint y: 226, distance: 327.6
click at [634, 226] on font "You achieved a percentile score of 11.4%. This means you scored better than 11.…" at bounding box center [502, 230] width 698 height 45
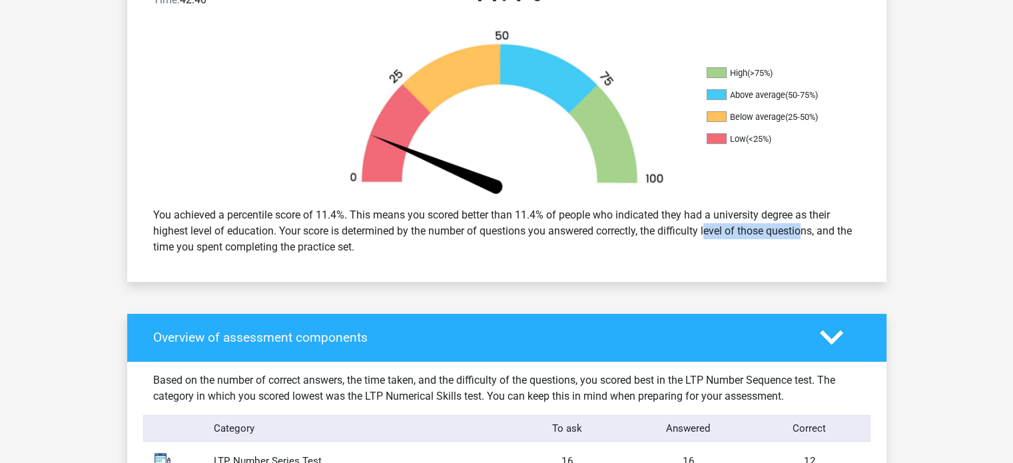
drag, startPoint x: 674, startPoint y: 224, endPoint x: 763, endPoint y: 228, distance: 88.6
click at [763, 228] on font "You achieved a percentile score of 11.4%. This means you scored better than 11.…" at bounding box center [502, 230] width 698 height 45
drag, startPoint x: 183, startPoint y: 250, endPoint x: 312, endPoint y: 252, distance: 128.5
click at [312, 252] on font "You achieved a percentile score of 11.4%. This means you scored better than 11.…" at bounding box center [502, 230] width 698 height 45
click at [403, 256] on div "You achieved a percentile score of 11.4%. This means you scored better than 11.…" at bounding box center [506, 231] width 727 height 59
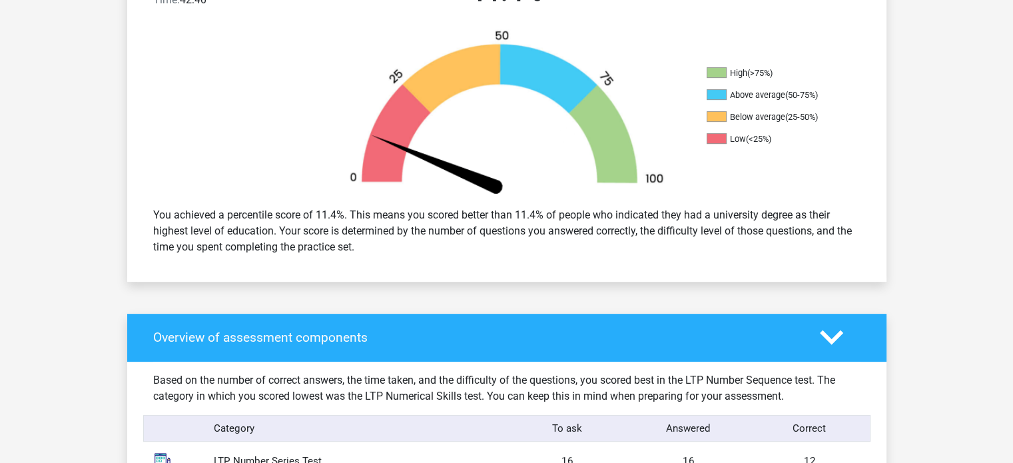
drag, startPoint x: 180, startPoint y: 248, endPoint x: 438, endPoint y: 246, distance: 257.6
click at [438, 246] on div "You achieved a percentile score of 11.4%. This means you scored better than 11.…" at bounding box center [506, 231] width 727 height 59
click at [444, 248] on div "You achieved a percentile score of 11.4%. This means you scored better than 11.…" at bounding box center [506, 231] width 727 height 59
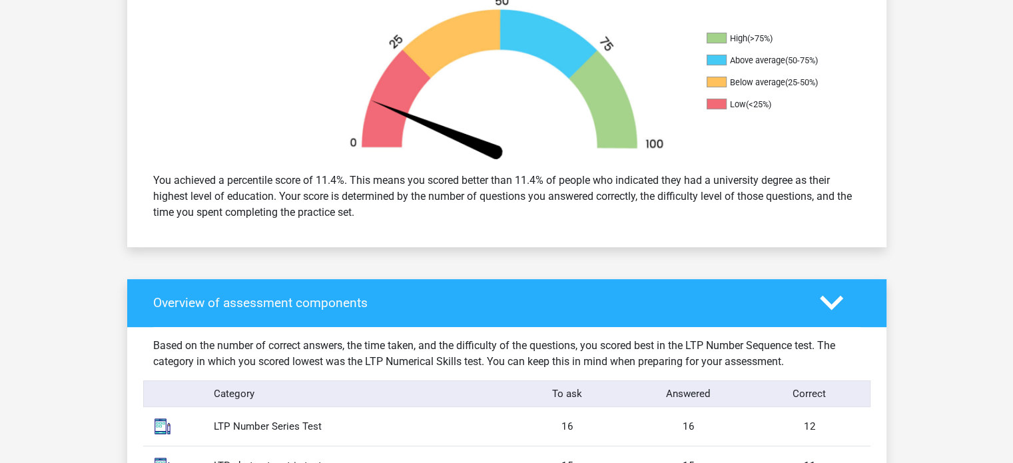
scroll to position [466, 0]
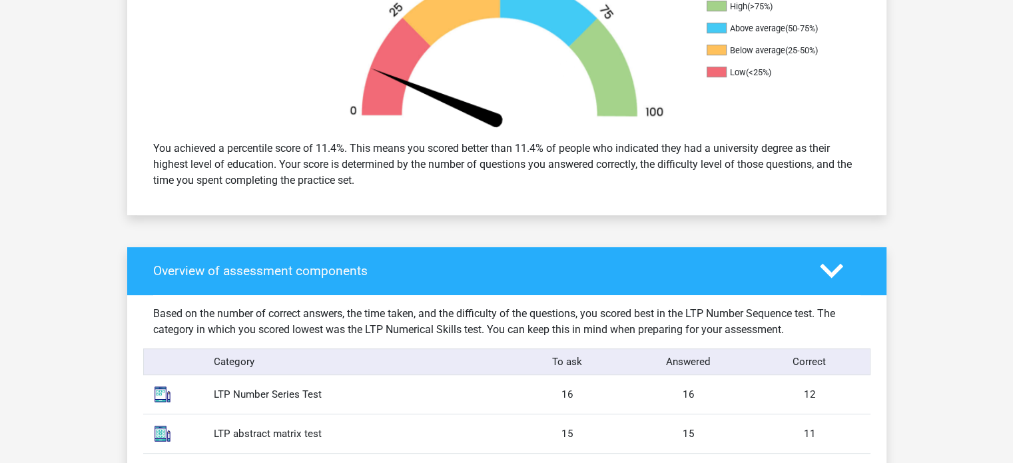
drag, startPoint x: 217, startPoint y: 184, endPoint x: 409, endPoint y: 182, distance: 192.4
click at [409, 182] on div "You achieved a percentile score of 11.4%. This means you scored better than 11.…" at bounding box center [506, 164] width 727 height 59
click at [458, 196] on div "You achieved a percentile score of 11.4%. This means you scored better than 11.…" at bounding box center [506, 164] width 759 height 69
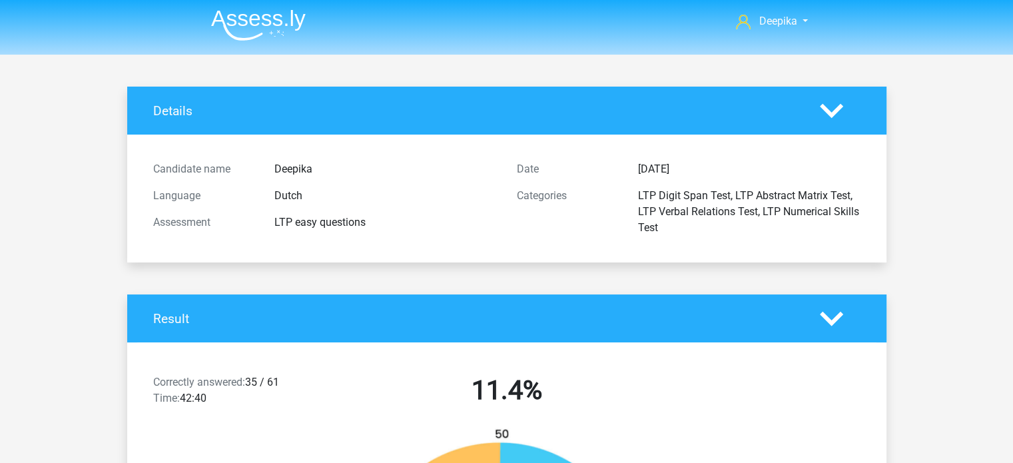
scroll to position [0, 0]
